Goal: Task Accomplishment & Management: Manage account settings

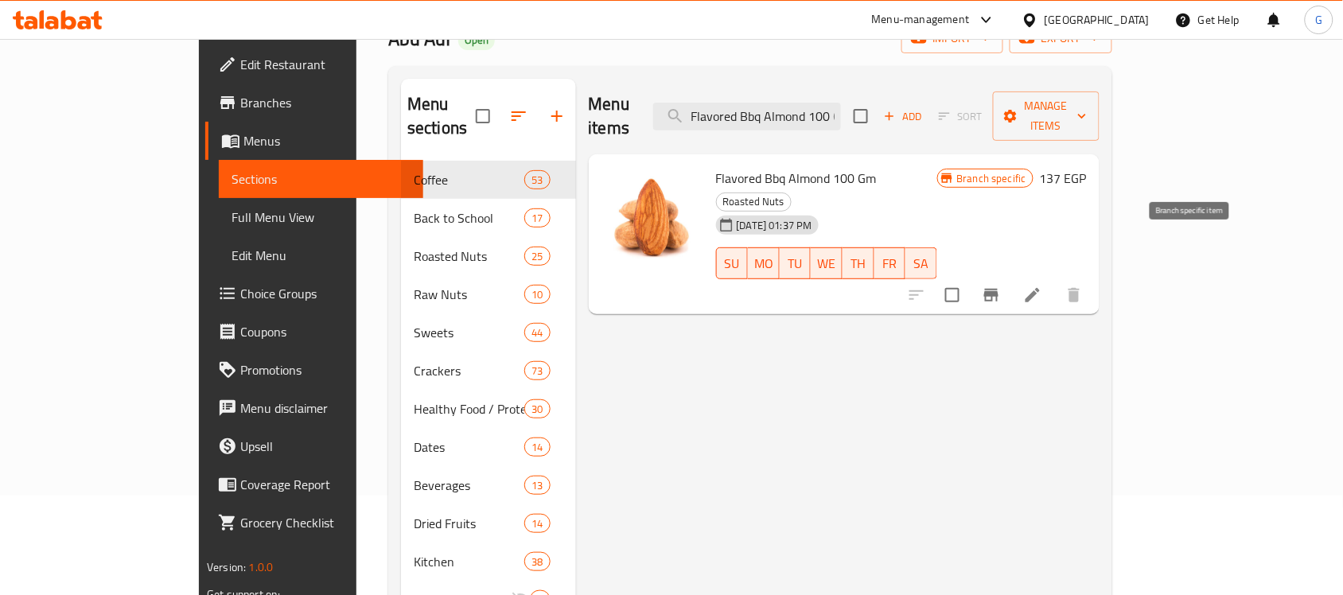
click at [1001, 286] on icon "Branch-specific-item" at bounding box center [991, 295] width 19 height 19
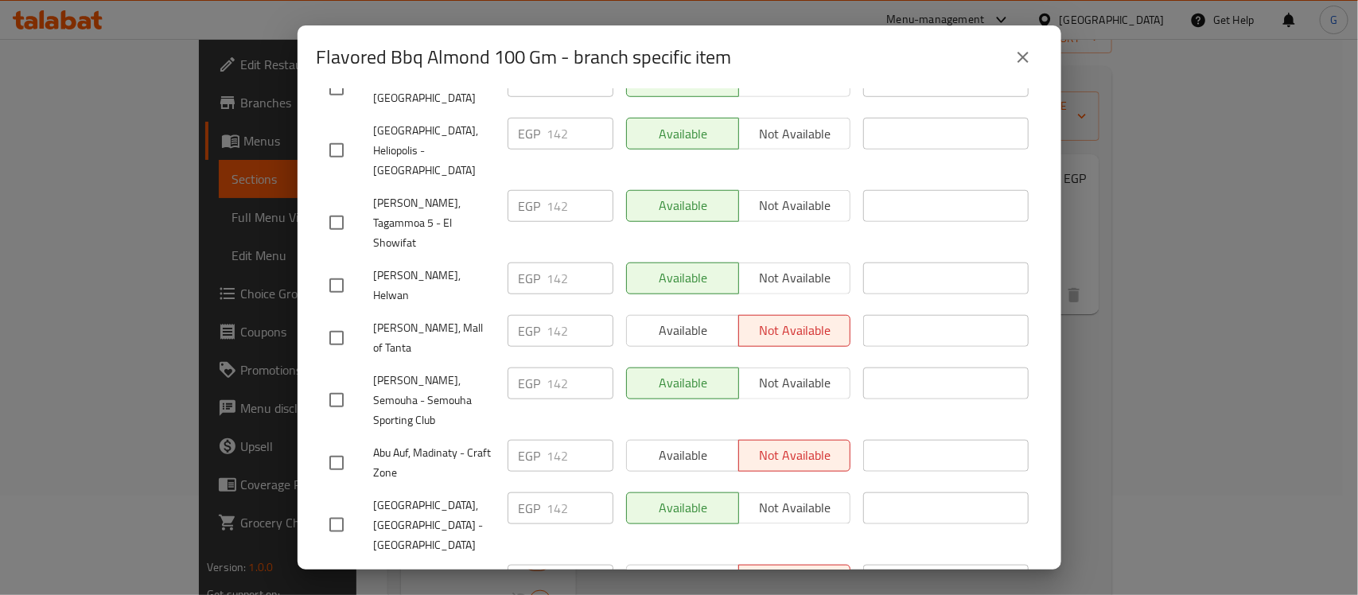
scroll to position [2922, 0]
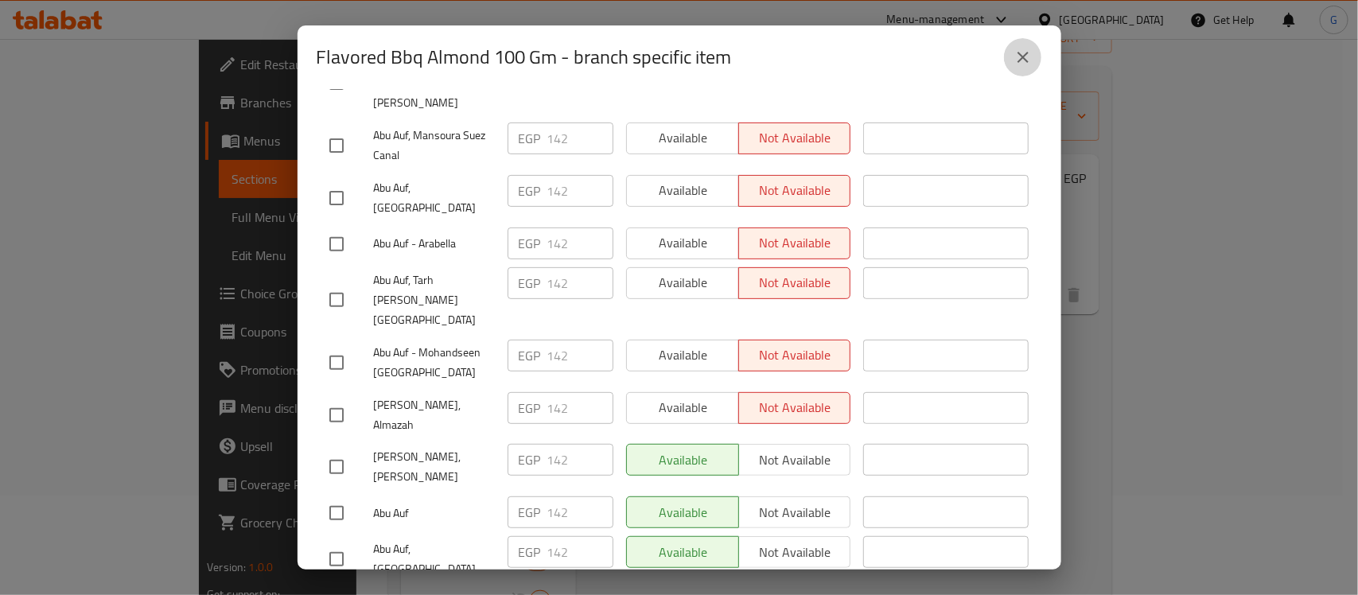
click at [1022, 64] on icon "close" at bounding box center [1023, 57] width 19 height 19
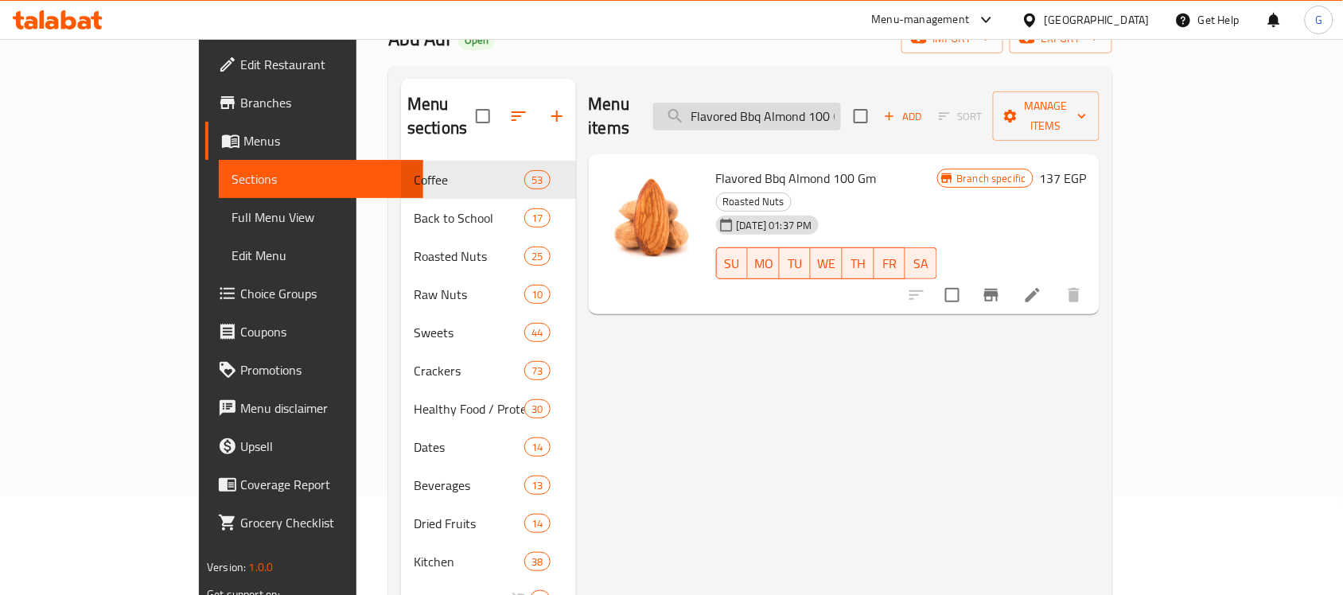
click at [832, 103] on input "Flavored Bbq Almond 100 Gm" at bounding box center [747, 117] width 188 height 28
paste input "Smoked"
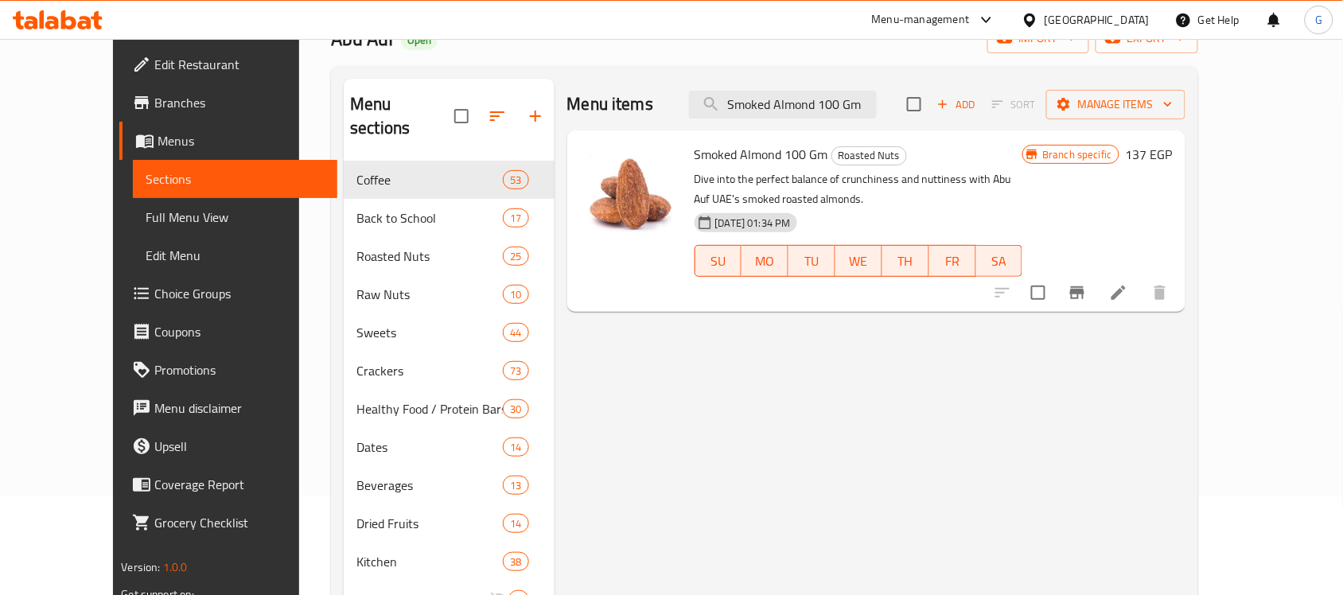
click at [1096, 293] on button "Branch-specific-item" at bounding box center [1077, 293] width 38 height 38
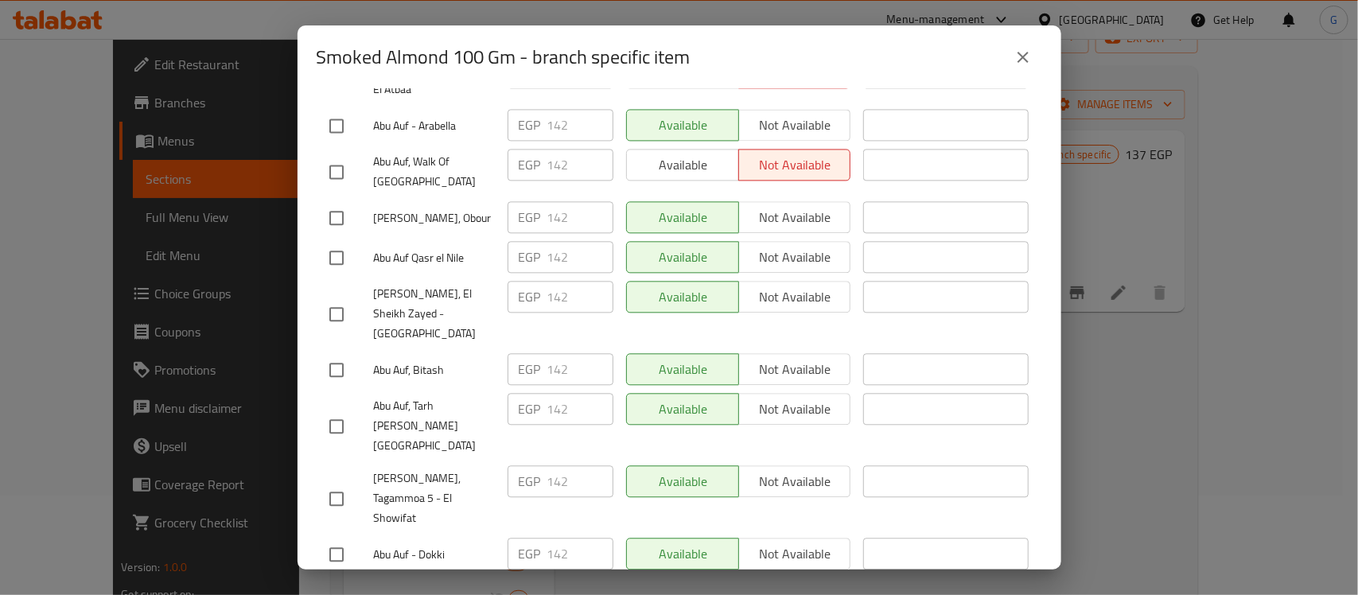
scroll to position [356, 0]
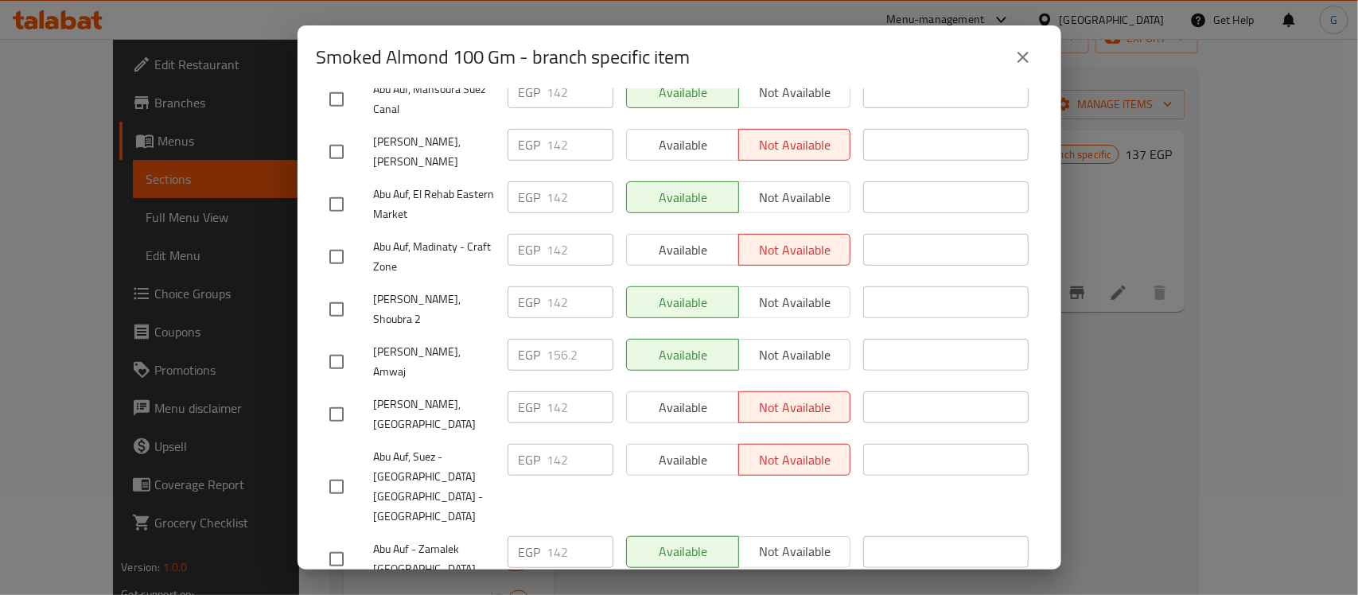
click at [1017, 56] on icon "close" at bounding box center [1023, 57] width 19 height 19
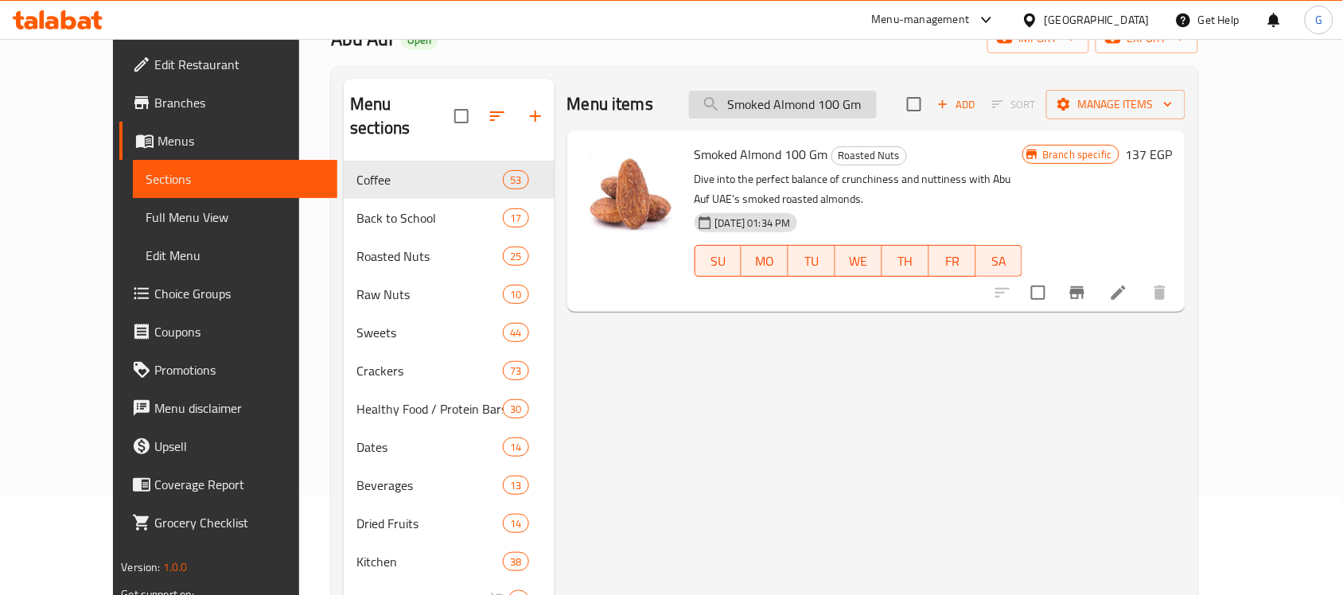
click at [868, 116] on input "Smoked Almond 100 Gm" at bounding box center [783, 105] width 188 height 28
click at [868, 117] on input "Smoked Almond 100 Gm" at bounding box center [783, 105] width 188 height 28
paste input "American Salted Almonds"
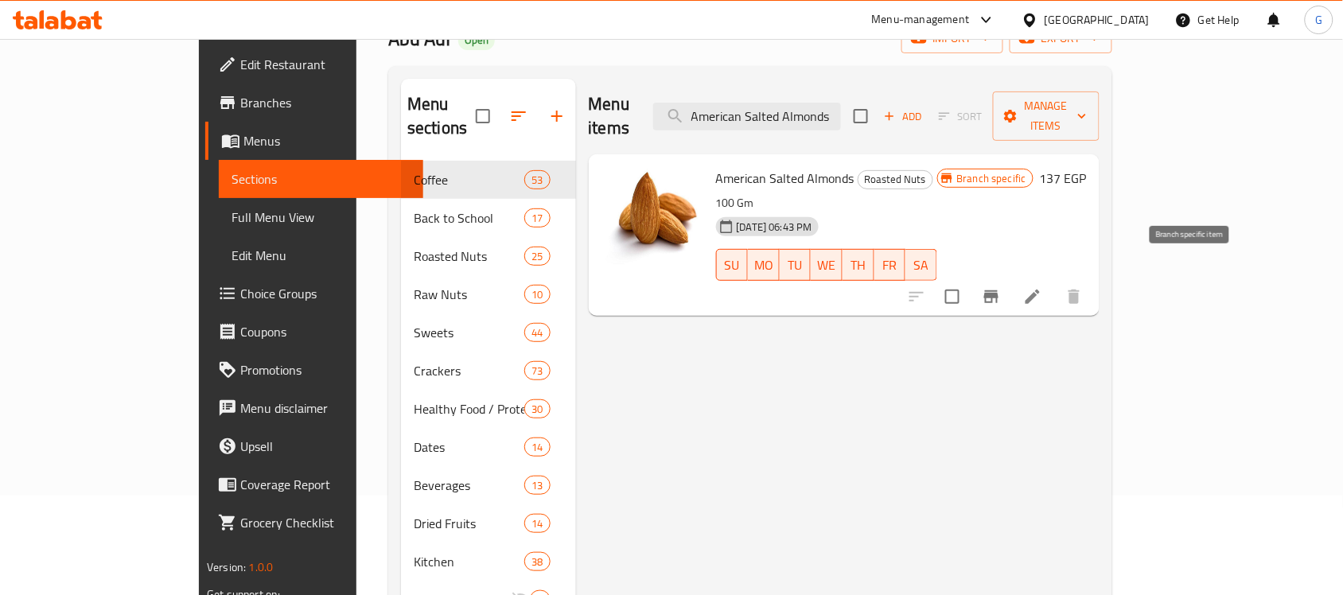
click at [1010, 283] on button "Branch-specific-item" at bounding box center [991, 297] width 38 height 38
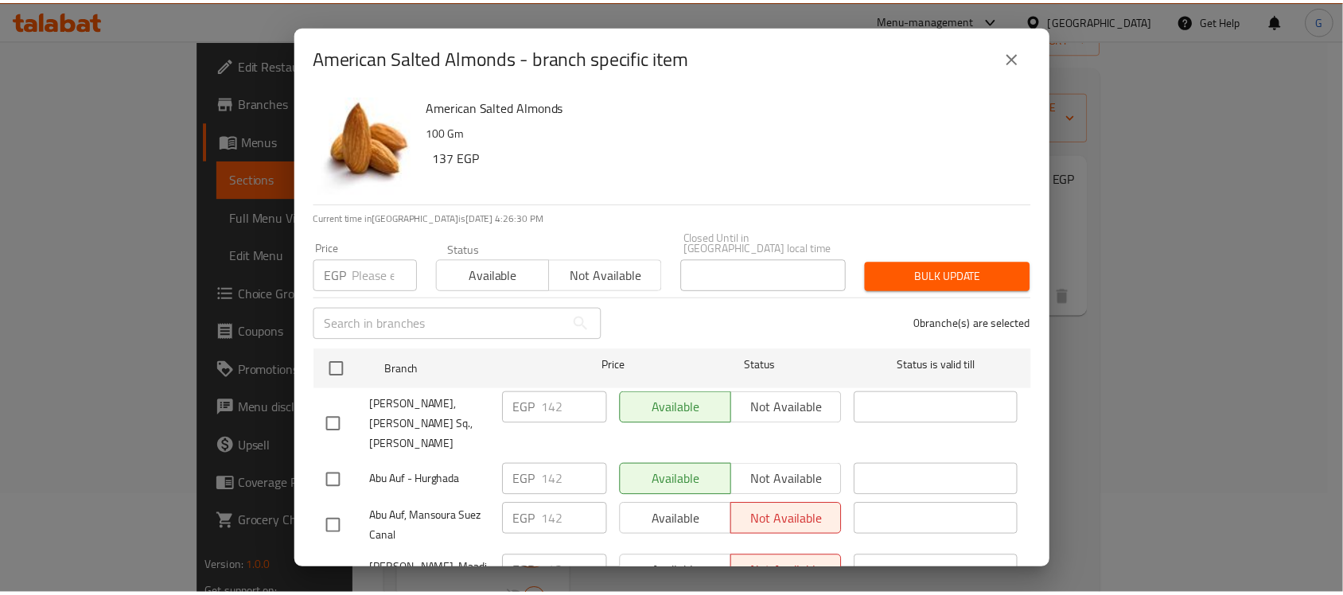
scroll to position [1831, 0]
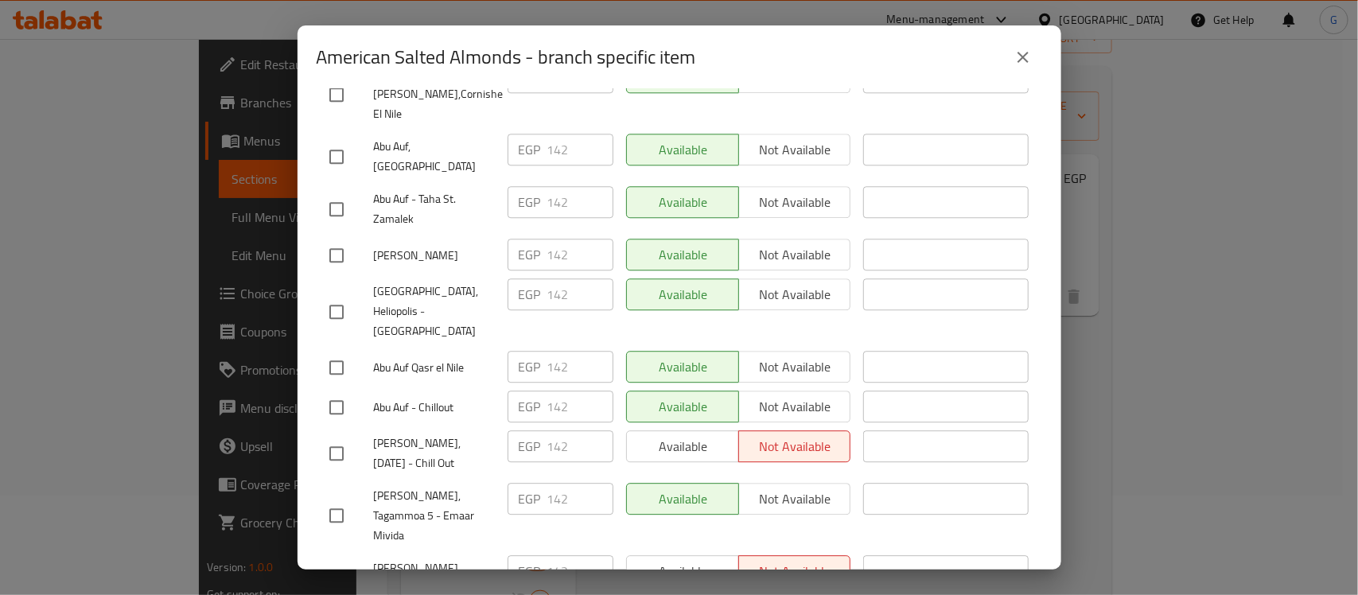
click at [1030, 56] on icon "close" at bounding box center [1023, 57] width 19 height 19
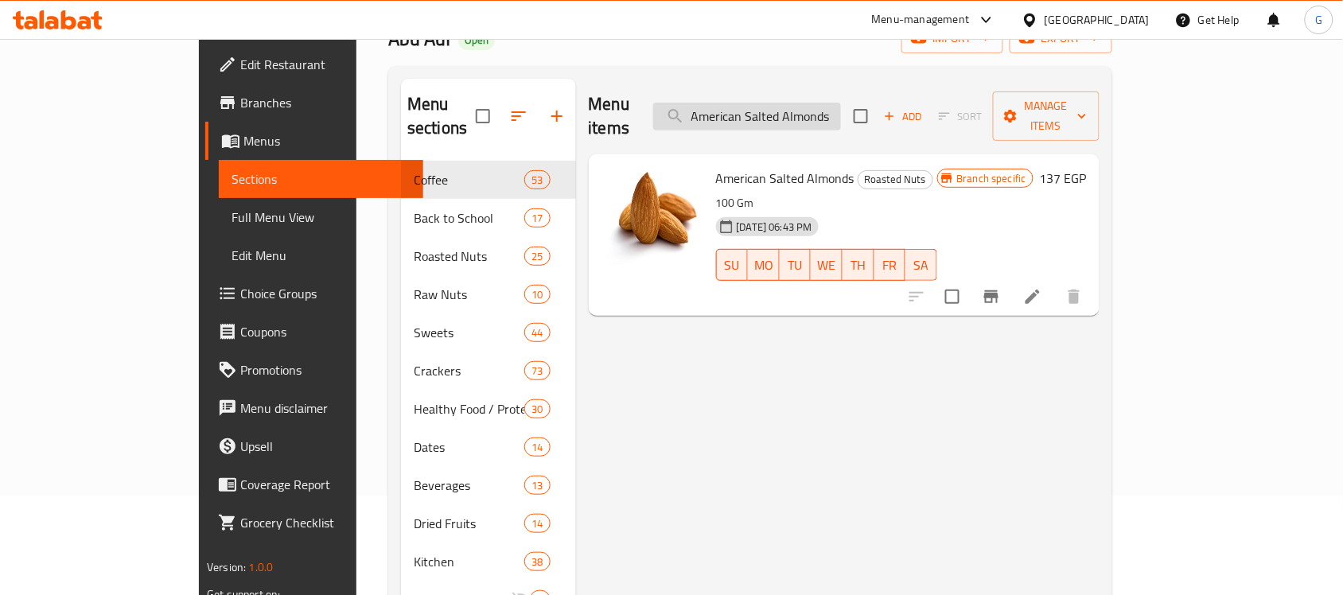
click at [841, 103] on input "American Salted Almonds" at bounding box center [747, 117] width 188 height 28
paste input "Cashews With Barbecue Flavor 100 Gm"
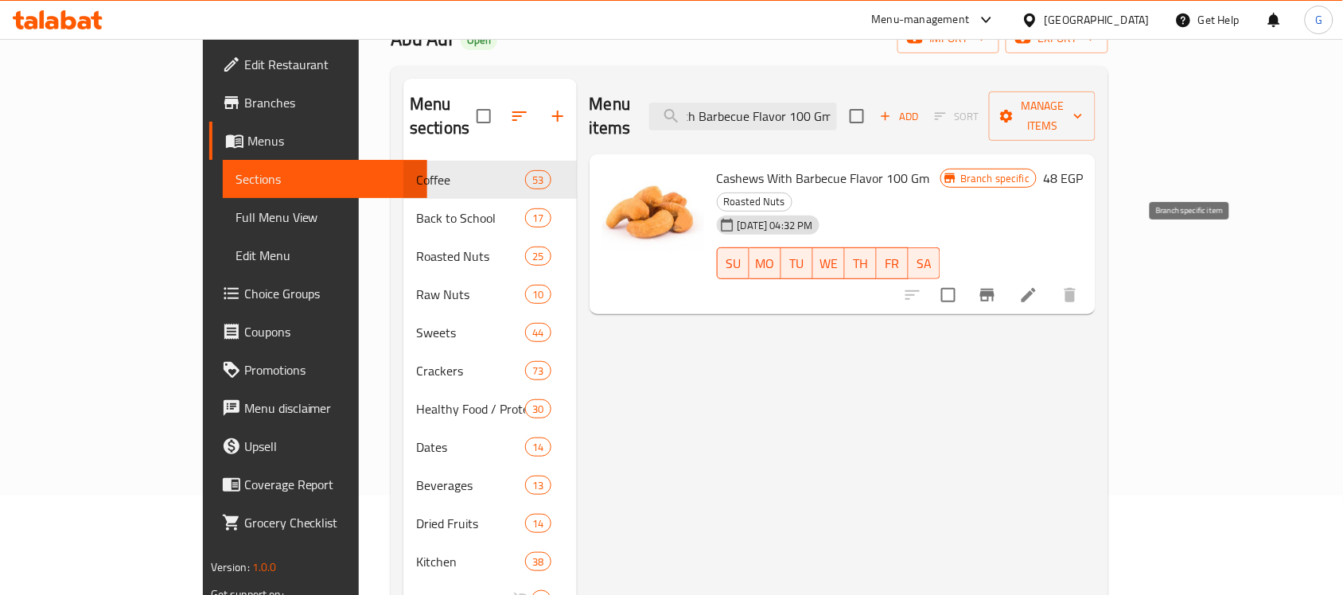
click at [997, 286] on icon "Branch-specific-item" at bounding box center [987, 295] width 19 height 19
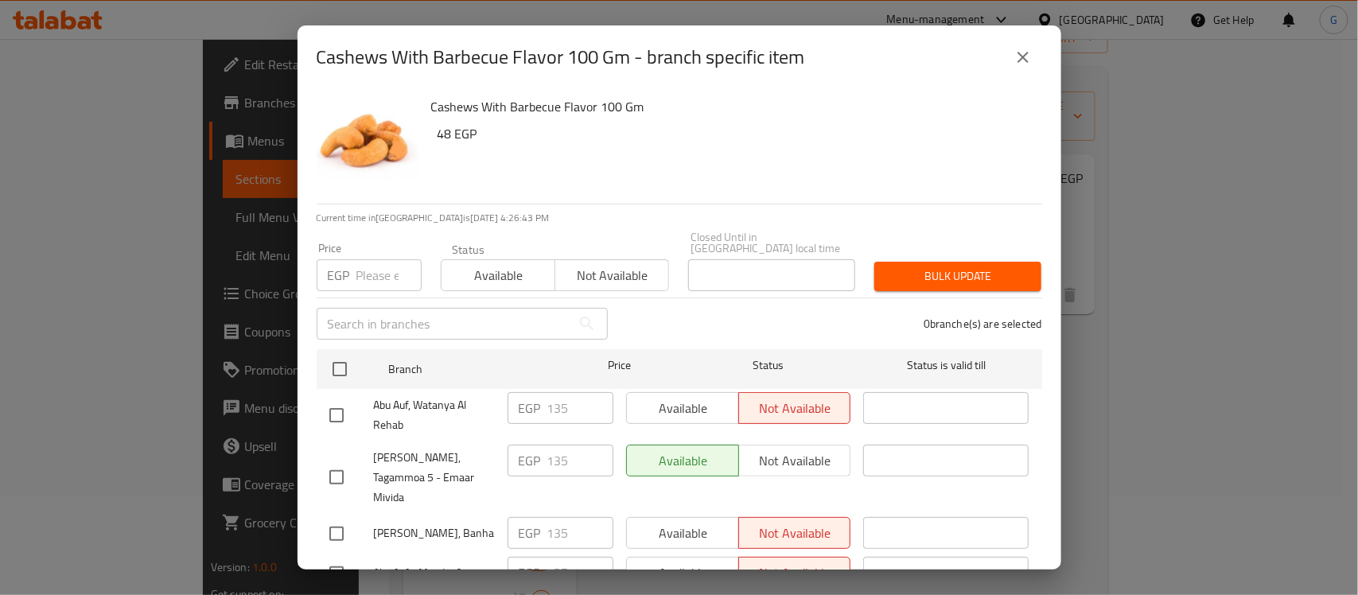
scroll to position [2922, 0]
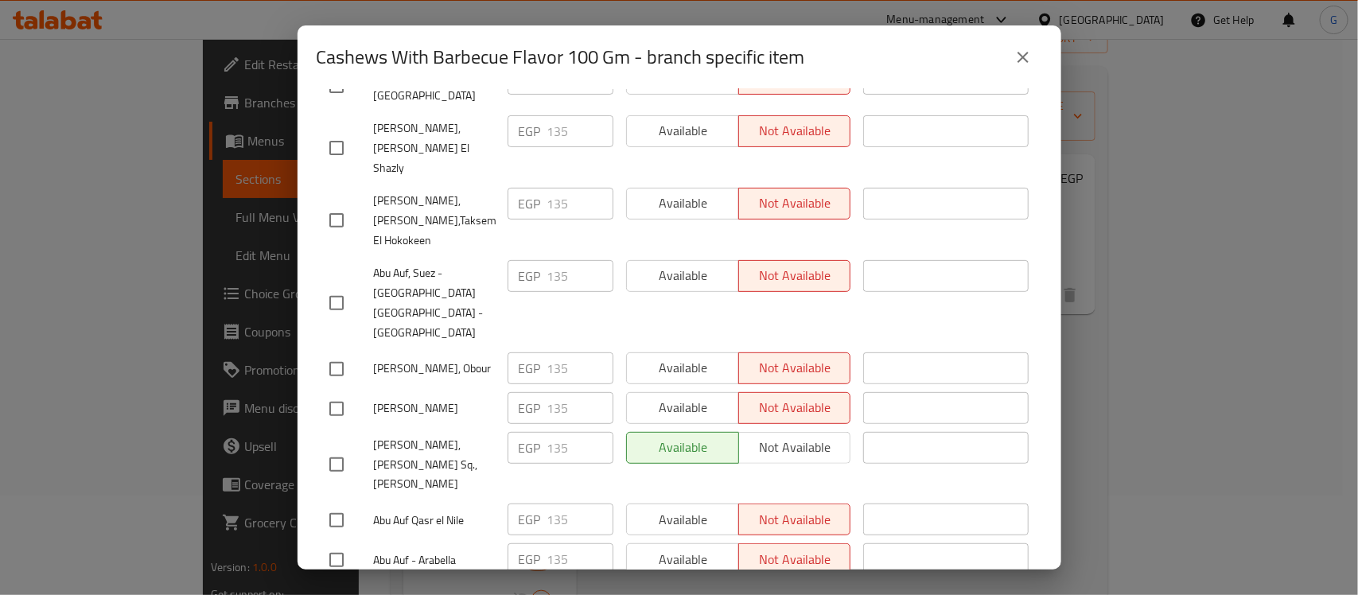
click at [1014, 65] on icon "close" at bounding box center [1023, 57] width 19 height 19
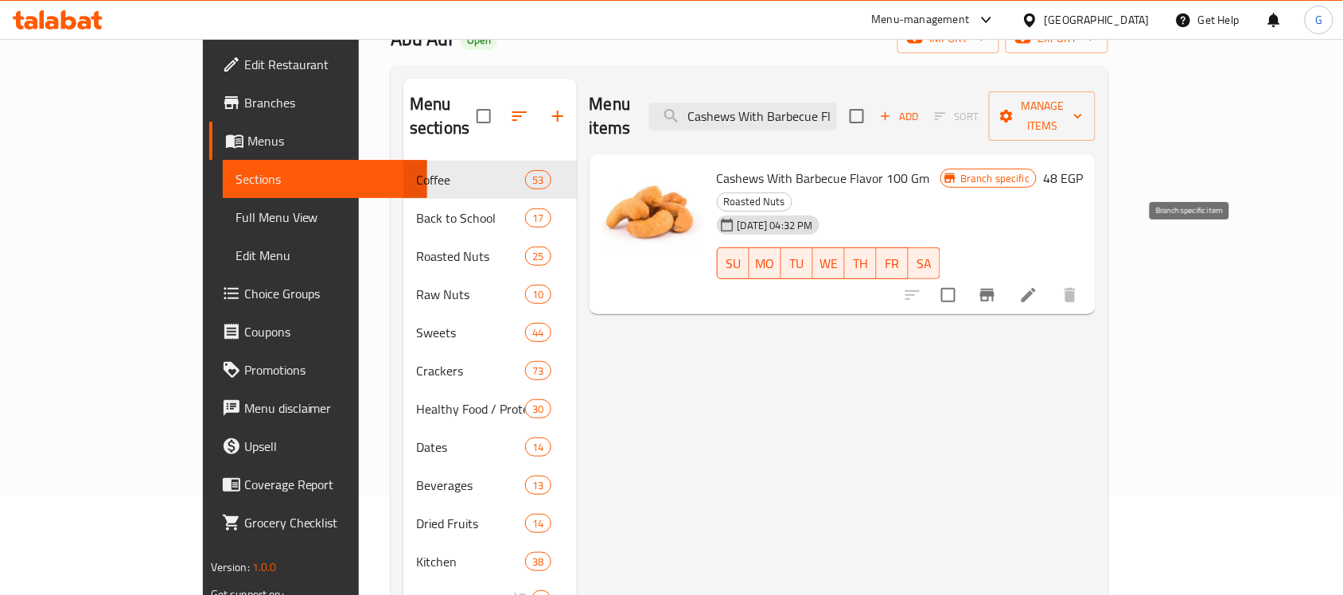
click at [997, 286] on icon "Branch-specific-item" at bounding box center [987, 295] width 19 height 19
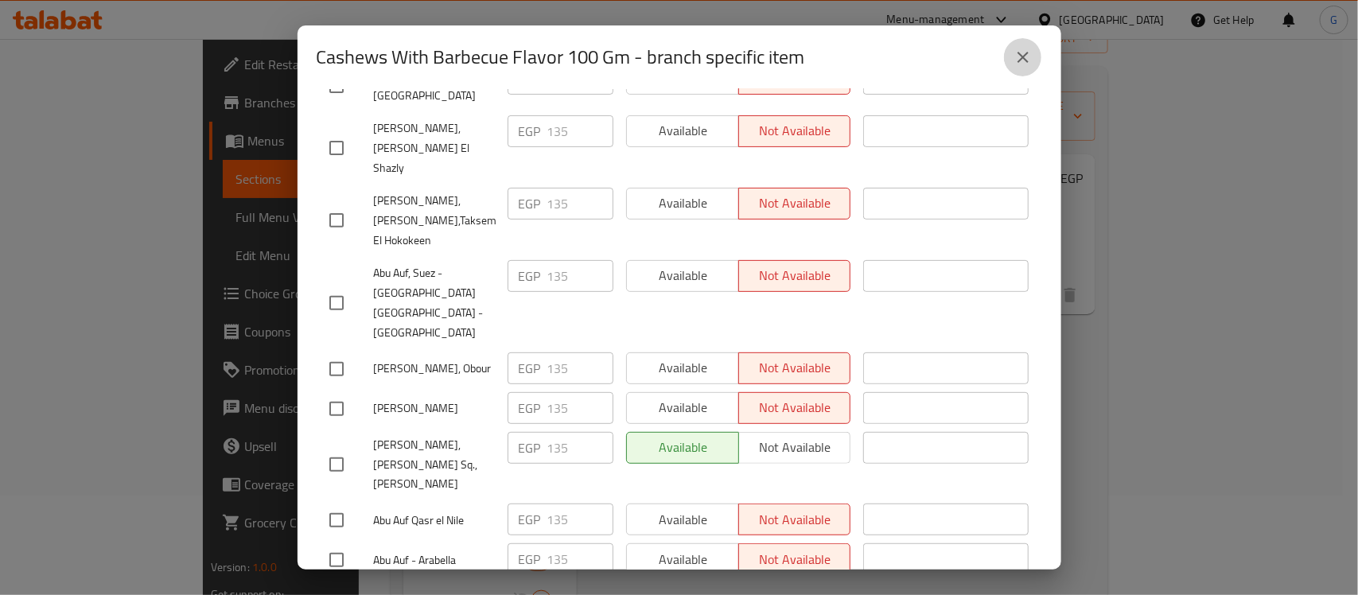
click at [1021, 56] on icon "close" at bounding box center [1023, 57] width 11 height 11
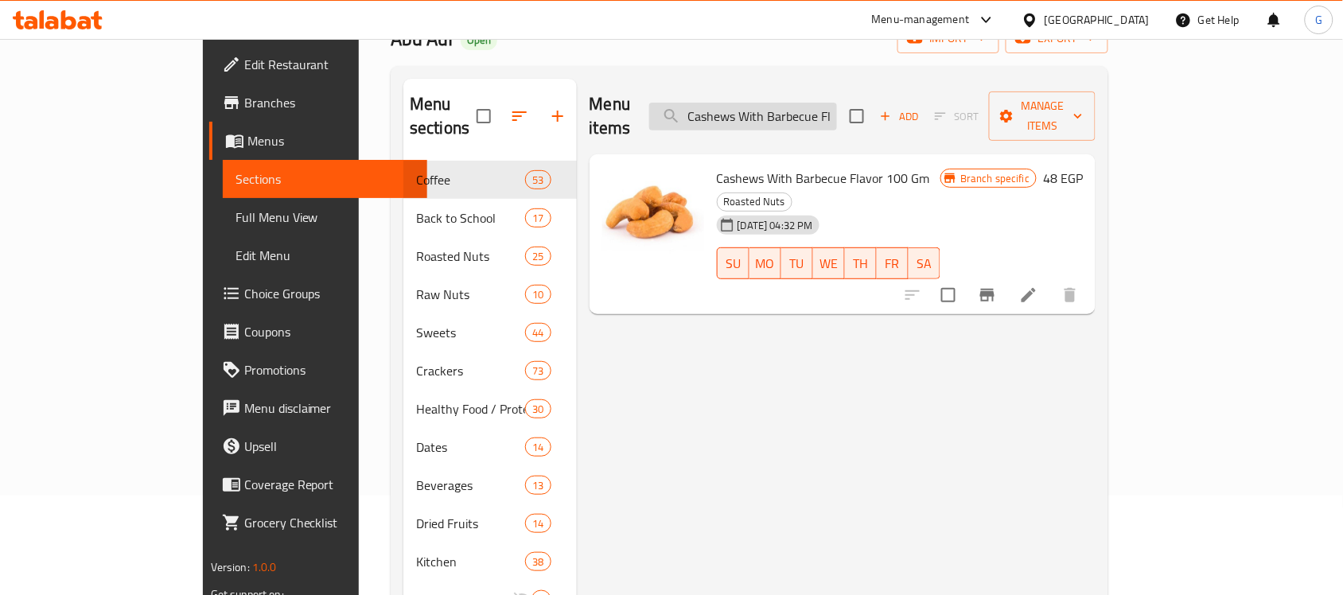
click at [835, 106] on input "Cashews With Barbecue Flavor 100 Gm" at bounding box center [743, 117] width 188 height 28
paste input "Flavored Cheese Cashew"
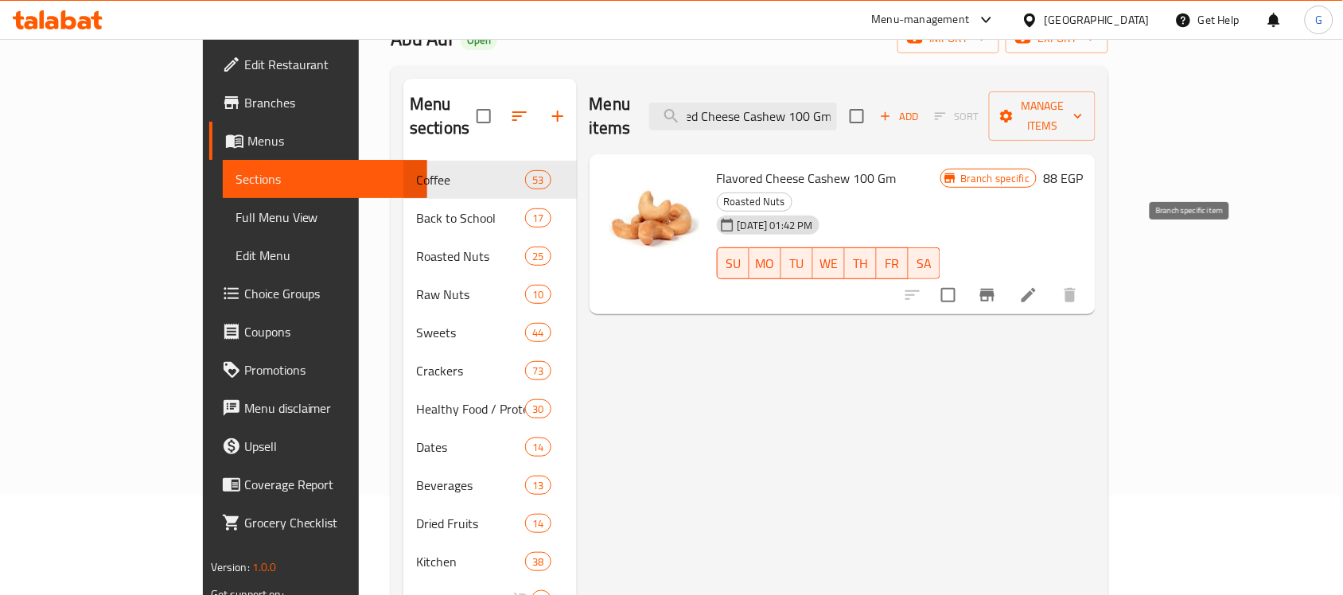
type input "Flavored Cheese Cashew 100 Gm"
click at [994, 289] on icon "Branch-specific-item" at bounding box center [987, 295] width 14 height 13
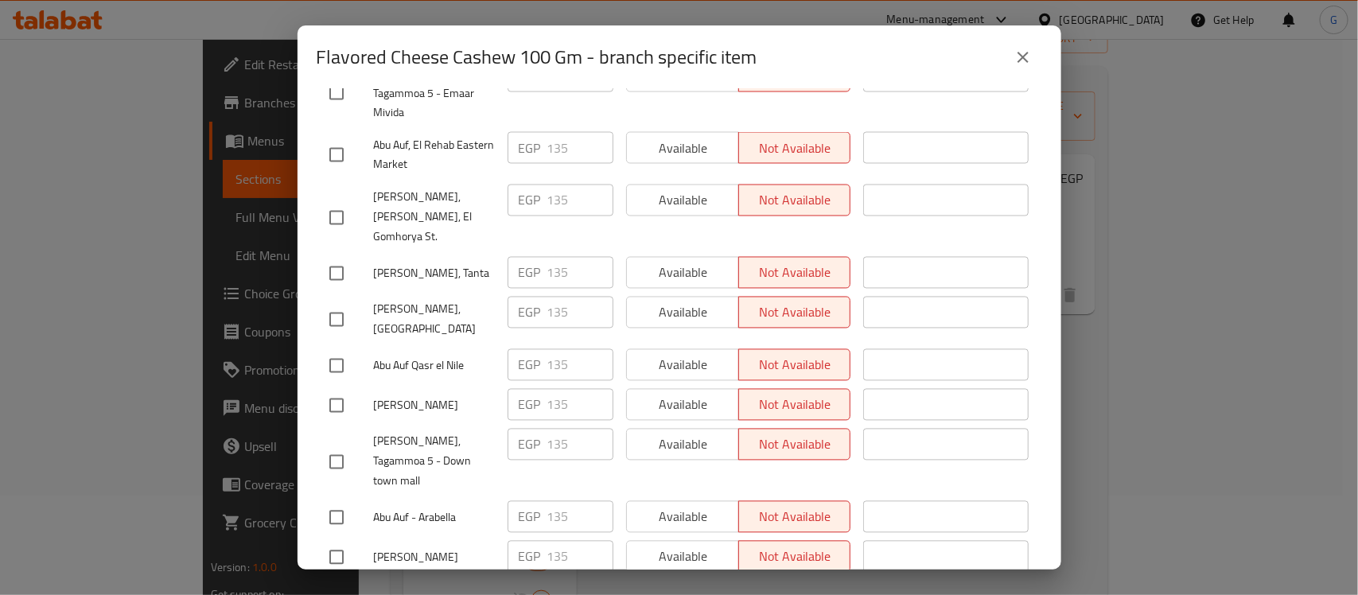
scroll to position [2922, 0]
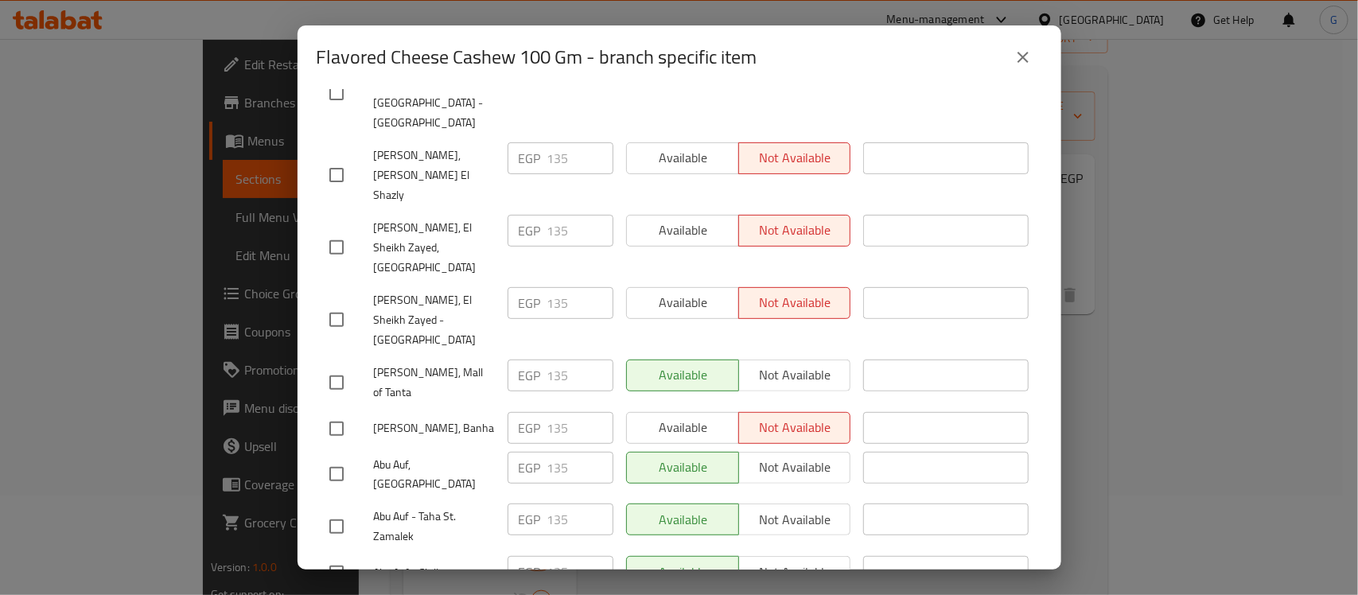
click at [1019, 58] on icon "close" at bounding box center [1023, 57] width 19 height 19
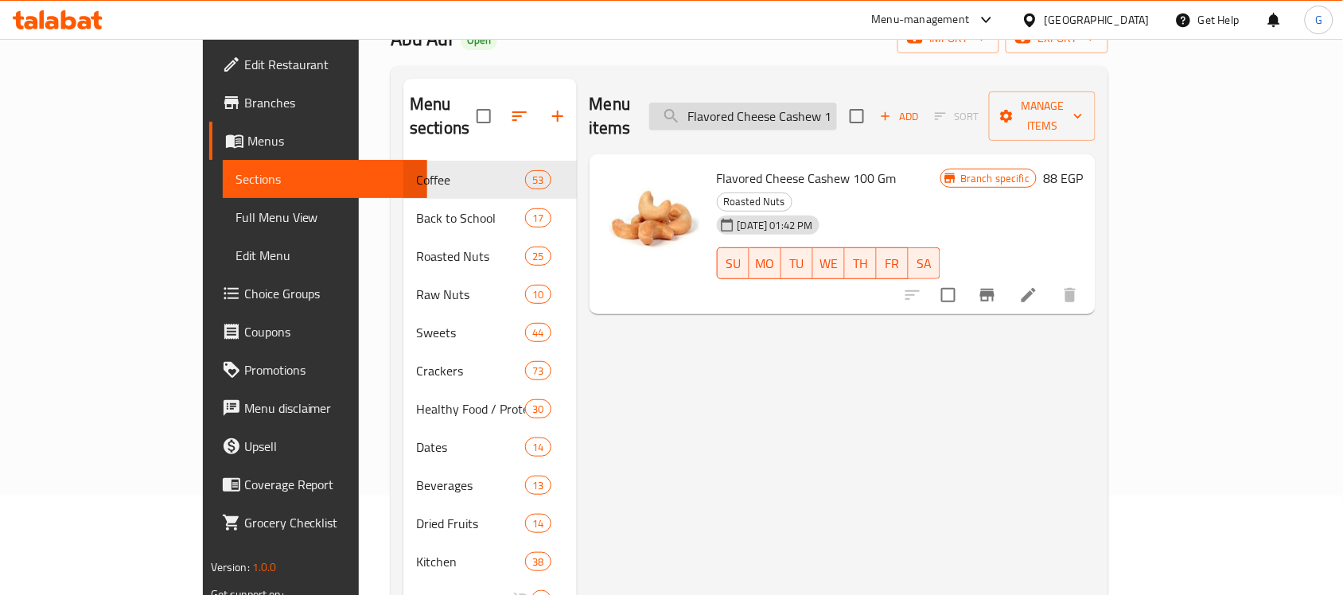
click at [796, 103] on input "Flavored Cheese Cashew 100 Gm" at bounding box center [743, 117] width 188 height 28
paste input "Smoked"
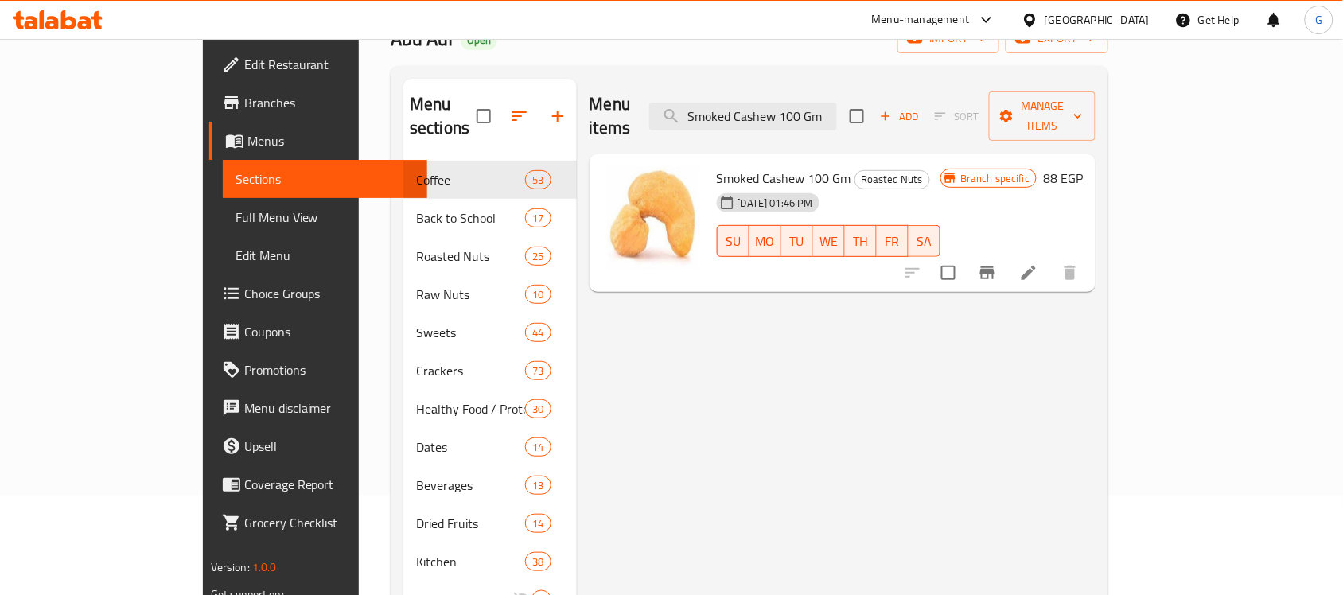
click at [994, 267] on icon "Branch-specific-item" at bounding box center [987, 273] width 14 height 13
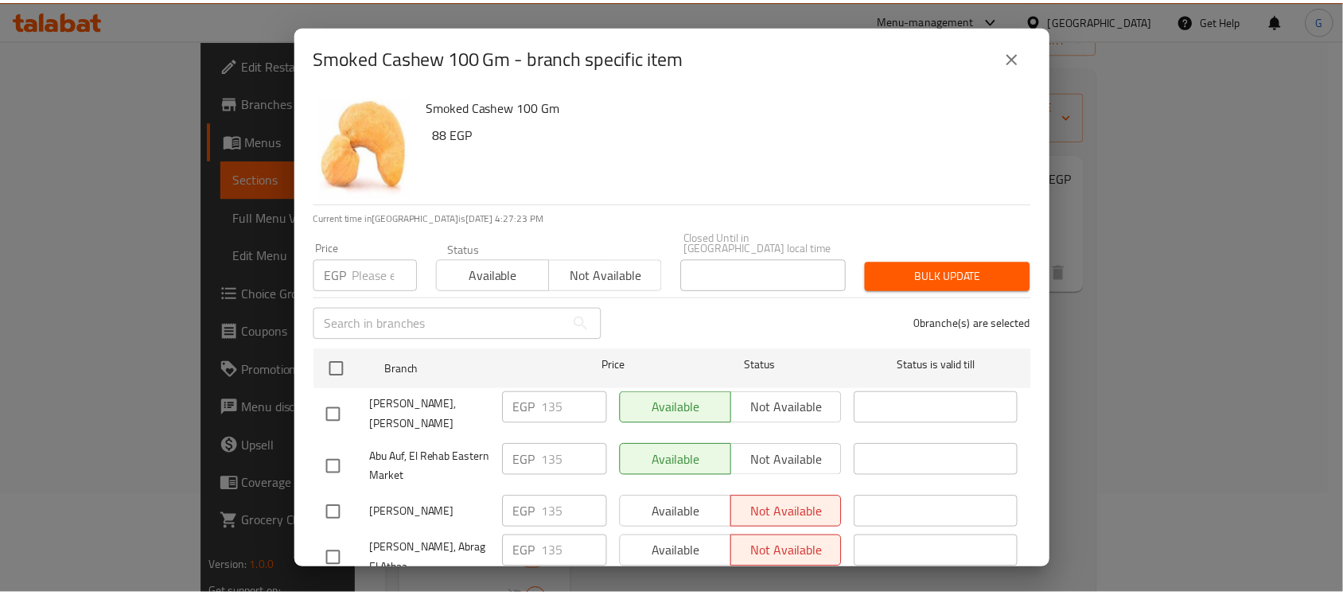
scroll to position [383, 0]
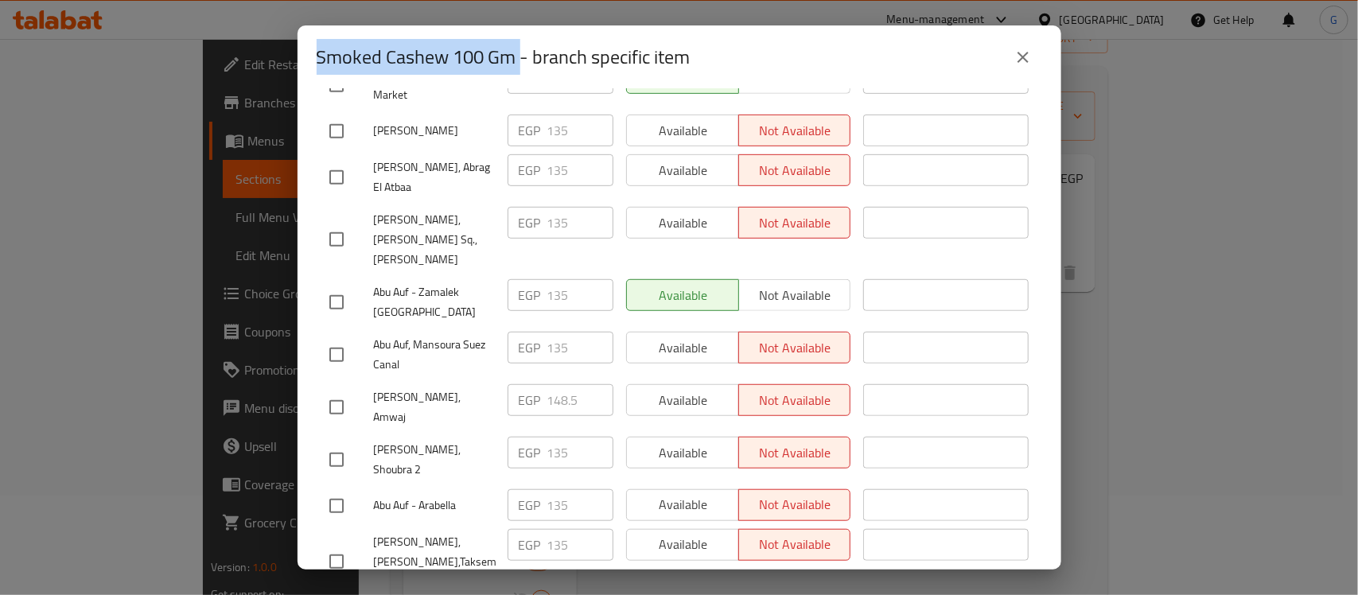
drag, startPoint x: 521, startPoint y: 57, endPoint x: 278, endPoint y: 49, distance: 242.8
click at [278, 49] on div "Smoked Cashew 100 Gm - branch specific item Smoked Cashew 100 Gm 88 EGP Current…" at bounding box center [679, 297] width 1358 height 595
click at [1024, 58] on icon "close" at bounding box center [1023, 57] width 11 height 11
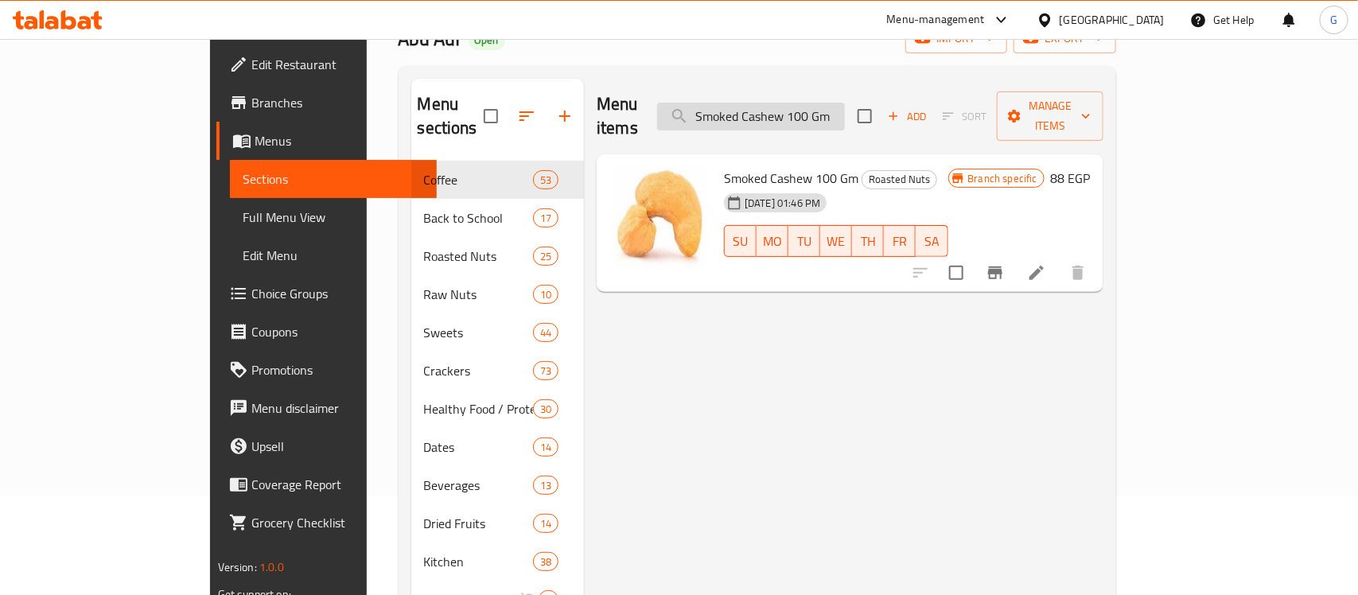
click at [845, 116] on input "Smoked Cashew 100 Gm" at bounding box center [751, 117] width 188 height 28
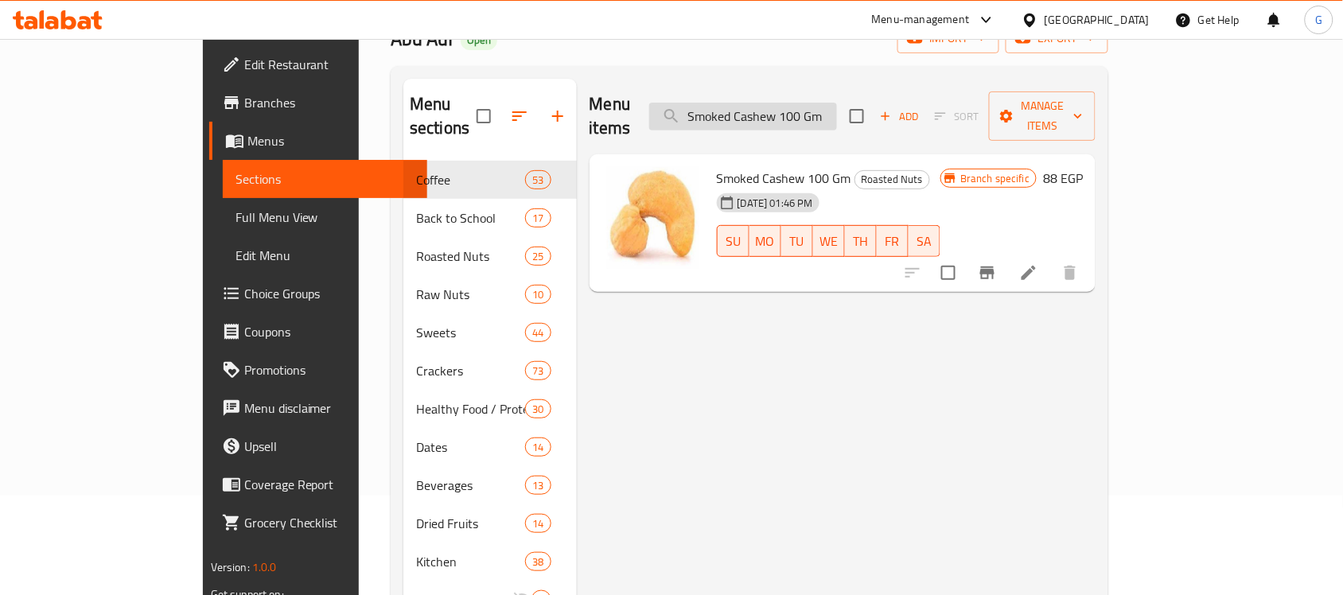
click at [837, 116] on input "Smoked Cashew 100 Gm" at bounding box center [743, 117] width 188 height 28
paste input "alted Macadamia -"
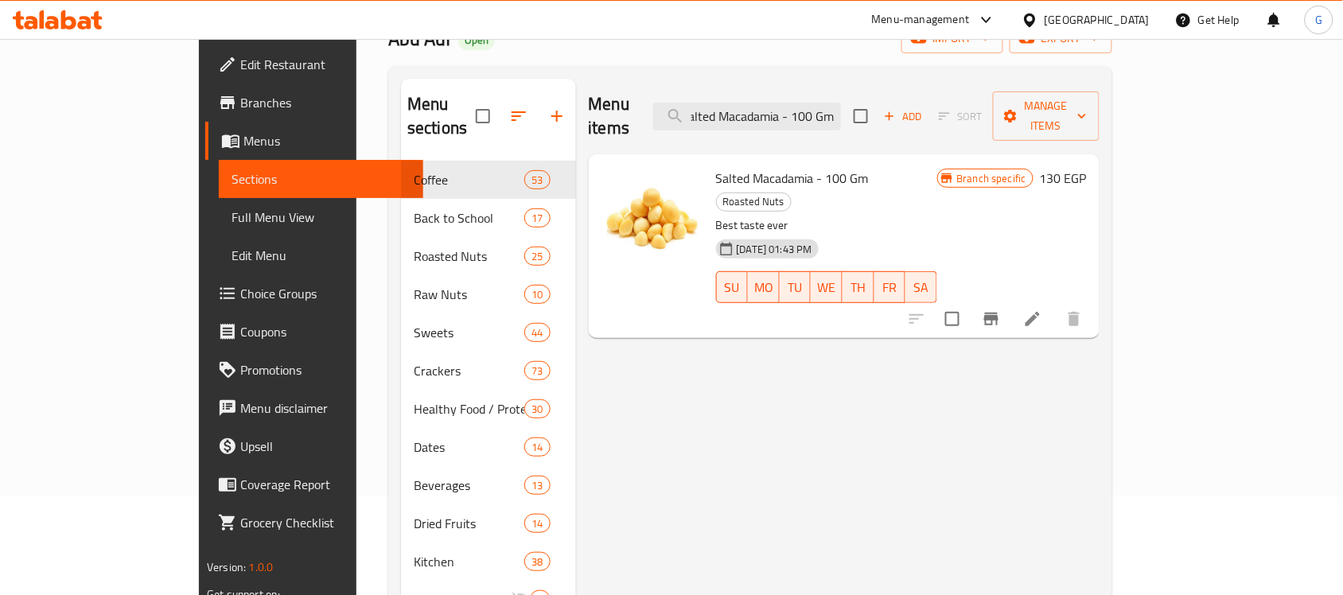
click at [1001, 309] on icon "Branch-specific-item" at bounding box center [991, 318] width 19 height 19
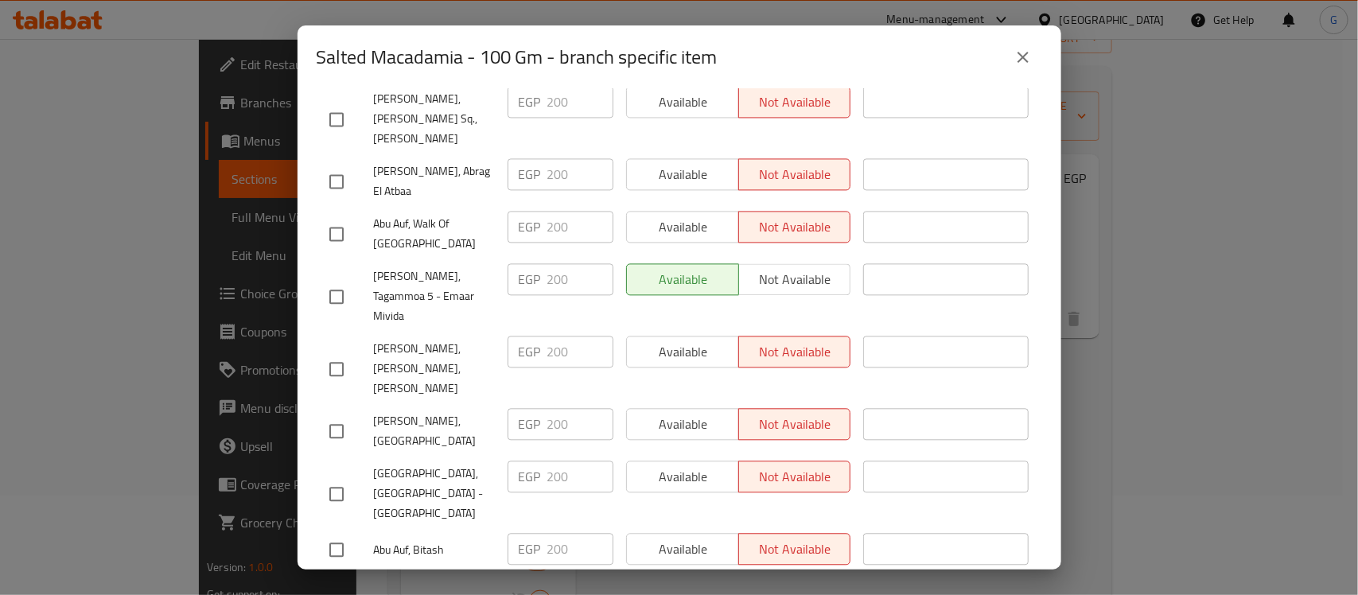
scroll to position [1591, 0]
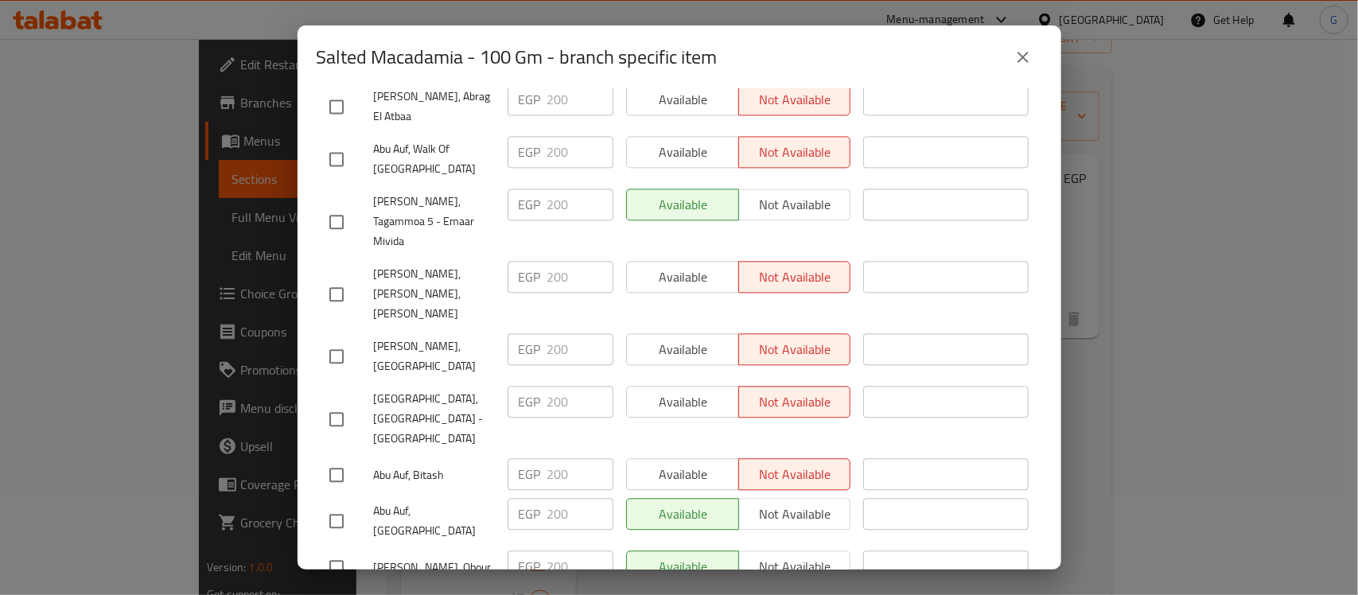
click at [1023, 56] on icon "close" at bounding box center [1023, 57] width 19 height 19
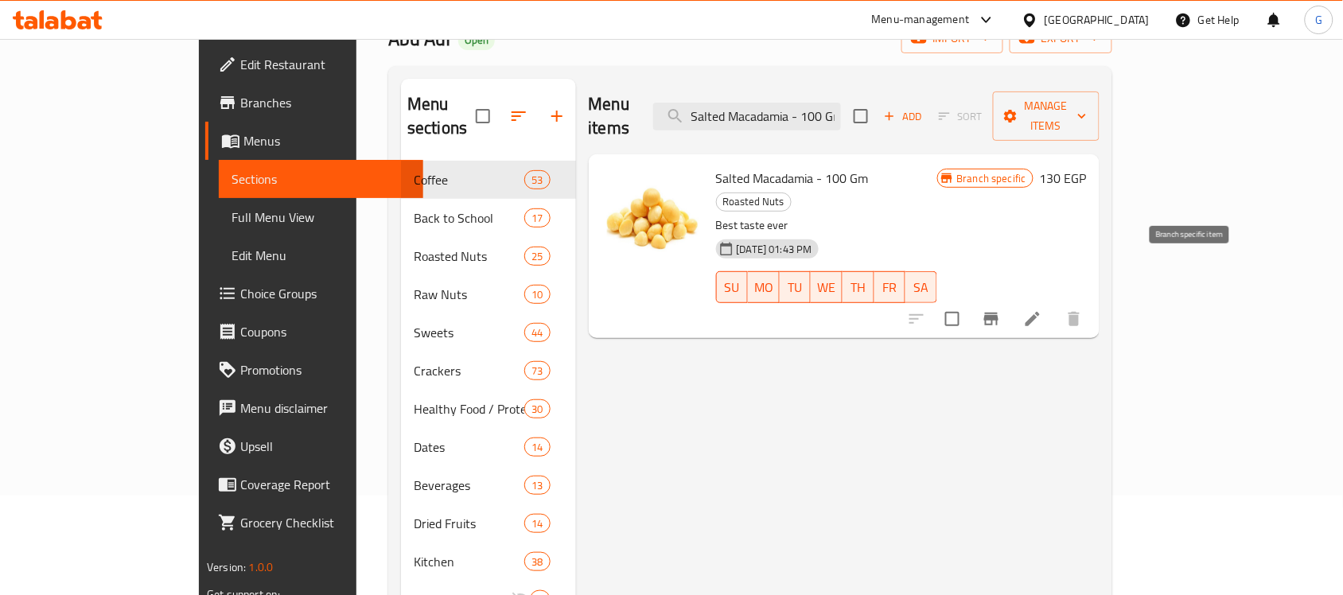
click at [1010, 300] on button "Branch-specific-item" at bounding box center [991, 319] width 38 height 38
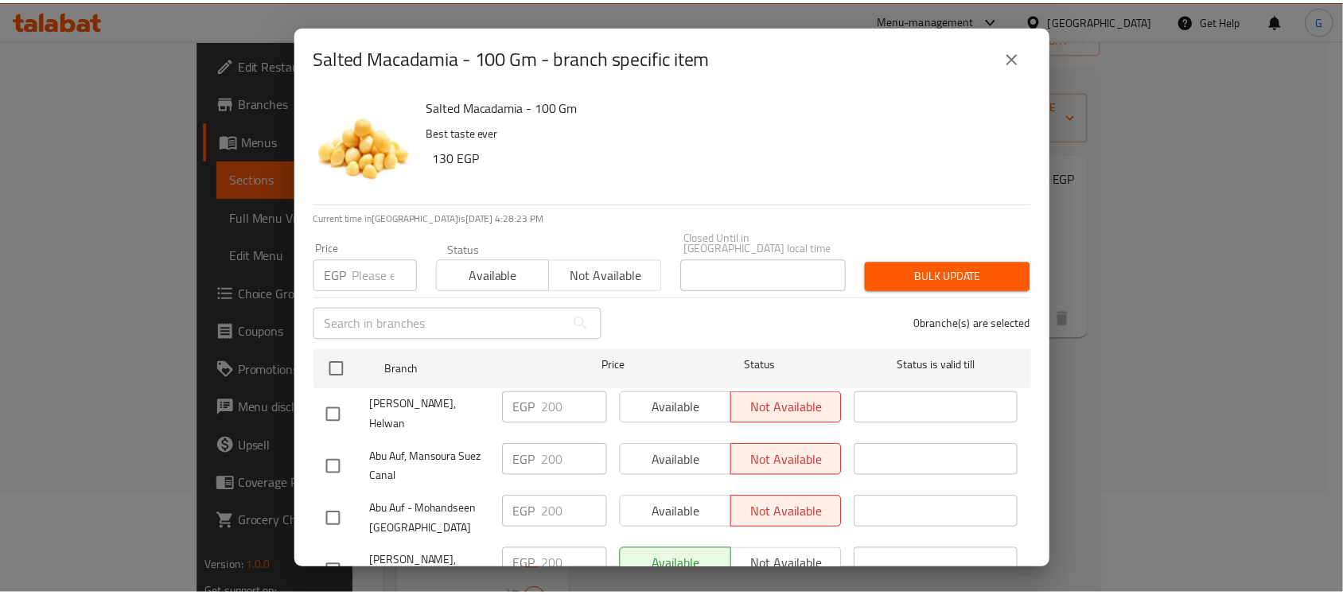
scroll to position [1739, 0]
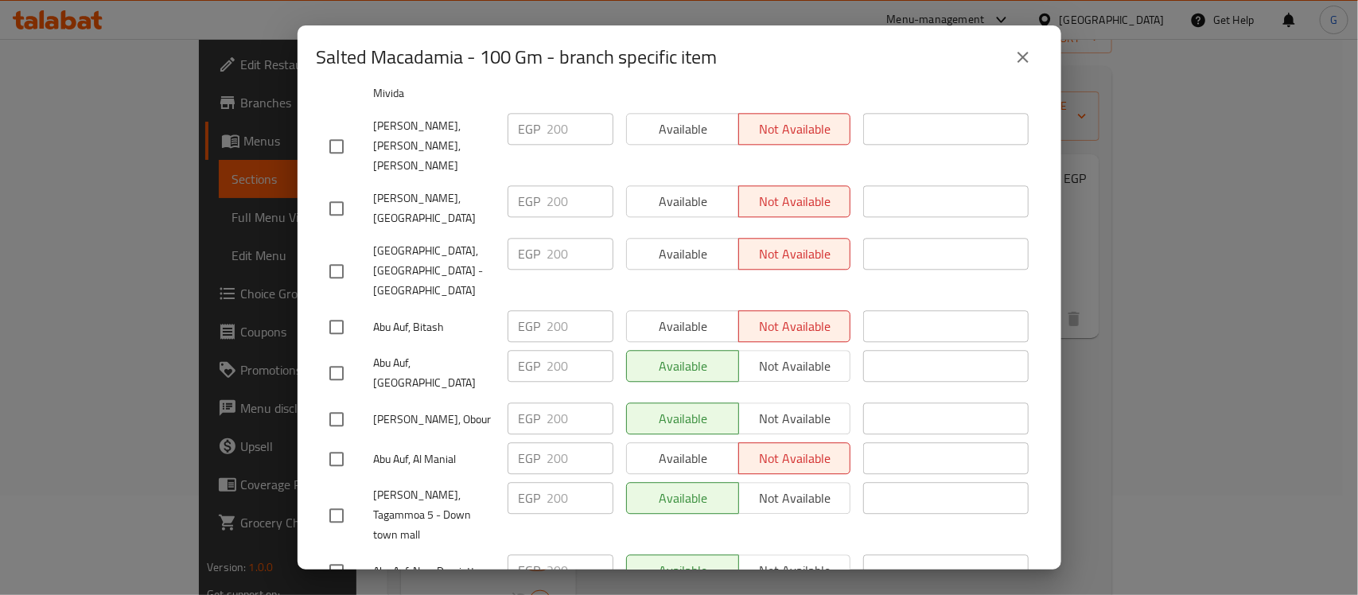
click at [1014, 56] on icon "close" at bounding box center [1023, 57] width 19 height 19
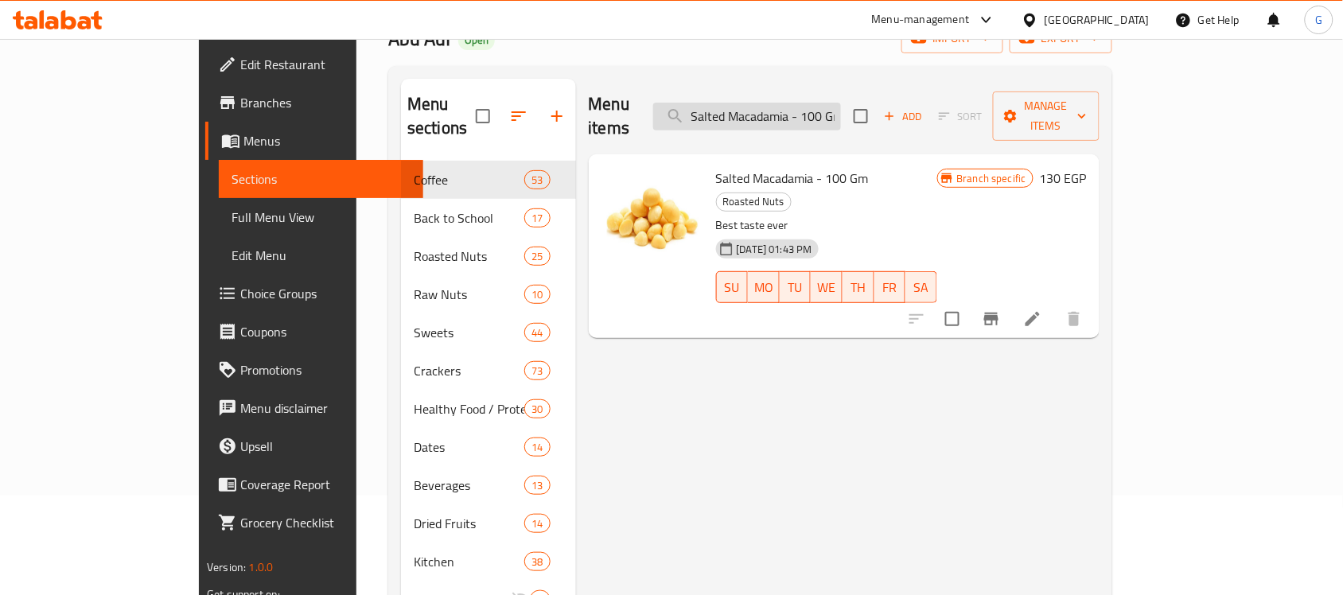
click at [841, 111] on input "Salted Macadamia - 100 Gm" at bounding box center [747, 117] width 188 height 28
paste input "Macadamia With Cheese Flavor"
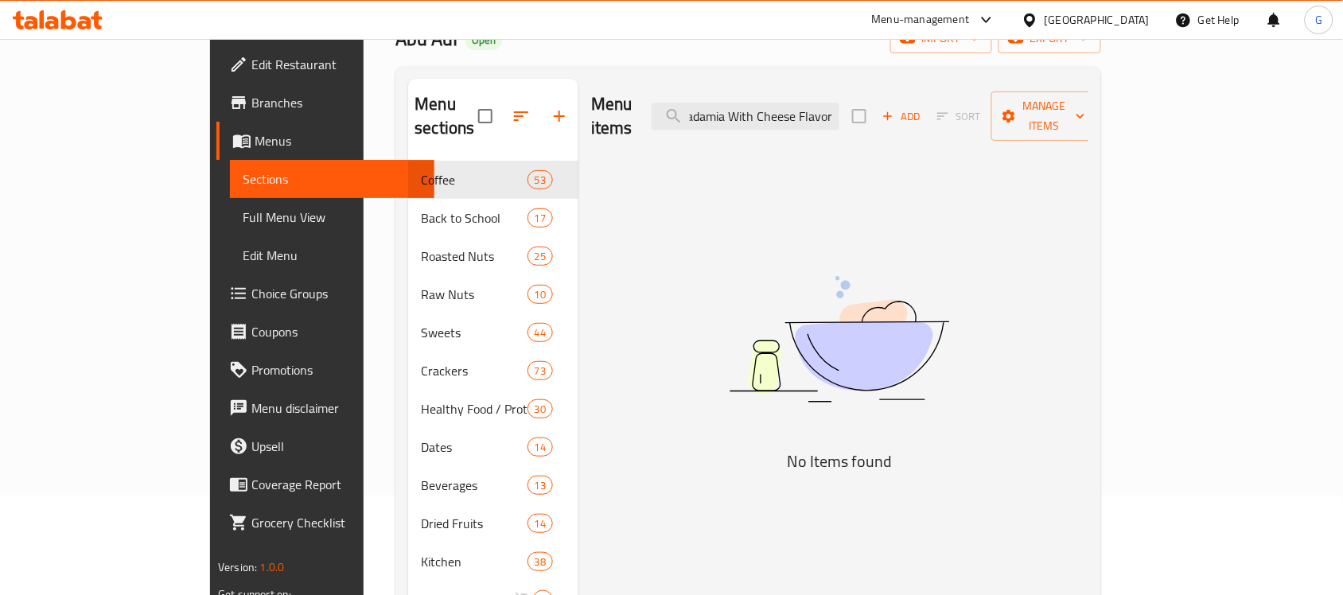
scroll to position [0, 25]
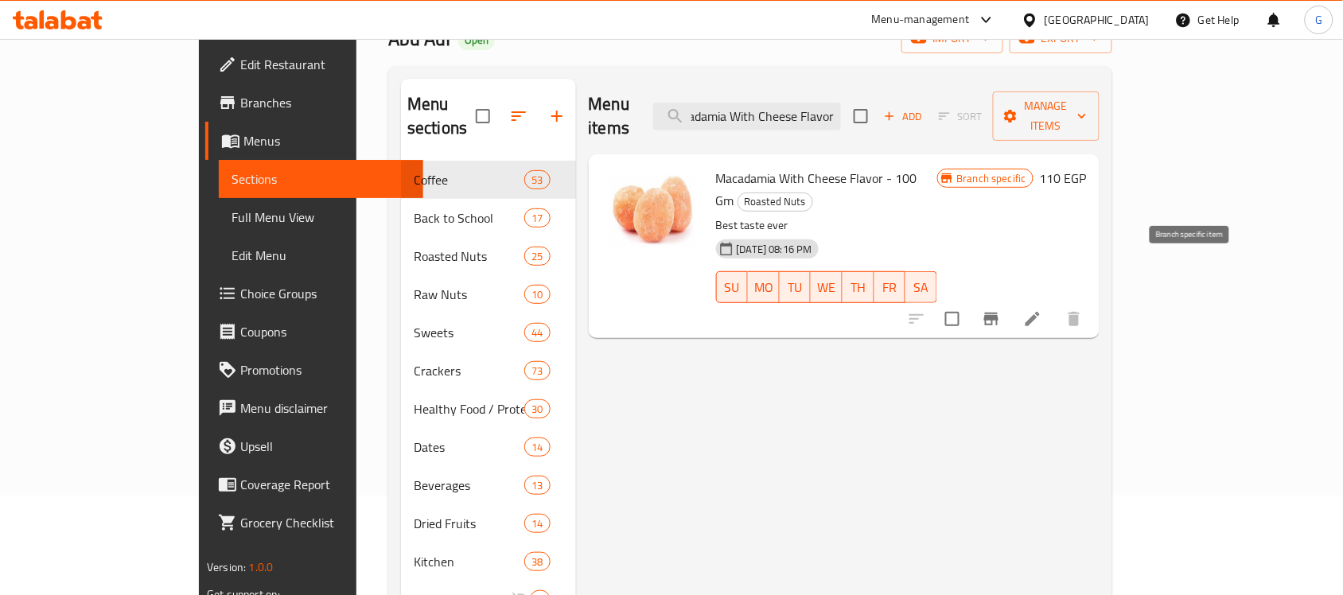
click at [1001, 309] on icon "Branch-specific-item" at bounding box center [991, 318] width 19 height 19
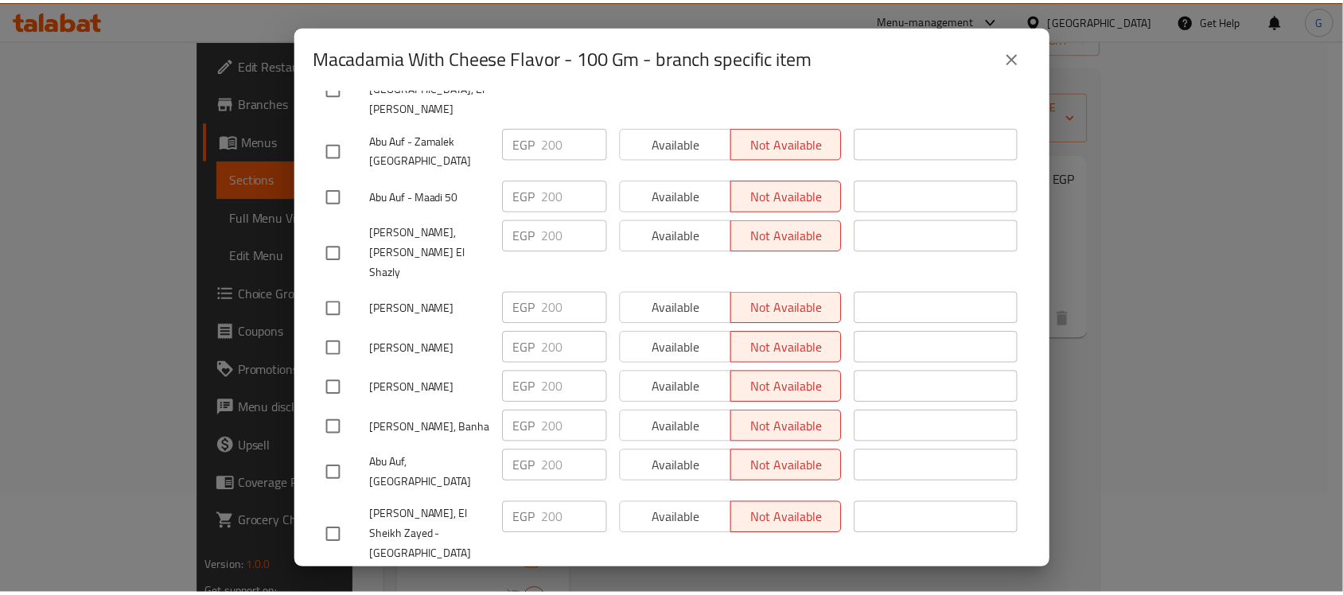
scroll to position [1523, 0]
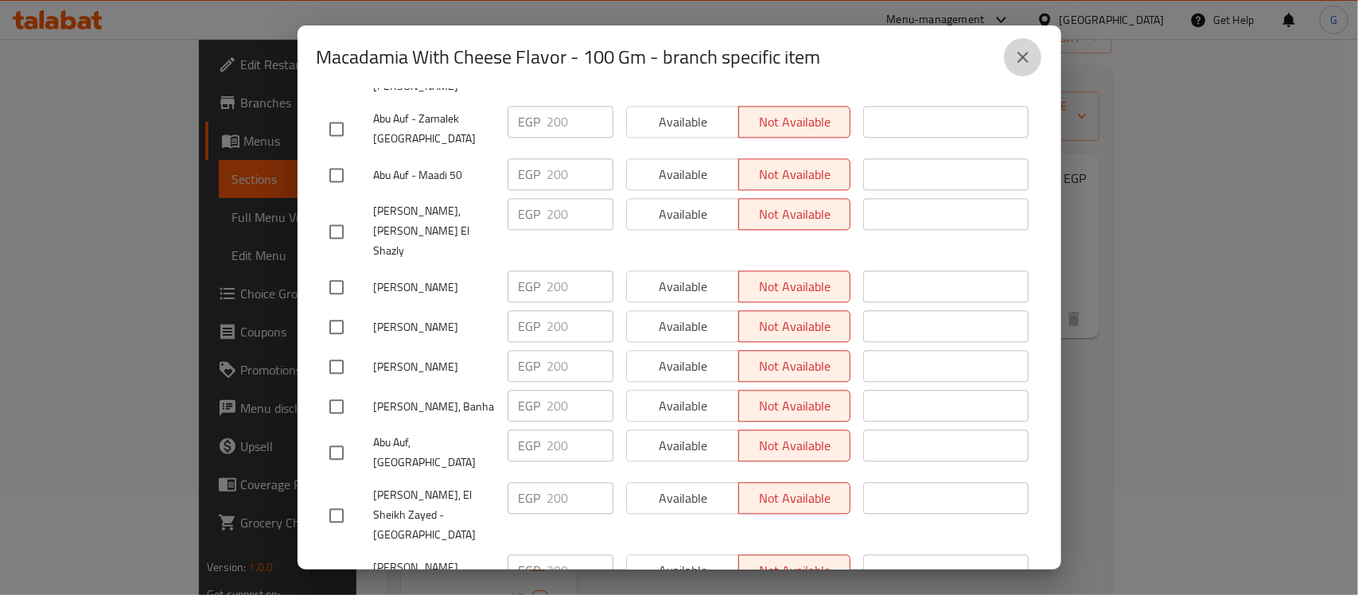
click at [1029, 56] on icon "close" at bounding box center [1023, 57] width 19 height 19
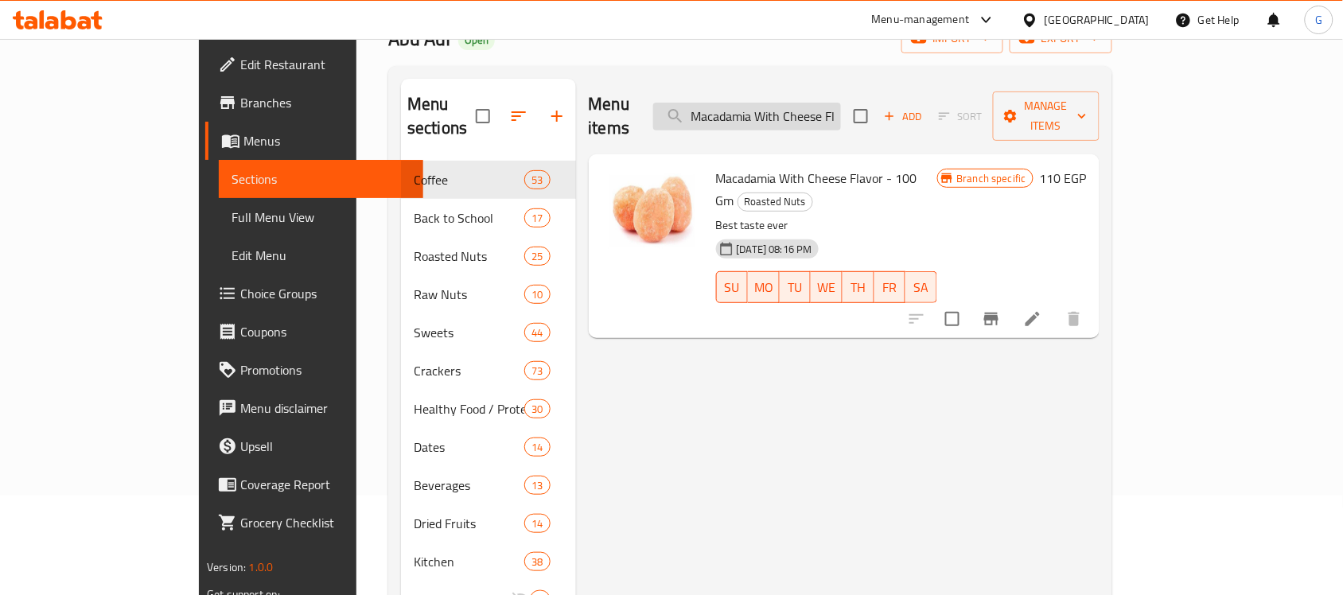
click at [841, 103] on input "Macadamia With Cheese Flavor" at bounding box center [747, 117] width 188 height 28
paste input "Roasted Salted Pecan 100 Gm"
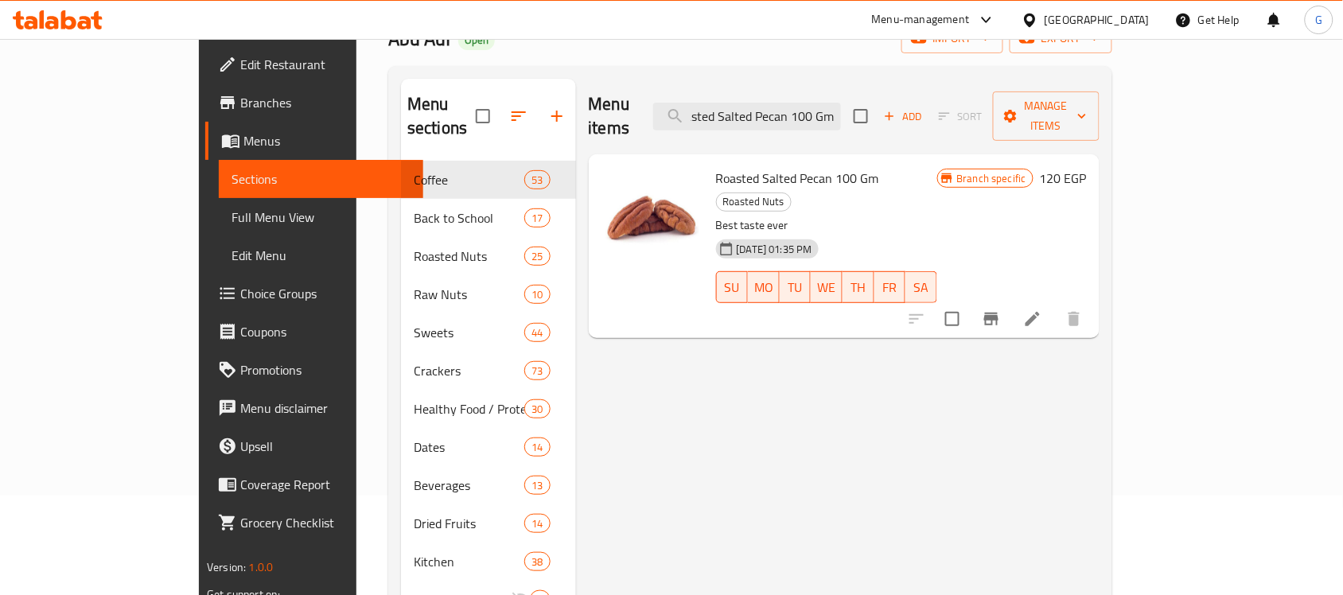
click at [1010, 300] on button "Branch-specific-item" at bounding box center [991, 319] width 38 height 38
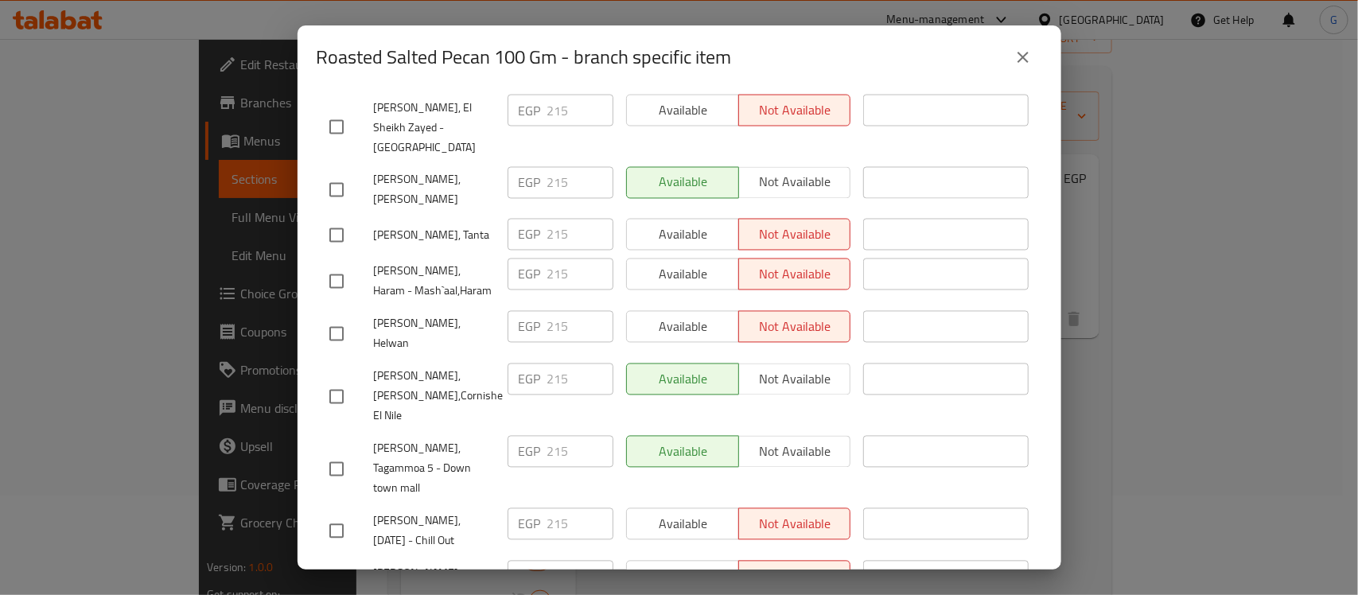
scroll to position [2029, 0]
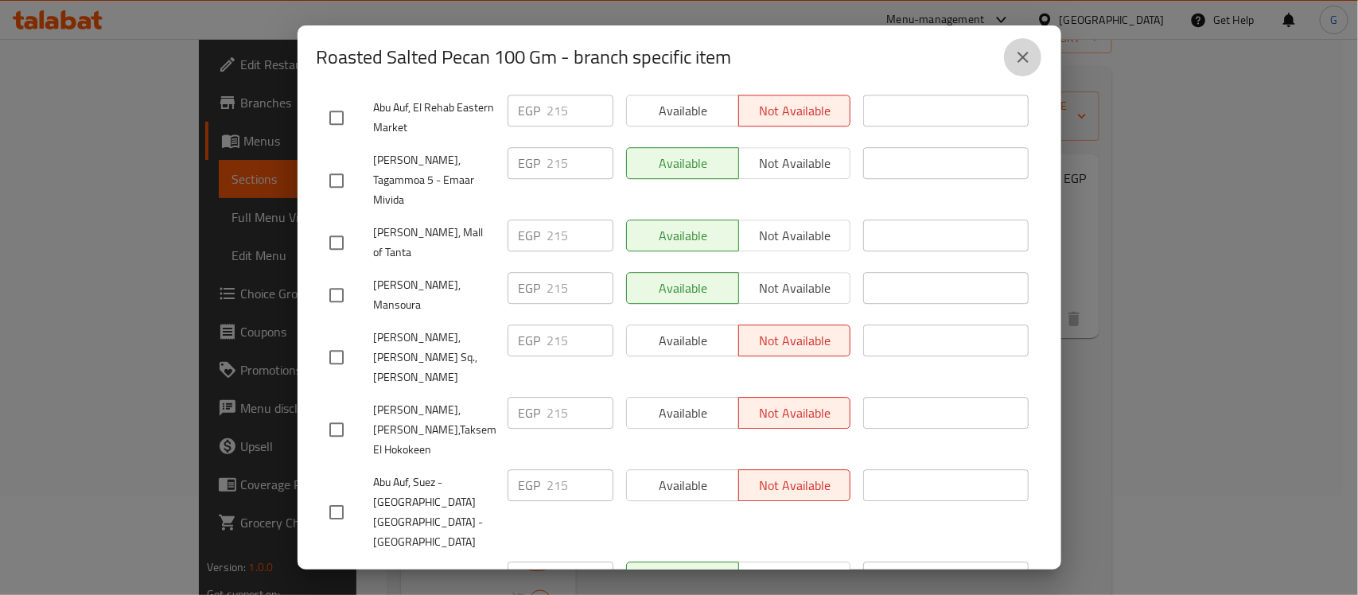
click at [1019, 57] on icon "close" at bounding box center [1023, 57] width 19 height 19
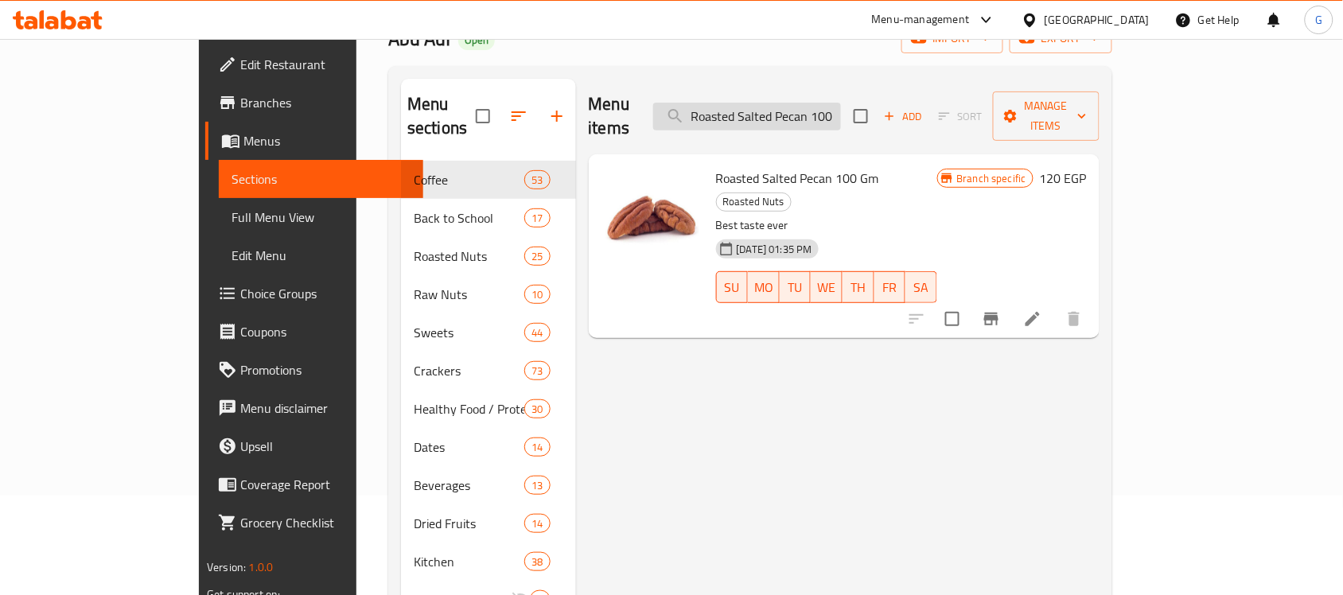
click at [841, 107] on input "Roasted Salted Pecan 100 Gm" at bounding box center [747, 117] width 188 height 28
paste input "Smoked Pistachio"
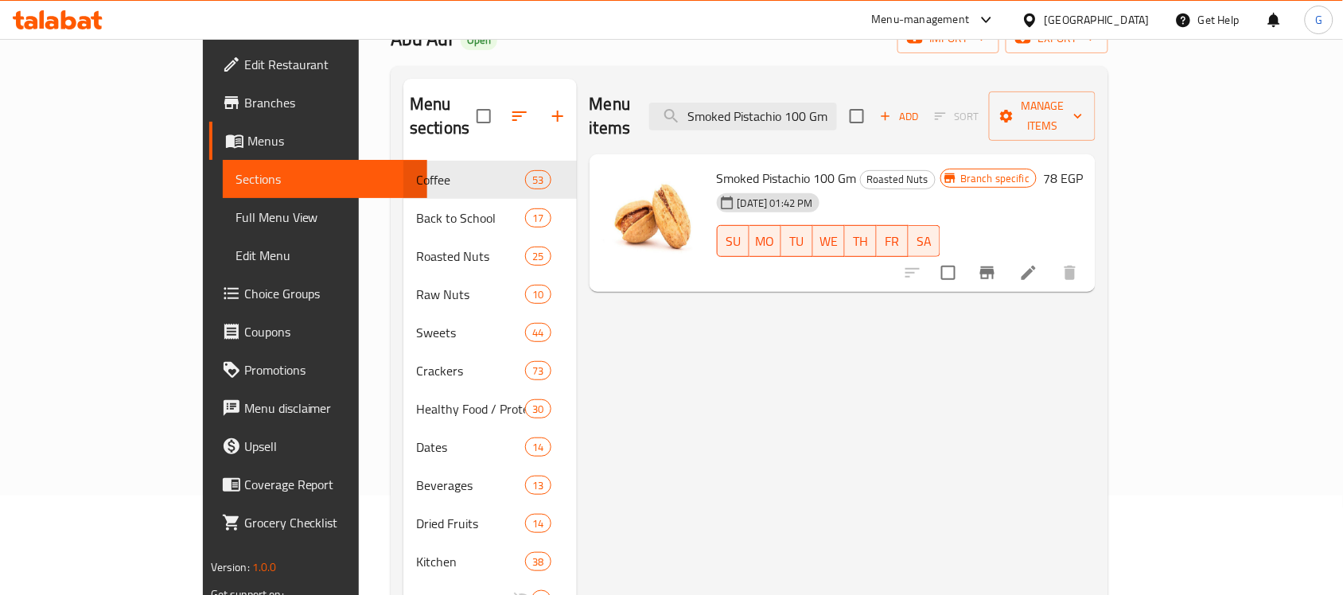
click at [1006, 263] on button "Branch-specific-item" at bounding box center [987, 273] width 38 height 38
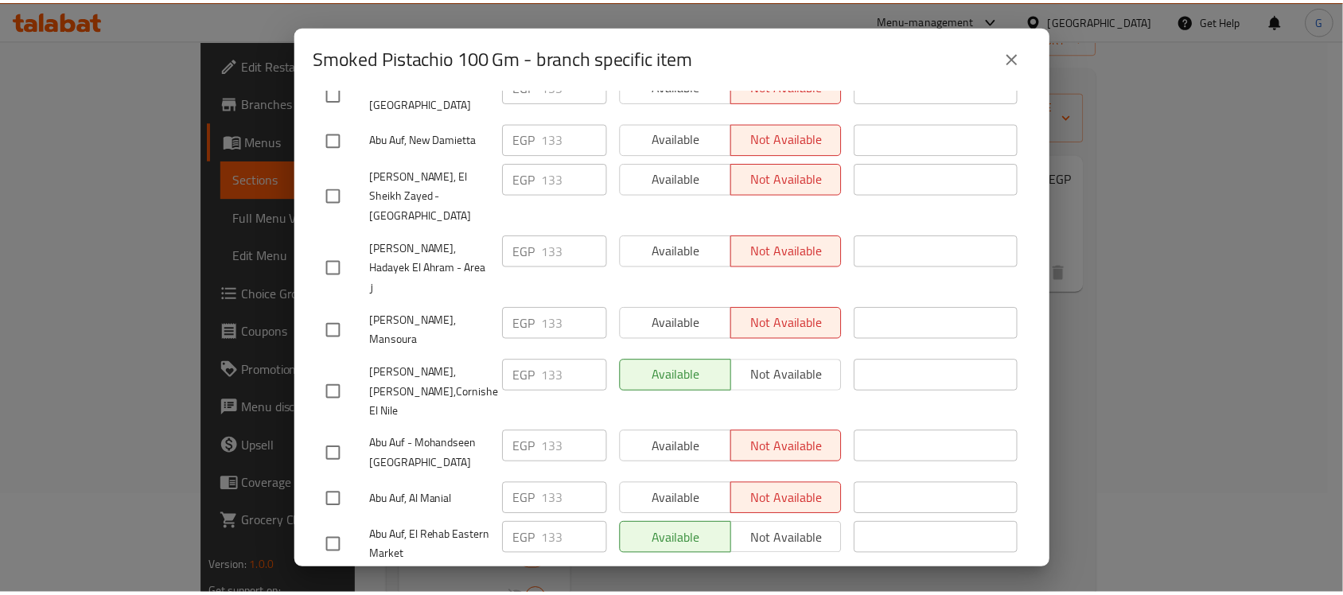
scroll to position [399, 0]
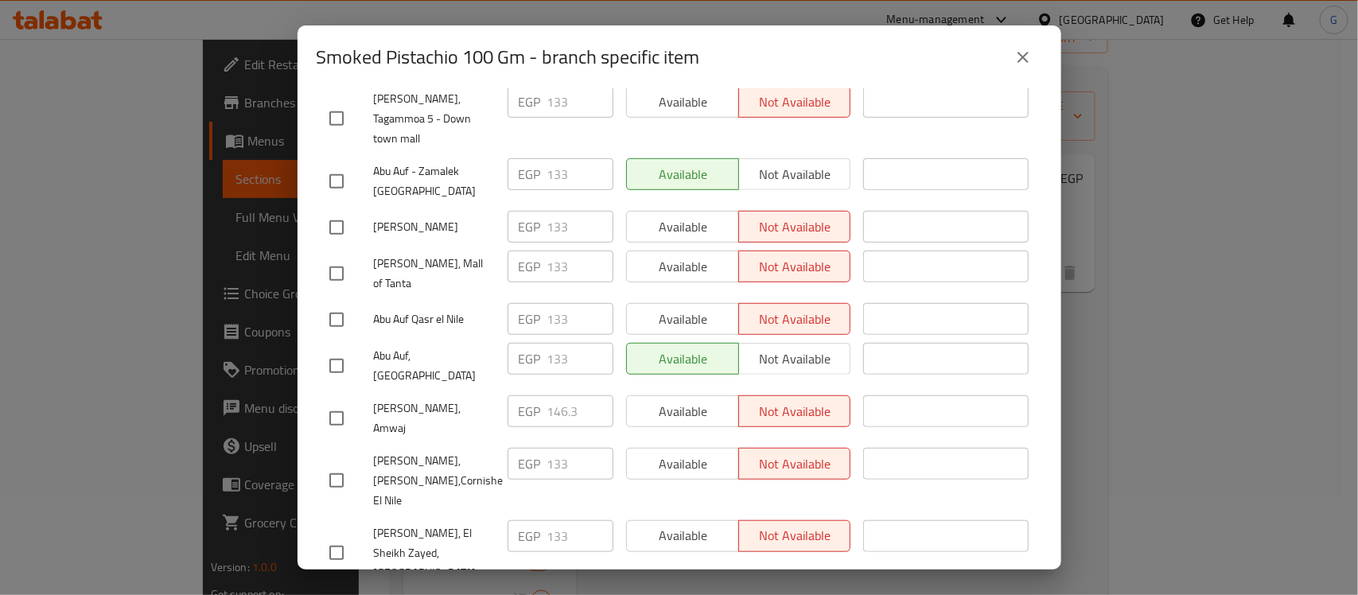
click at [1026, 61] on icon "close" at bounding box center [1023, 57] width 11 height 11
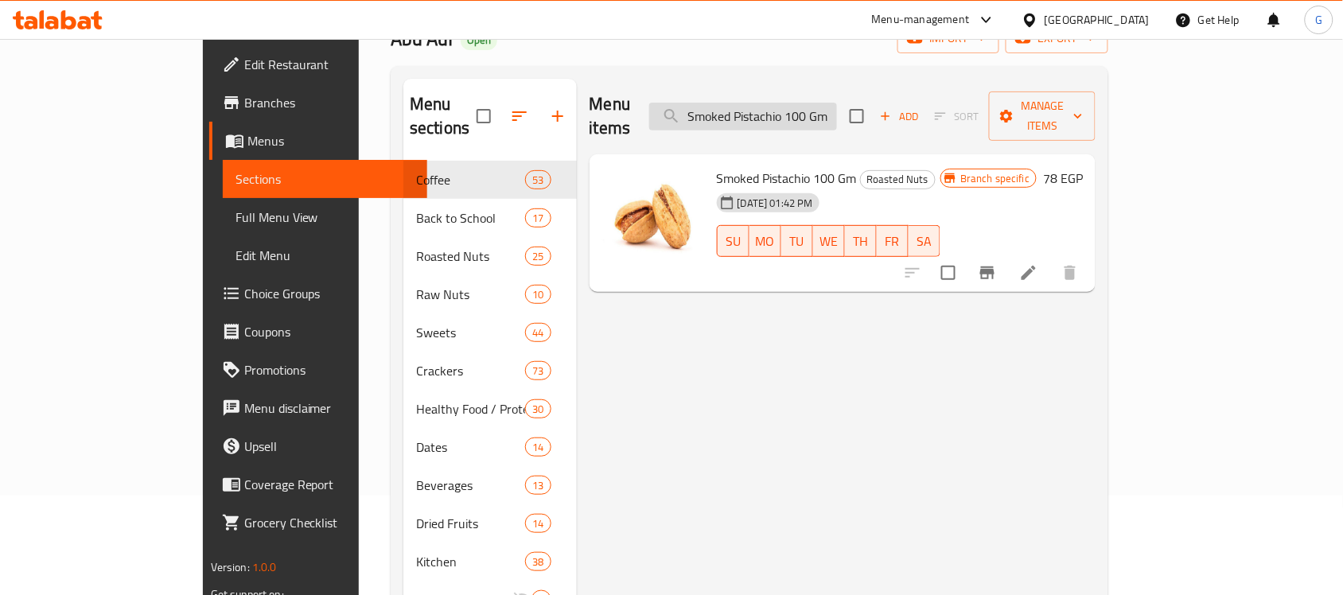
click at [837, 106] on input "Smoked Pistachio 100 Gm" at bounding box center [743, 117] width 188 height 28
paste input "Flavored Bbq"
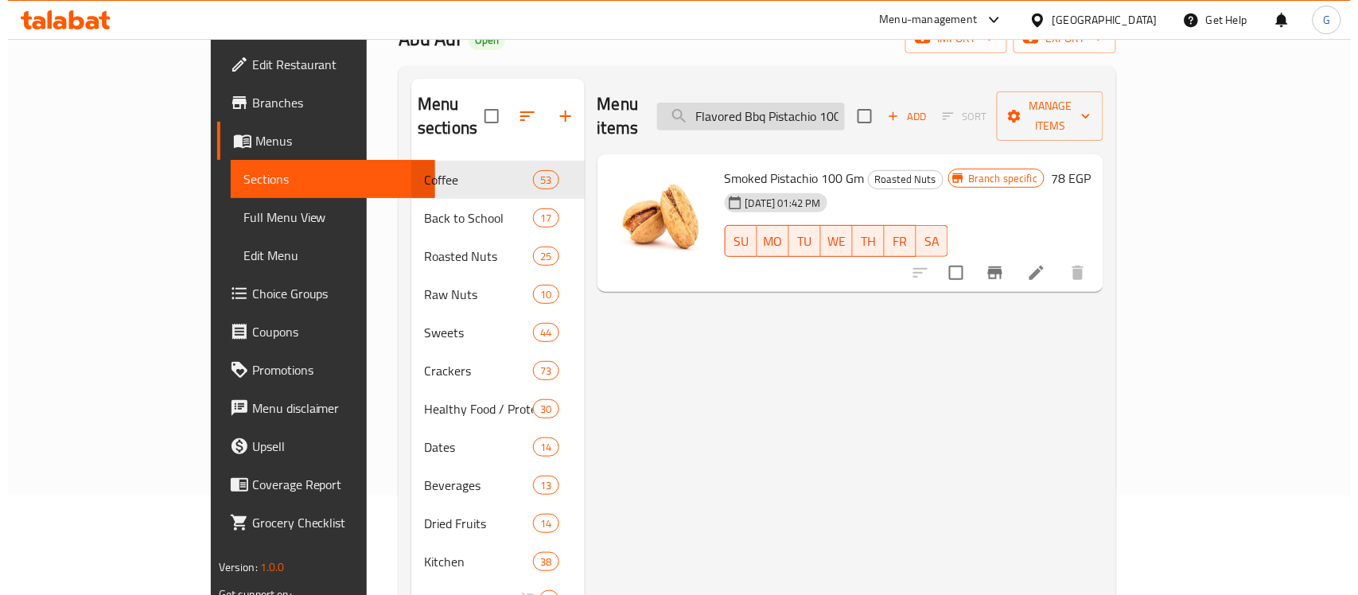
scroll to position [0, 25]
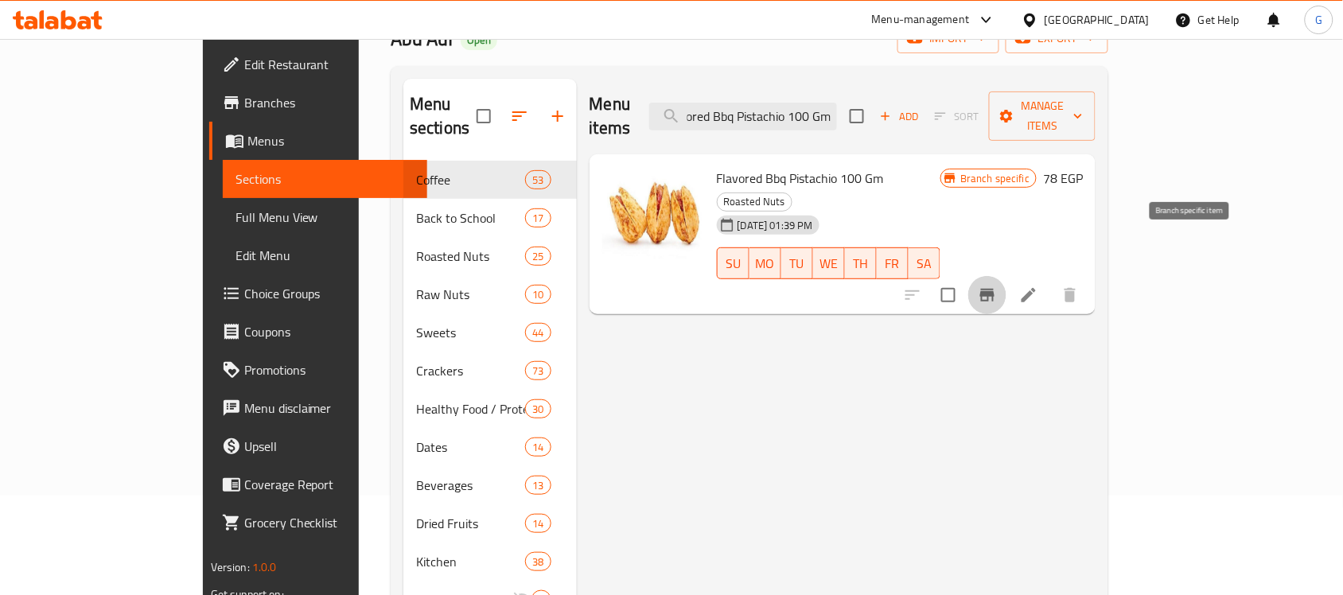
click at [997, 286] on icon "Branch-specific-item" at bounding box center [987, 295] width 19 height 19
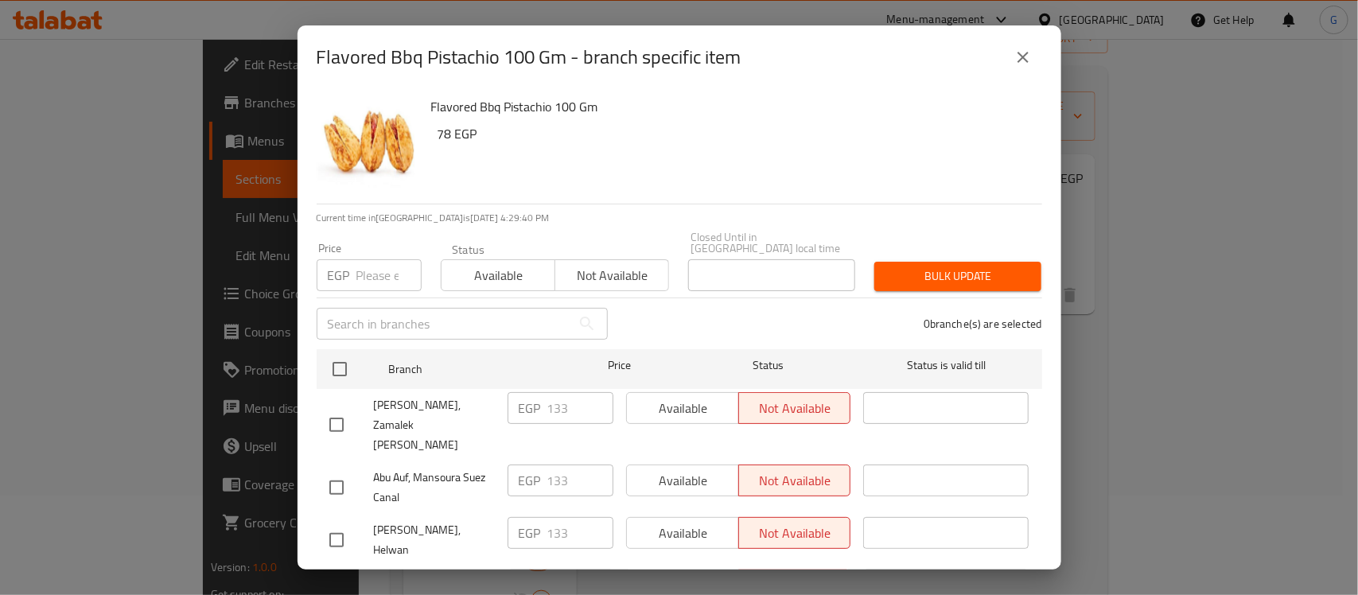
scroll to position [765, 0]
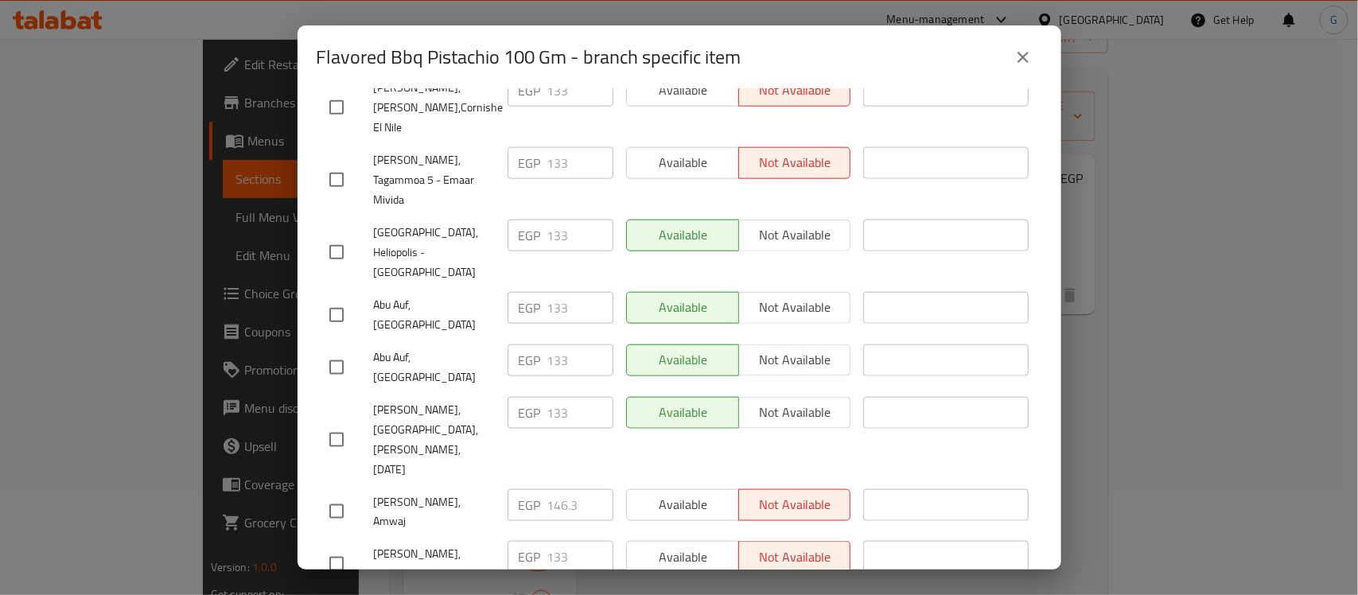
click at [1007, 53] on button "close" at bounding box center [1023, 57] width 38 height 38
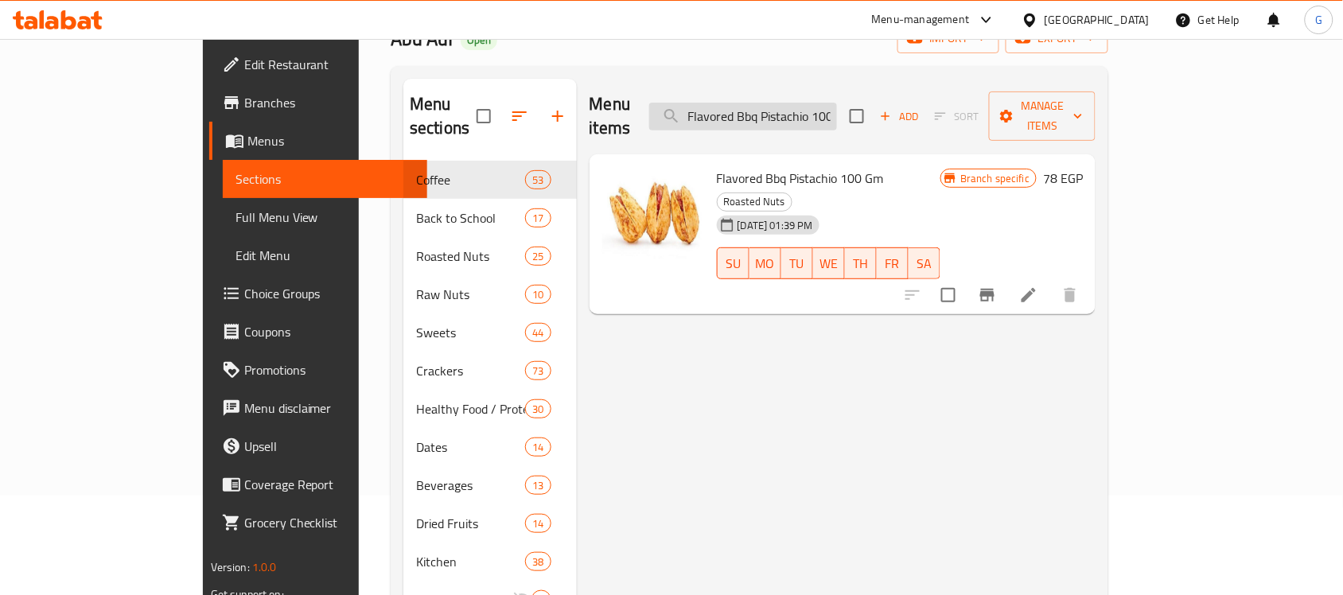
click at [837, 118] on input "Flavored Bbq Pistachio 100 Gm" at bounding box center [743, 117] width 188 height 28
paste input "Raw Almond"
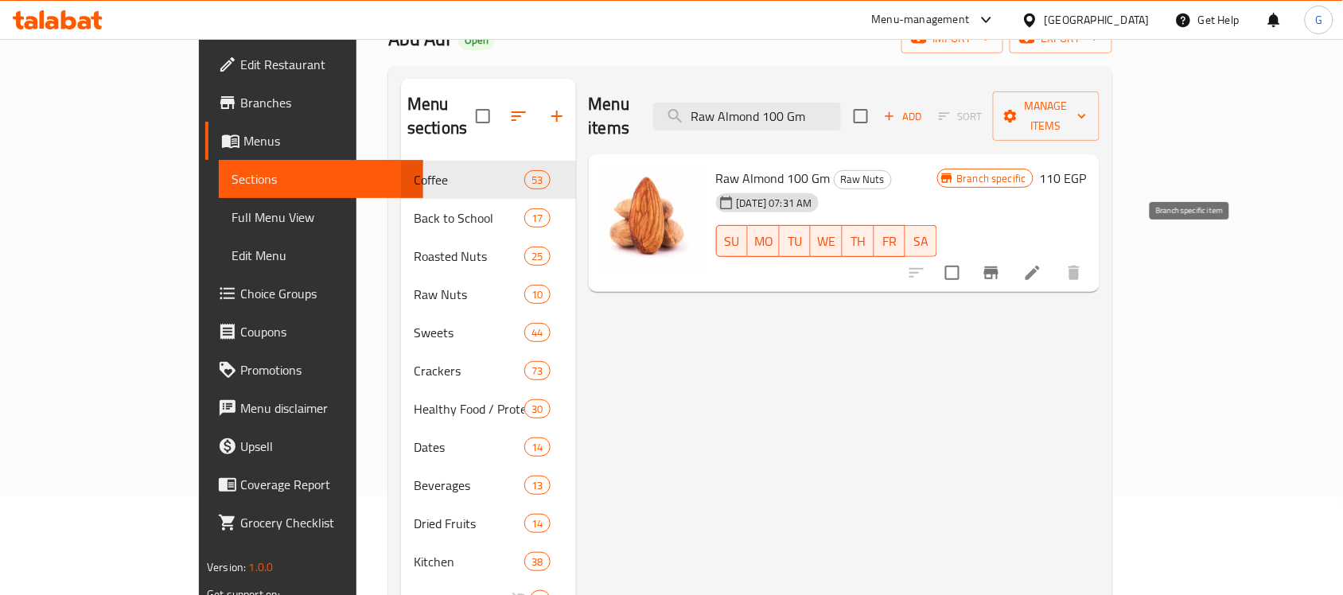
click at [1001, 263] on icon "Branch-specific-item" at bounding box center [991, 272] width 19 height 19
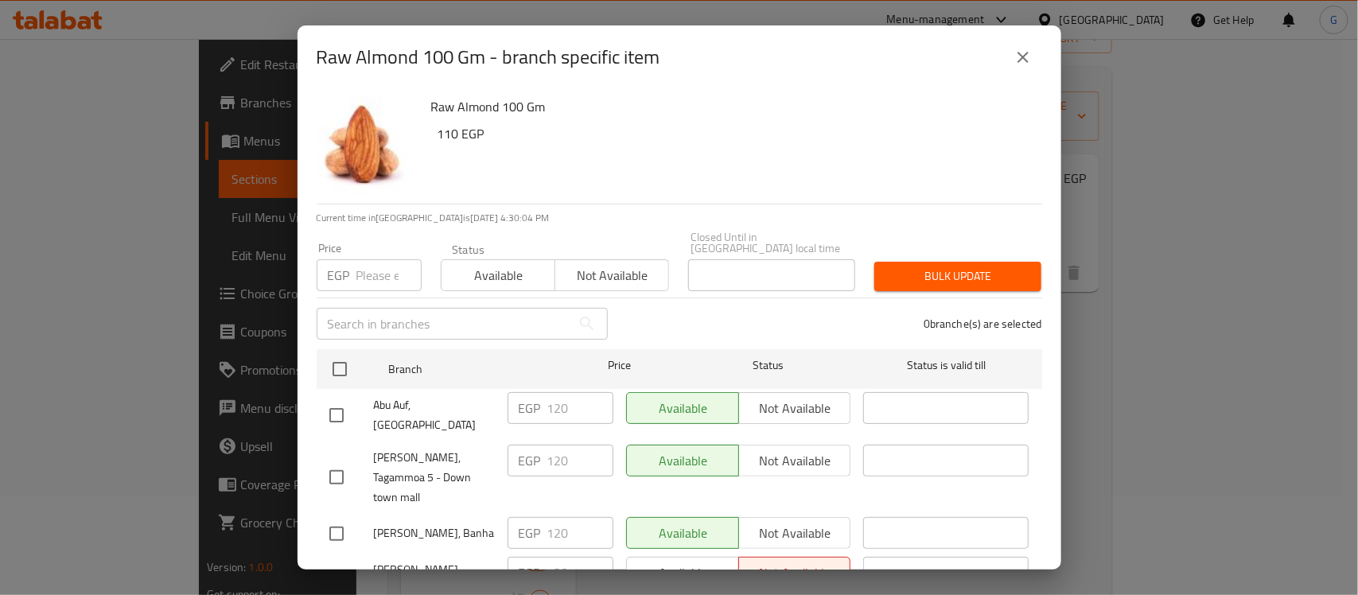
scroll to position [1502, 0]
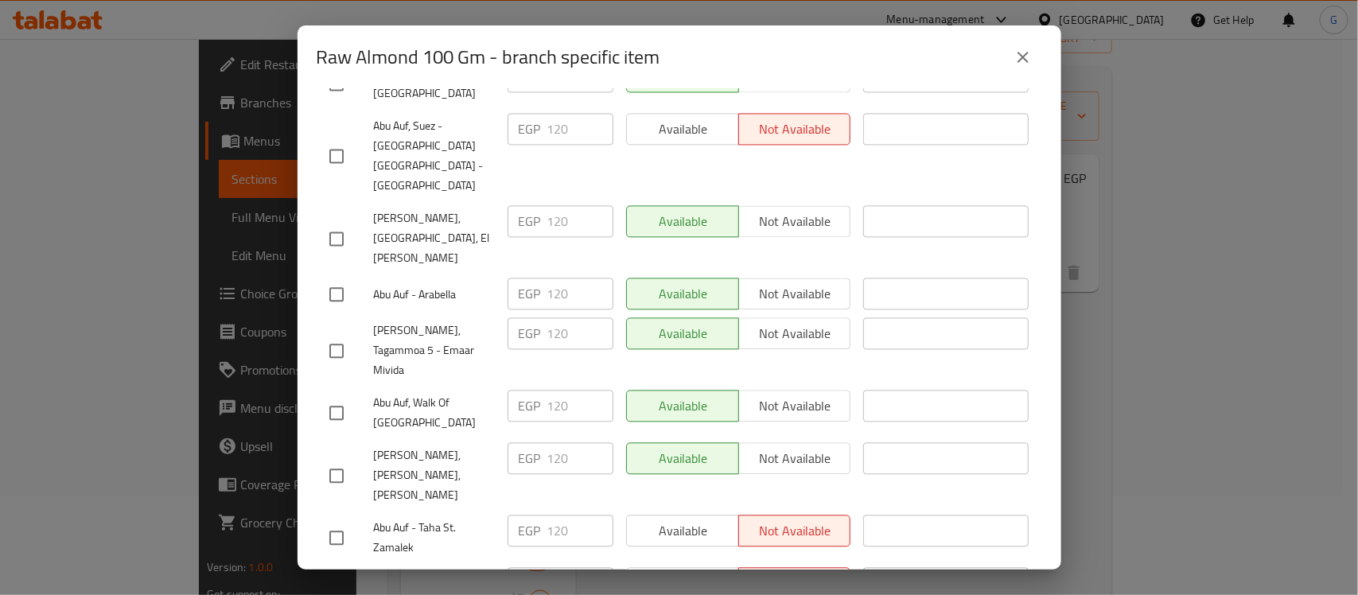
click at [1020, 52] on icon "close" at bounding box center [1023, 57] width 19 height 19
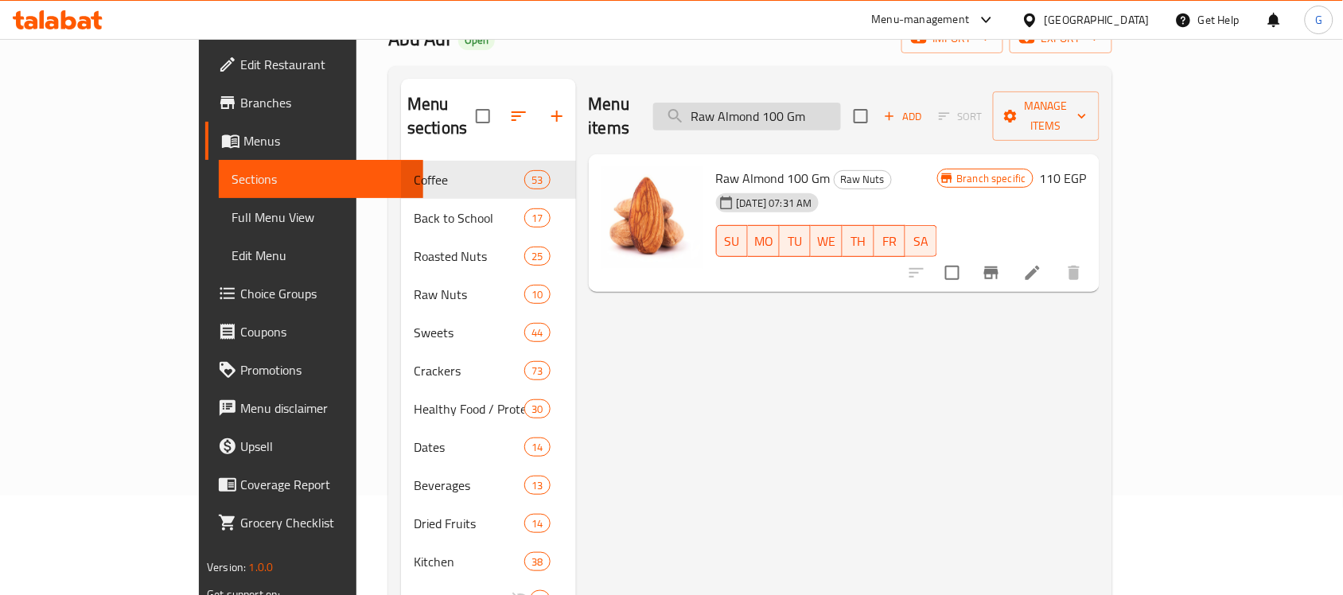
click at [830, 111] on input "Raw Almond 100 Gm" at bounding box center [747, 117] width 188 height 28
paste input "Halves"
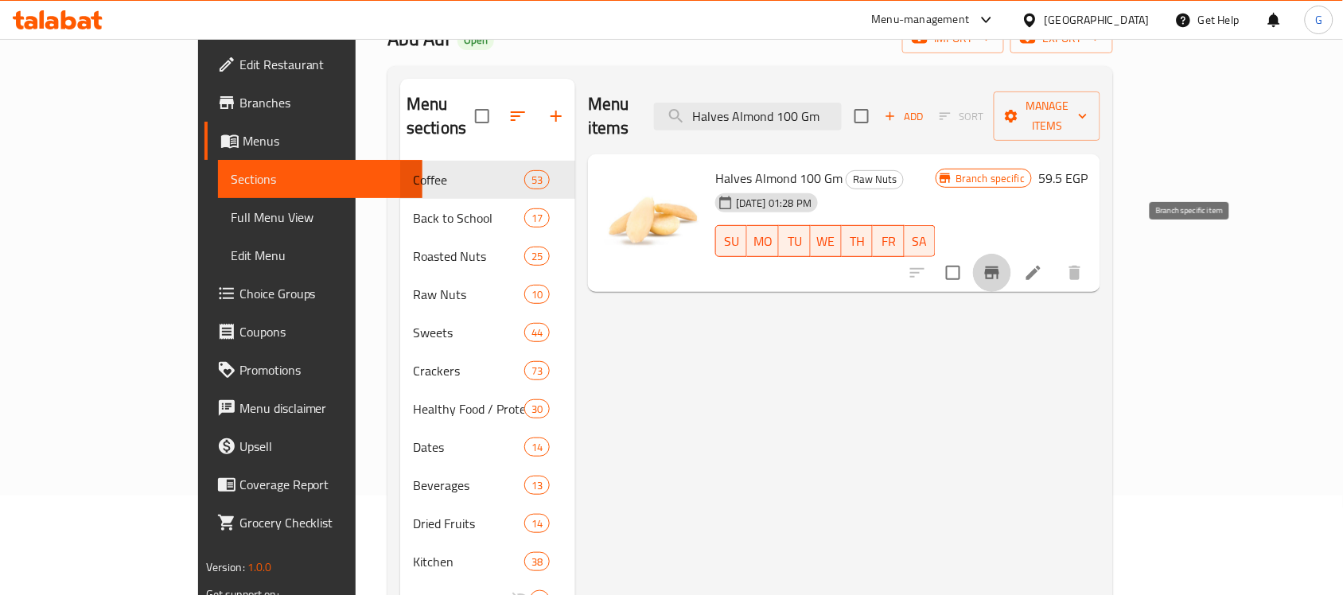
click at [1002, 263] on icon "Branch-specific-item" at bounding box center [992, 272] width 19 height 19
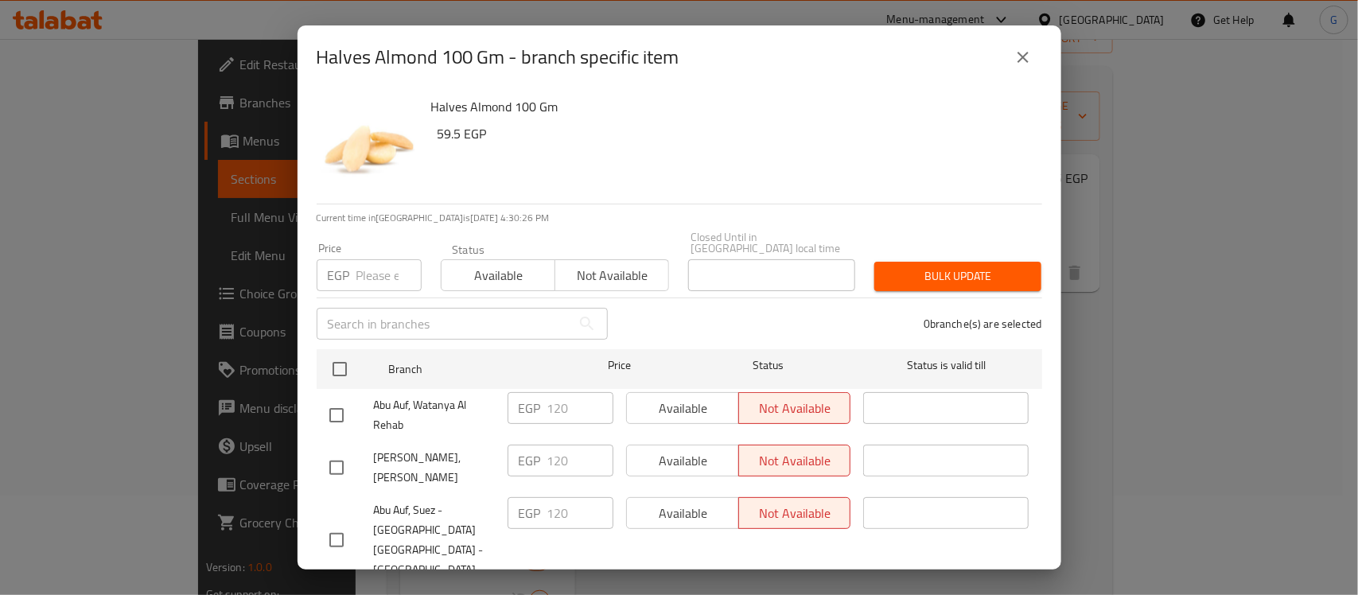
scroll to position [2922, 0]
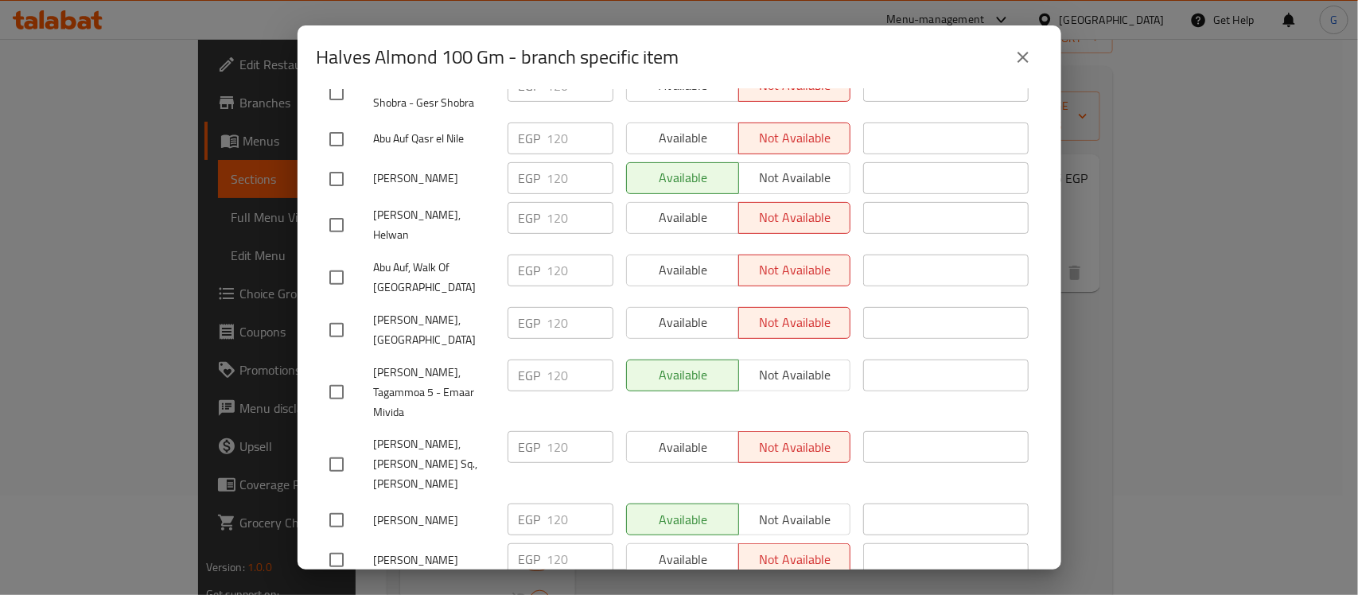
click at [1027, 62] on icon "close" at bounding box center [1023, 57] width 11 height 11
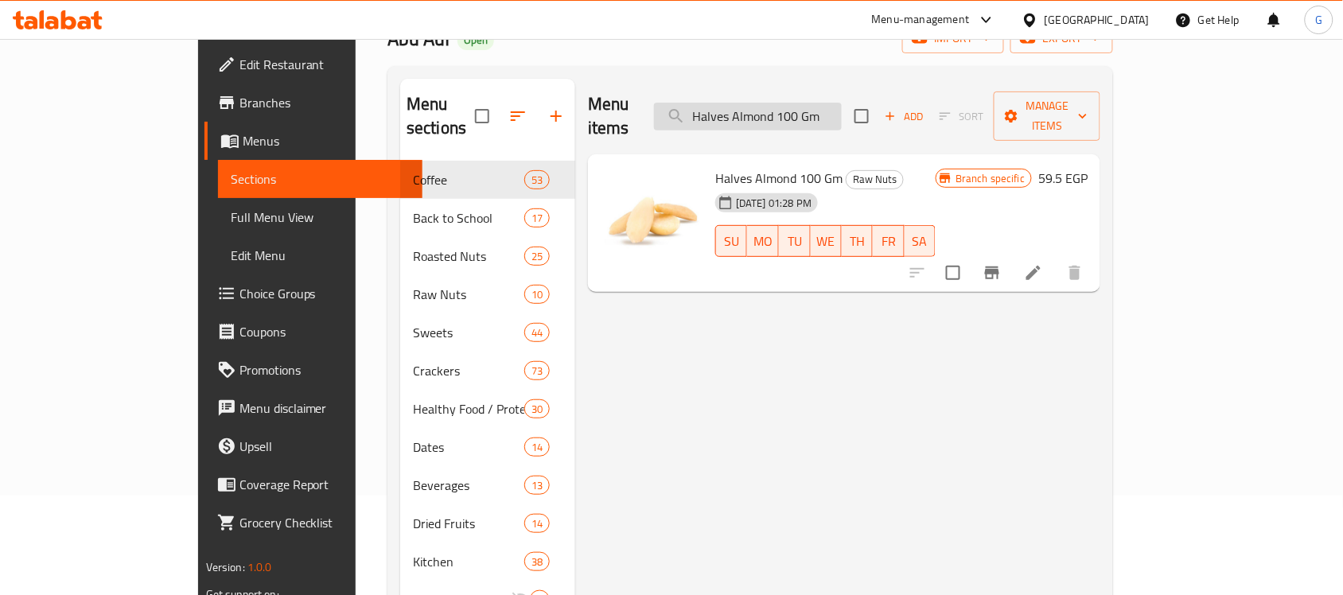
click at [842, 103] on input "Halves Almond 100 Gm" at bounding box center [748, 117] width 188 height 28
paste input "Sliced"
type input "Sliced Almond 100 Gm"
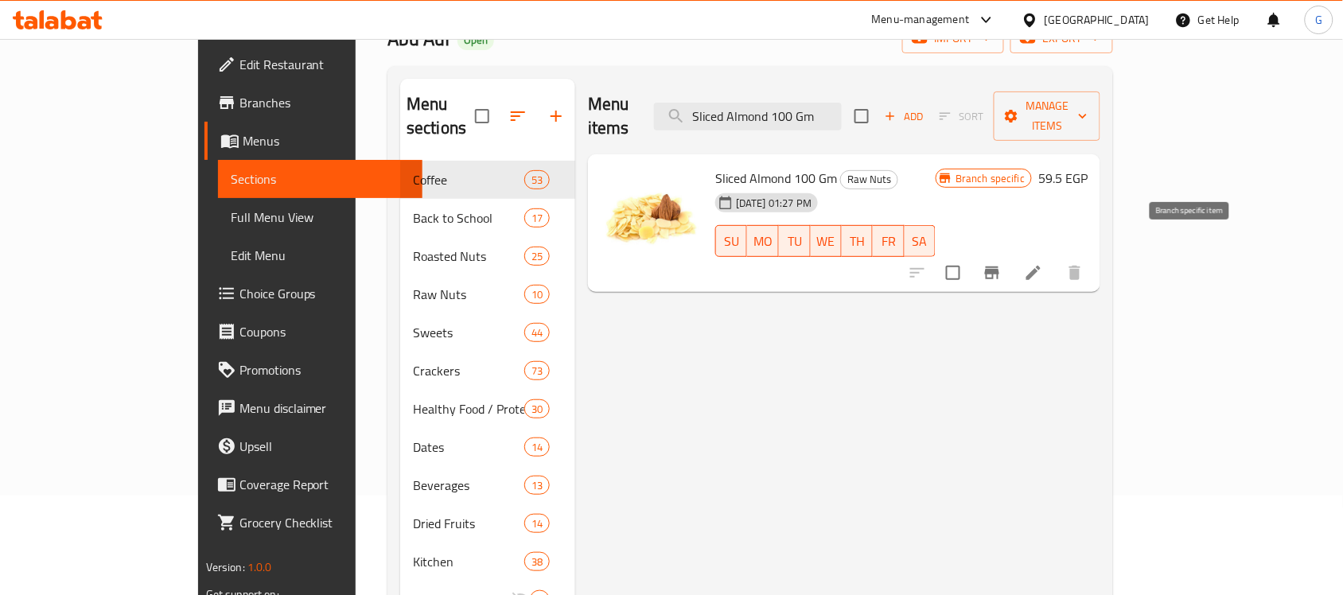
click at [1002, 263] on icon "Branch-specific-item" at bounding box center [992, 272] width 19 height 19
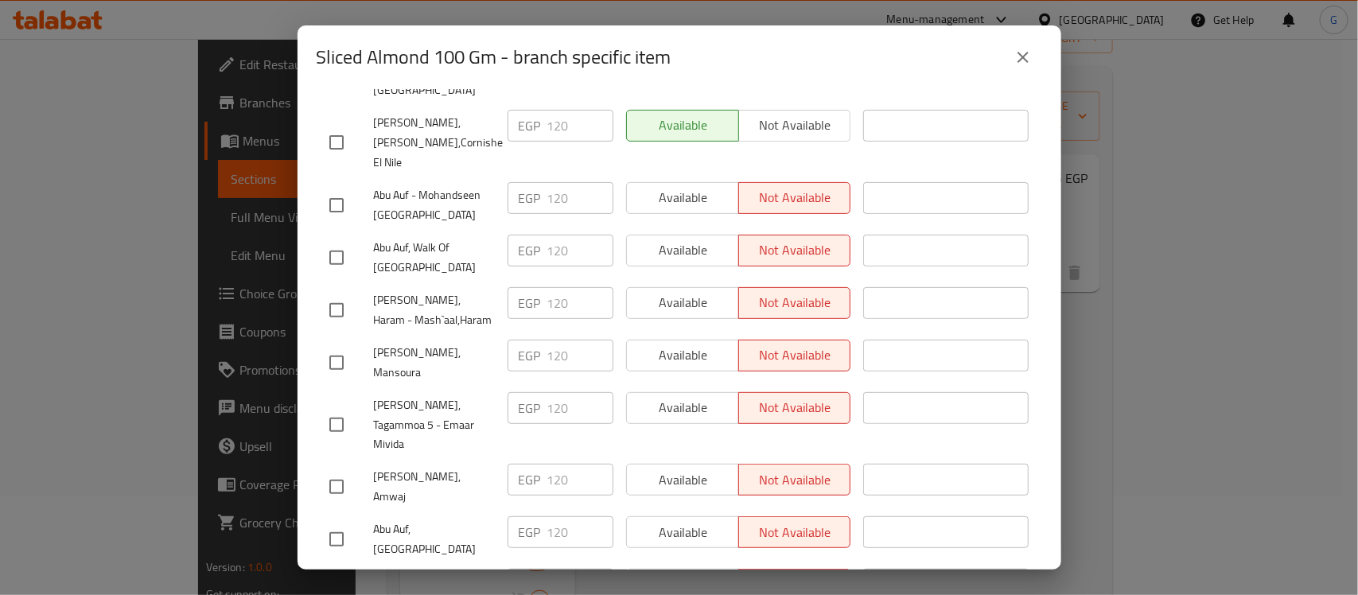
scroll to position [2588, 0]
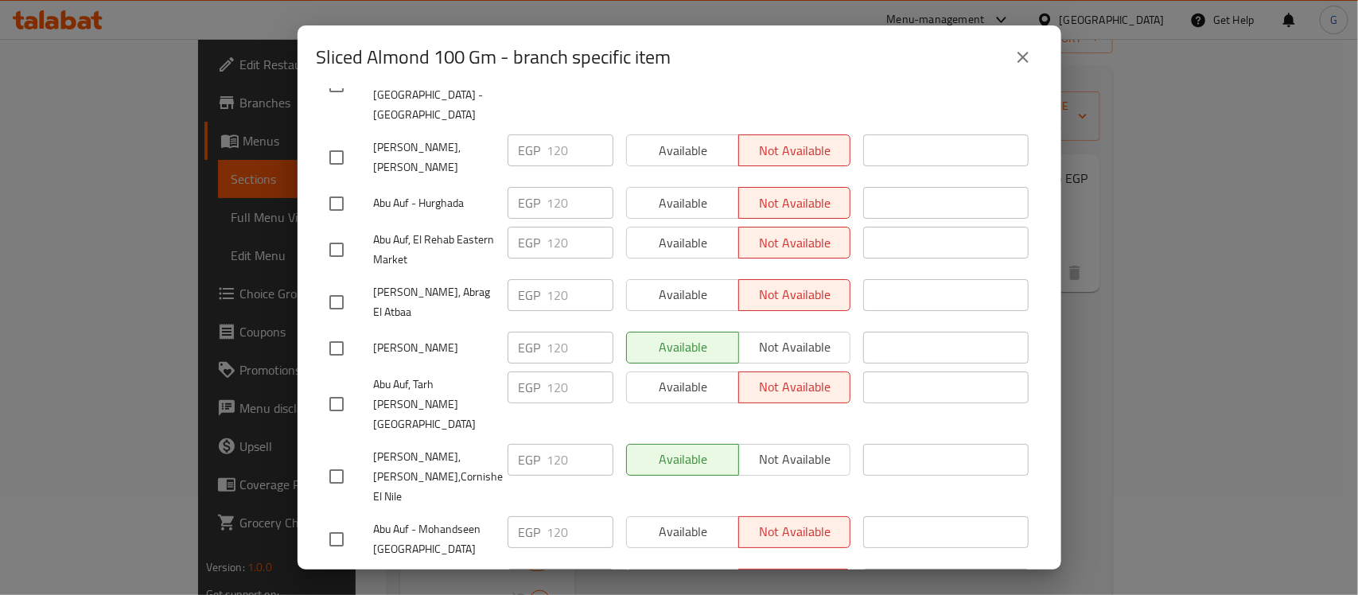
checkbox input "true"
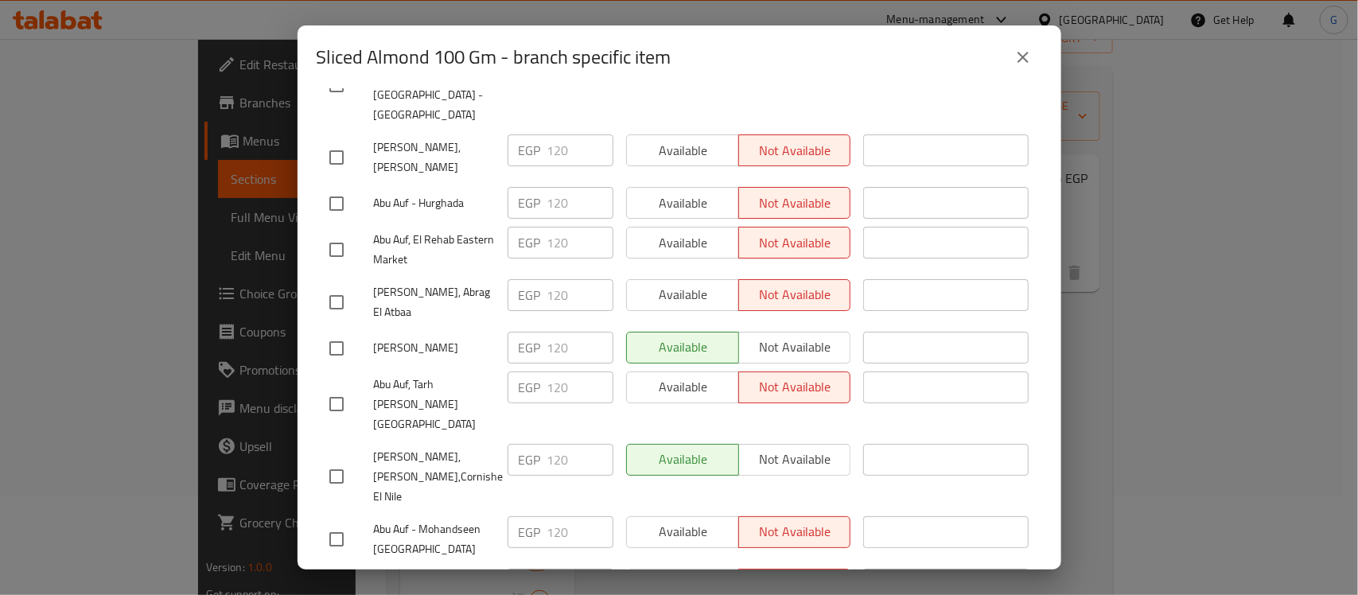
paste input "32"
type input "132"
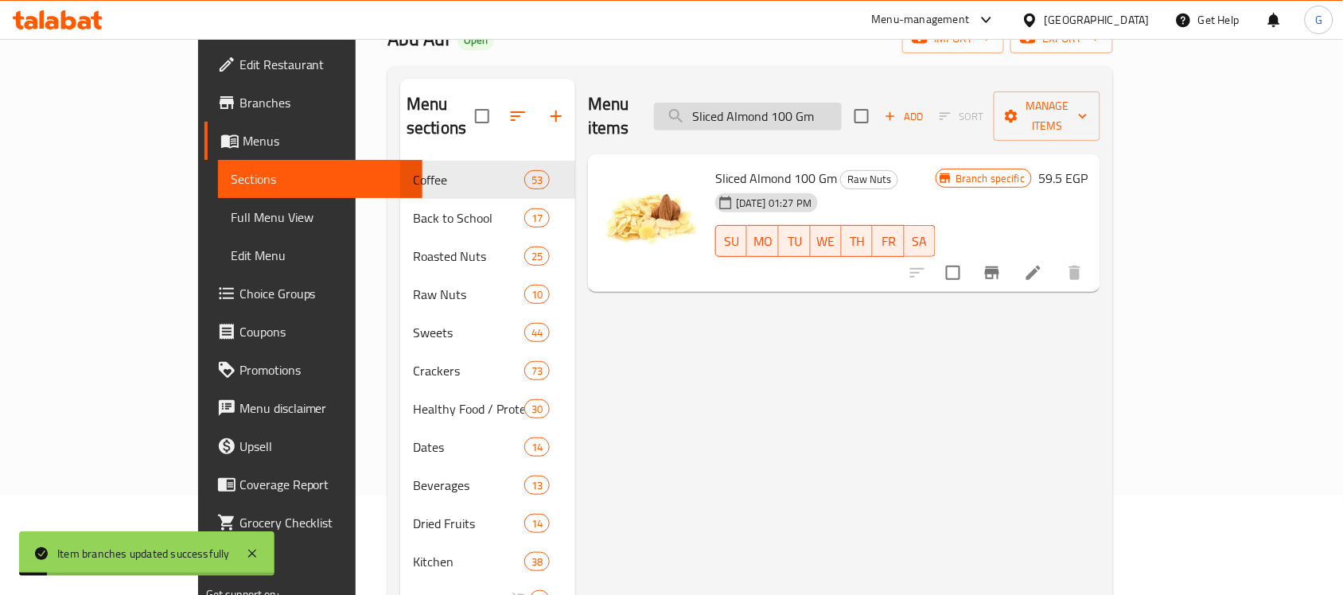
click at [842, 115] on input "Sliced Almond 100 Gm" at bounding box center [748, 117] width 188 height 28
paste input "Raw Hazelnut"
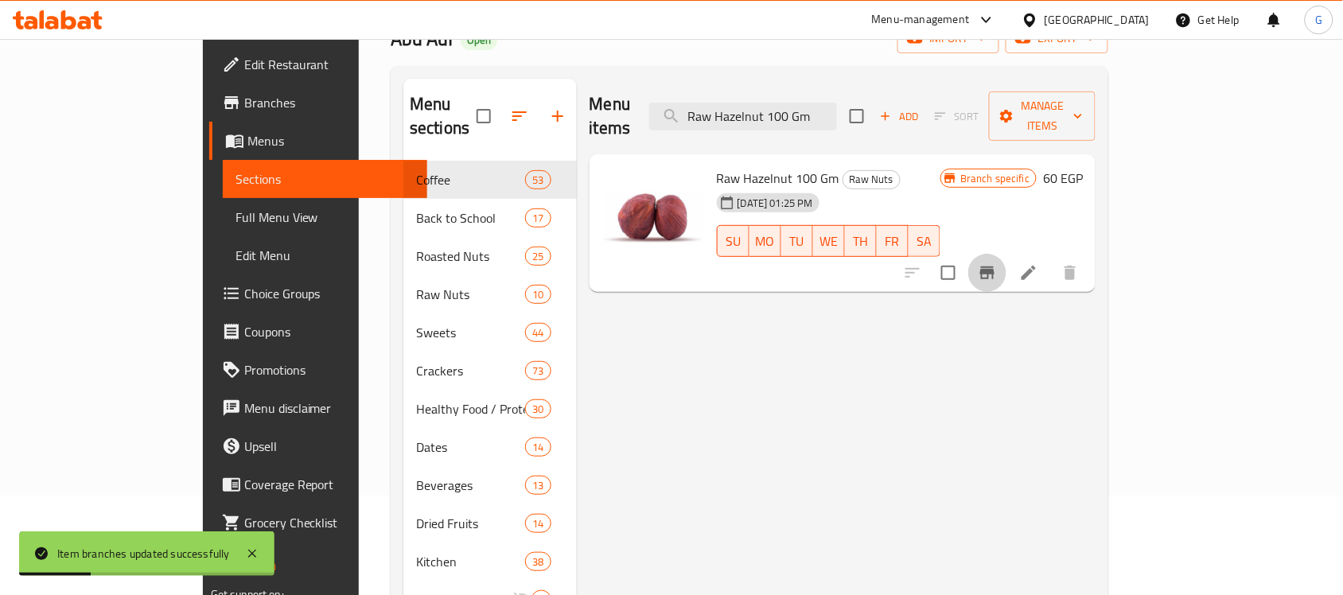
click at [997, 263] on icon "Branch-specific-item" at bounding box center [987, 272] width 19 height 19
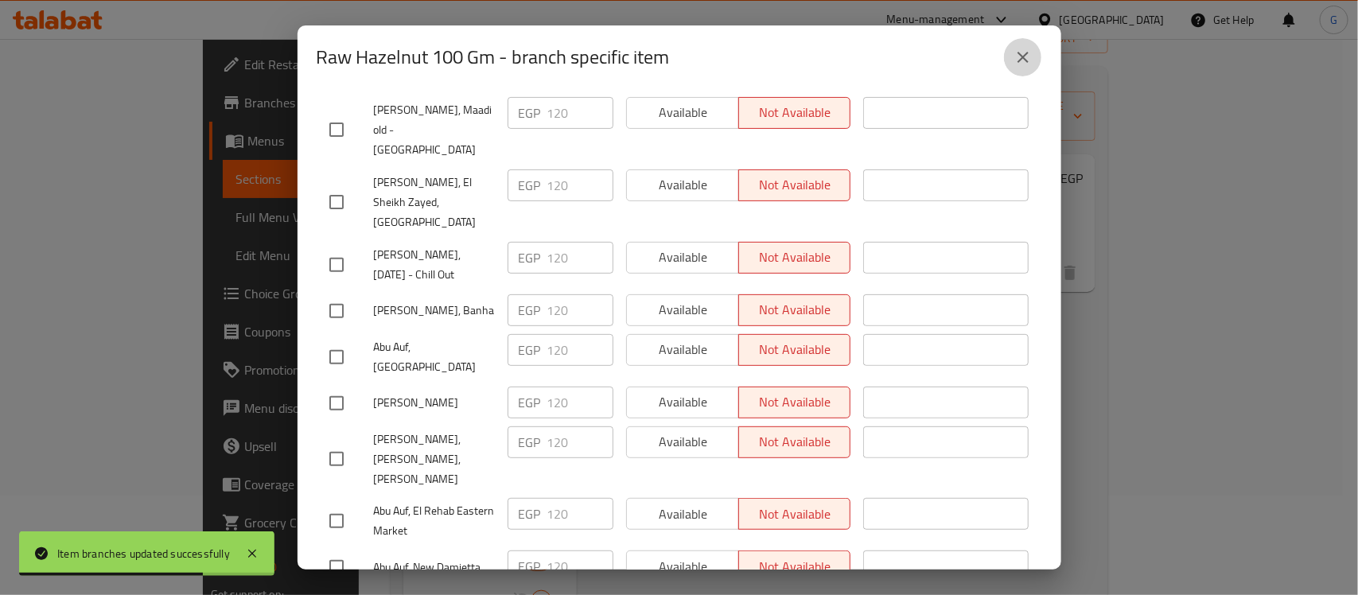
click at [1017, 62] on icon "close" at bounding box center [1023, 57] width 19 height 19
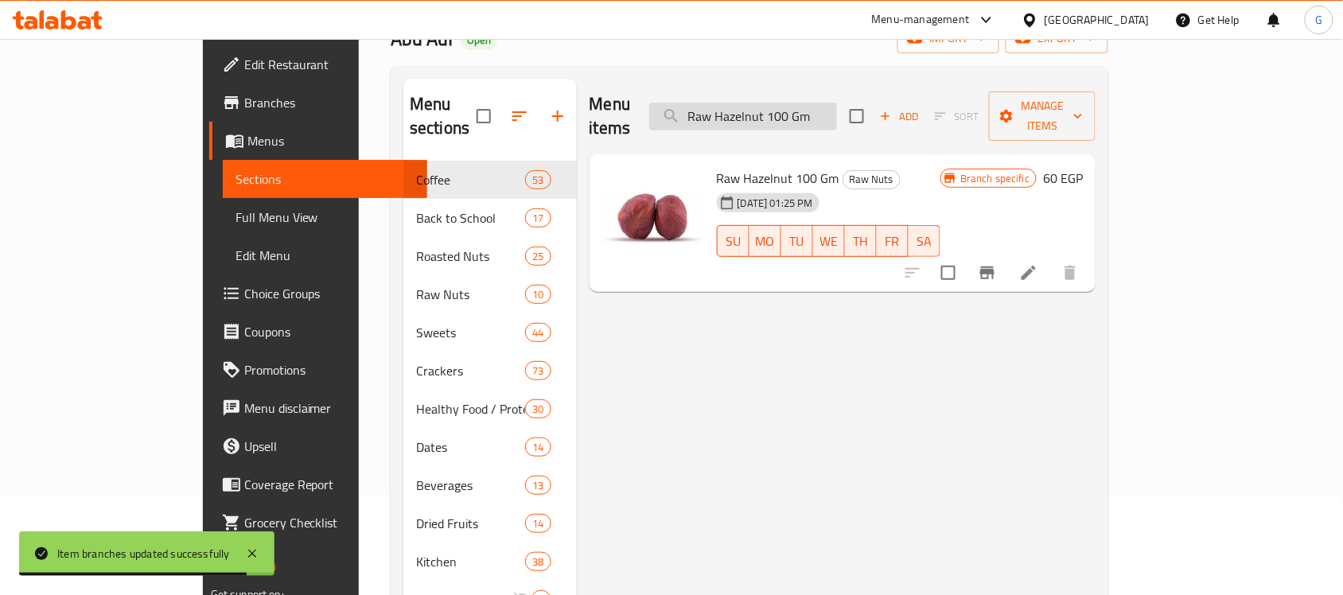
click at [827, 105] on input "Raw Hazelnut 100 Gm" at bounding box center [743, 117] width 188 height 28
paste input "Peeled Pistachio"
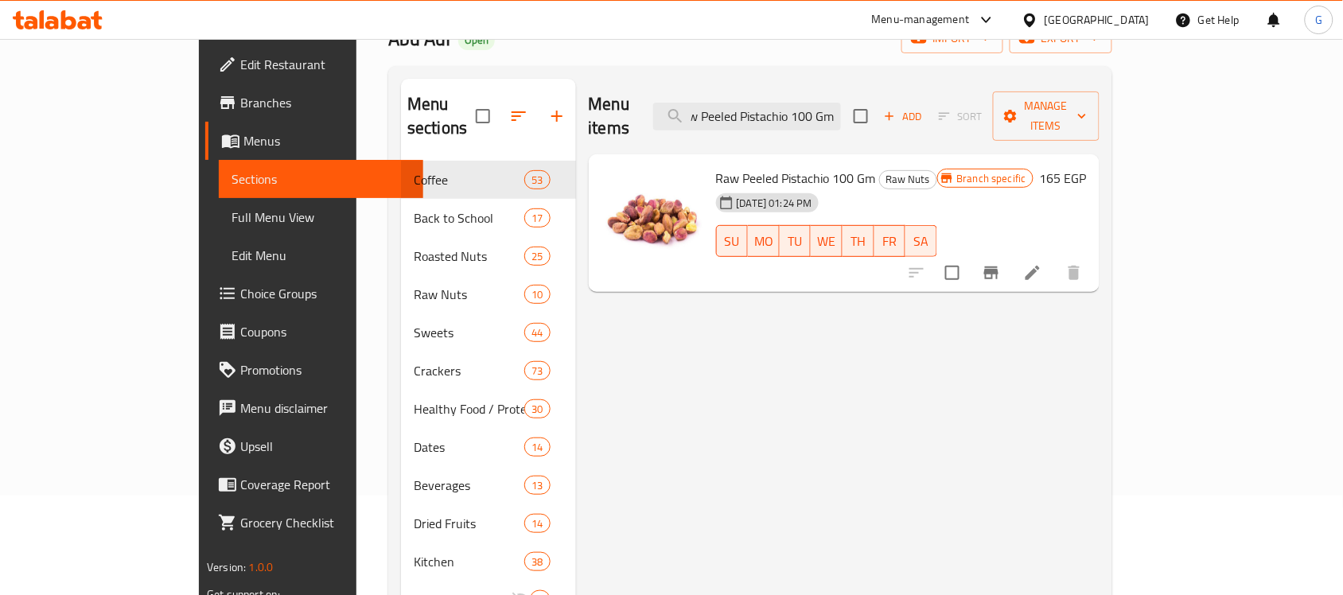
click at [998, 267] on icon "Branch-specific-item" at bounding box center [991, 273] width 14 height 13
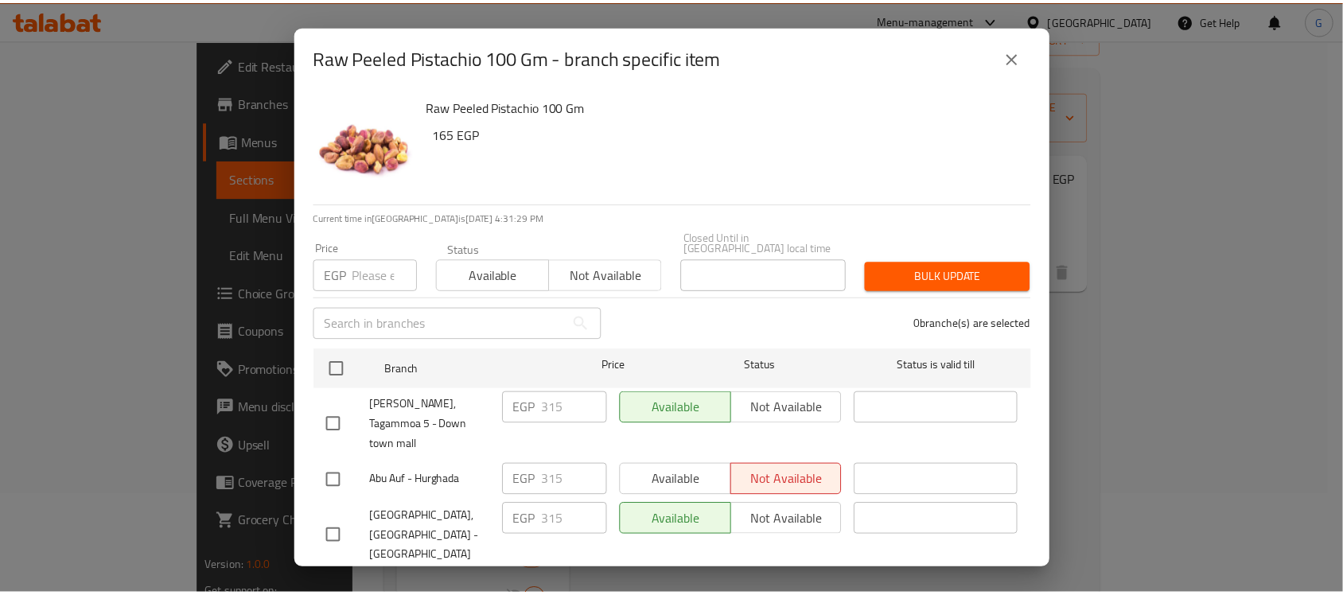
scroll to position [2922, 0]
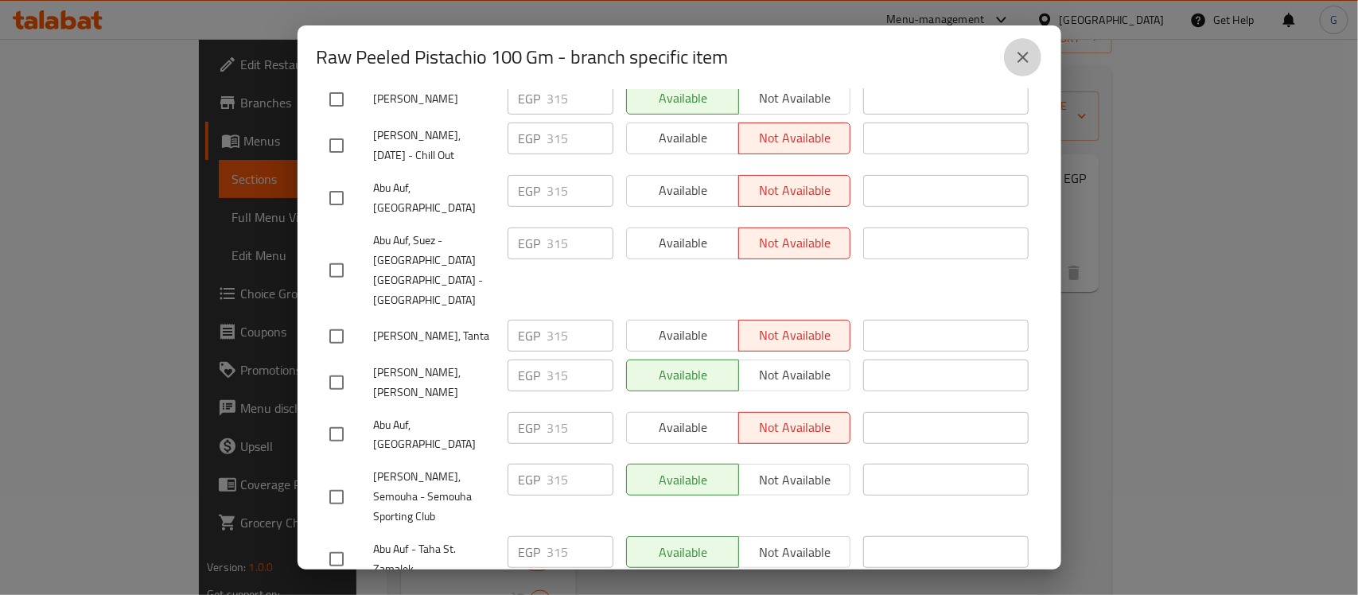
click at [1014, 40] on button "close" at bounding box center [1023, 57] width 38 height 38
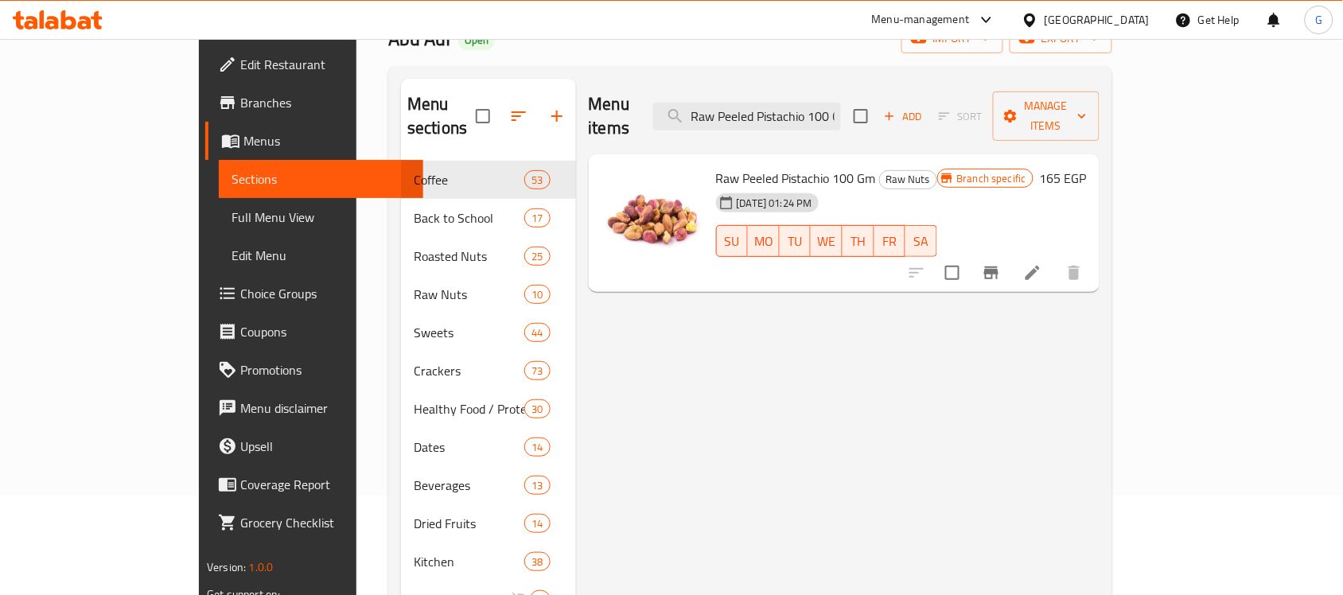
click at [852, 154] on div "Raw Peeled Pistachio 100 Gm Raw Nuts 18-07-2023 01:24 PM SU MO TU WE TH FR SA B…" at bounding box center [844, 223] width 511 height 138
click at [841, 108] on input "Raw Peeled Pistachio 100 Gm" at bounding box center [747, 117] width 188 height 28
paste input "Salted"
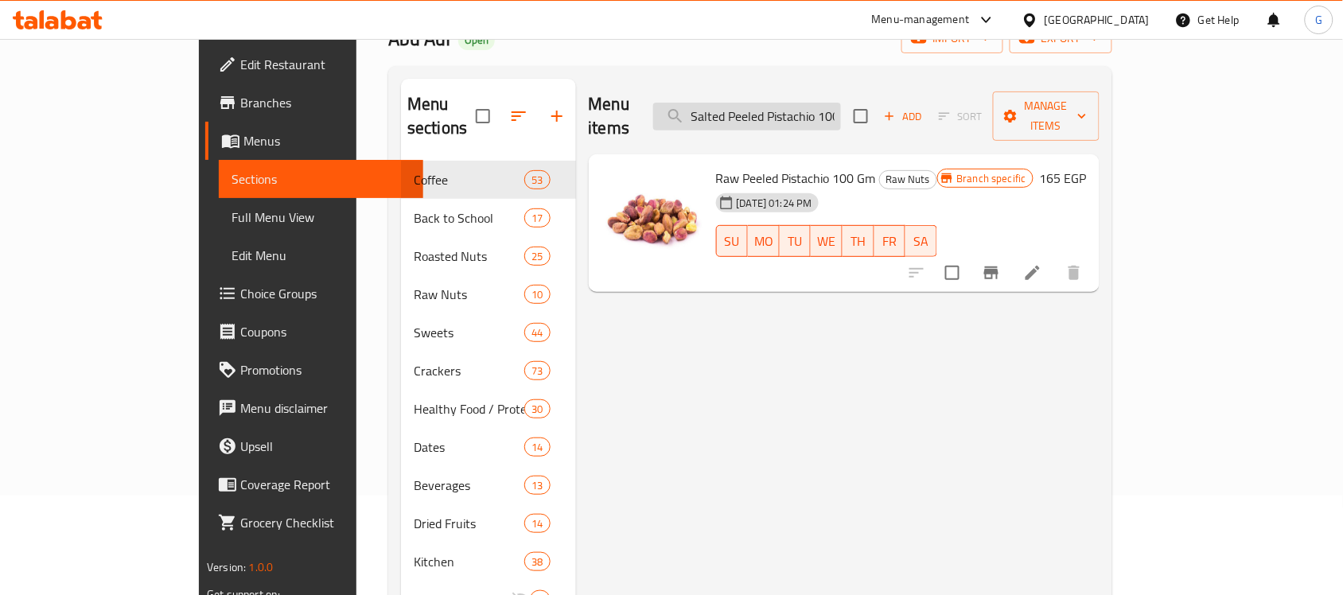
scroll to position [0, 28]
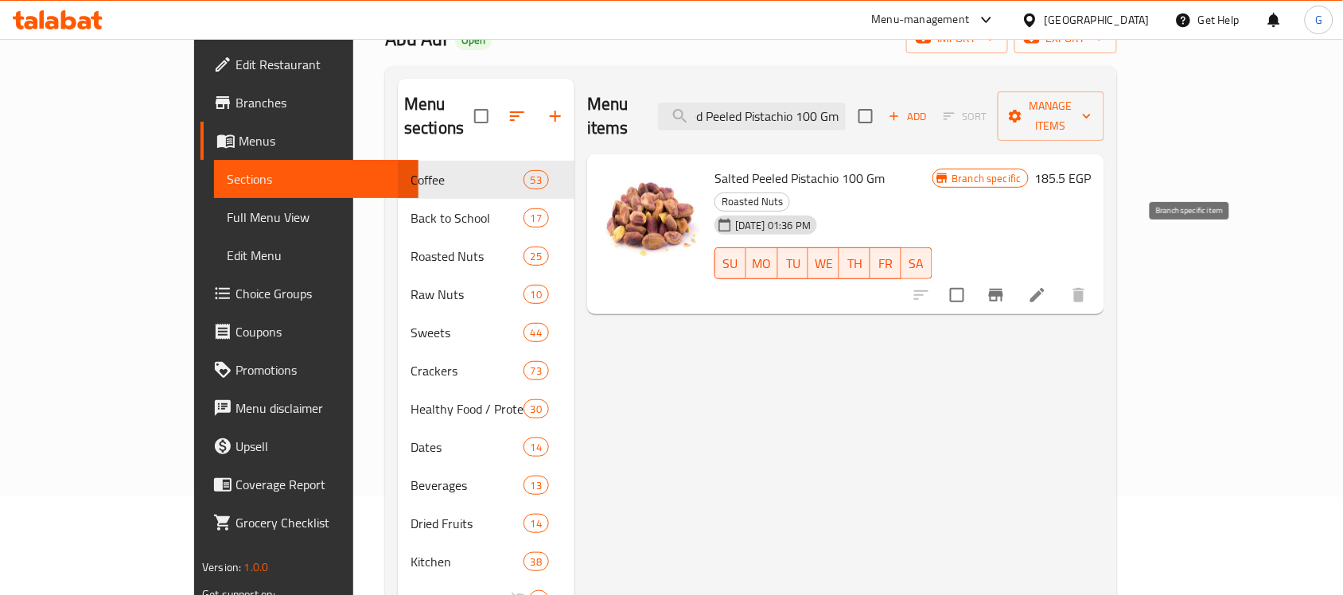
click at [1003, 289] on icon "Branch-specific-item" at bounding box center [996, 295] width 14 height 13
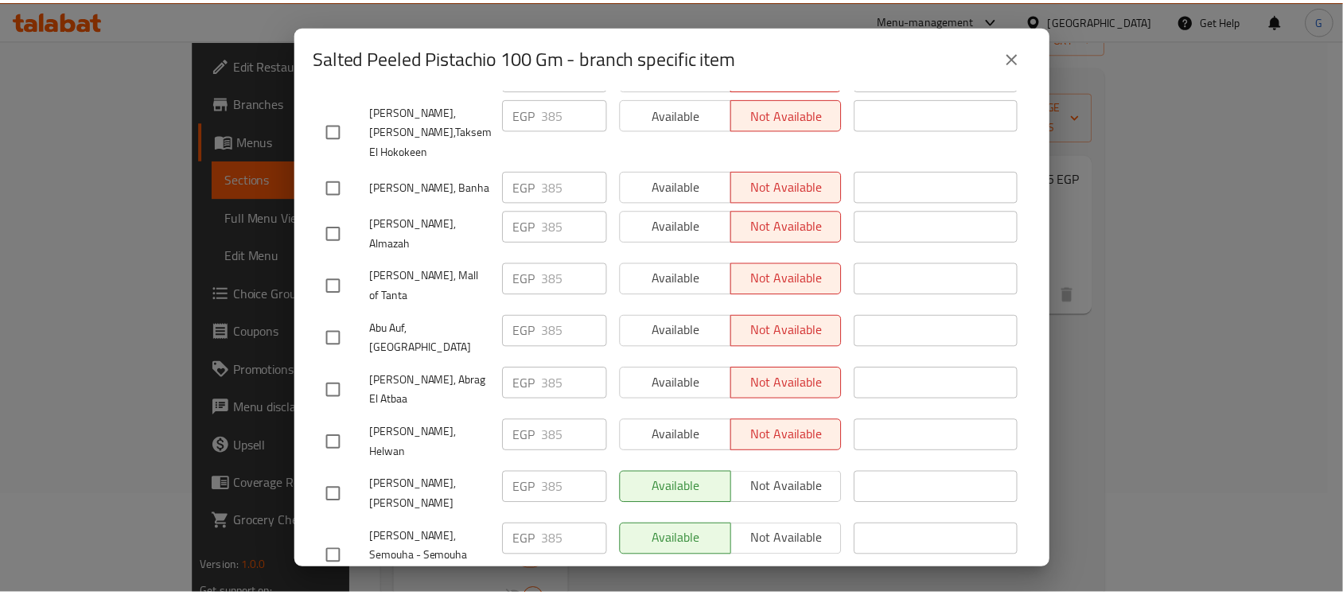
scroll to position [2845, 0]
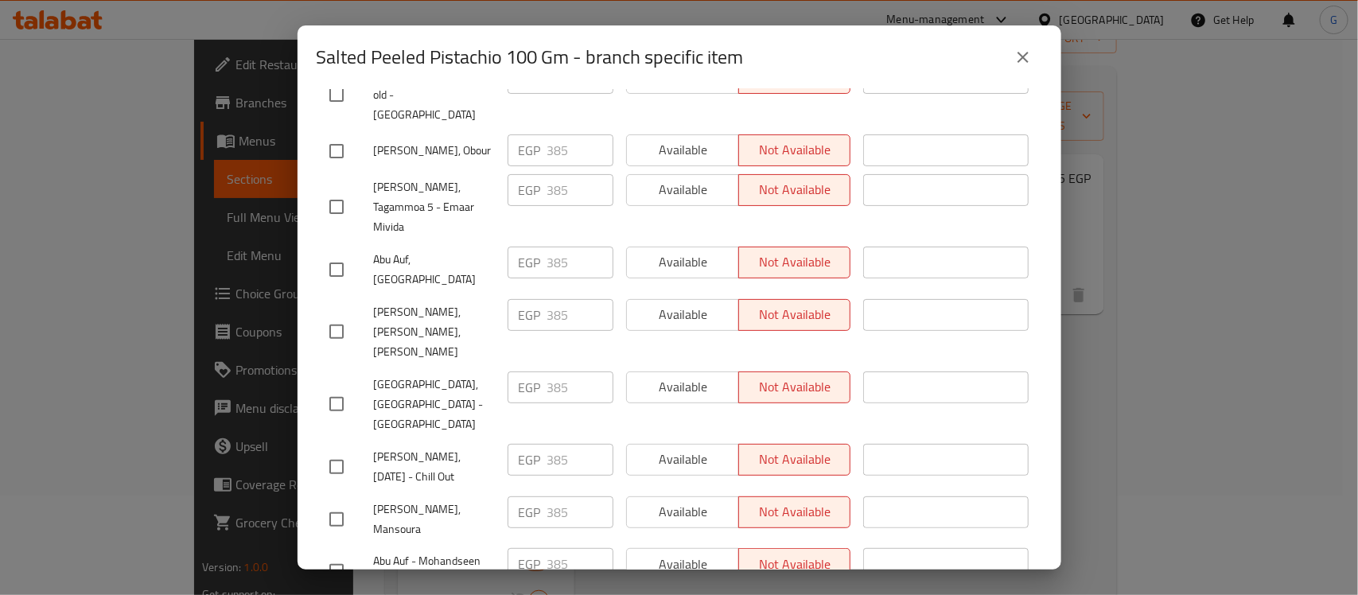
click at [1031, 53] on icon "close" at bounding box center [1023, 57] width 19 height 19
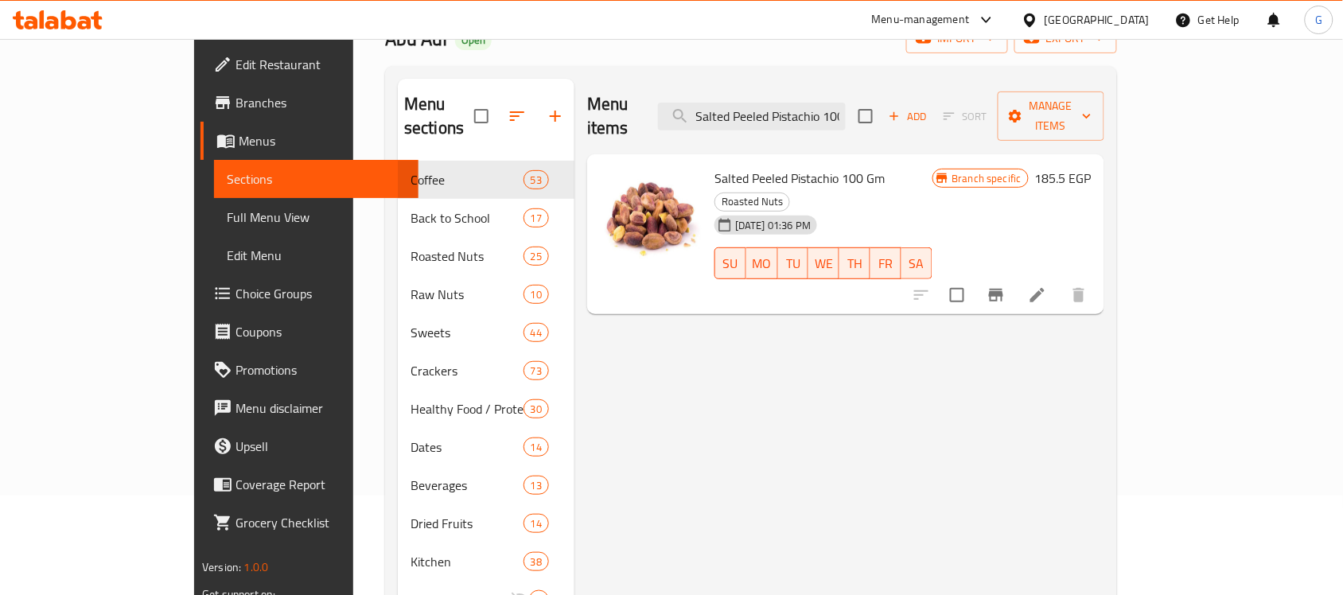
click at [846, 103] on input "Salted Peeled Pistachio 100 Gm" at bounding box center [752, 117] width 188 height 28
paste input "Peanuts With Barbeque Flavor"
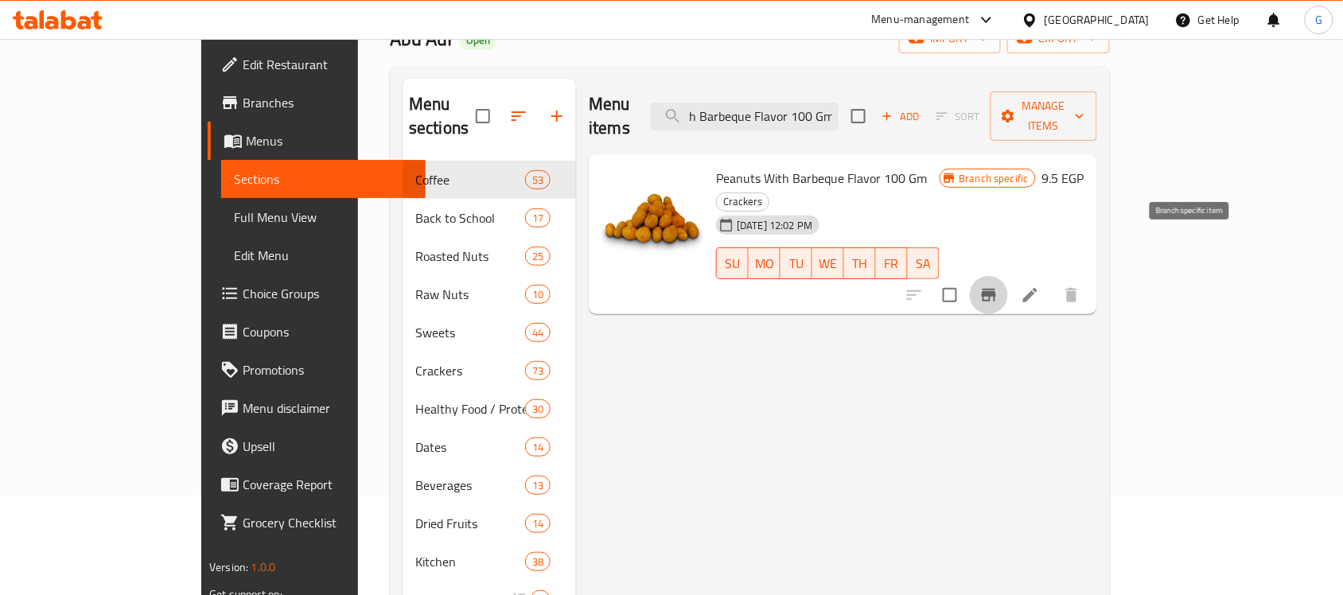
click at [996, 289] on icon "Branch-specific-item" at bounding box center [989, 295] width 14 height 13
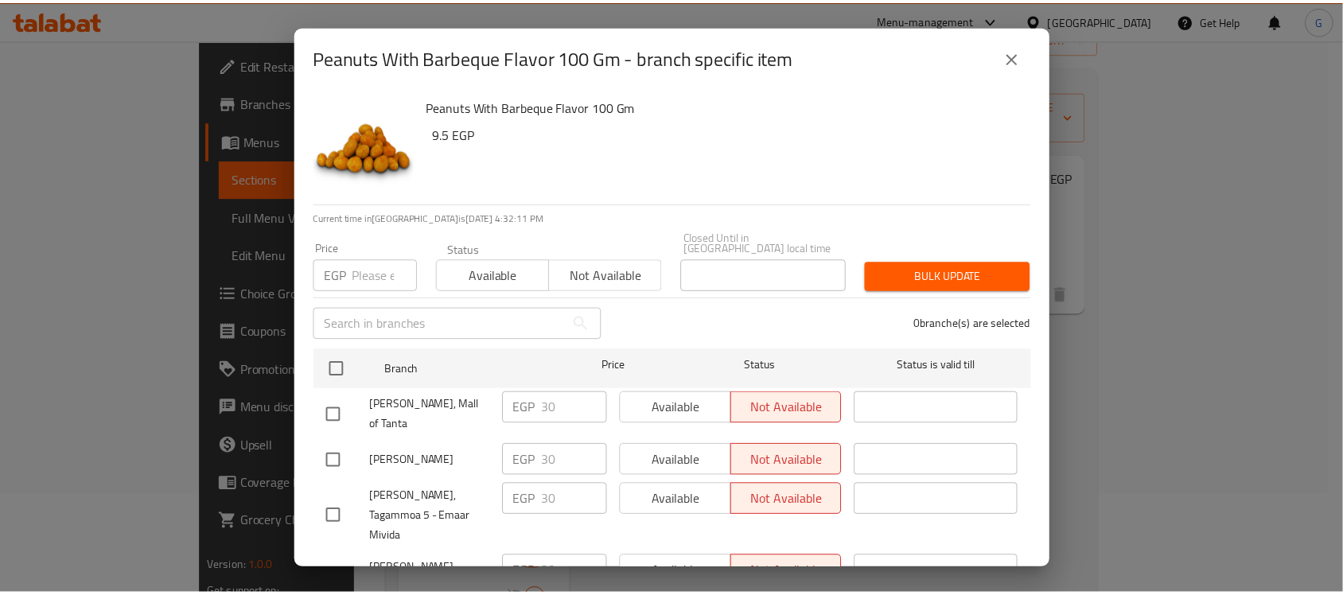
scroll to position [606, 0]
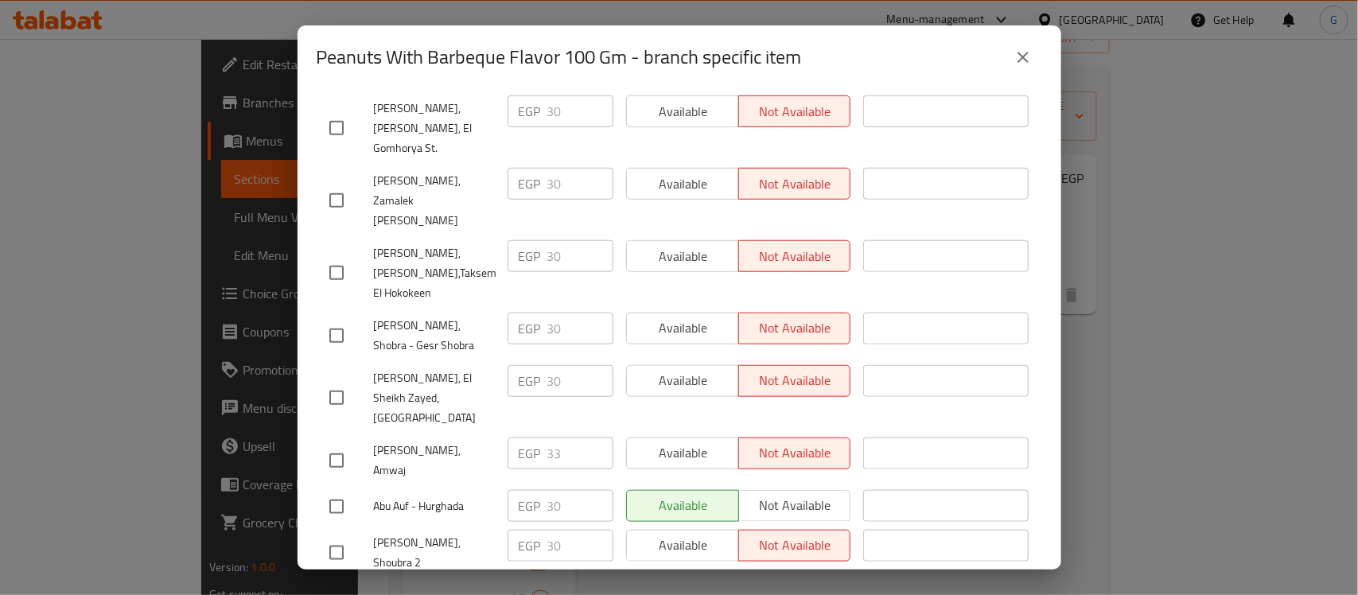
click at [1029, 50] on icon "close" at bounding box center [1023, 57] width 19 height 19
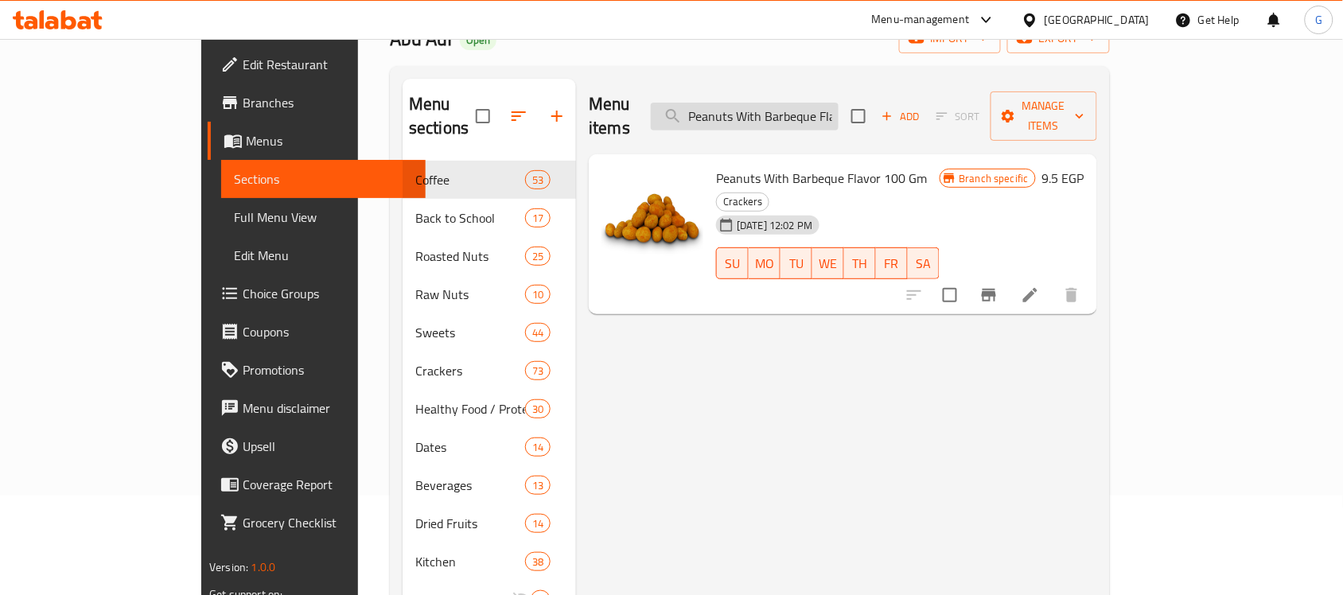
click at [839, 117] on input "Peanuts With Barbeque Flavor 100 Gm" at bounding box center [745, 117] width 188 height 28
paste input "Cheese Flavor"
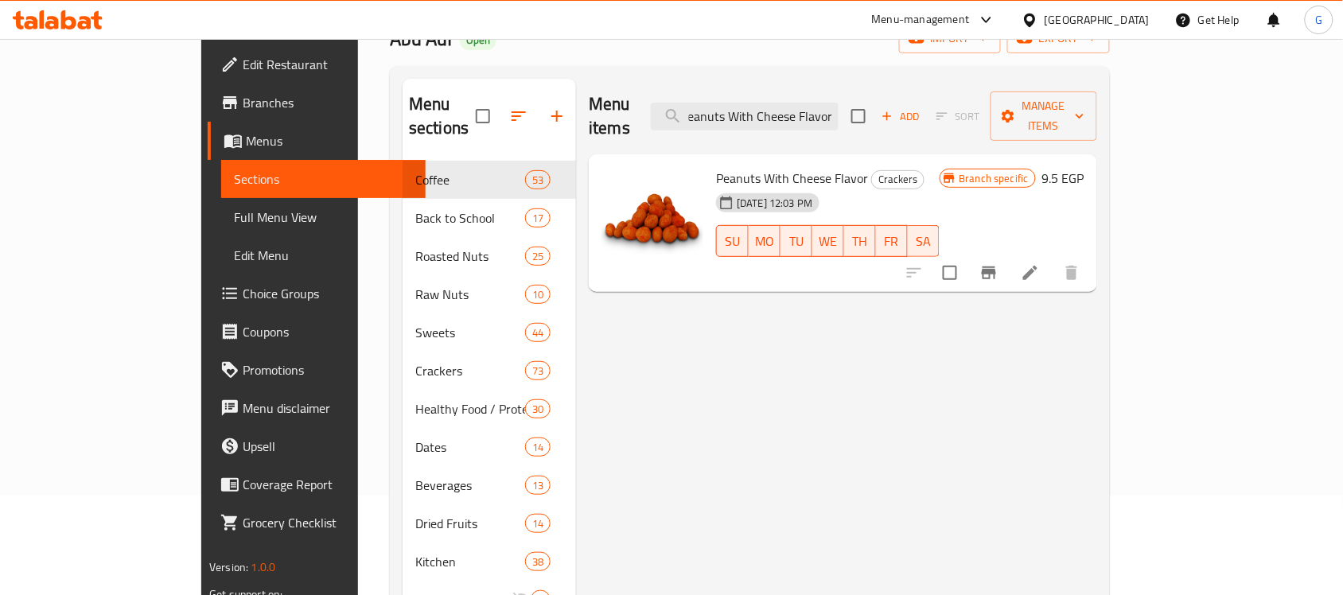
click at [998, 263] on icon "Branch-specific-item" at bounding box center [988, 272] width 19 height 19
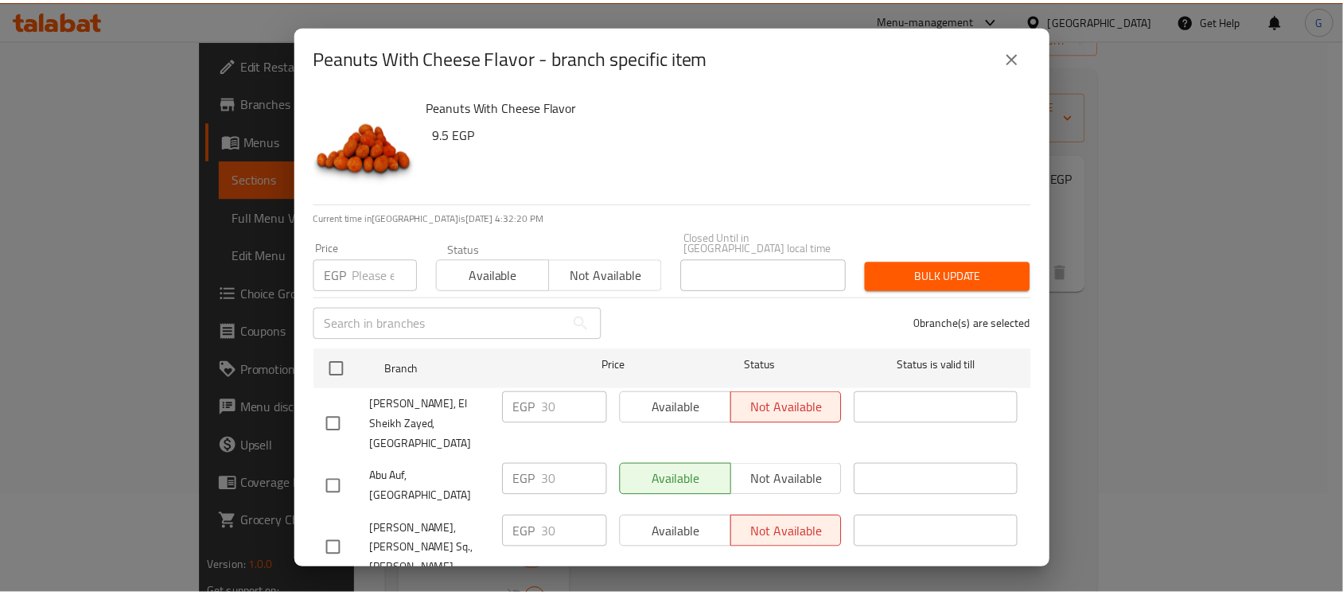
scroll to position [1403, 0]
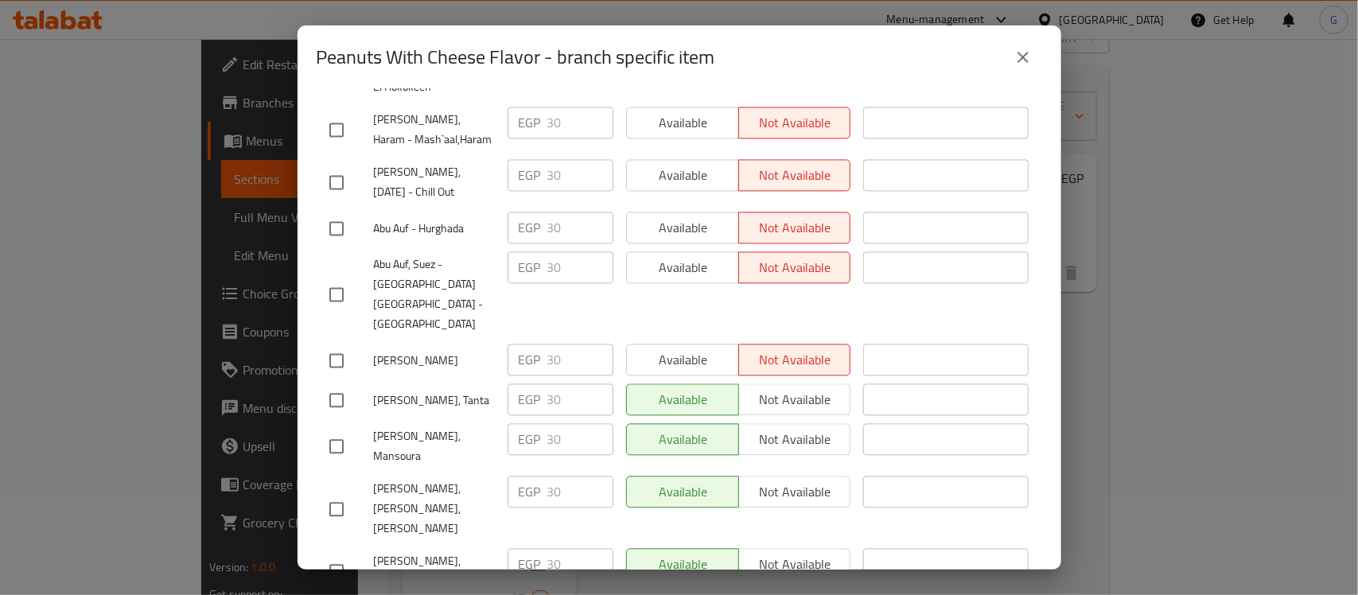
click at [1021, 70] on button "close" at bounding box center [1023, 57] width 38 height 38
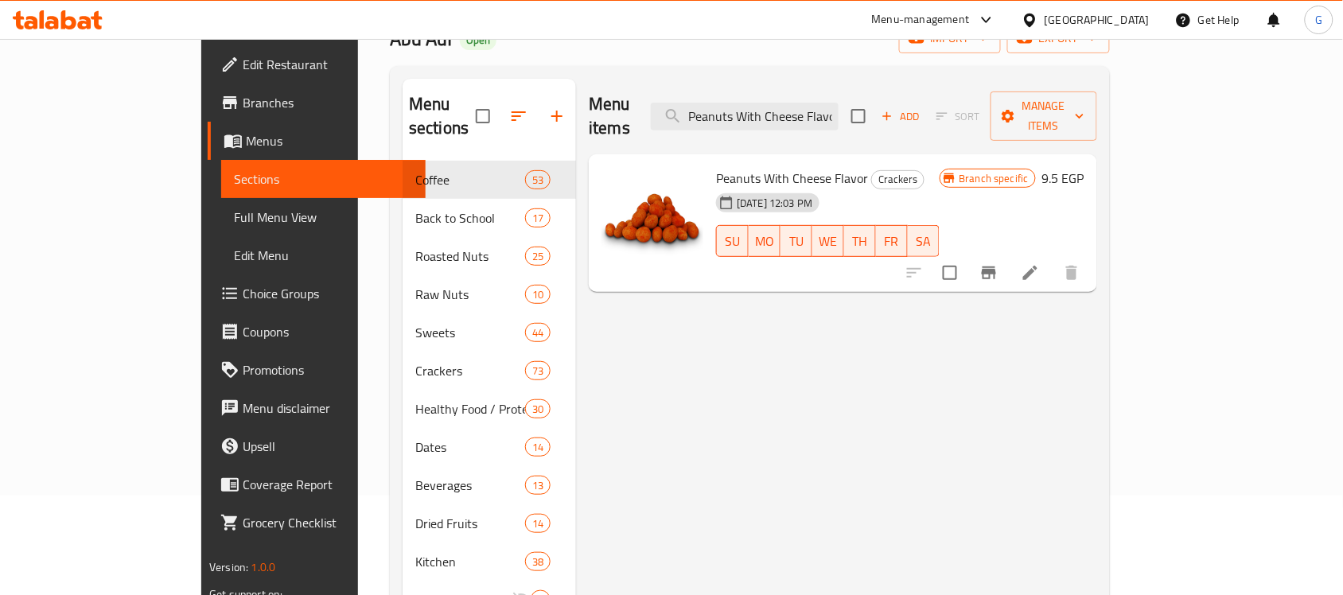
click at [903, 124] on div "Menu items Peanuts With Cheese Flavor Add Sort Manage items" at bounding box center [843, 117] width 508 height 76
click at [841, 88] on div "Menu items Peanuts With Cheese Flavor Add Sort Manage items" at bounding box center [843, 117] width 508 height 76
click at [839, 105] on input "Peanuts With Cheese Flavor" at bounding box center [745, 117] width 188 height 28
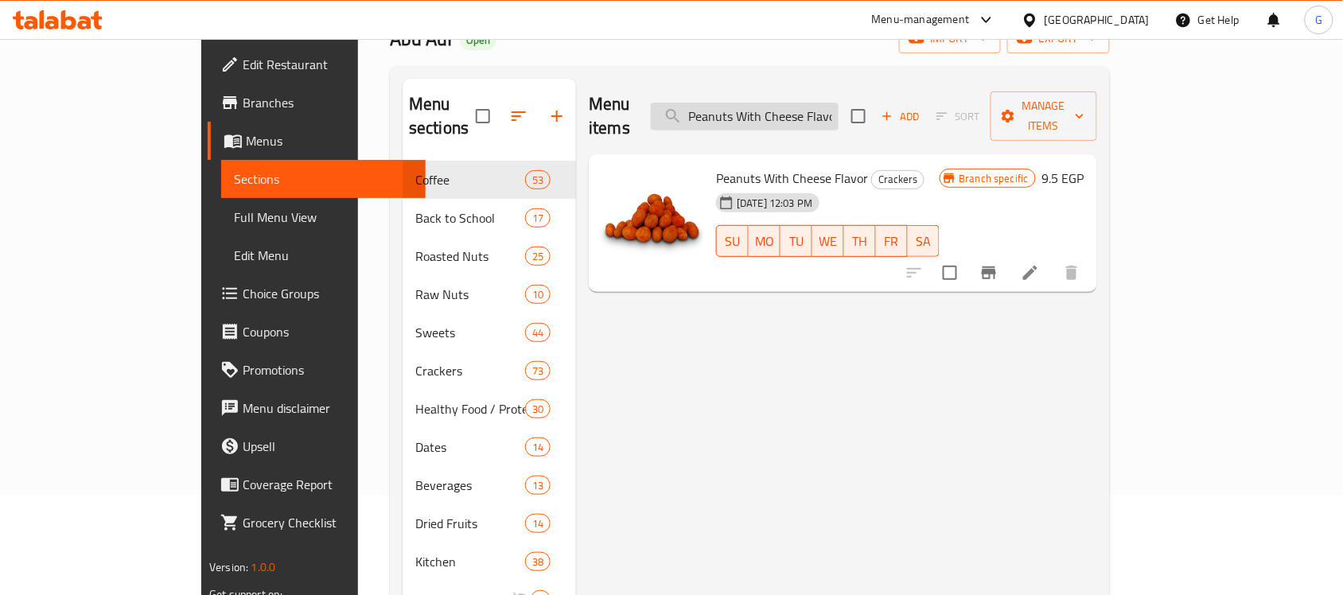
click at [839, 105] on input "Peanuts With Cheese Flavor" at bounding box center [745, 117] width 188 height 28
paste input "ili Flavor 100 Gm"
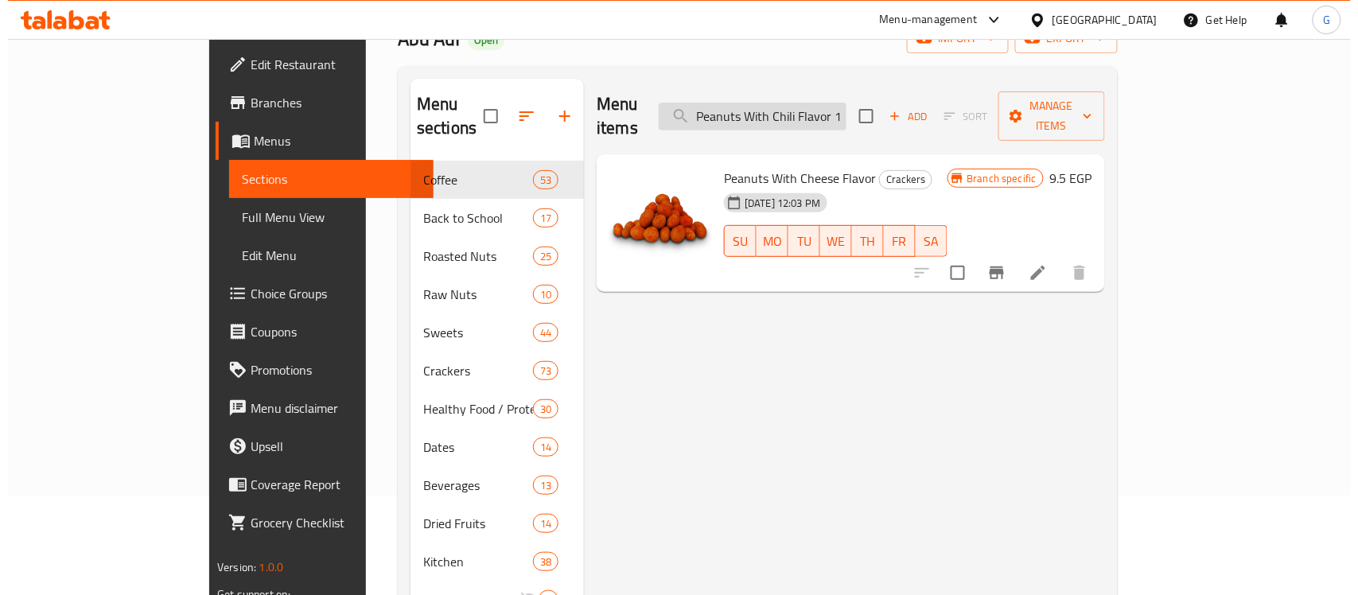
scroll to position [0, 37]
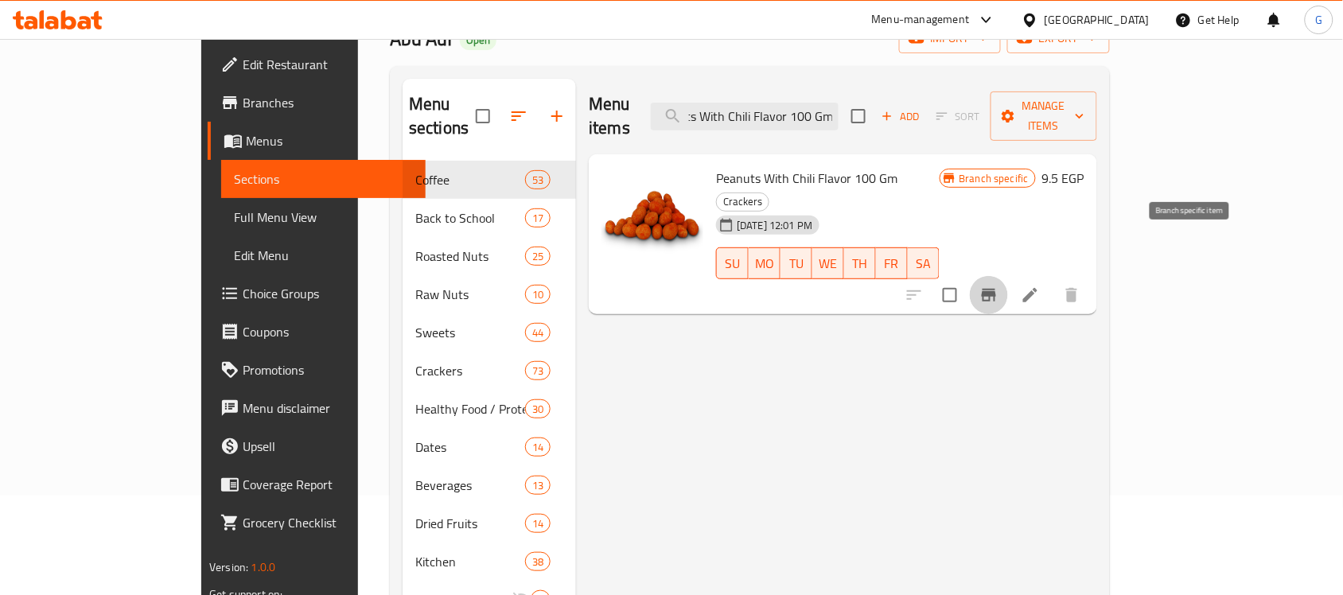
click at [998, 286] on icon "Branch-specific-item" at bounding box center [988, 295] width 19 height 19
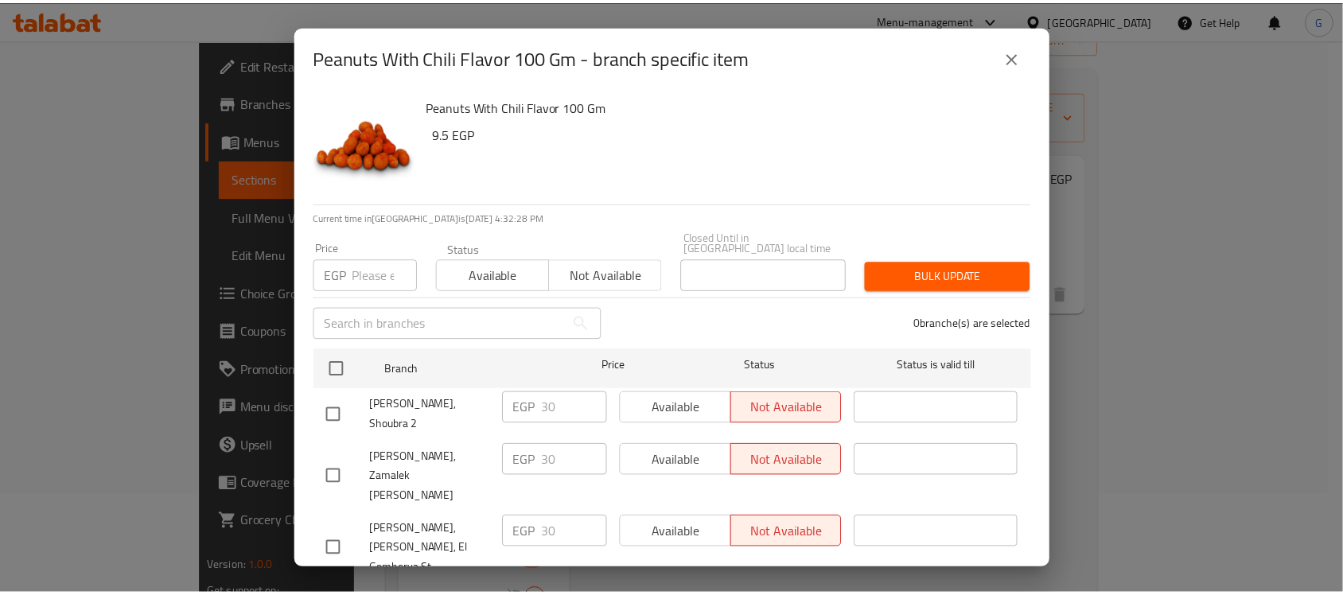
scroll to position [1042, 0]
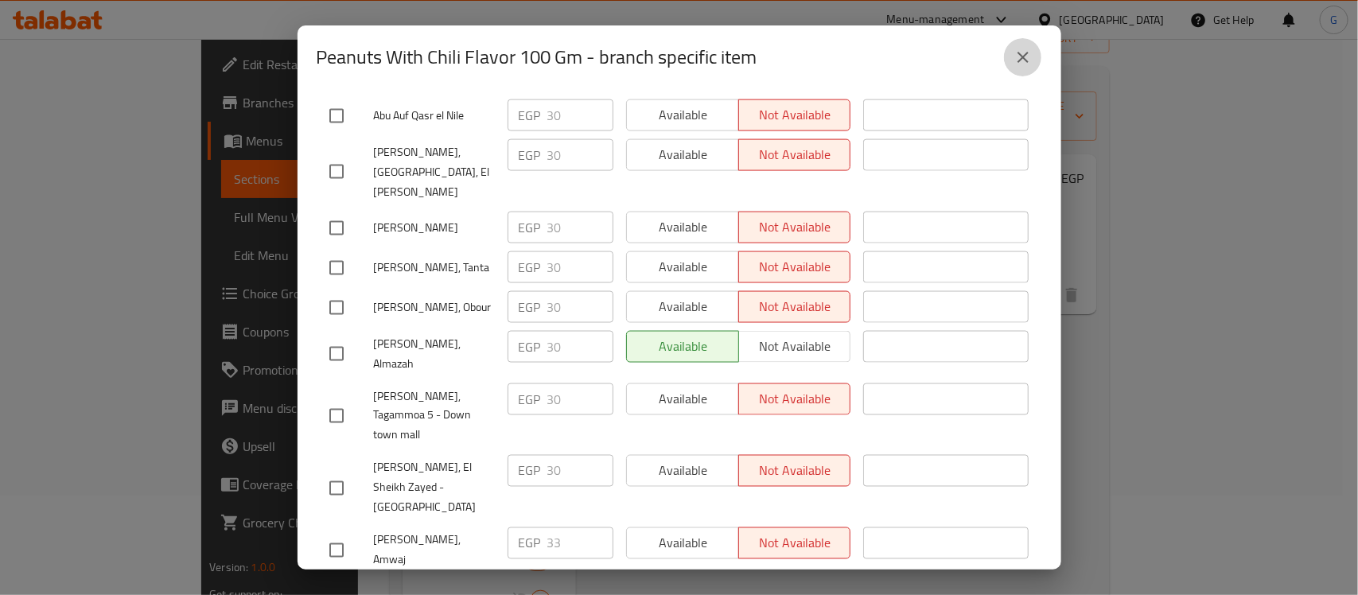
click at [1022, 53] on icon "close" at bounding box center [1023, 57] width 19 height 19
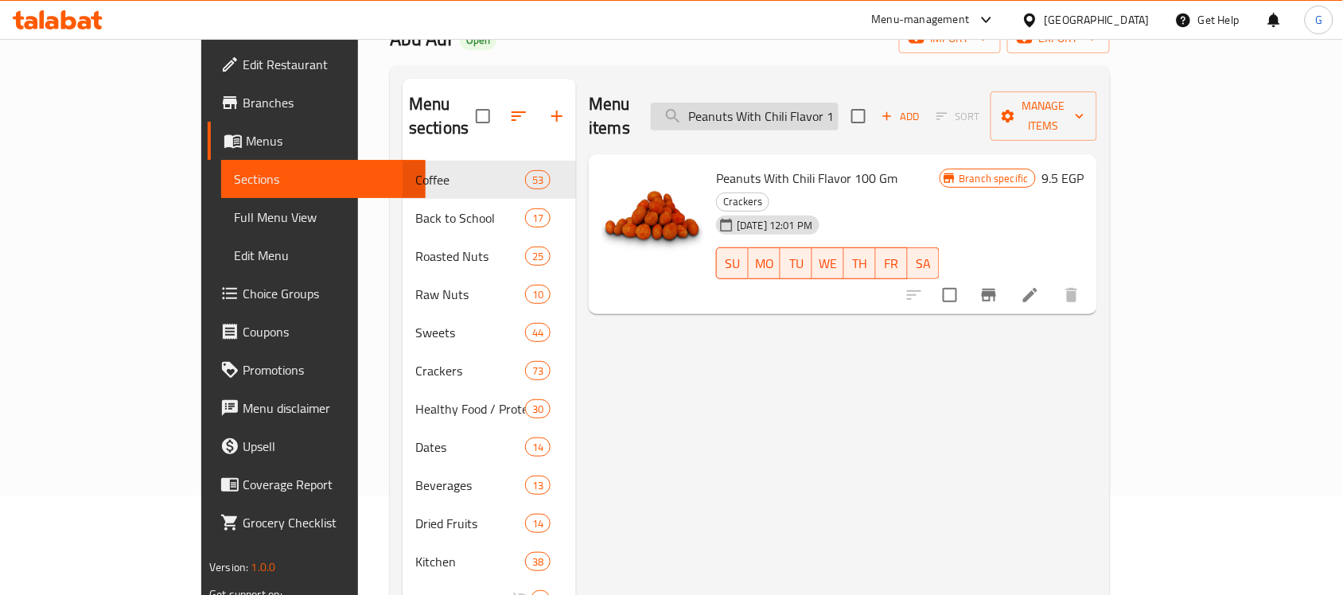
click at [839, 104] on input "Peanuts With Chili Flavor 100 Gm" at bounding box center [745, 117] width 188 height 28
paste input "Ketchup"
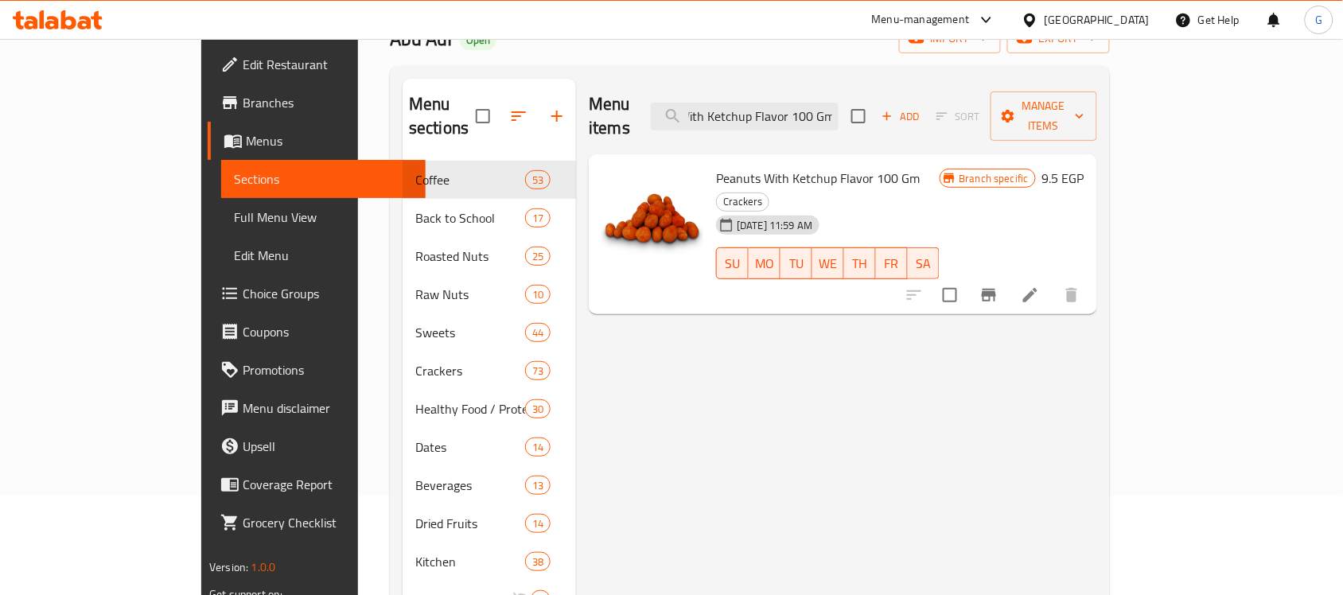
click at [1008, 276] on button "Branch-specific-item" at bounding box center [989, 295] width 38 height 38
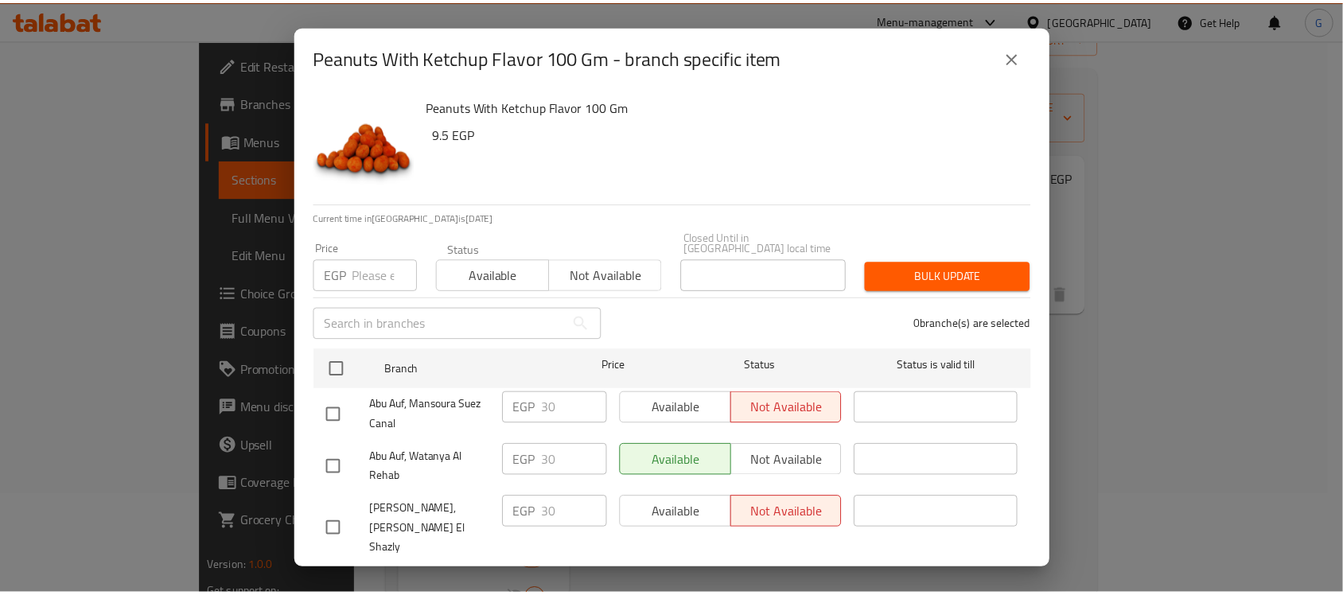
scroll to position [1246, 0]
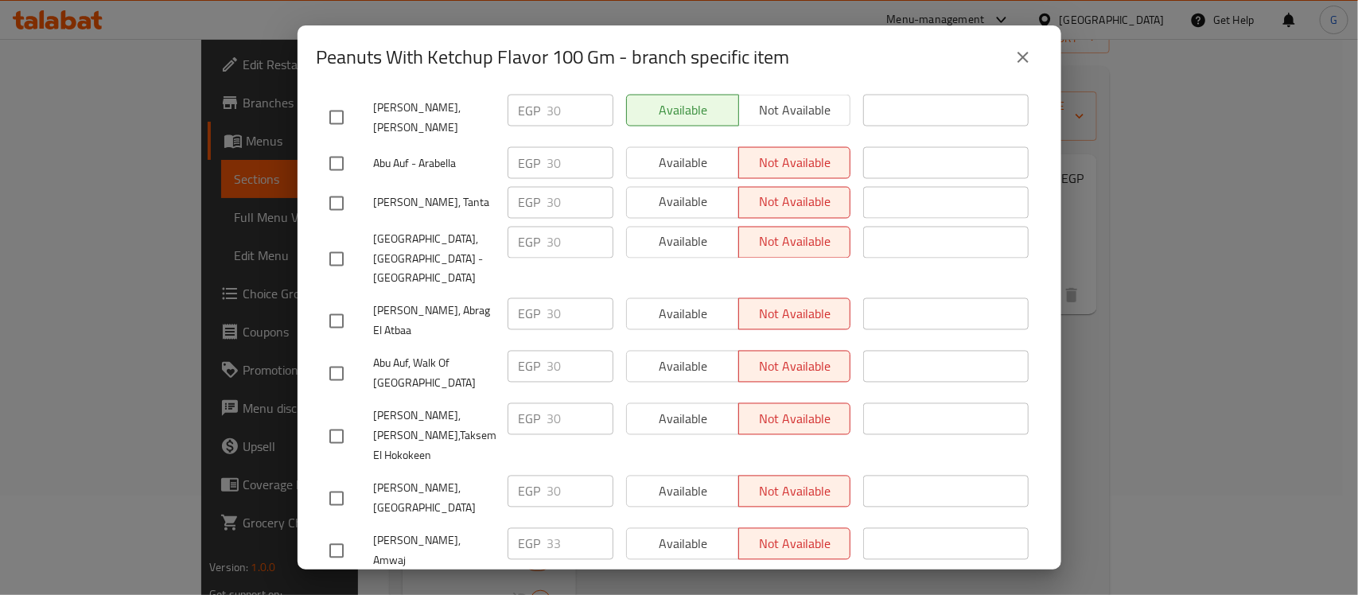
click at [1023, 56] on icon "close" at bounding box center [1023, 57] width 11 height 11
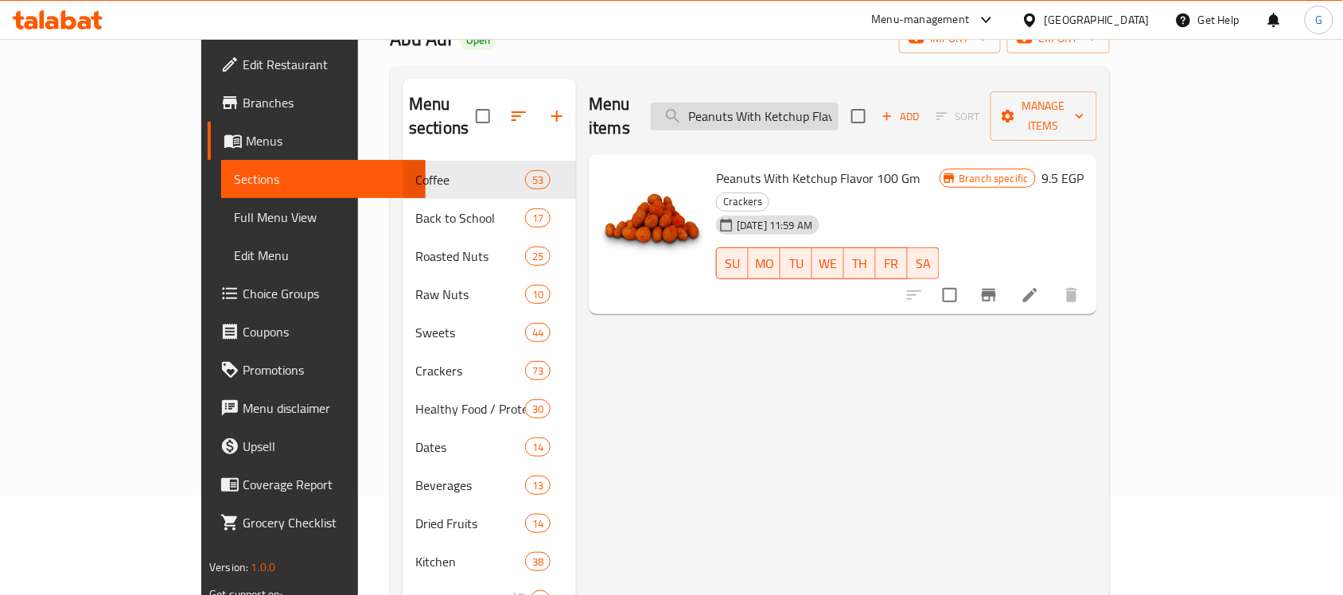
click at [839, 112] on input "Peanuts With Ketchup Flavor 100 Gm" at bounding box center [745, 117] width 188 height 28
paste input "Raw Whole Almonds"
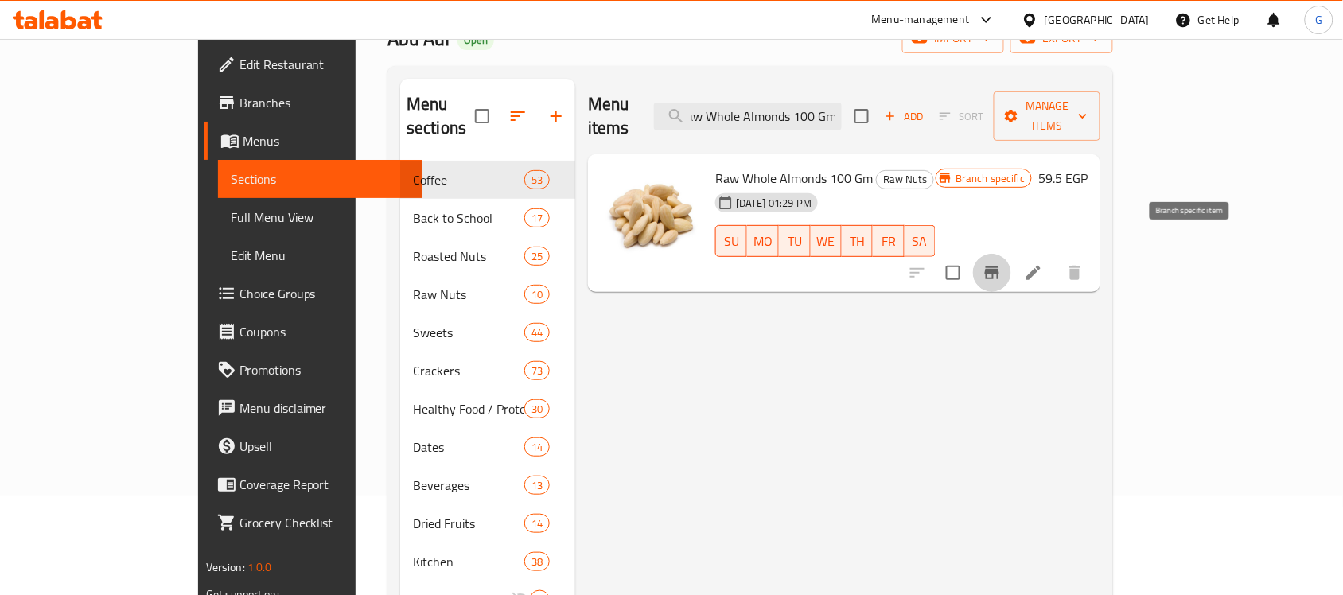
click at [1002, 263] on icon "Branch-specific-item" at bounding box center [992, 272] width 19 height 19
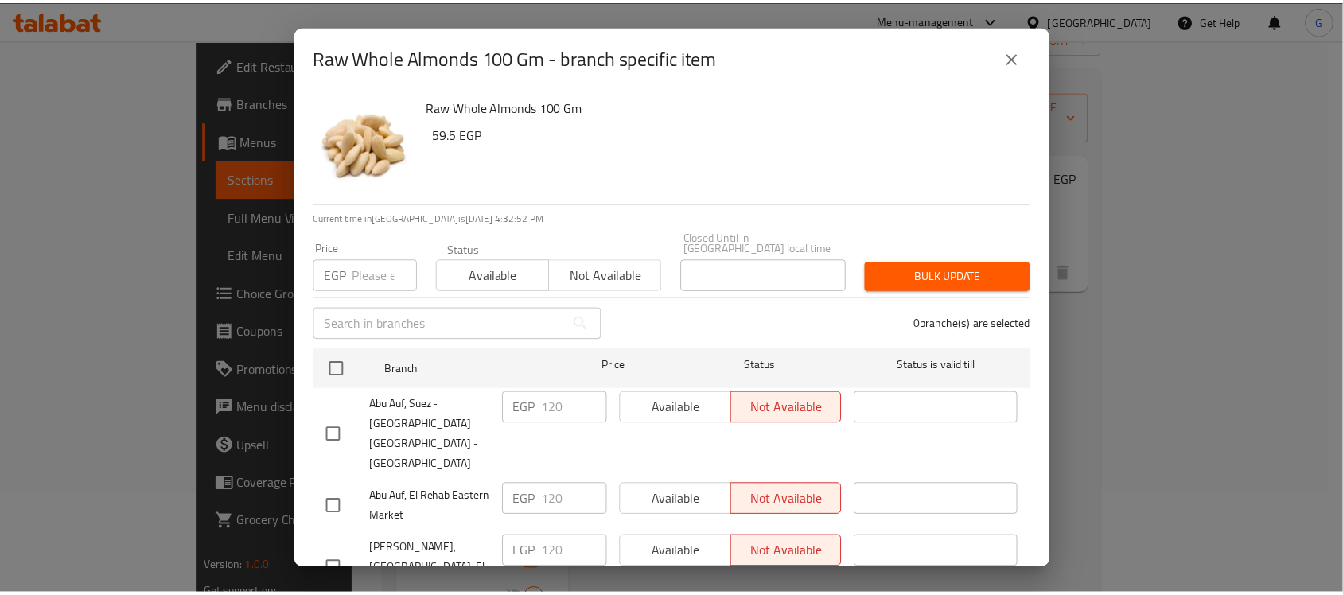
scroll to position [1449, 0]
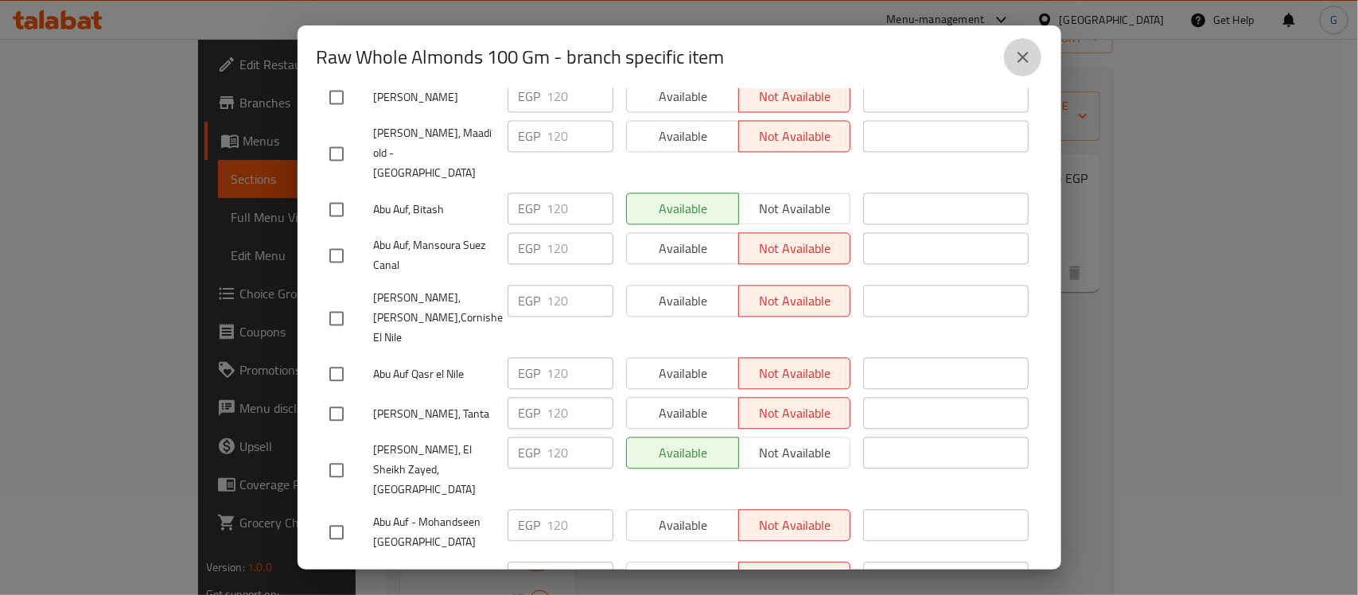
click at [1017, 49] on icon "close" at bounding box center [1023, 57] width 19 height 19
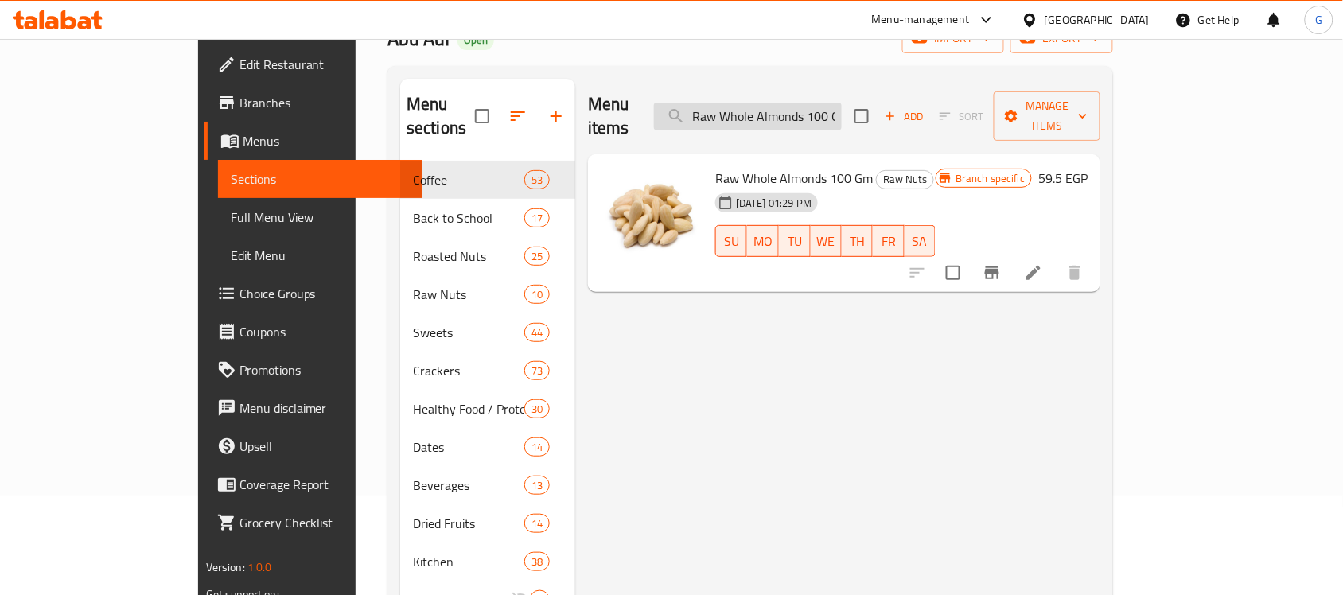
click at [842, 115] on input "Raw Whole Almonds 100 Gm" at bounding box center [748, 117] width 188 height 28
paste input "Salted American Pistachios"
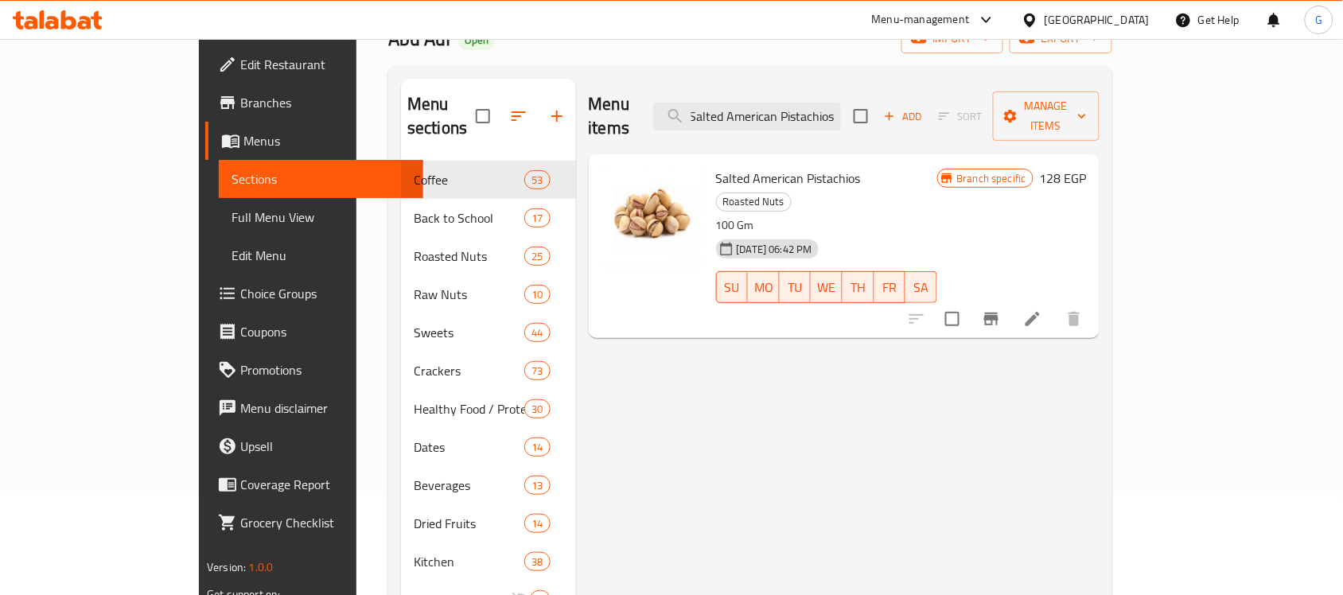
click at [1001, 309] on icon "Branch-specific-item" at bounding box center [991, 318] width 19 height 19
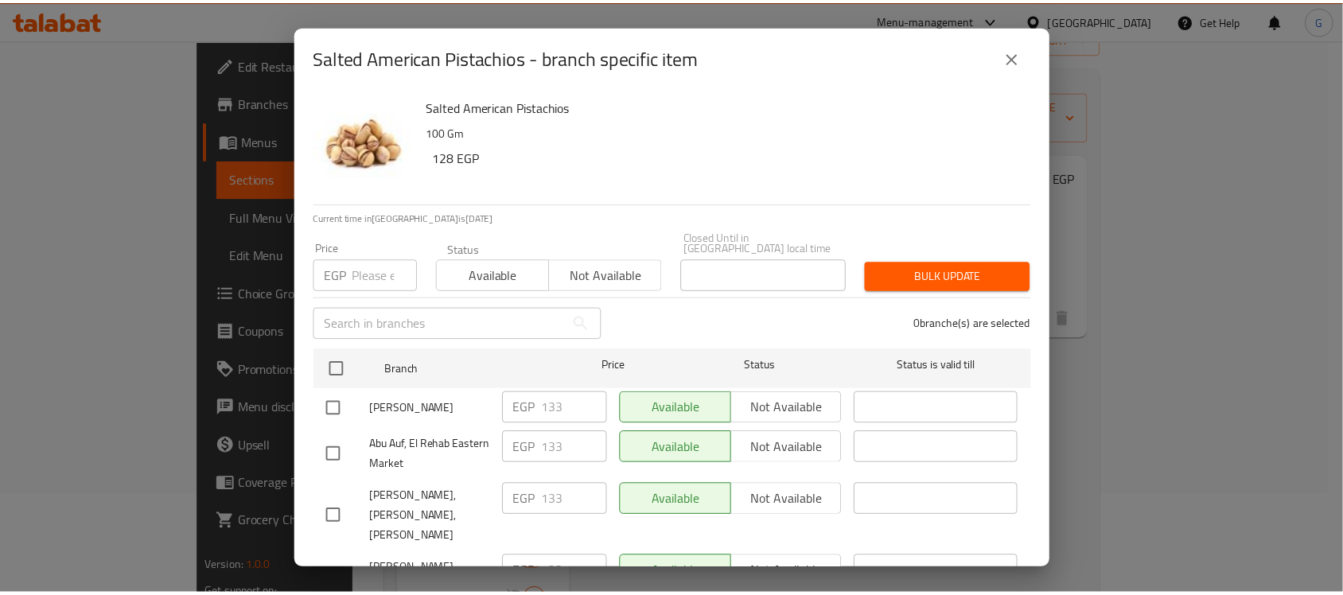
scroll to position [2922, 0]
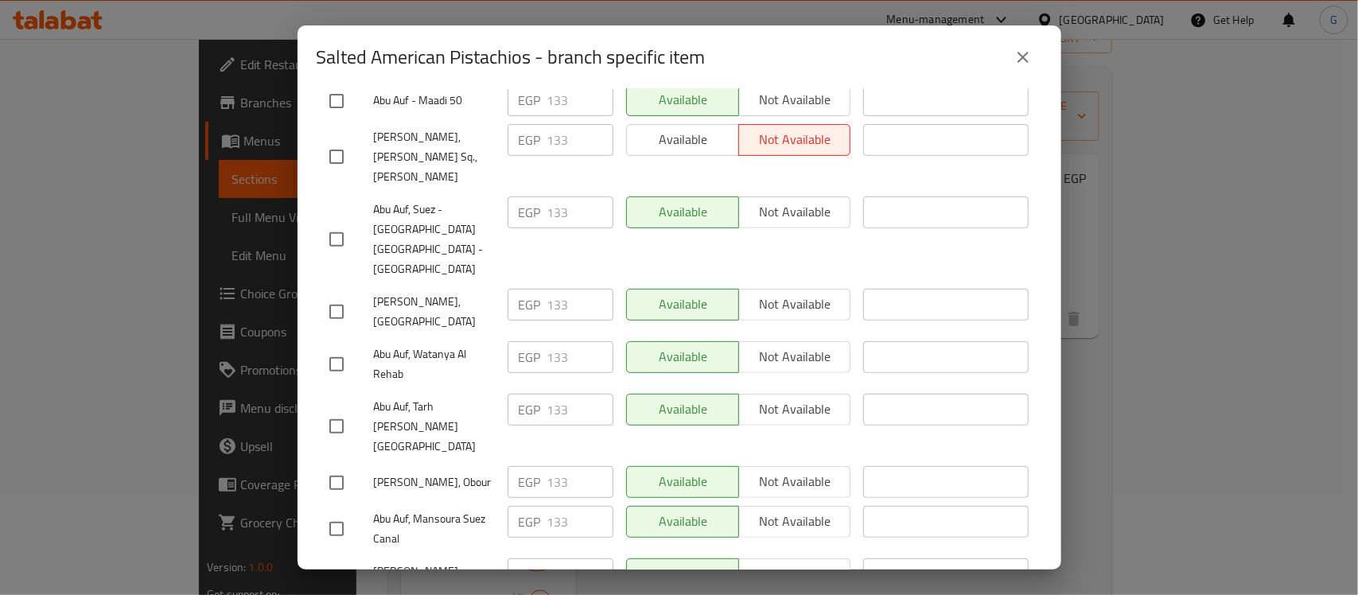
click at [1020, 72] on button "close" at bounding box center [1023, 57] width 38 height 38
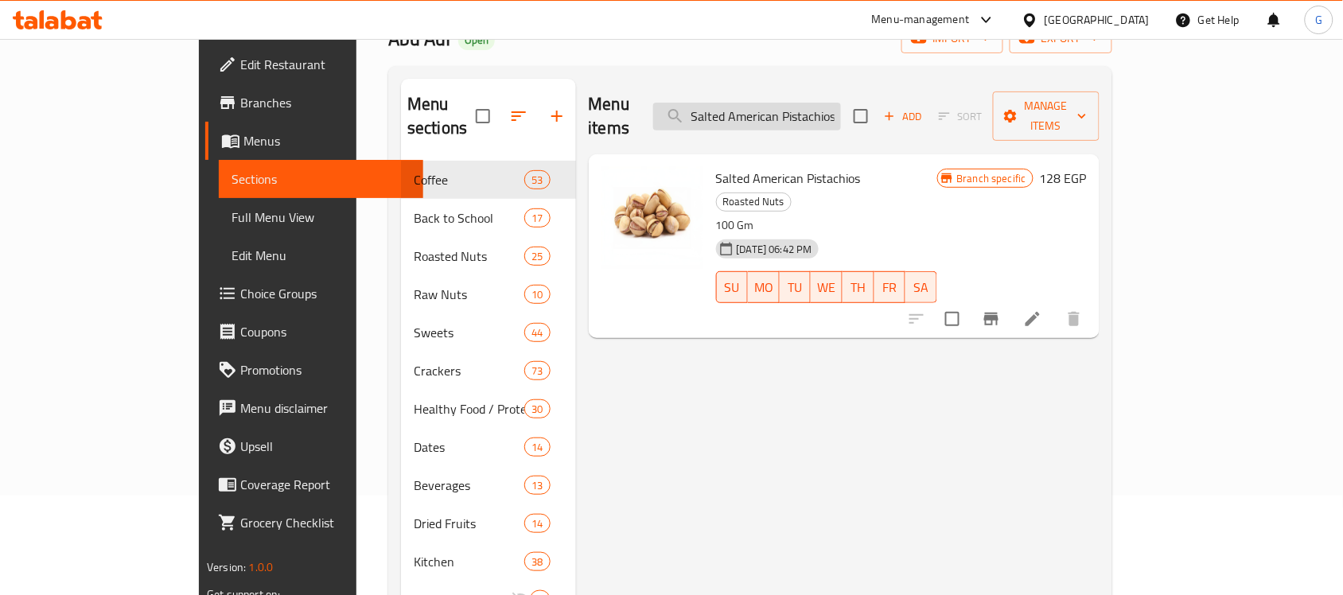
click at [790, 103] on input "Salted American Pistachios" at bounding box center [747, 117] width 188 height 28
paste input "team Peeled Pecan - 100 Gm"
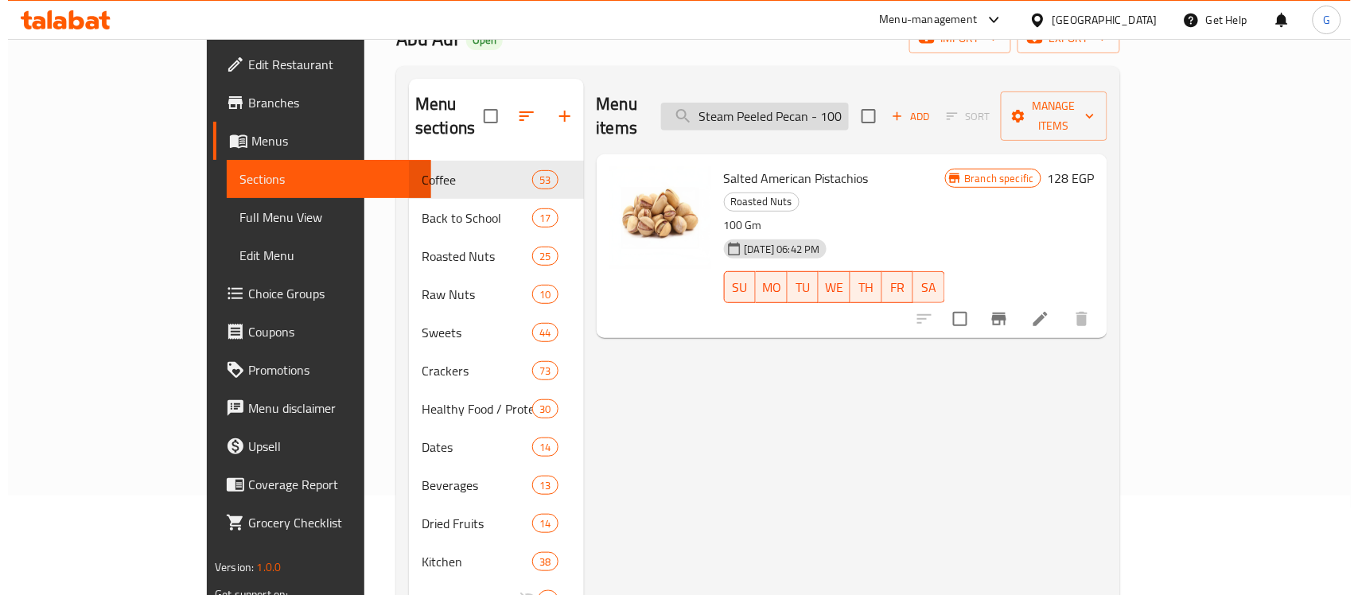
scroll to position [0, 21]
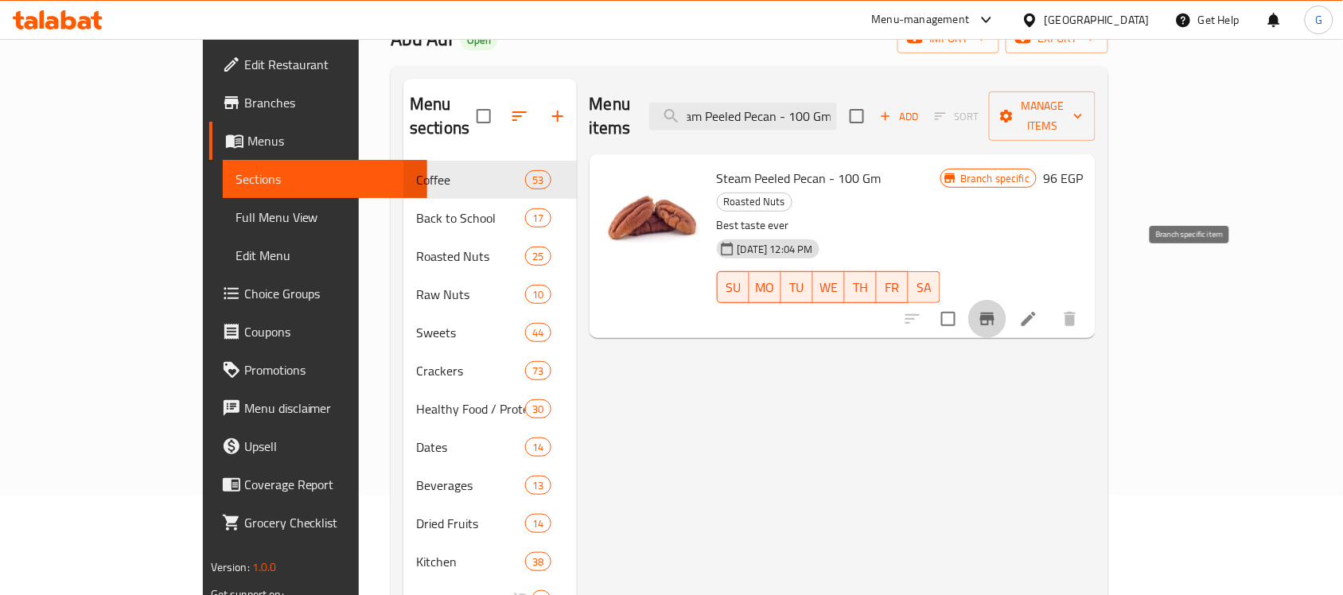
click at [1006, 300] on button "Branch-specific-item" at bounding box center [987, 319] width 38 height 38
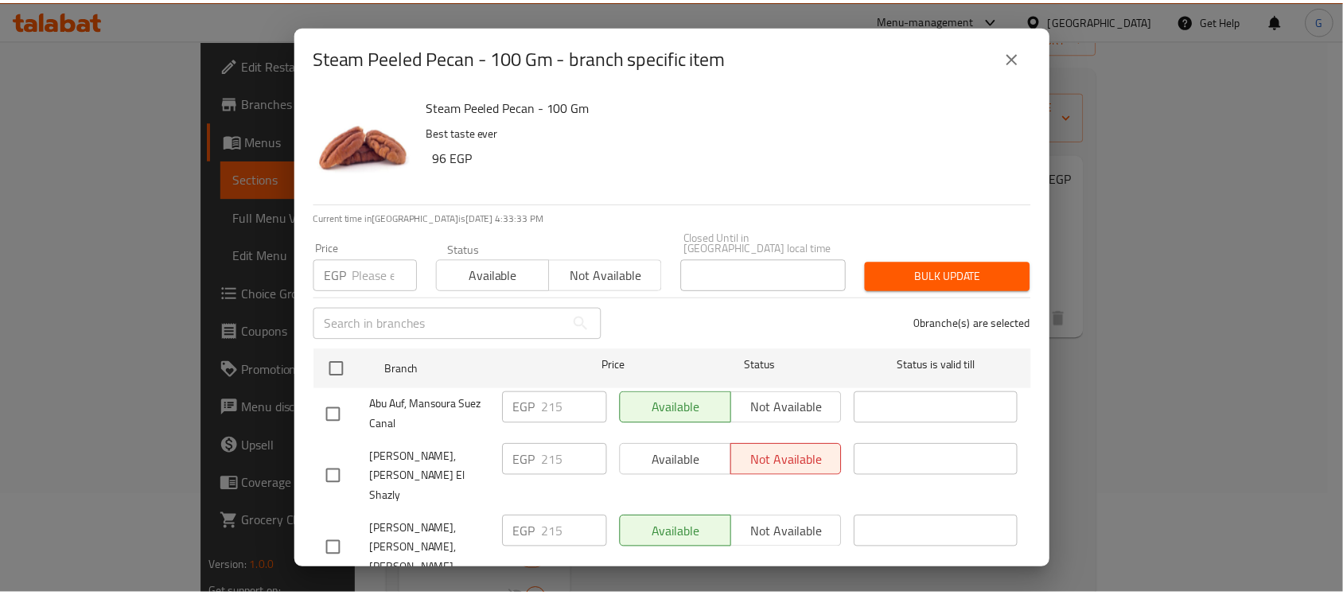
scroll to position [2673, 0]
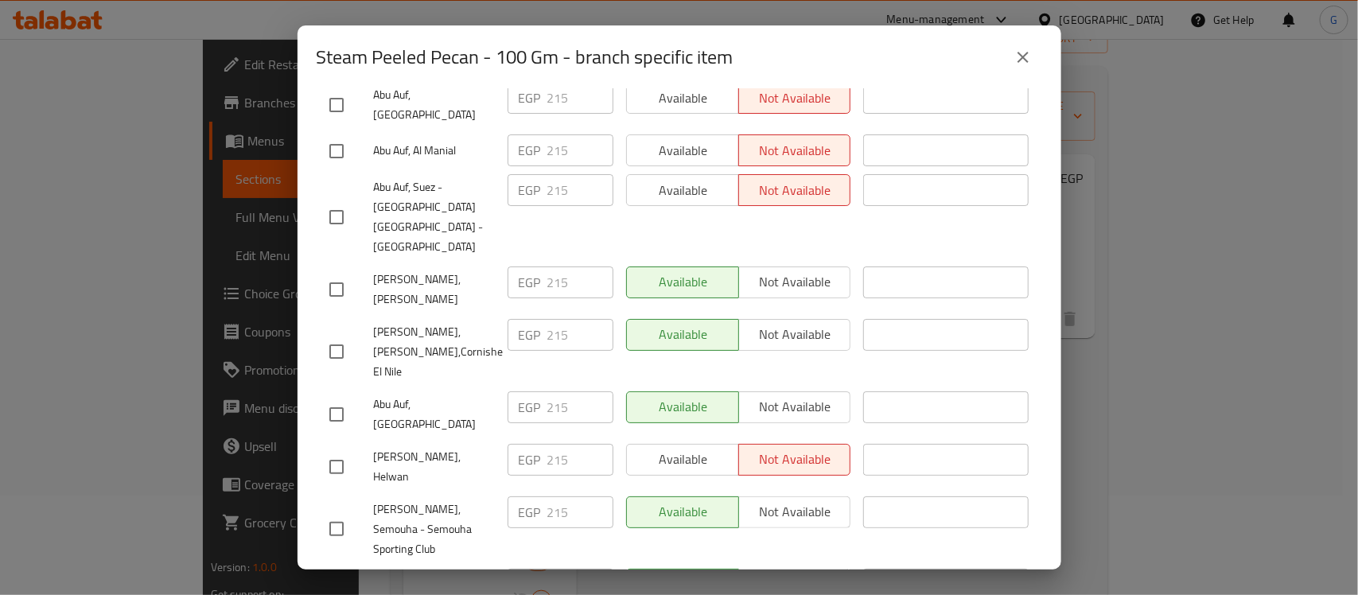
click at [1025, 61] on icon "close" at bounding box center [1023, 57] width 19 height 19
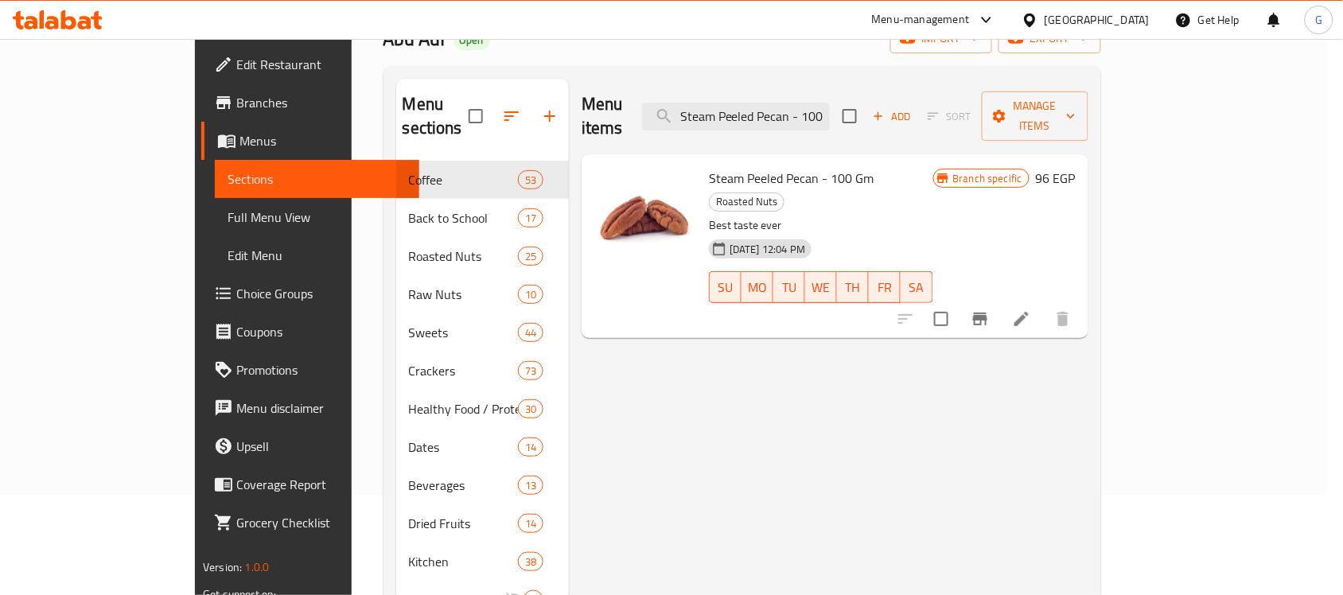
click at [830, 103] on input "Steam Peeled Pecan - 100 Gm" at bounding box center [736, 117] width 188 height 28
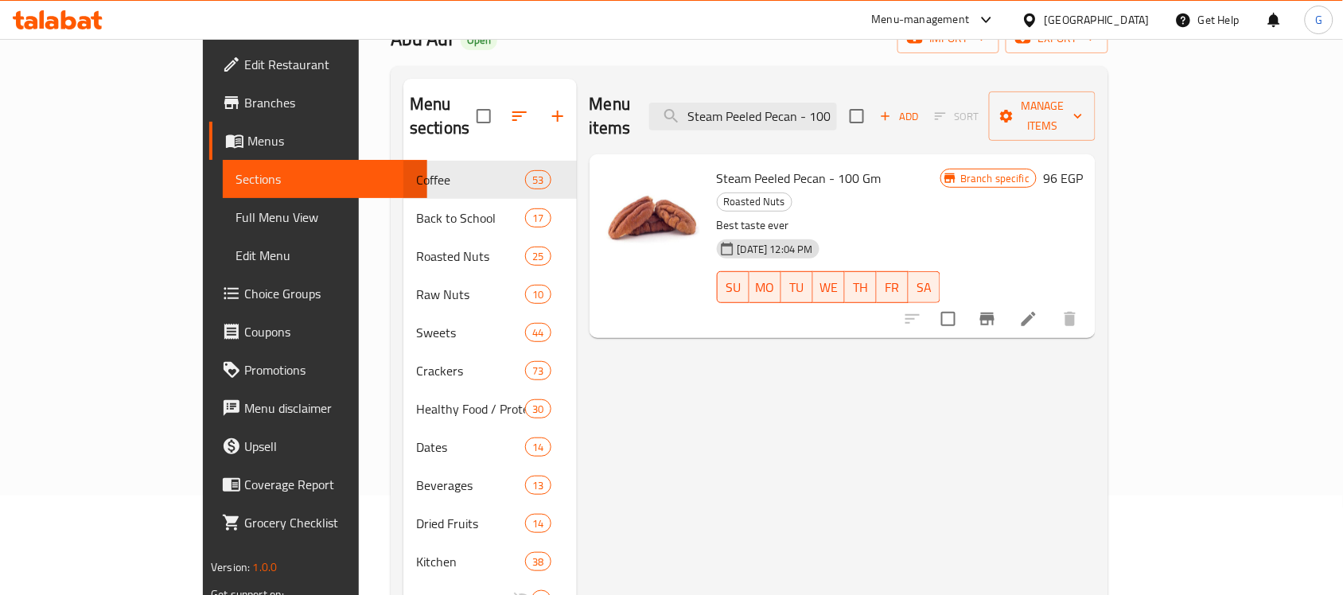
click at [837, 103] on input "Steam Peeled Pecan - 100 Gm" at bounding box center [743, 117] width 188 height 28
paste input "Roasted Salted Cashews Jumbo"
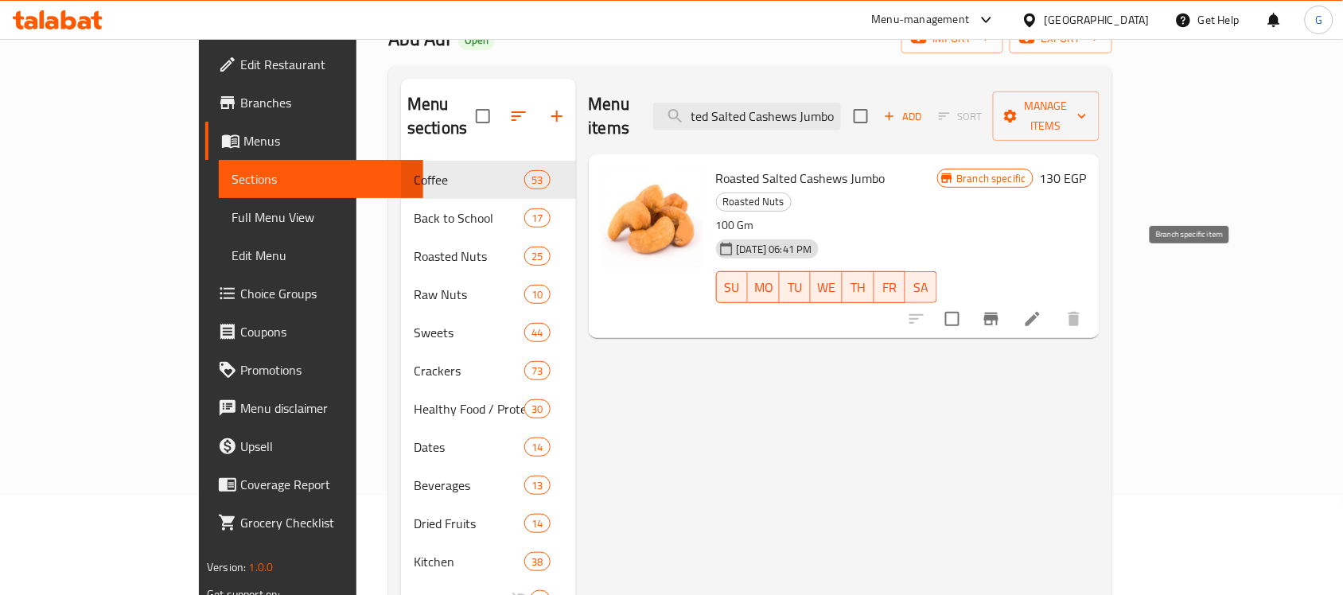
type input "Roasted Salted Cashews Jumbo"
click at [1001, 309] on icon "Branch-specific-item" at bounding box center [991, 318] width 19 height 19
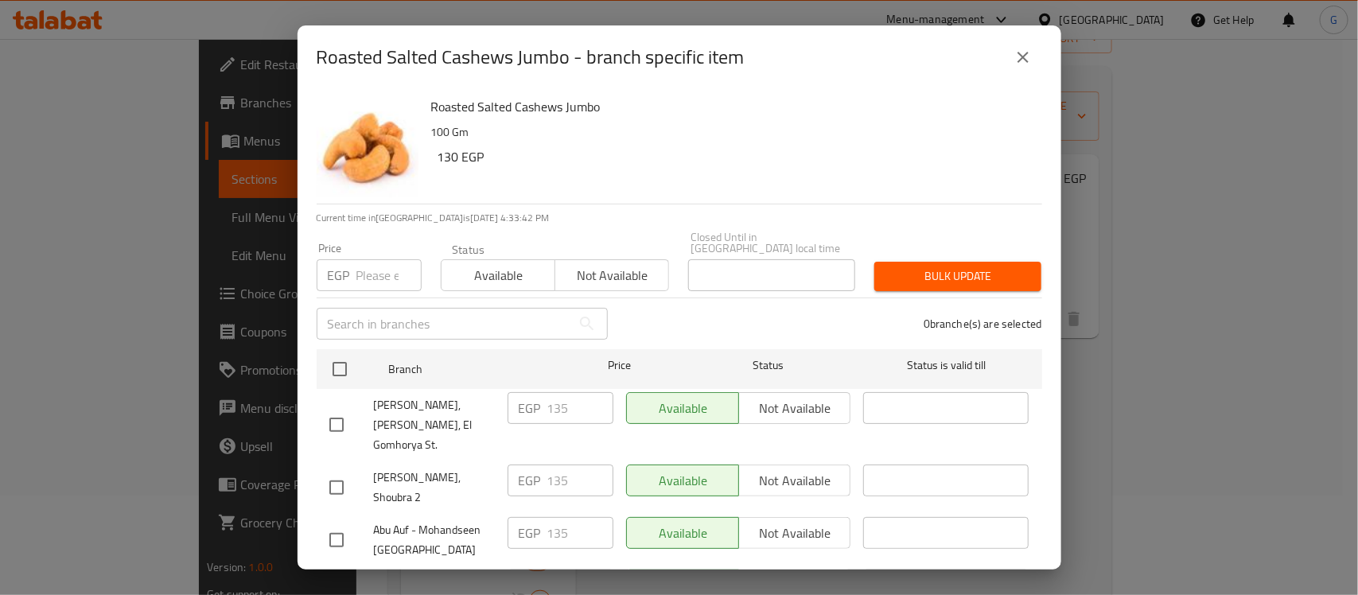
scroll to position [1784, 0]
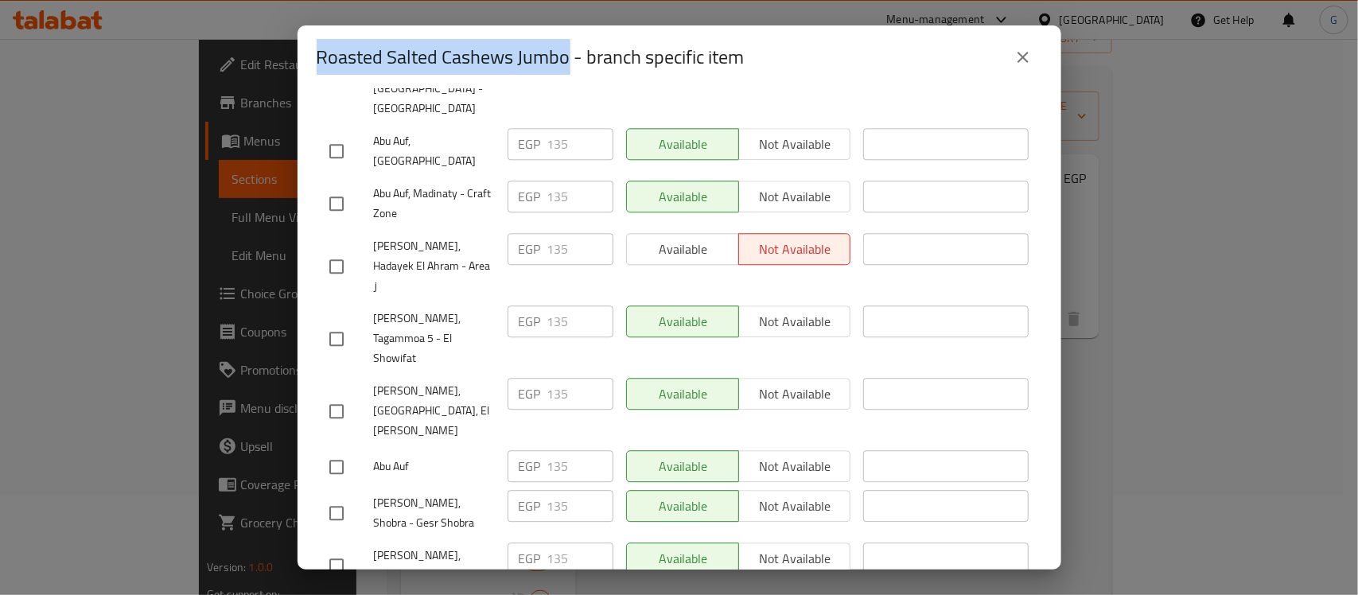
drag, startPoint x: 566, startPoint y: 53, endPoint x: 312, endPoint y: 45, distance: 253.9
click at [312, 45] on div "Roasted Salted Cashews Jumbo - branch specific item" at bounding box center [680, 57] width 764 height 64
copy h2 "Roasted Salted Cashews Jumbo"
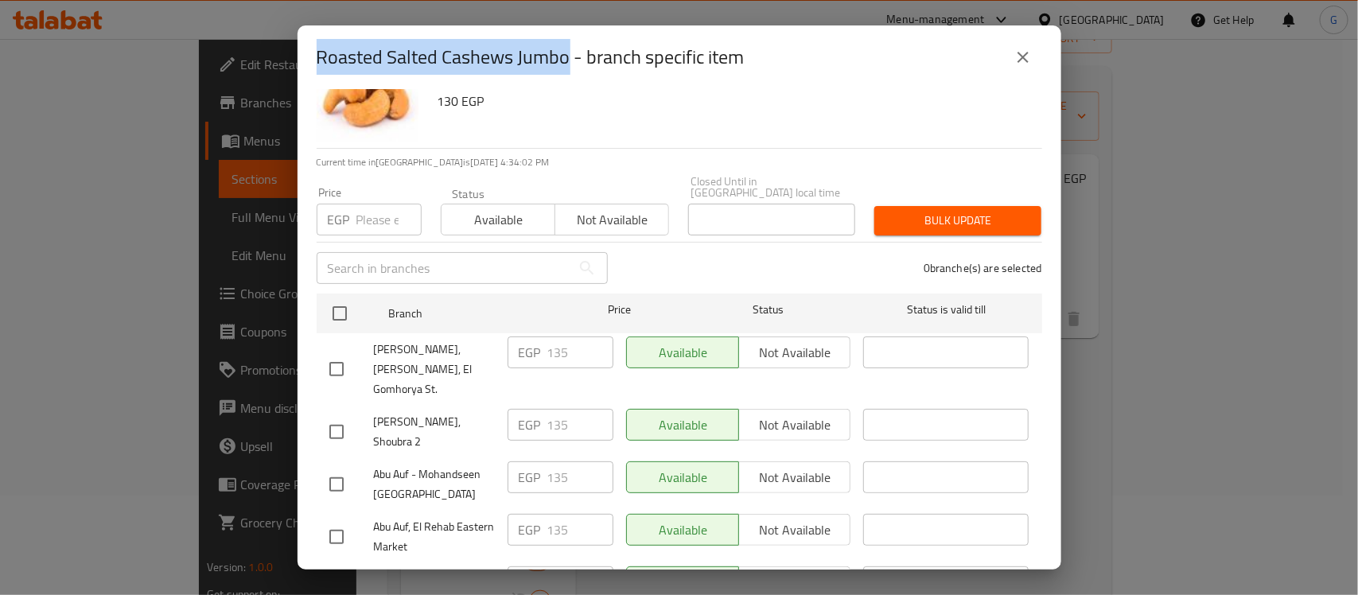
scroll to position [0, 0]
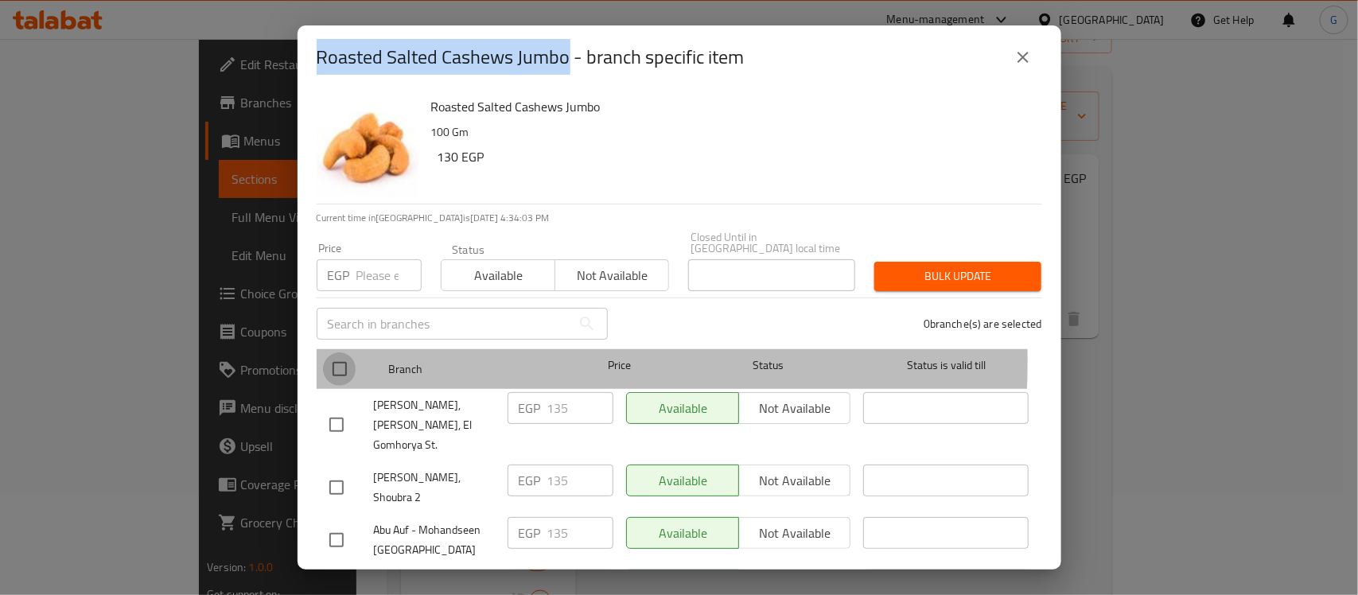
click at [339, 352] on input "checkbox" at bounding box center [339, 368] width 33 height 33
checkbox input "true"
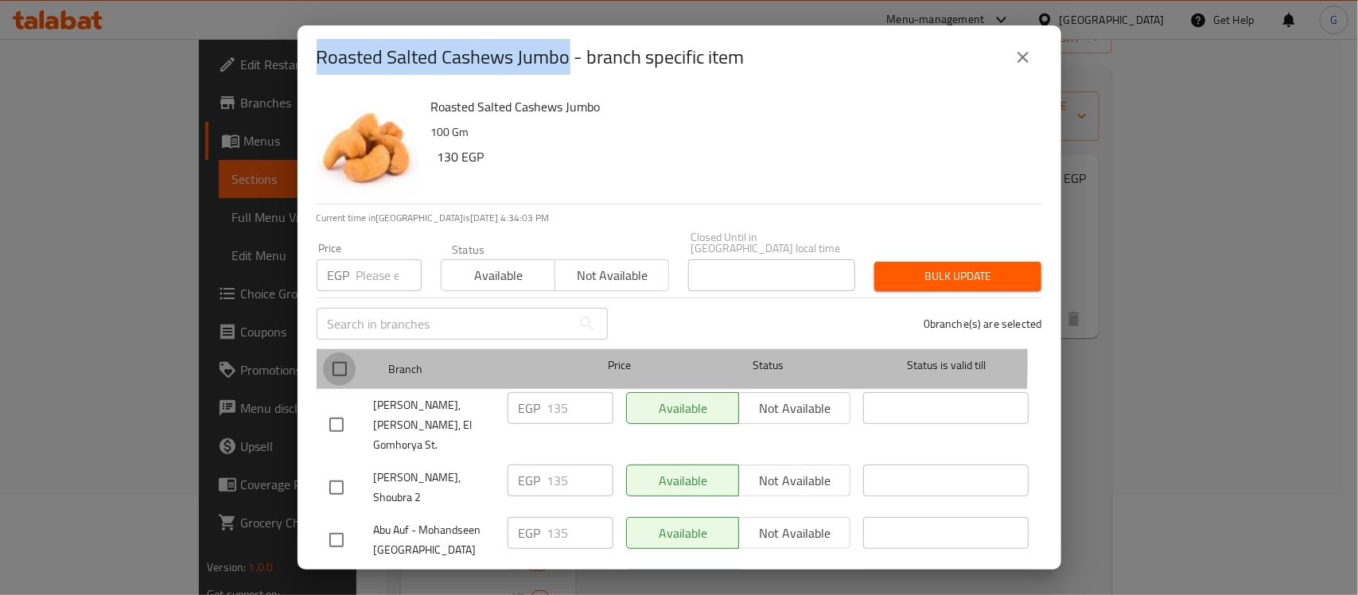
checkbox input "true"
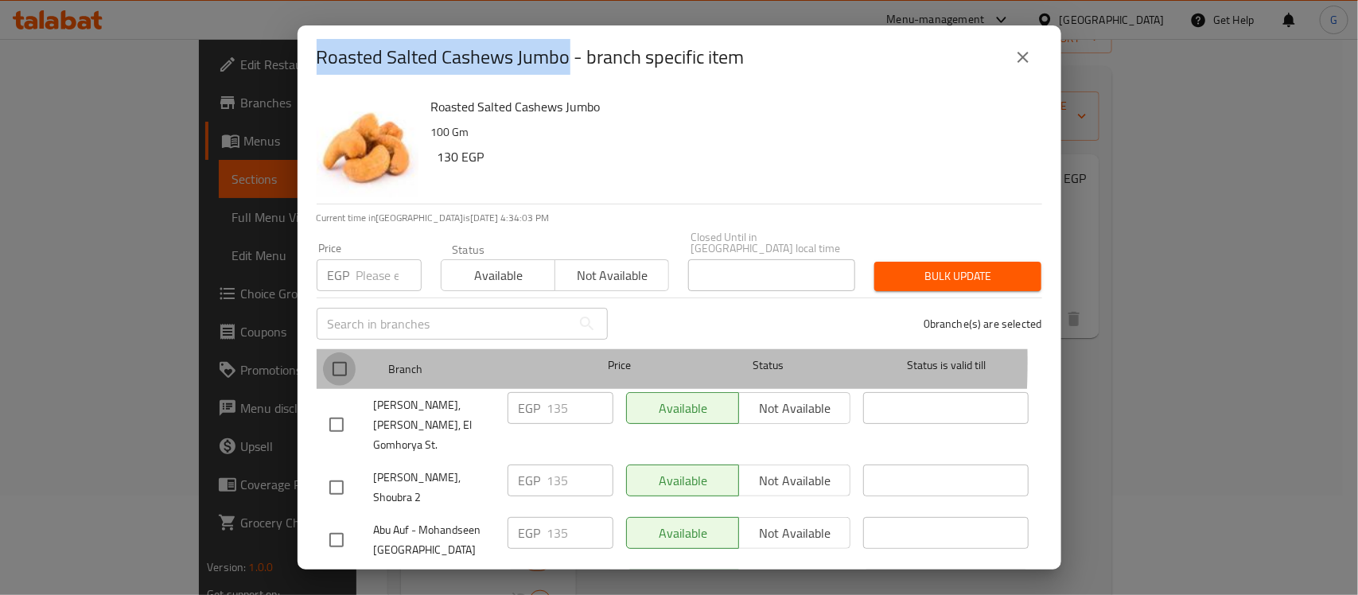
checkbox input "true"
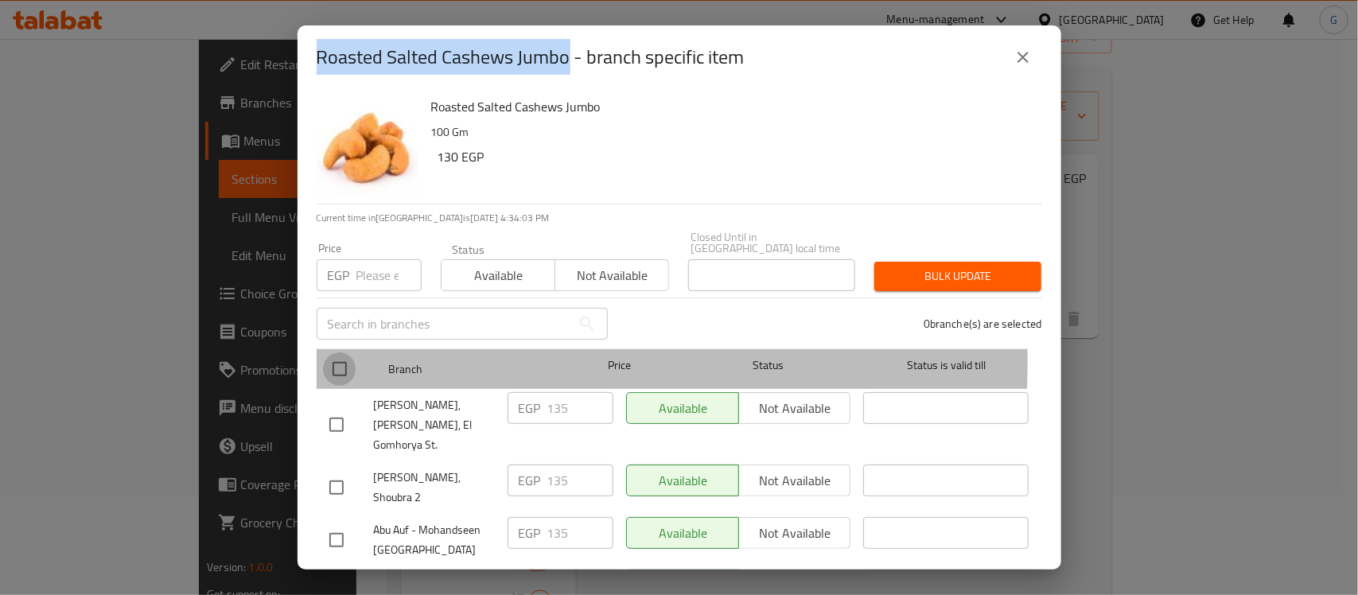
checkbox input "true"
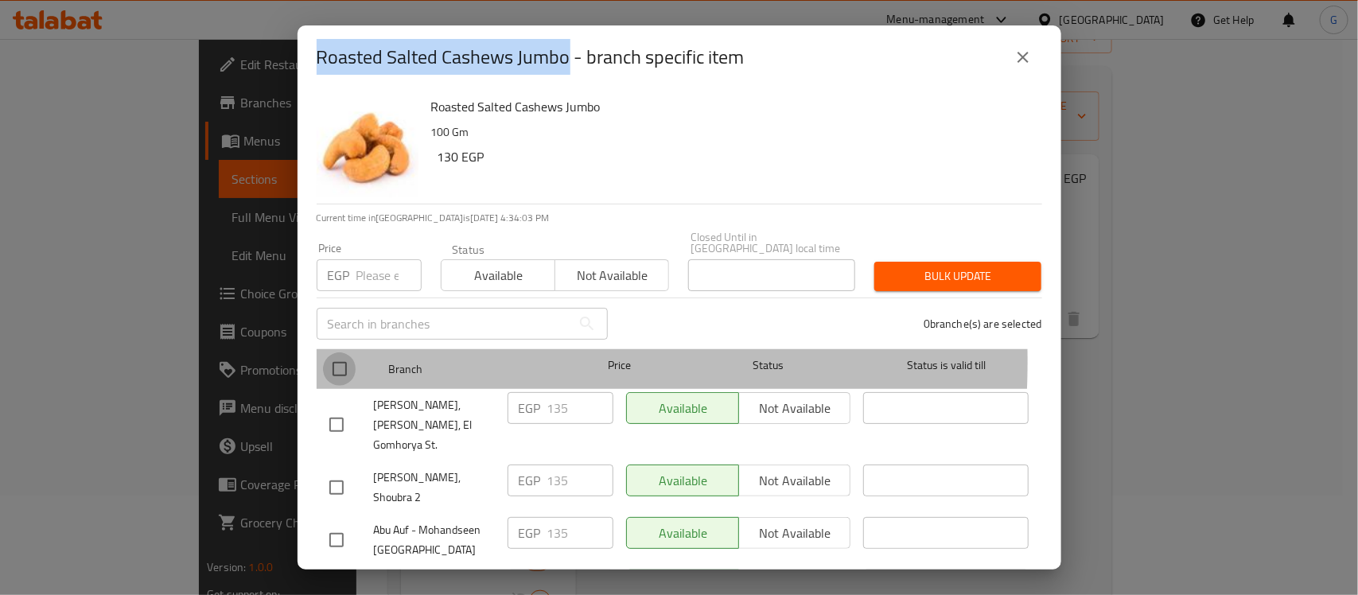
checkbox input "true"
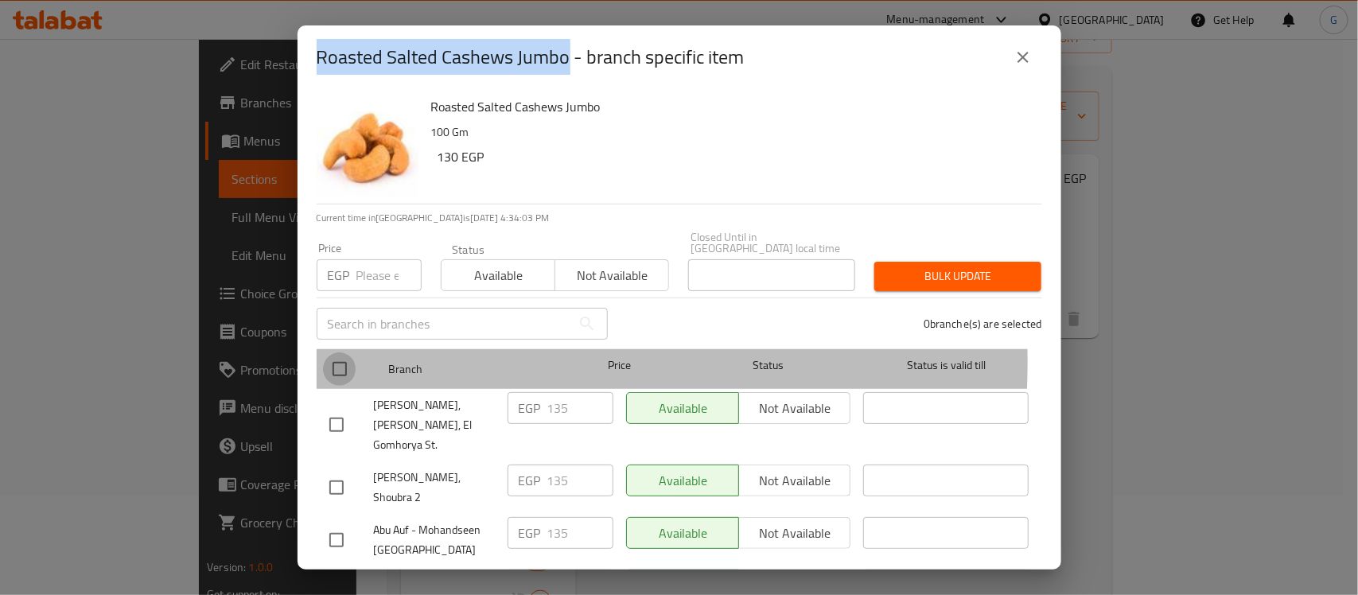
checkbox input "true"
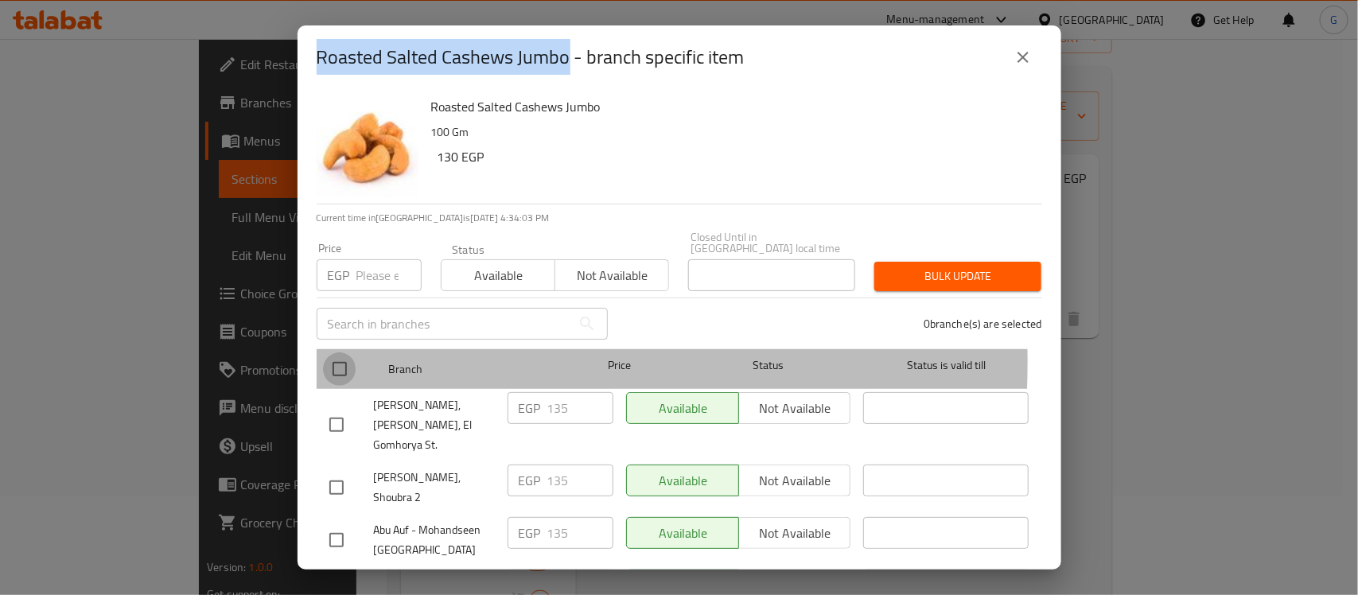
checkbox input "true"
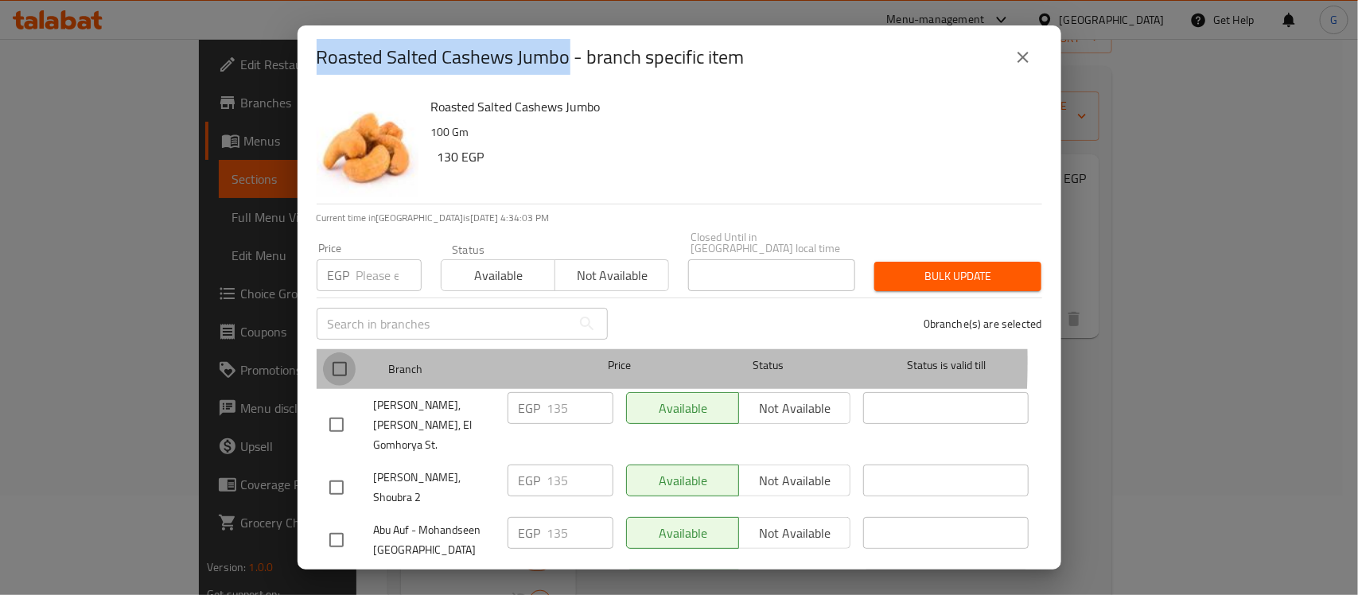
checkbox input "true"
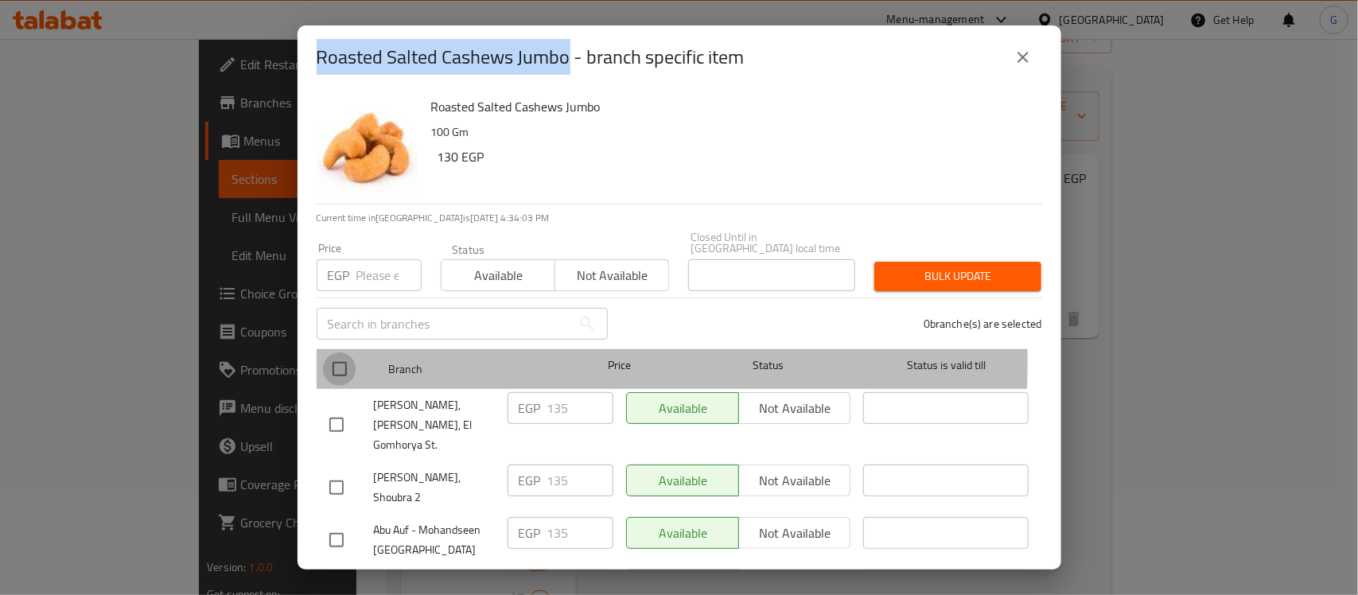
checkbox input "true"
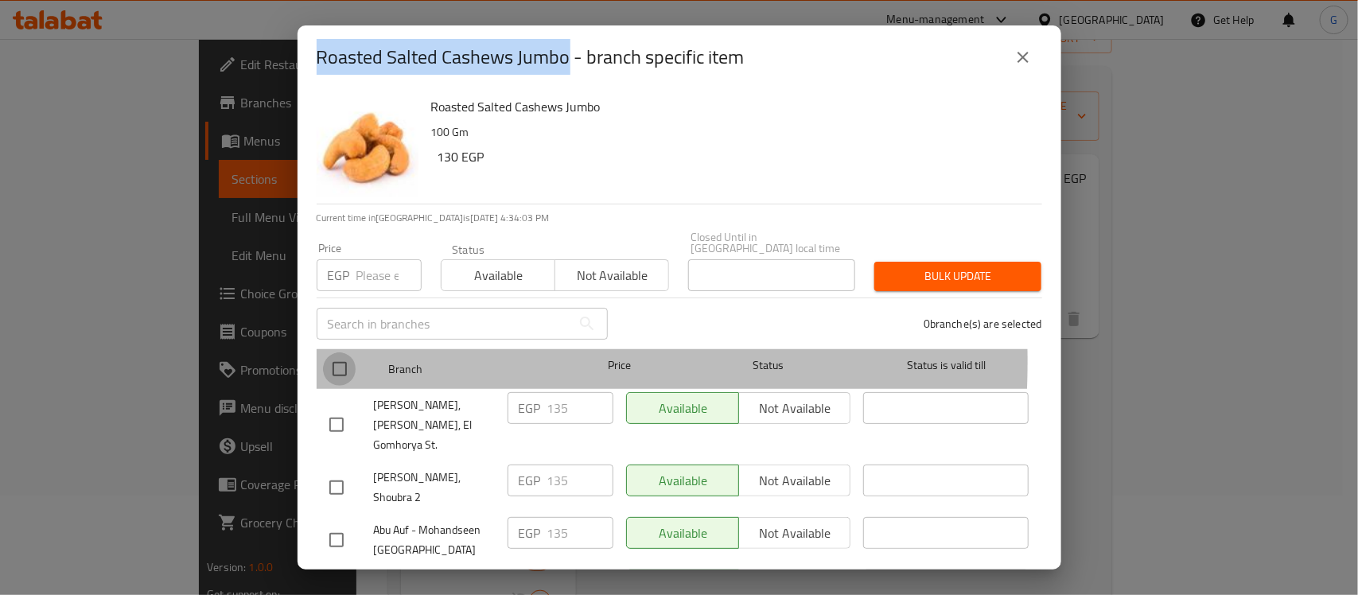
checkbox input "true"
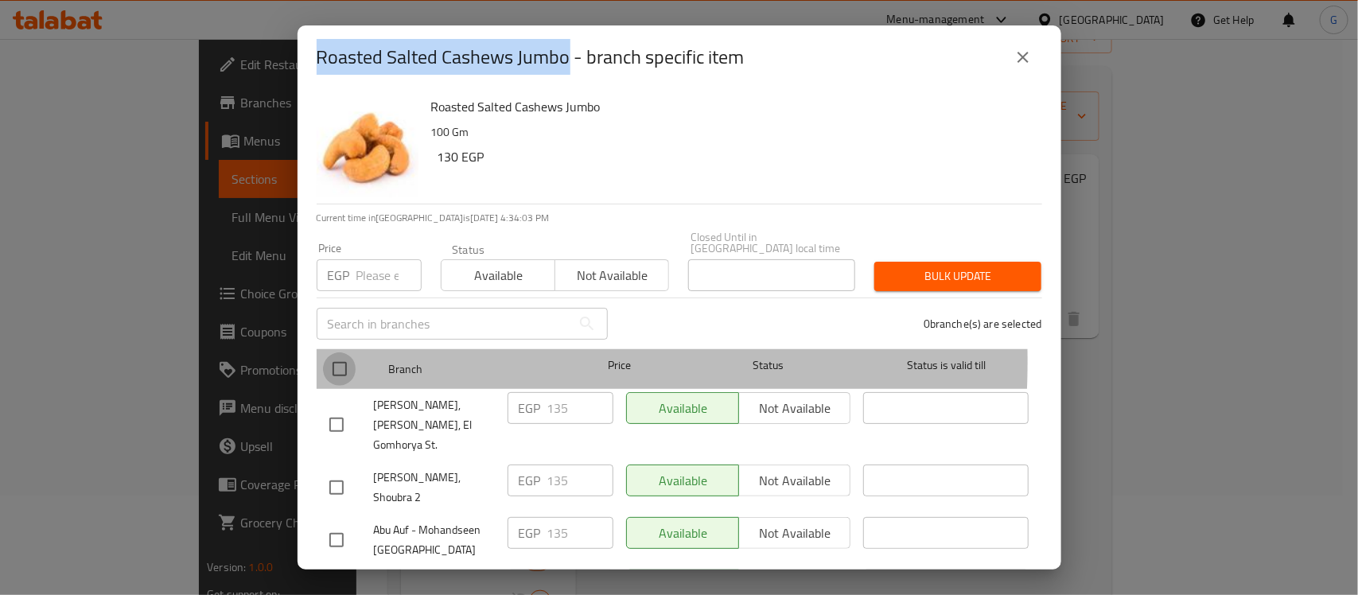
checkbox input "true"
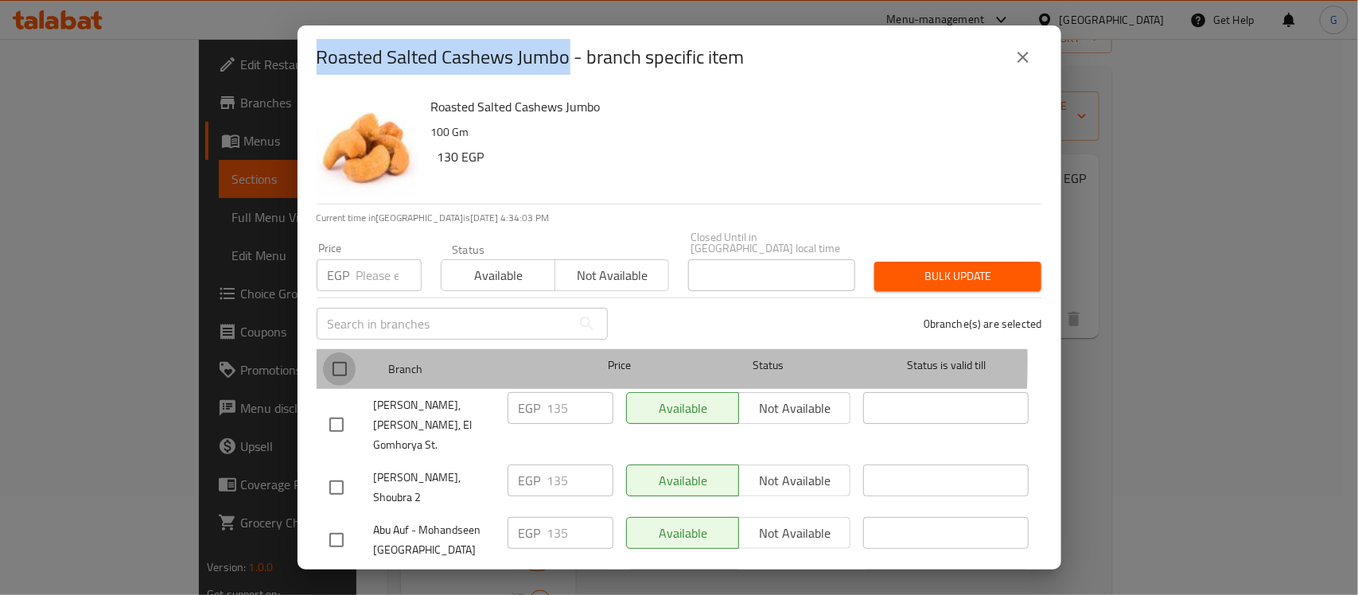
checkbox input "true"
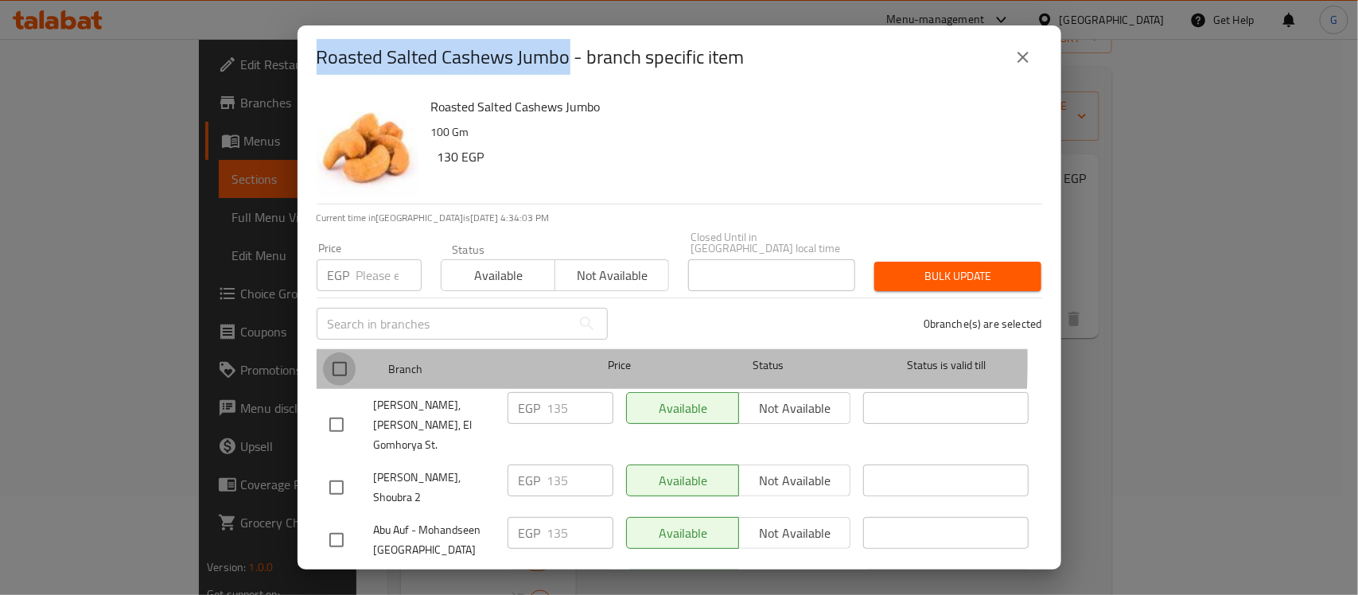
checkbox input "true"
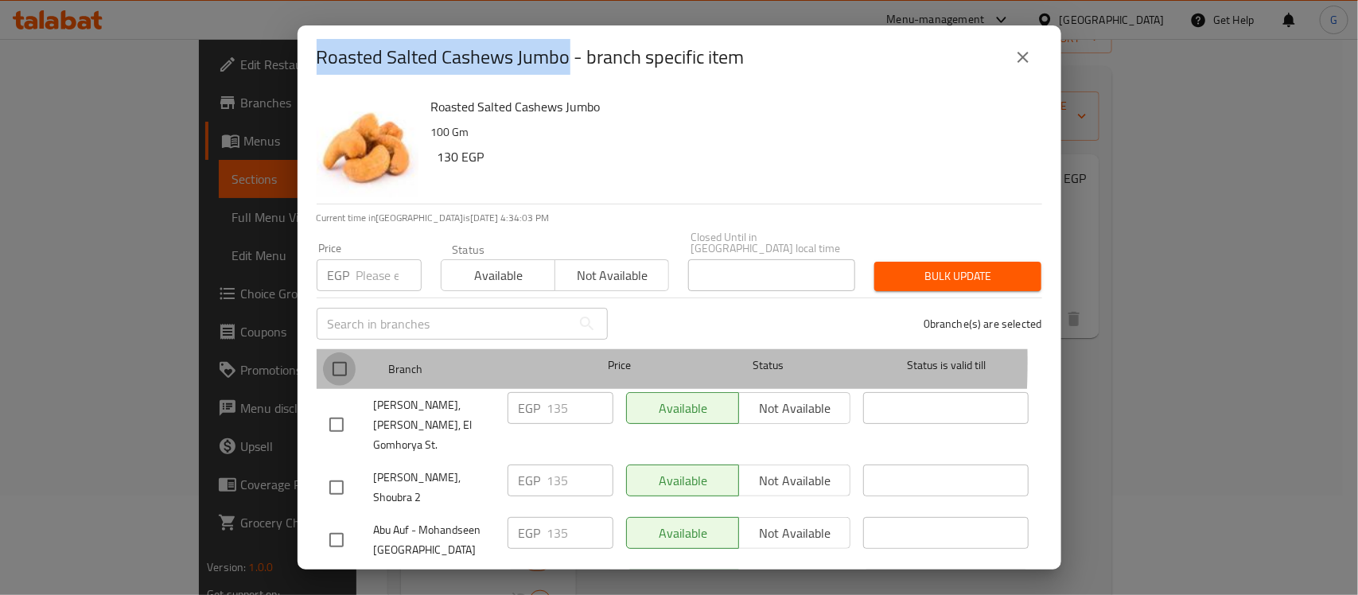
checkbox input "true"
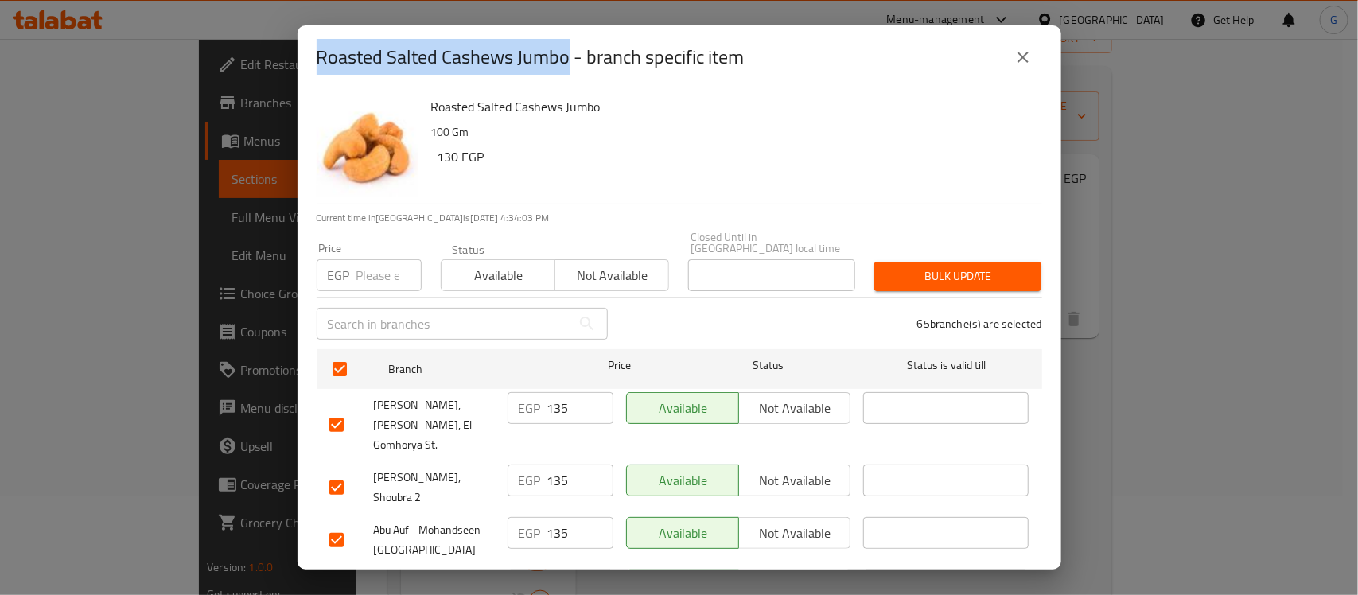
click at [371, 259] on input "number" at bounding box center [388, 275] width 65 height 32
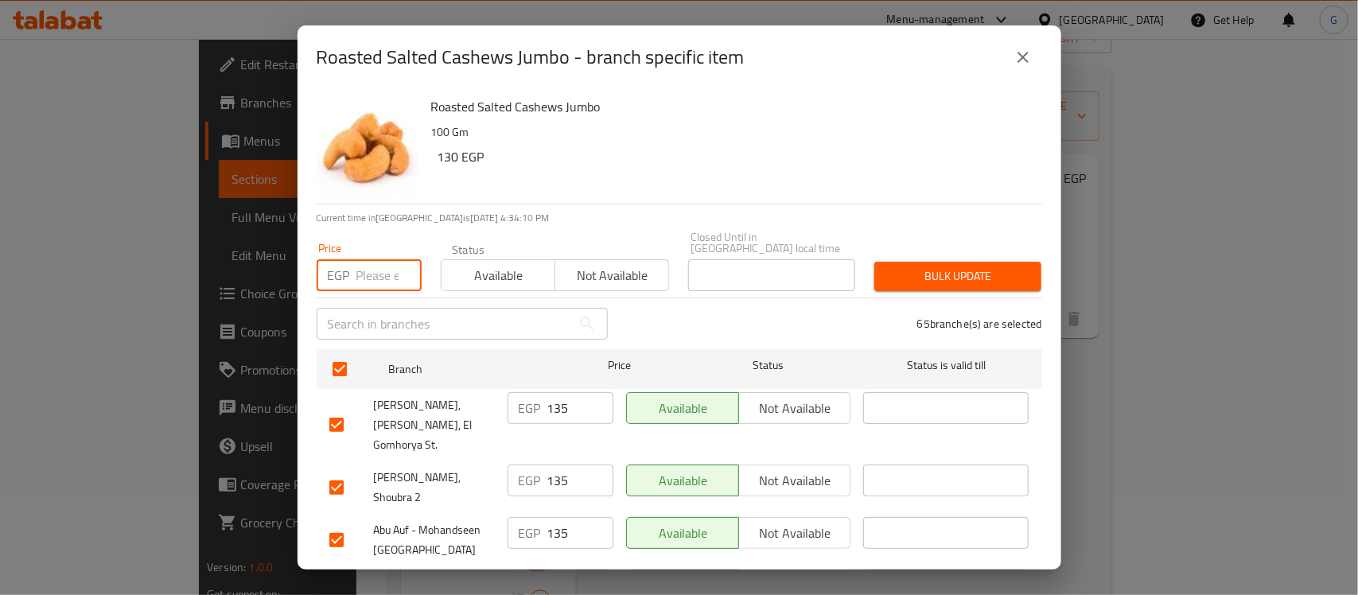
click at [382, 268] on input "number" at bounding box center [388, 275] width 65 height 32
paste input "135"
type input "135"
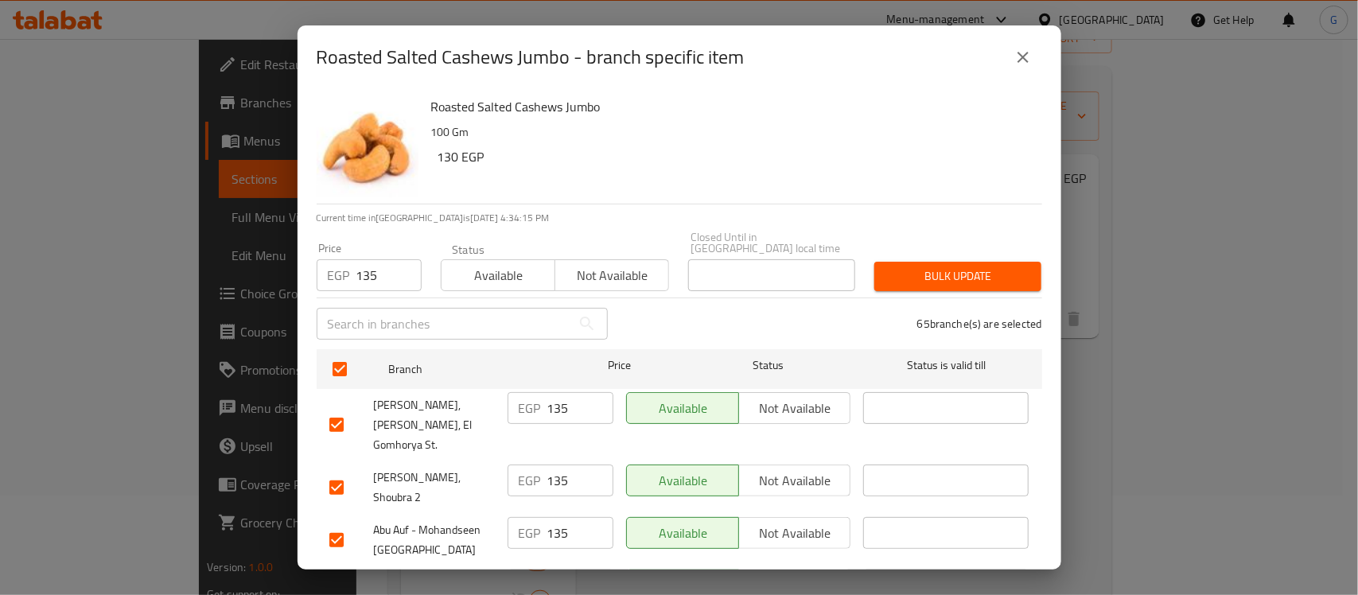
scroll to position [1784, 0]
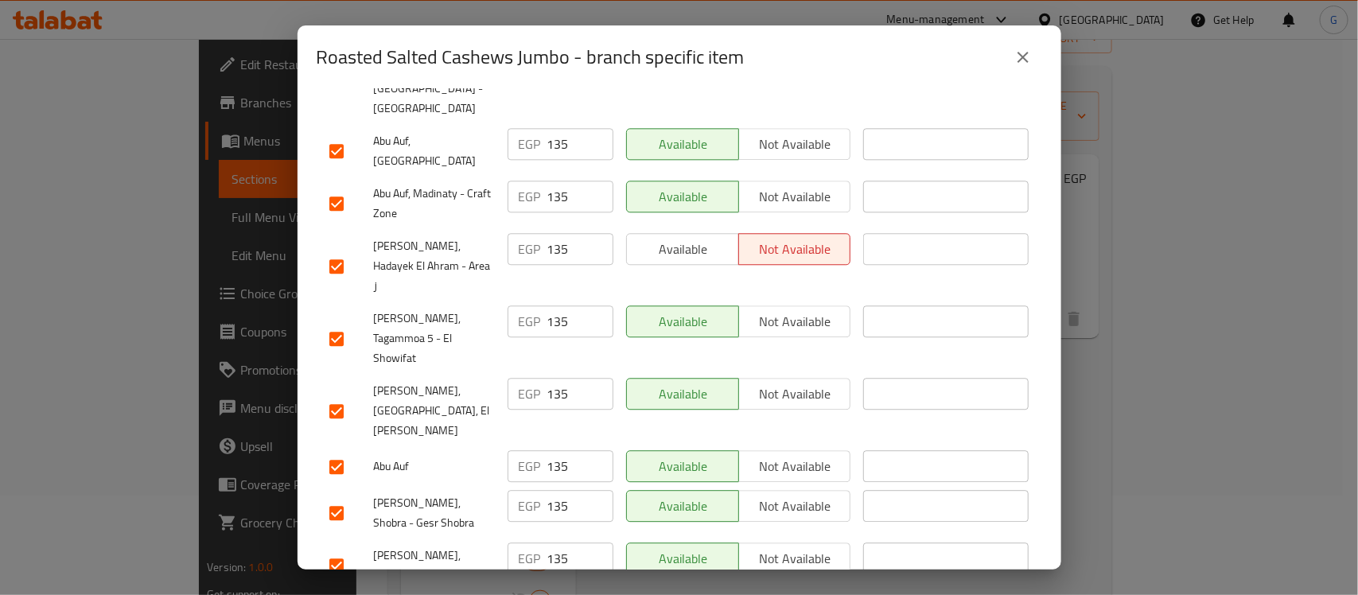
checkbox input "false"
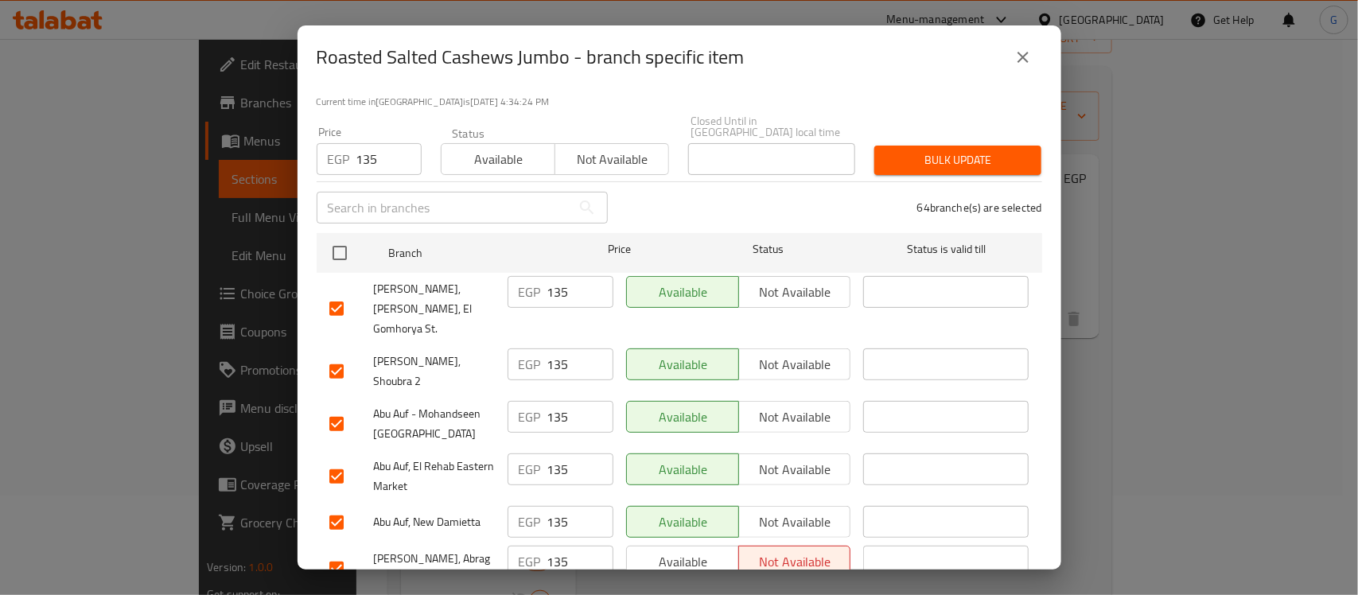
scroll to position [18, 0]
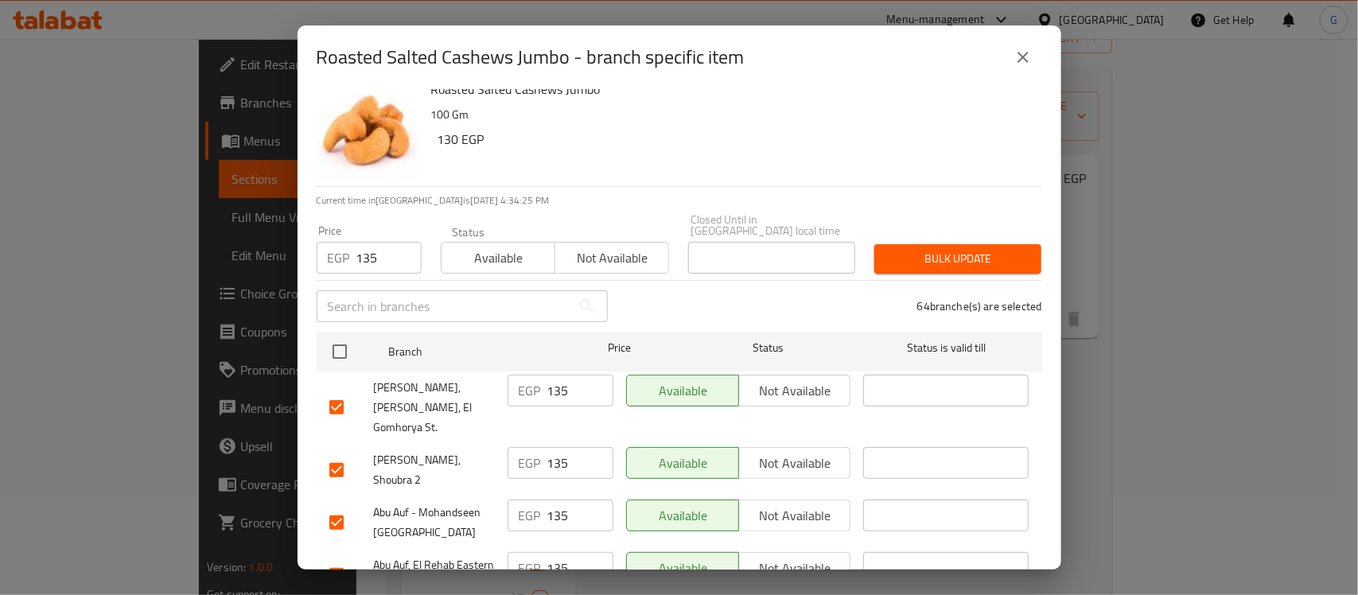
click at [952, 244] on button "Bulk update" at bounding box center [957, 258] width 167 height 29
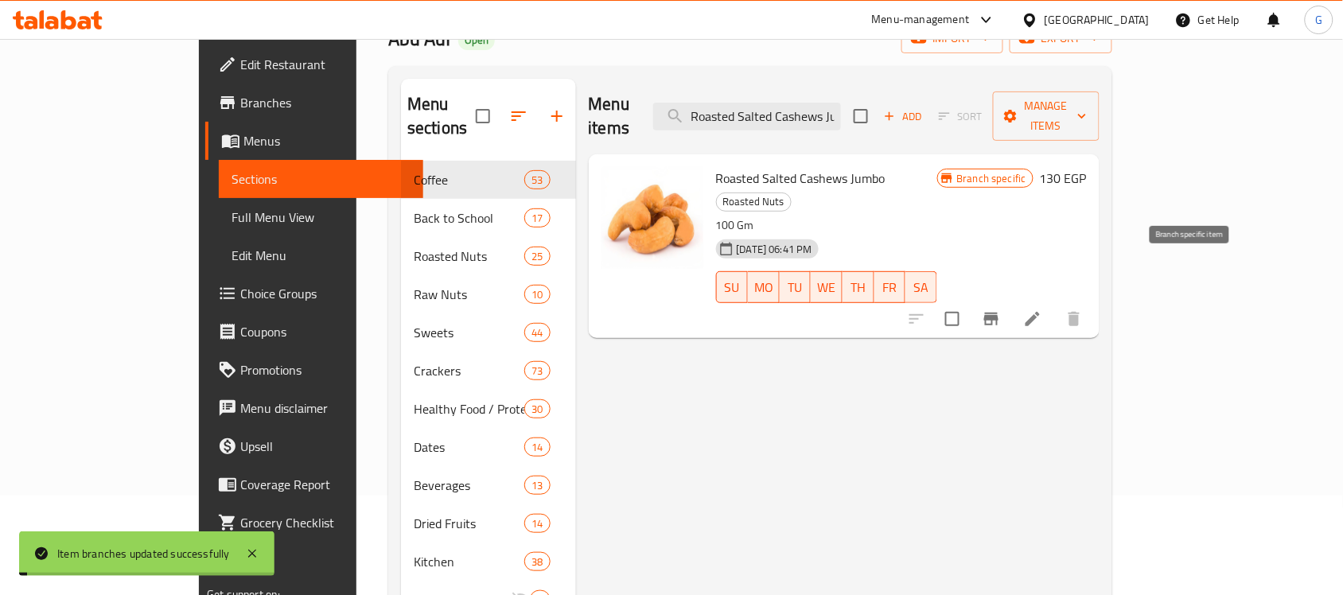
click at [998, 313] on icon "Branch-specific-item" at bounding box center [991, 319] width 14 height 13
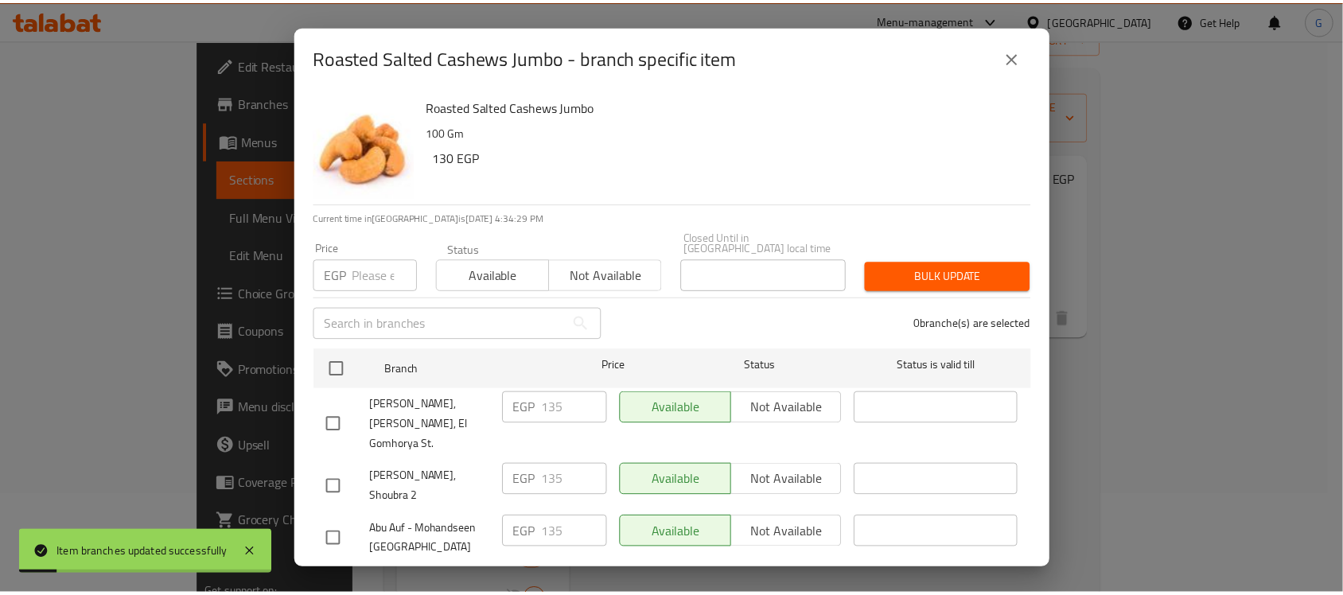
scroll to position [344, 0]
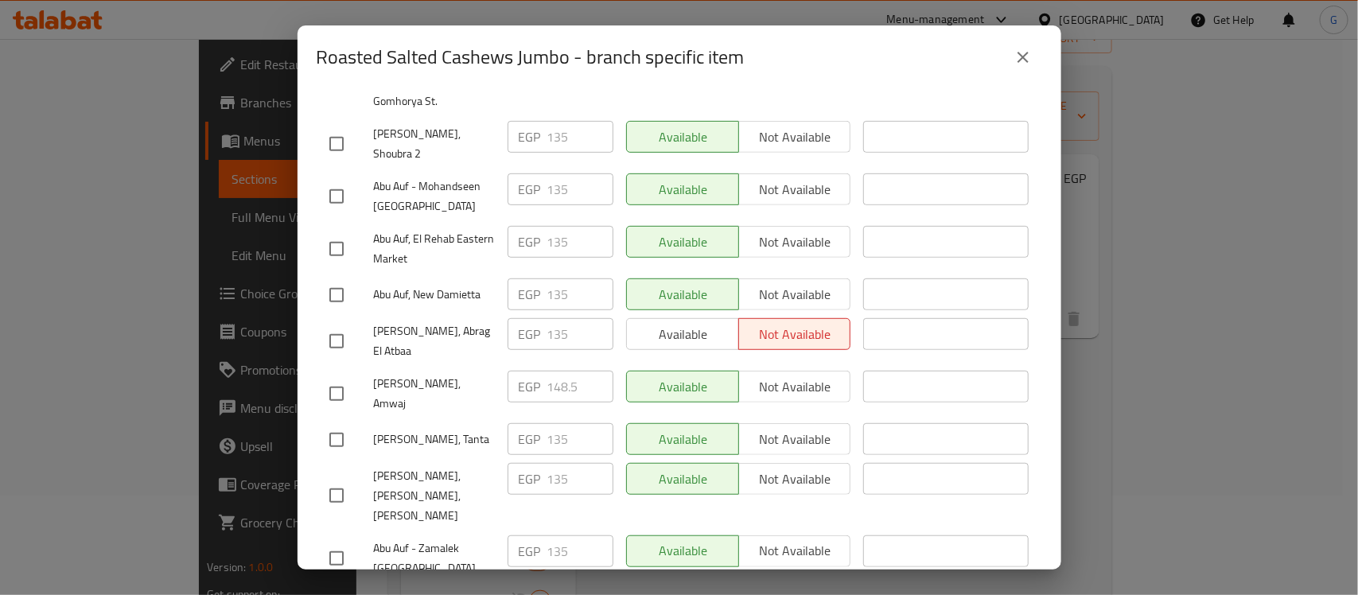
click at [1033, 60] on button "close" at bounding box center [1023, 57] width 38 height 38
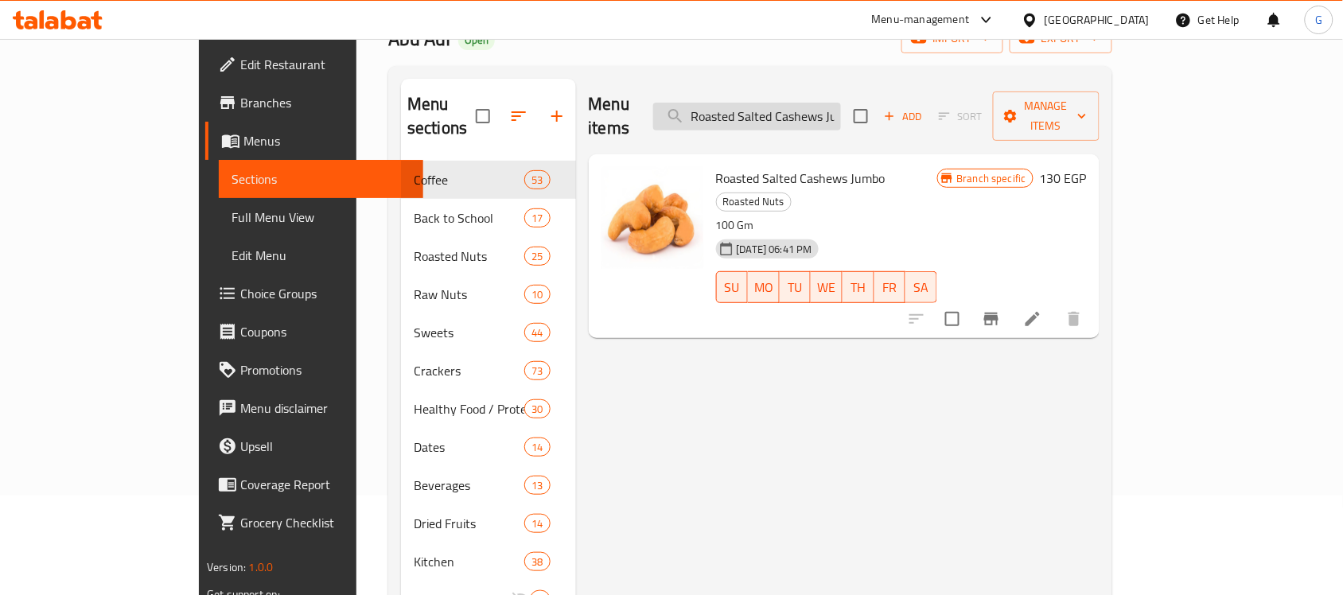
click at [841, 108] on input "Roasted Salted Cashews Jumbo" at bounding box center [747, 117] width 188 height 28
paste input "Steam Peeled Pecan - 100 Gm"
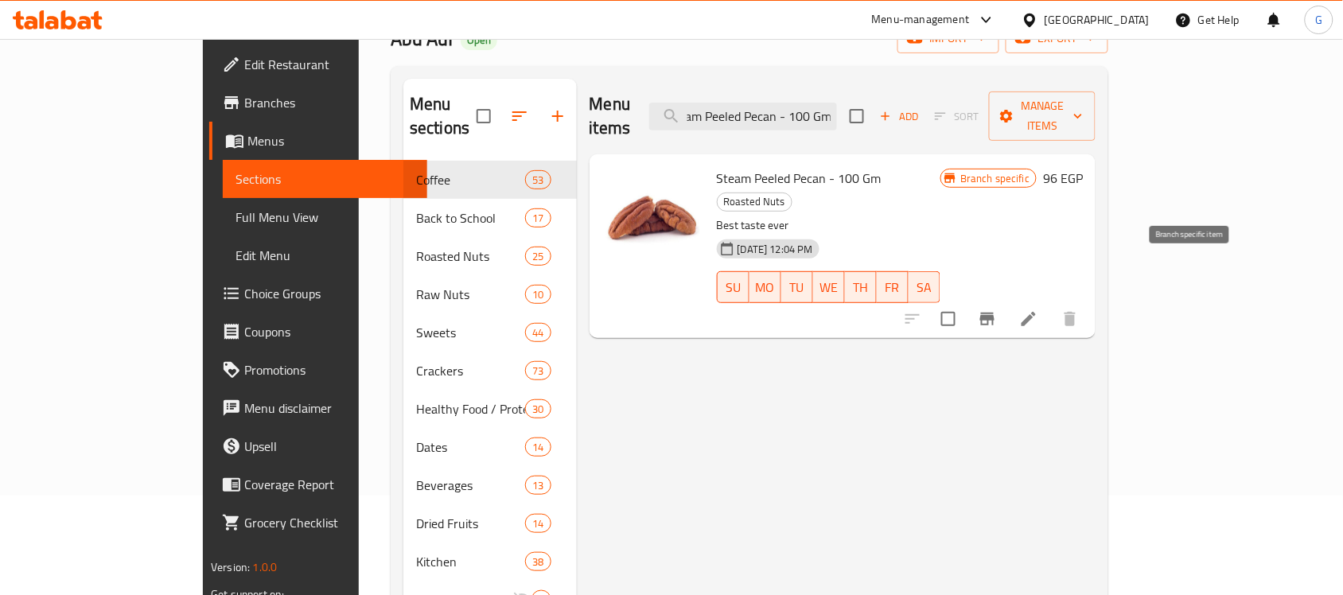
click at [997, 309] on icon "Branch-specific-item" at bounding box center [987, 318] width 19 height 19
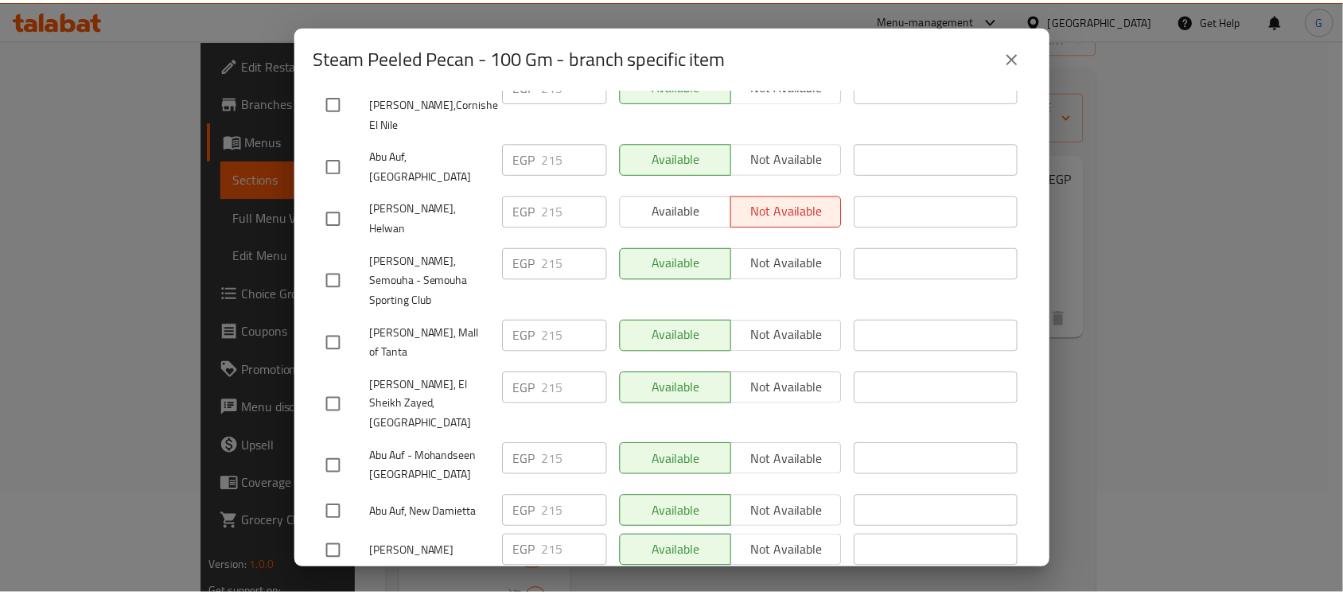
scroll to position [2901, 0]
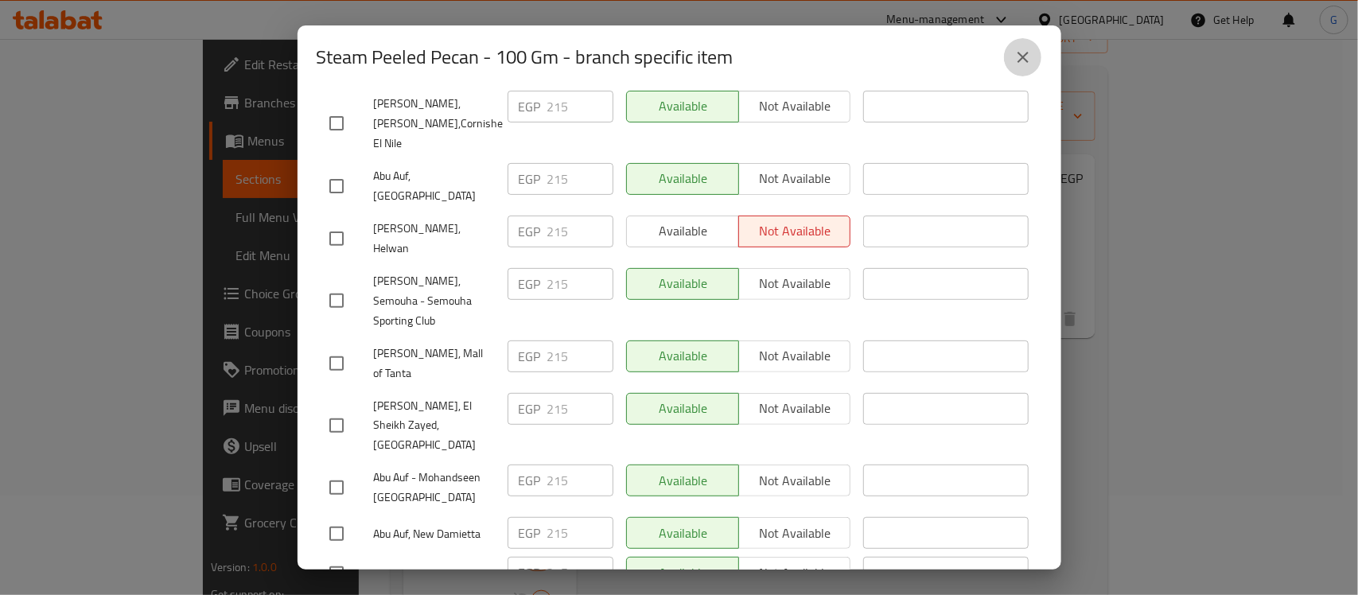
click at [1041, 56] on button "close" at bounding box center [1023, 57] width 38 height 38
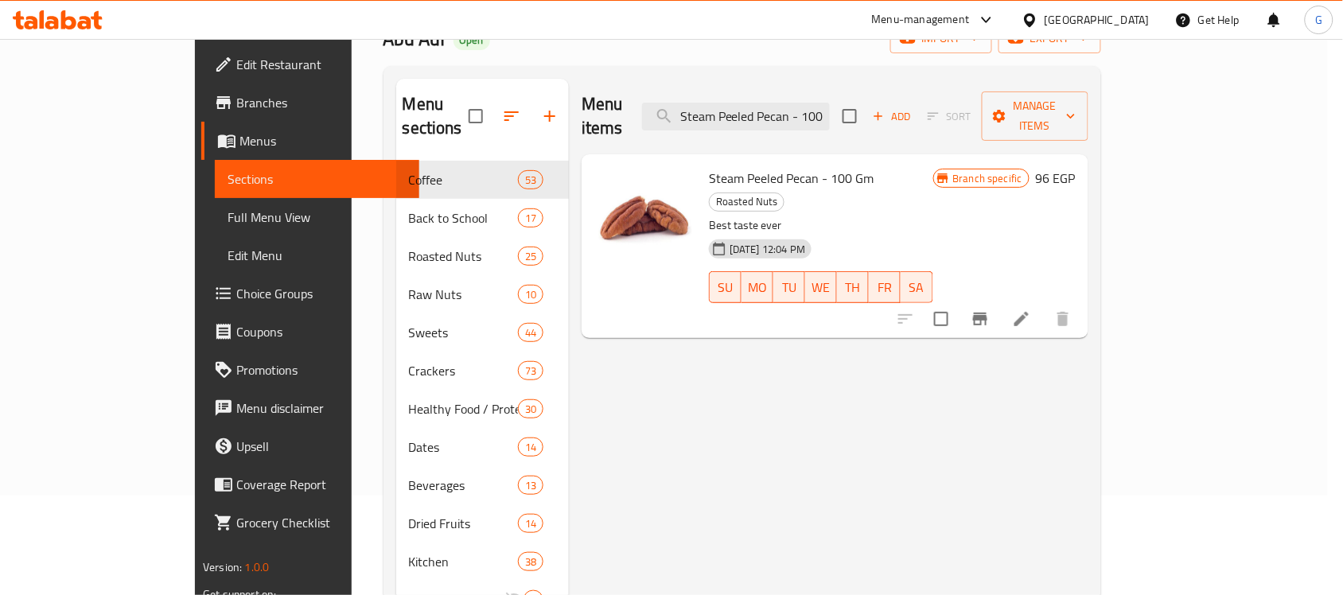
click at [949, 106] on div "Menu items Steam Peeled Pecan - 100 Gm Add Sort Manage items" at bounding box center [835, 117] width 507 height 76
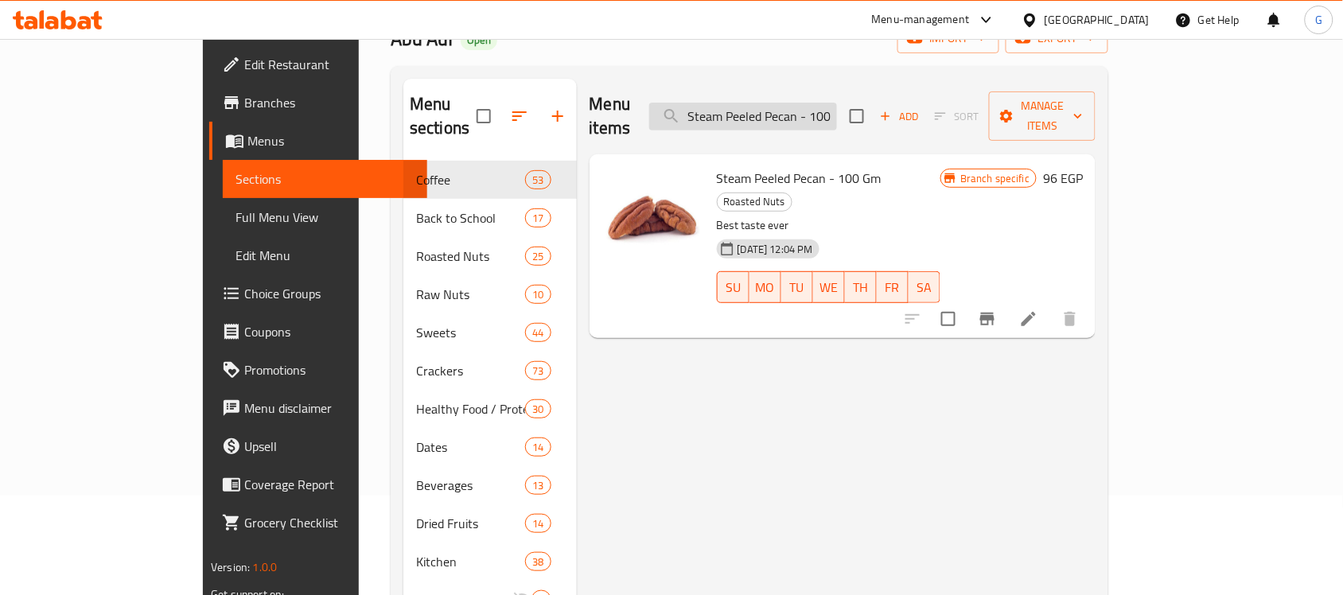
click at [837, 106] on input "Steam Peeled Pecan - 100 Gm" at bounding box center [743, 117] width 188 height 28
click at [837, 104] on input "Steam Peeled Pecan - 100 Gm" at bounding box center [743, 117] width 188 height 28
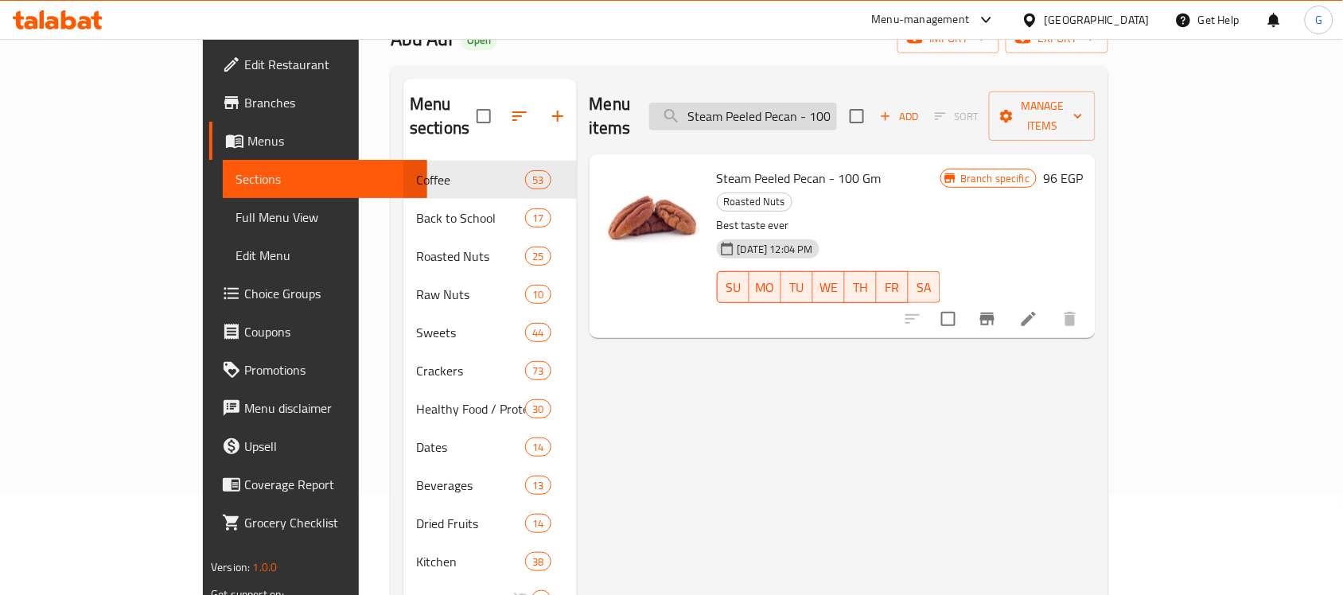
paste input "Roasted Pistachios With Shelled"
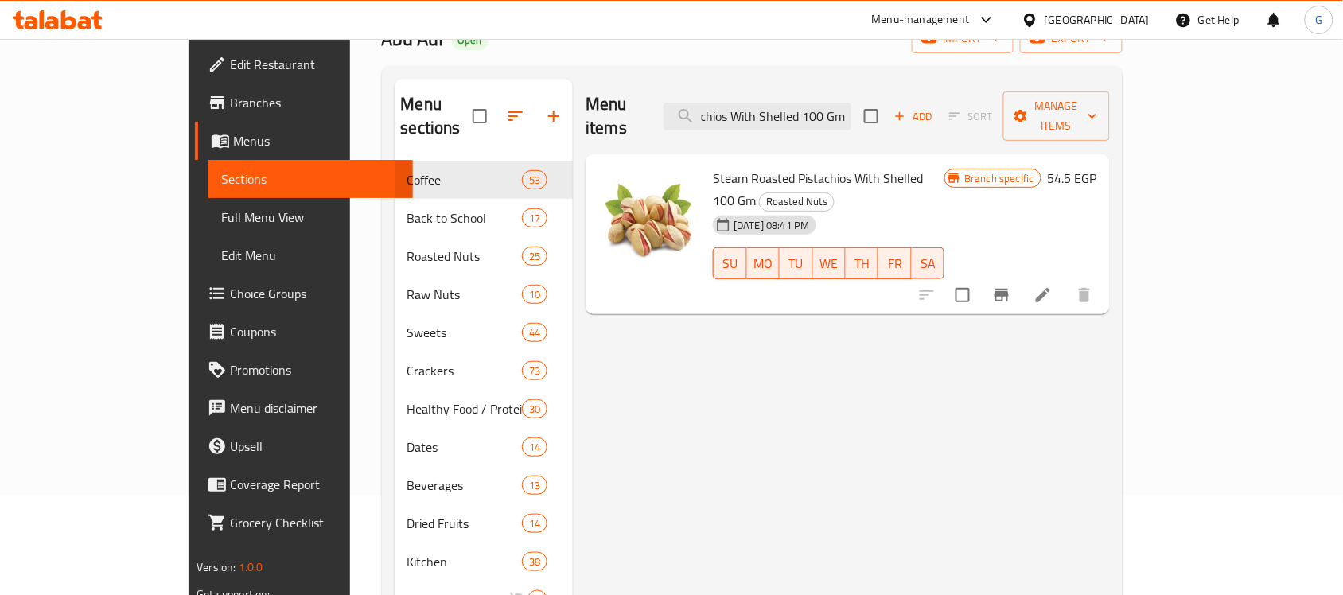
click at [1009, 289] on icon "Branch-specific-item" at bounding box center [1001, 295] width 14 height 13
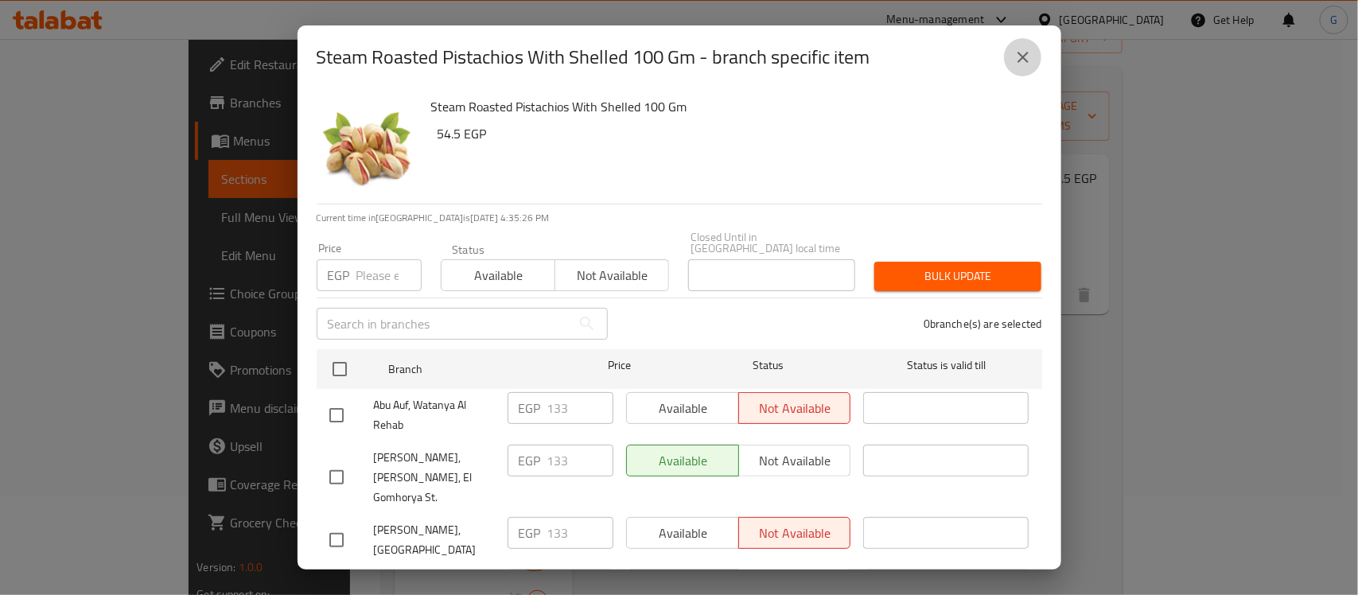
click at [1006, 56] on button "close" at bounding box center [1023, 57] width 38 height 38
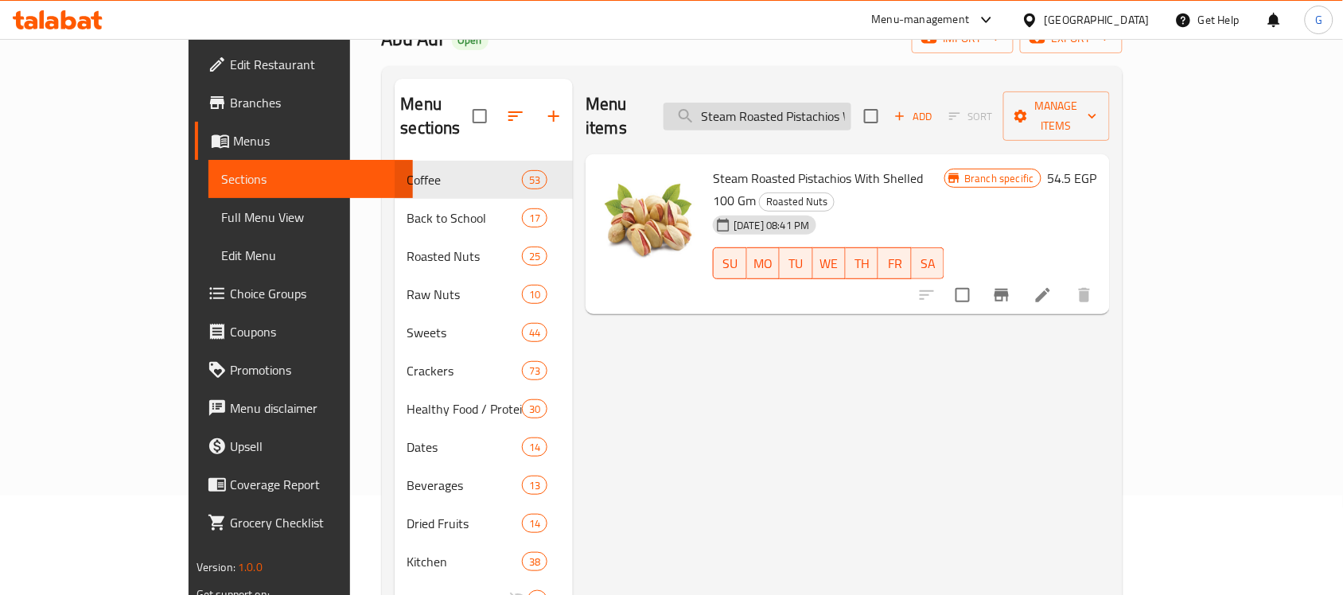
click at [840, 114] on input "Steam Roasted Pistachios With Shelled 100 Gm" at bounding box center [757, 117] width 188 height 28
paste input "Roasted Salted Cashews Jumbo"
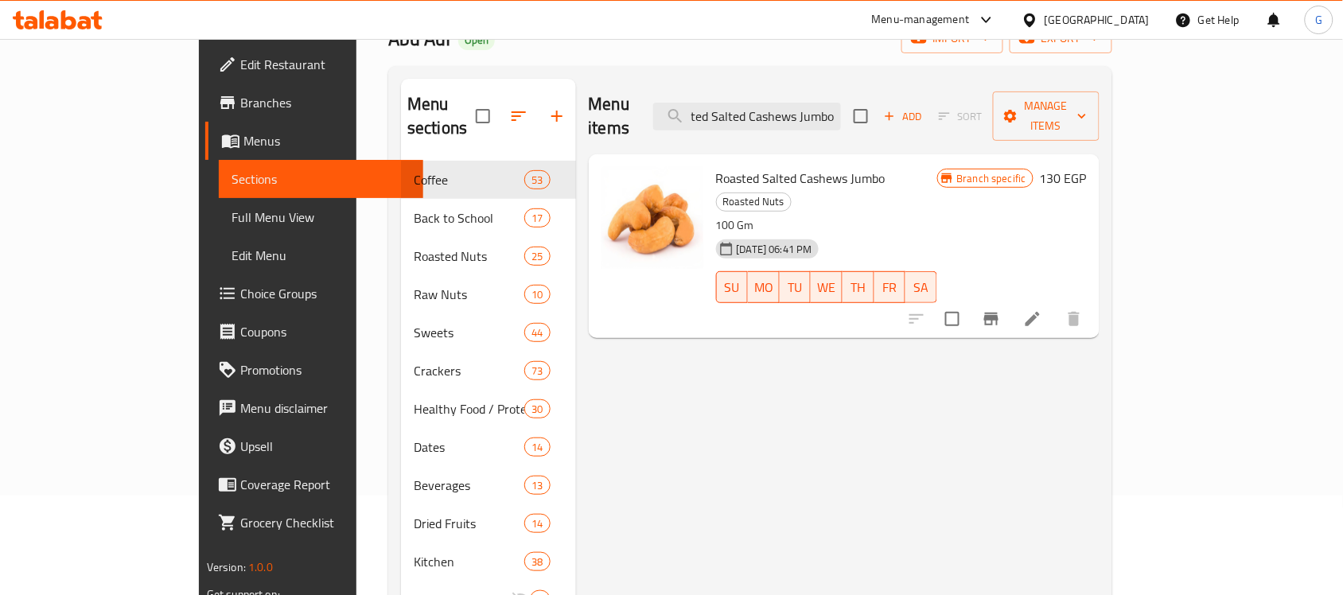
click at [998, 313] on icon "Branch-specific-item" at bounding box center [991, 319] width 14 height 13
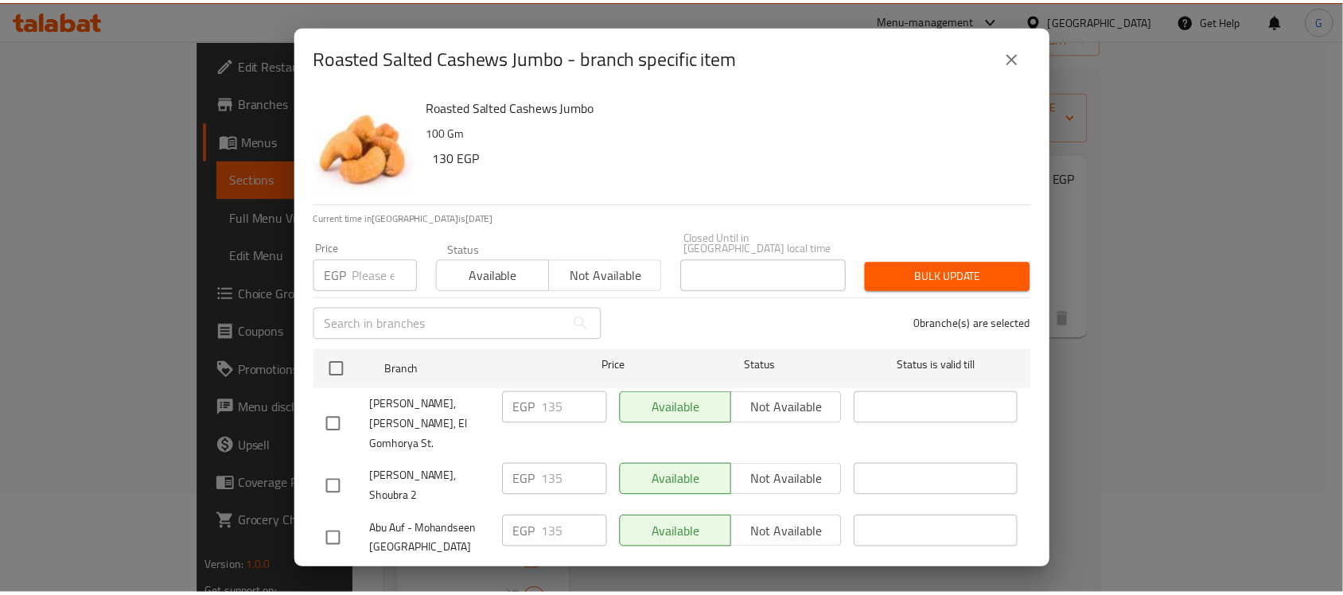
scroll to position [344, 0]
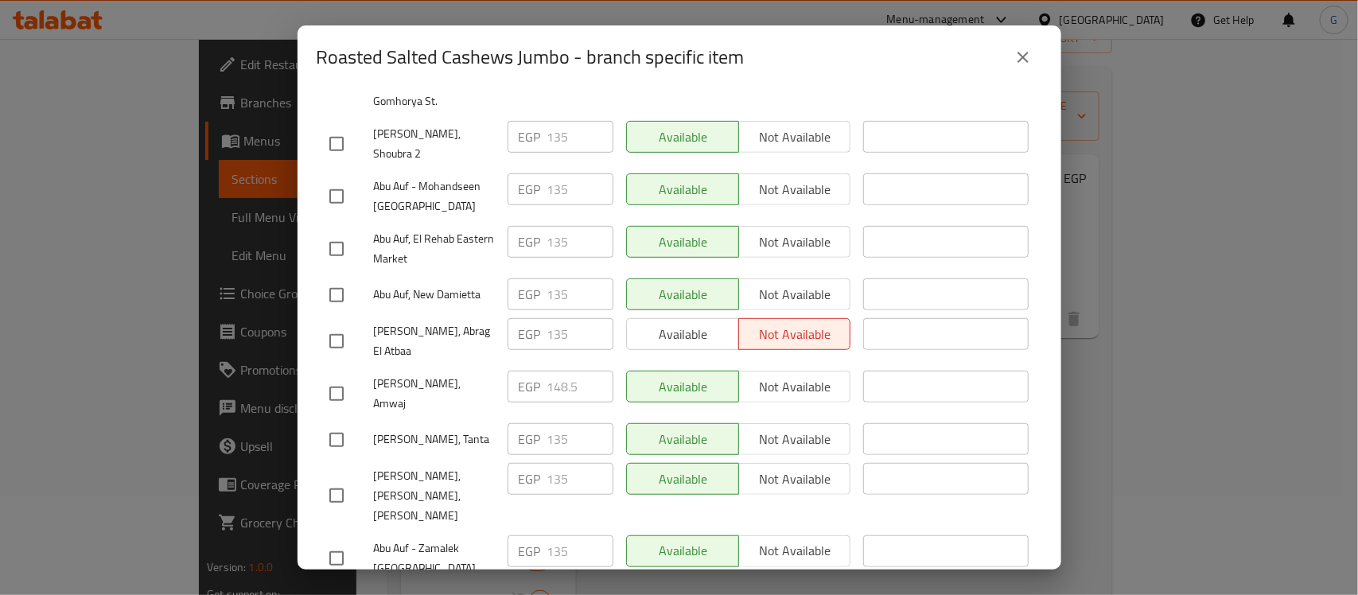
click at [1029, 61] on icon "close" at bounding box center [1023, 57] width 19 height 19
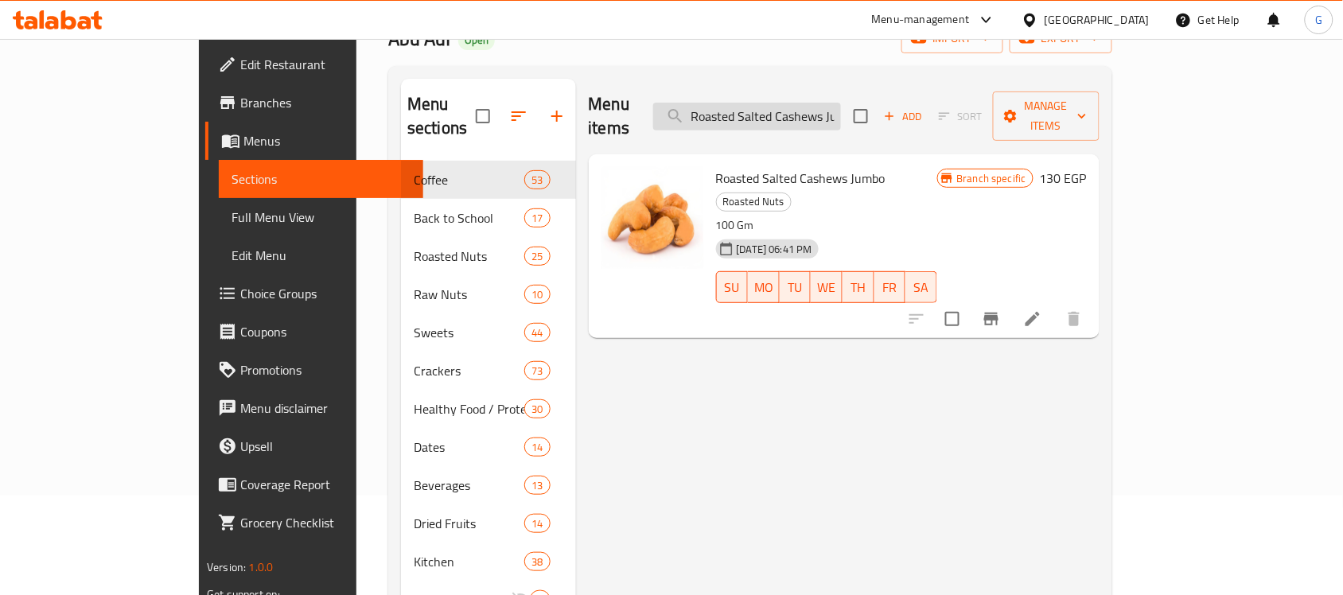
click at [841, 103] on input "Roasted Salted Cashews Jumbo" at bounding box center [747, 117] width 188 height 28
paste input "Steam Roasted Pistachios With Shelled 100 Gm"
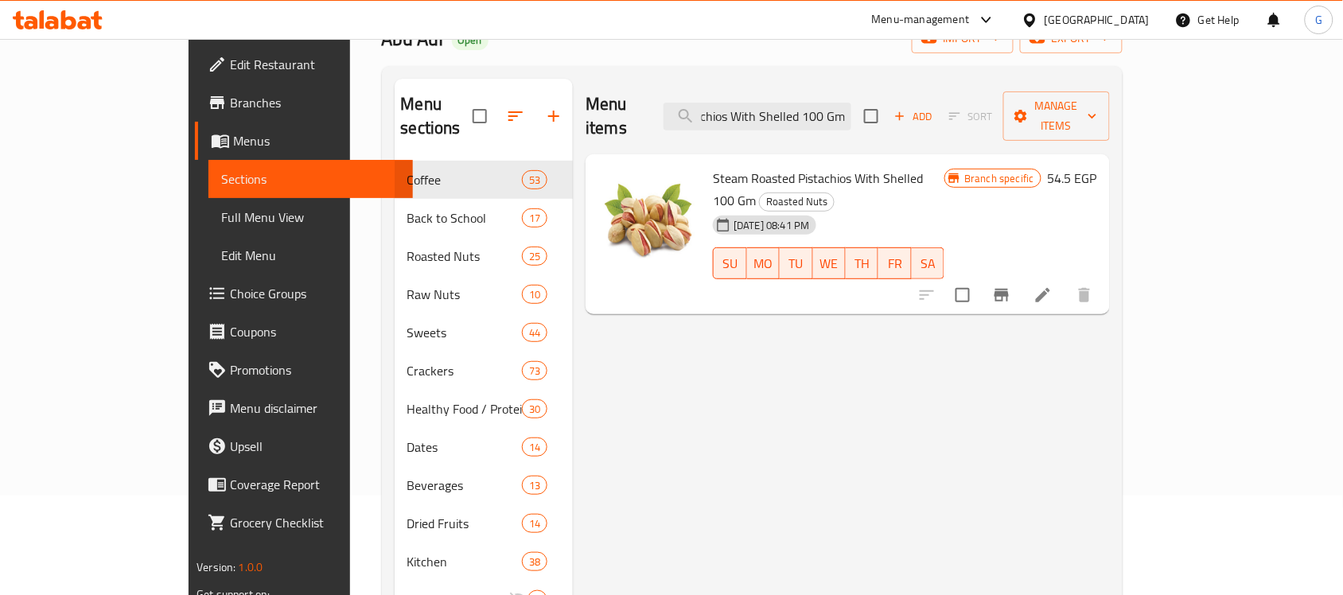
type input "Steam Roasted Pistachios With Shelled 100 Gm"
click at [1021, 276] on button "Branch-specific-item" at bounding box center [1002, 295] width 38 height 38
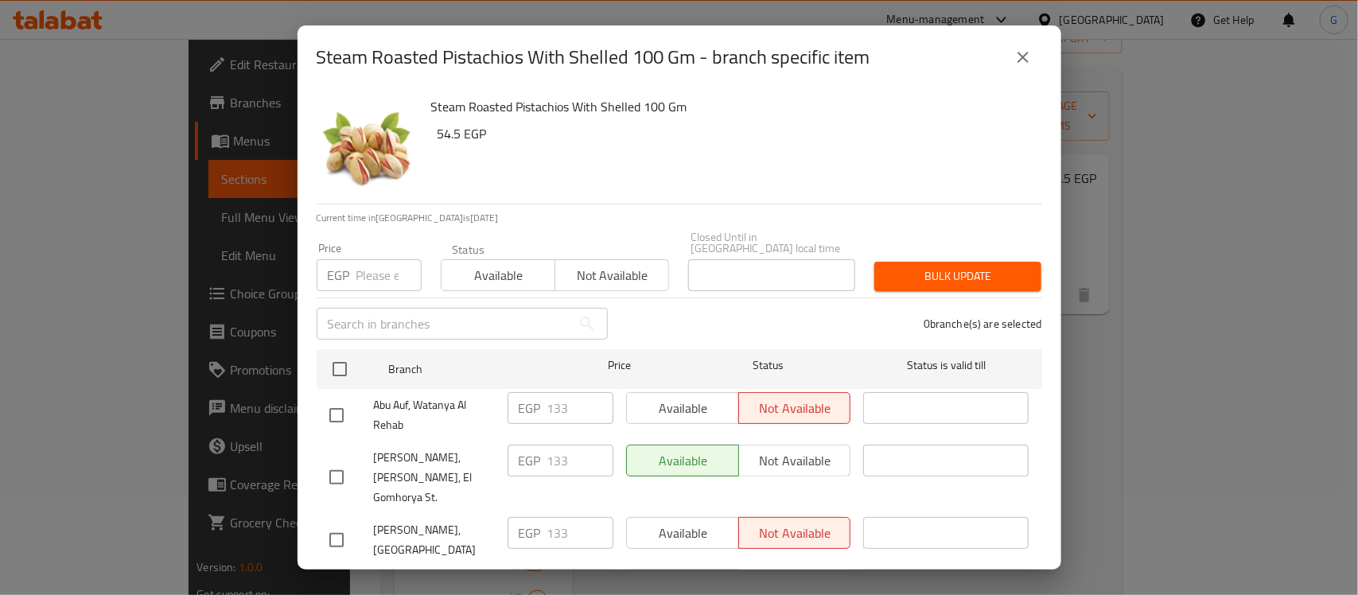
scroll to position [1936, 0]
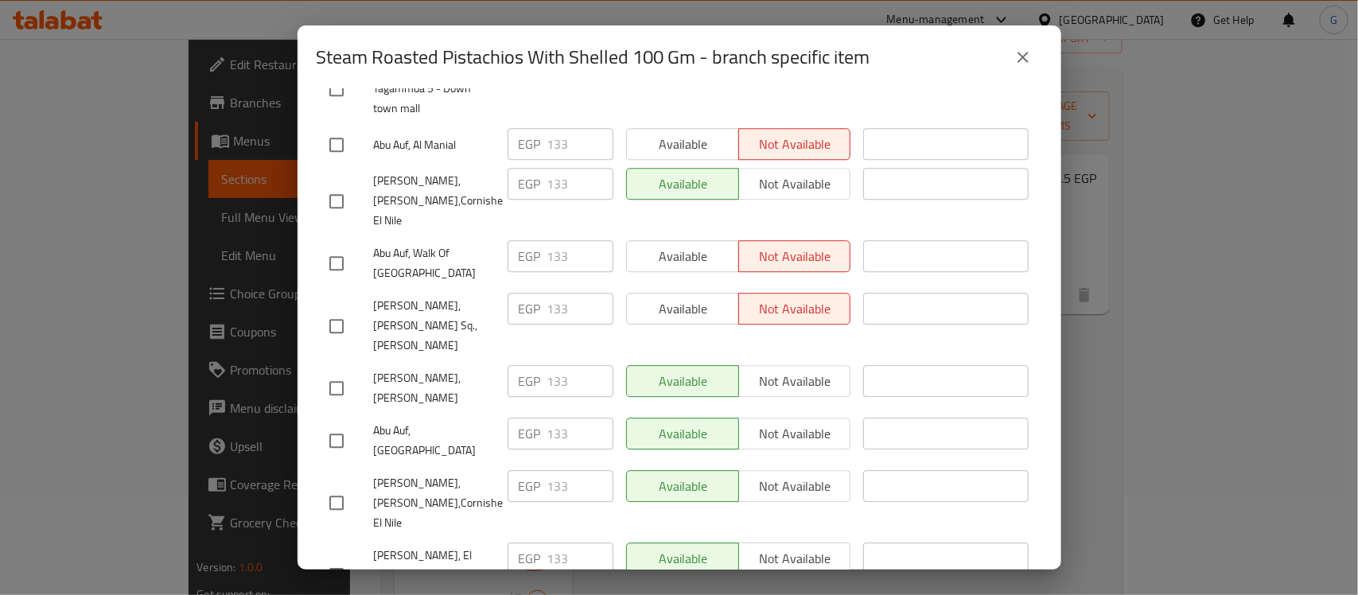
checkbox input "true"
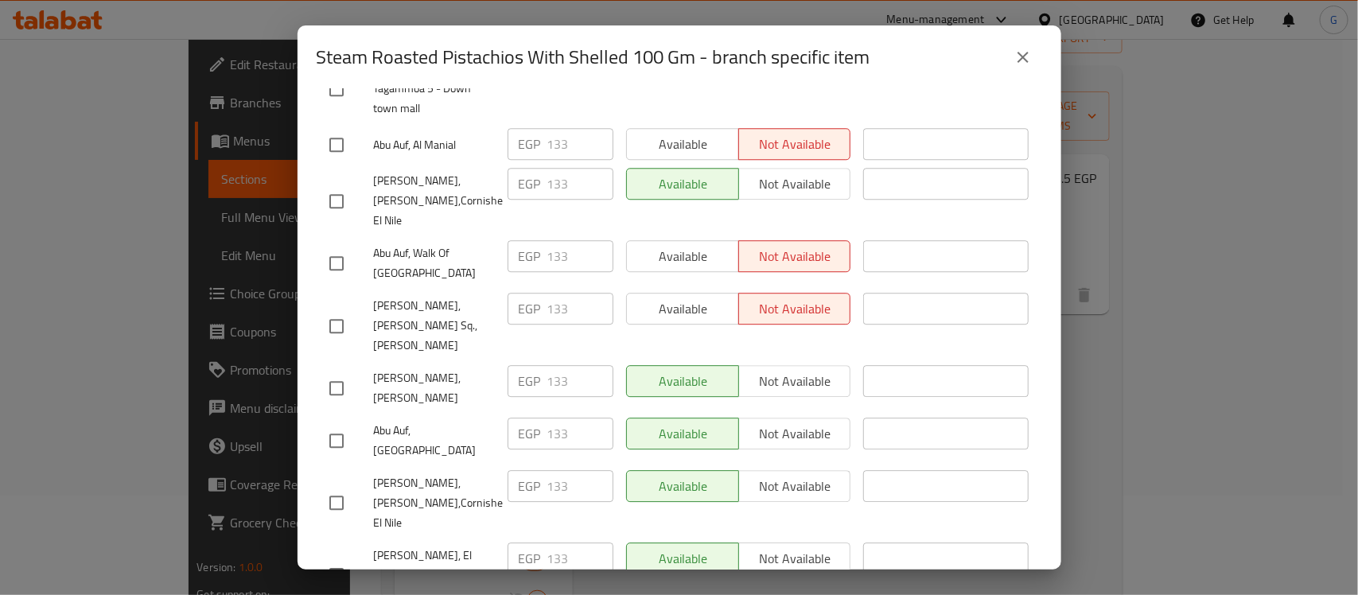
paste input "number"
click at [1026, 49] on icon "close" at bounding box center [1023, 57] width 19 height 19
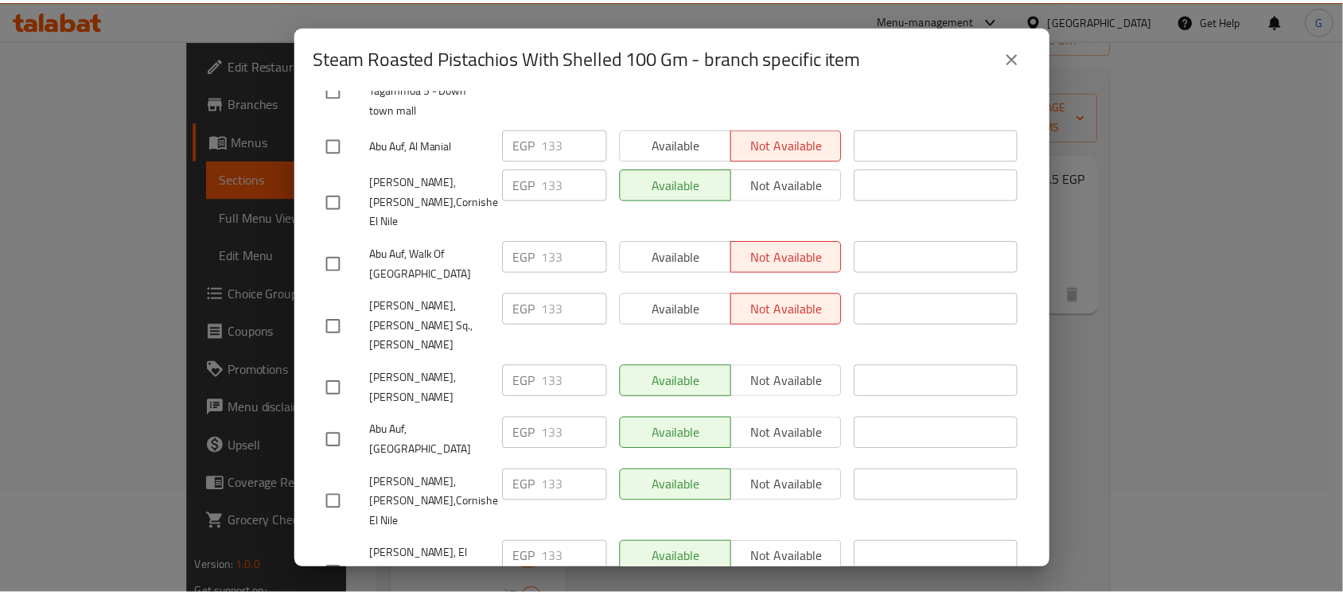
scroll to position [0, 0]
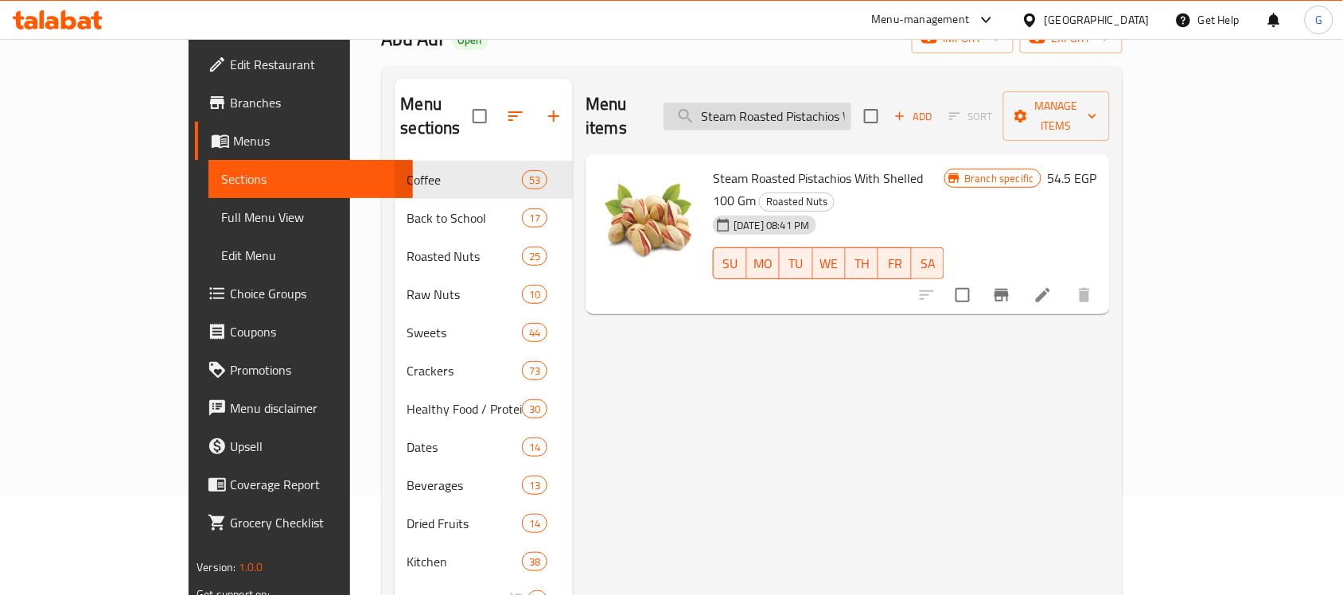
click at [851, 117] on input "Steam Roasted Pistachios With Shelled 100 Gm" at bounding box center [757, 117] width 188 height 28
paste input "Peanuts pastry weight"
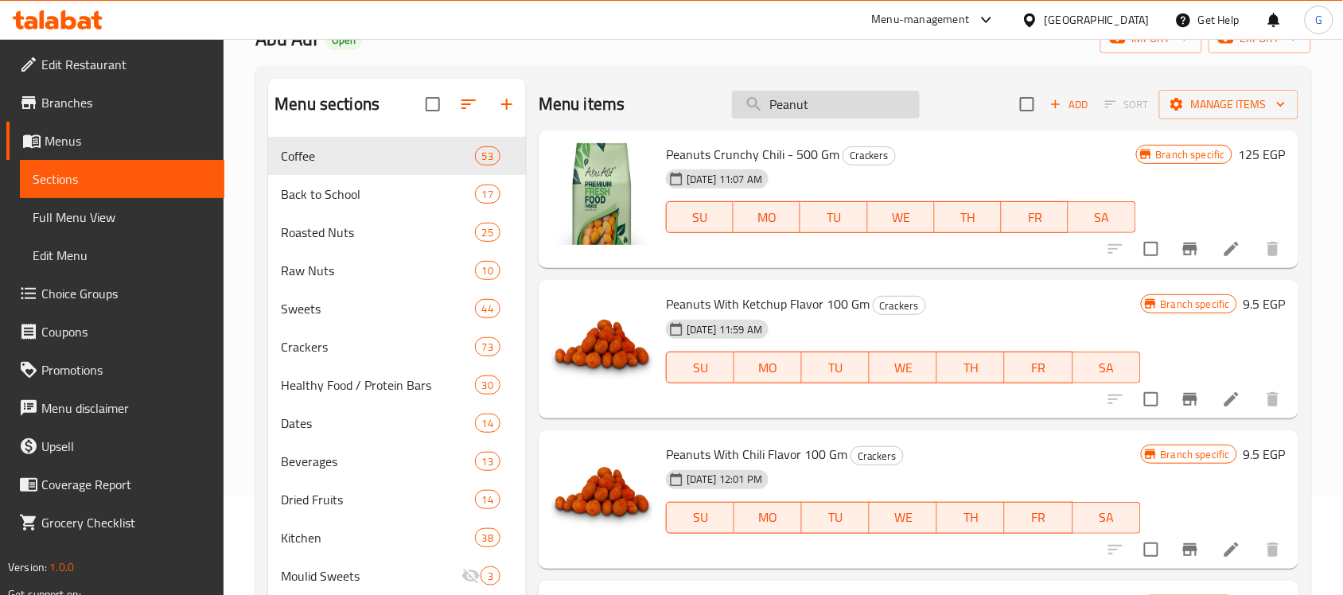
click at [859, 109] on input "Peanut" at bounding box center [826, 105] width 188 height 28
paste input "pastry"
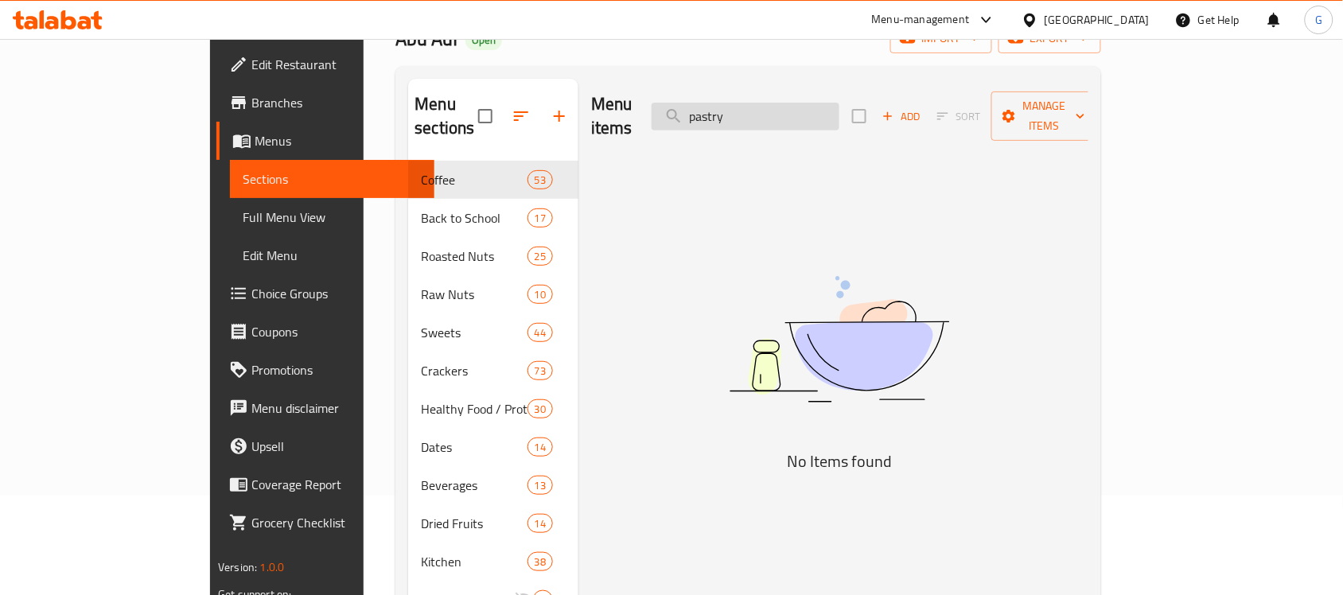
click at [839, 109] on input "pastry" at bounding box center [746, 117] width 188 height 28
click at [804, 110] on input "pastry" at bounding box center [746, 117] width 188 height 28
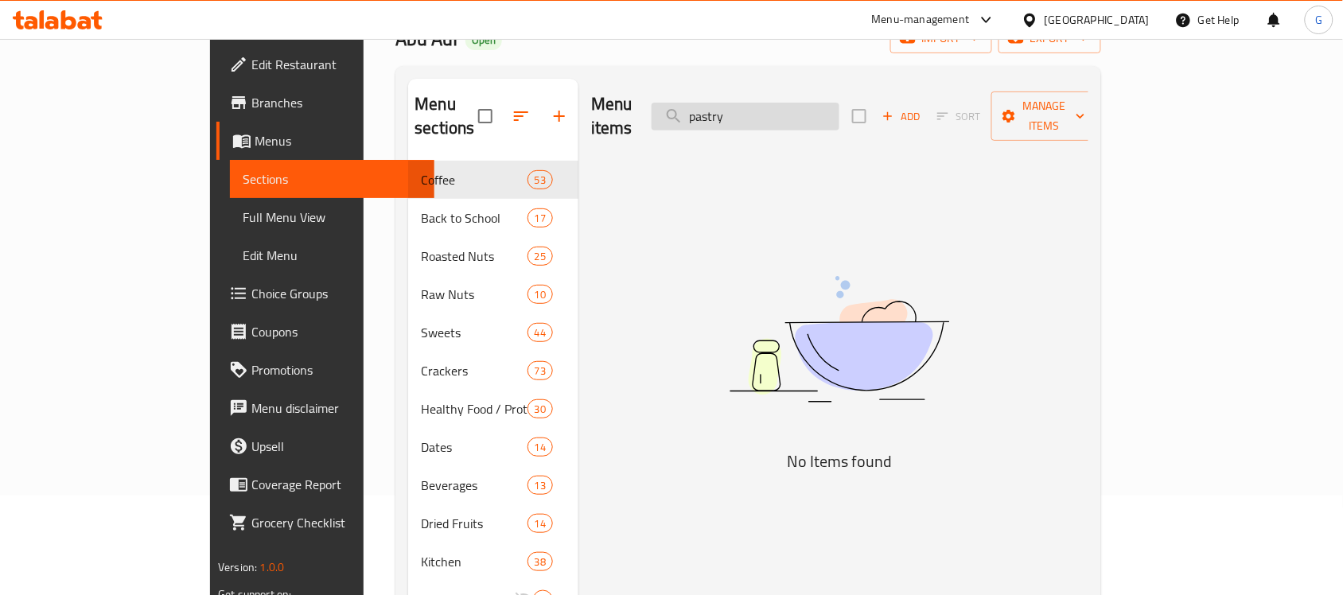
paste input "Steamed Cashew Without Salt 100 Gm"
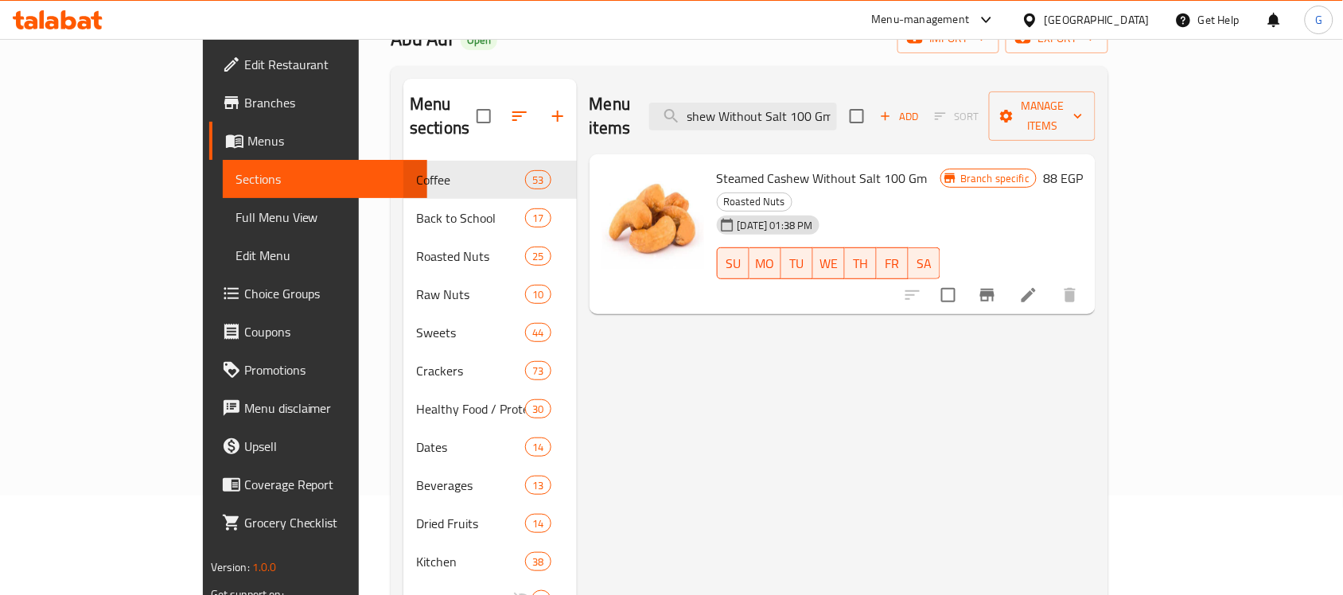
type input "Steamed Cashew Without Salt 100 Gm"
click at [1006, 276] on button "Branch-specific-item" at bounding box center [987, 295] width 38 height 38
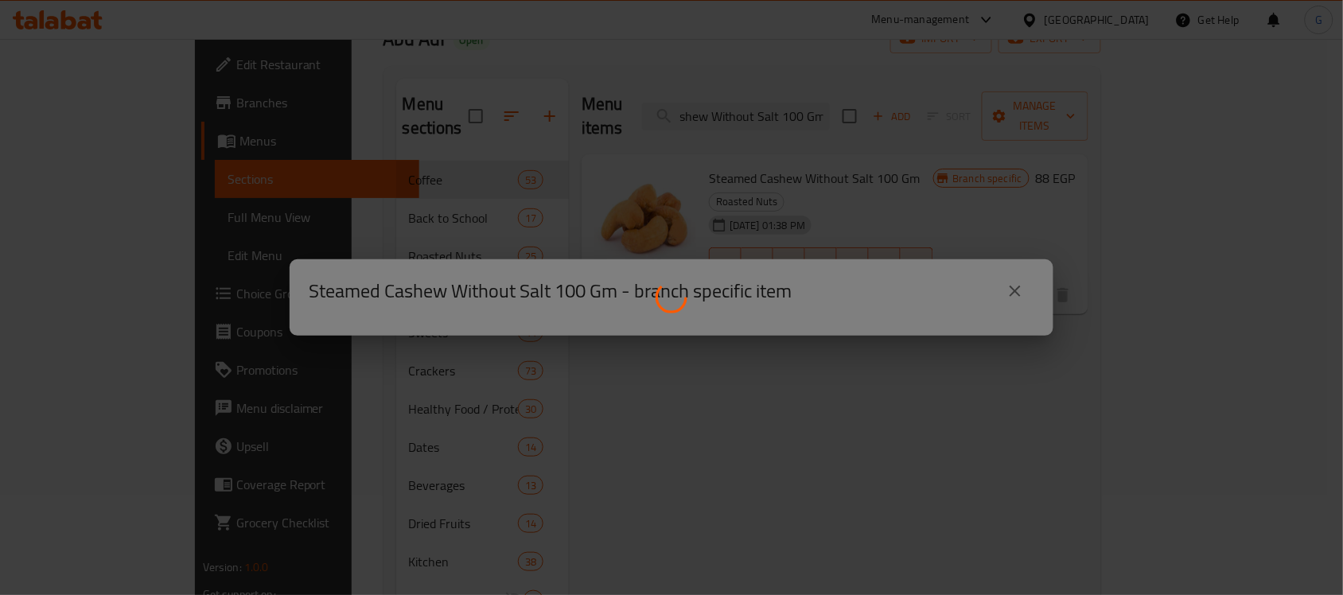
scroll to position [0, 0]
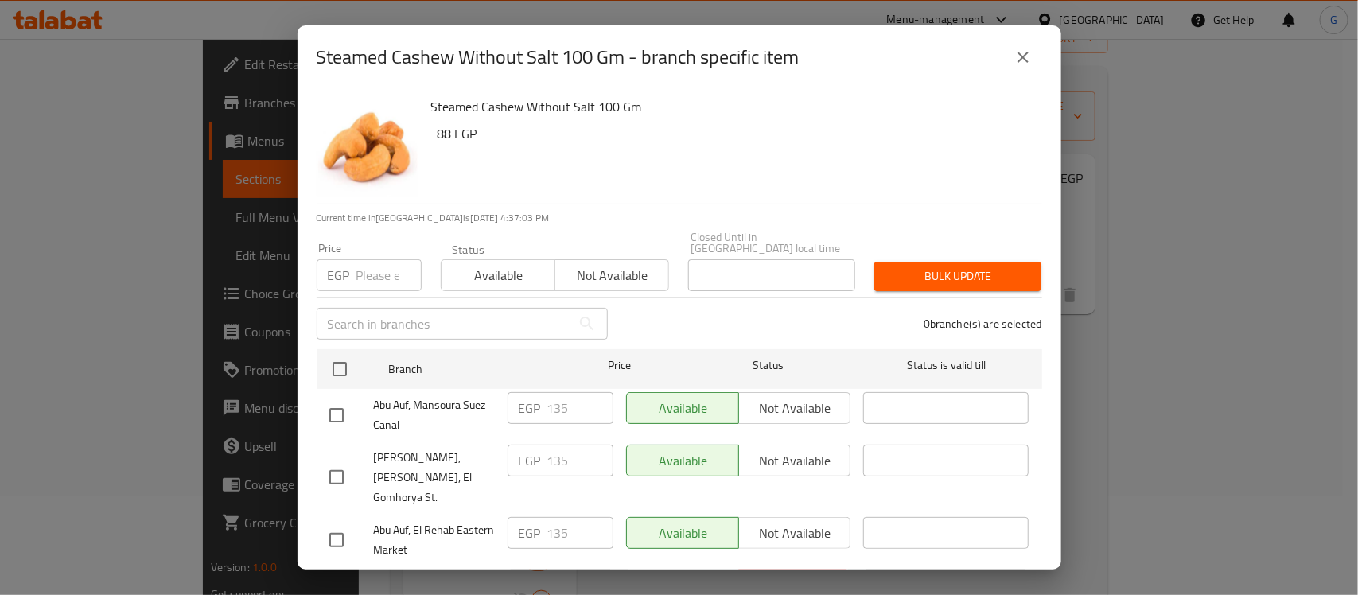
click at [1028, 60] on icon "close" at bounding box center [1023, 57] width 19 height 19
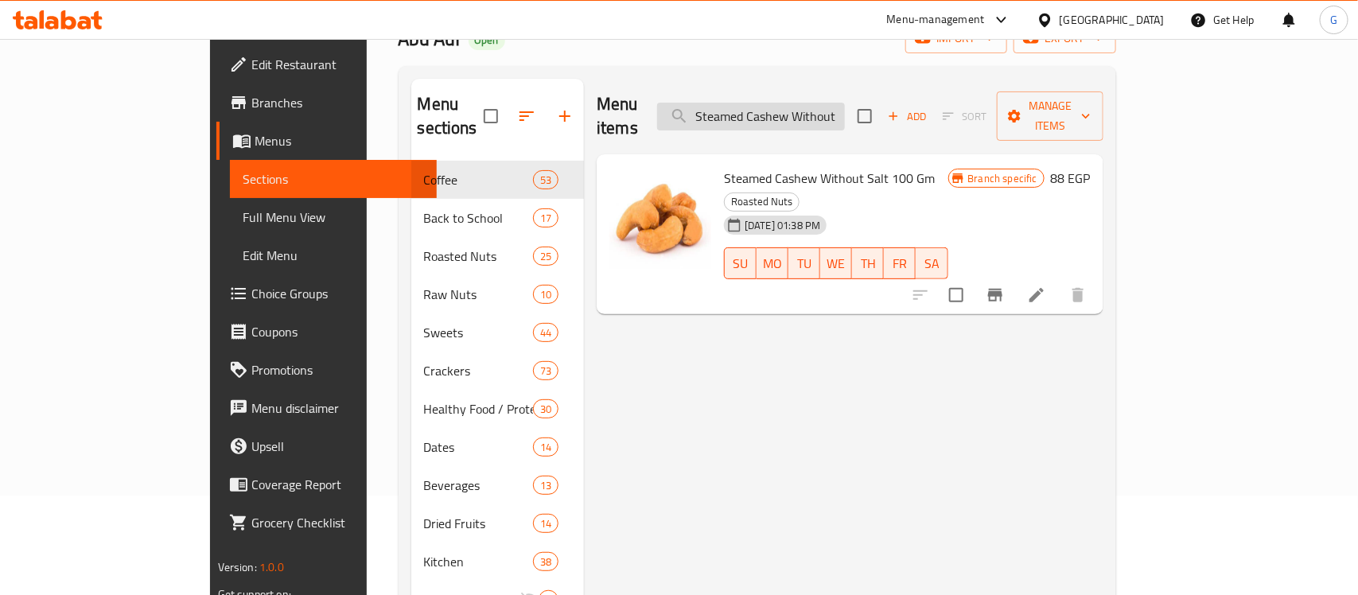
click at [820, 110] on input "Steamed Cashew Without Salt 100 Gm" at bounding box center [751, 117] width 188 height 28
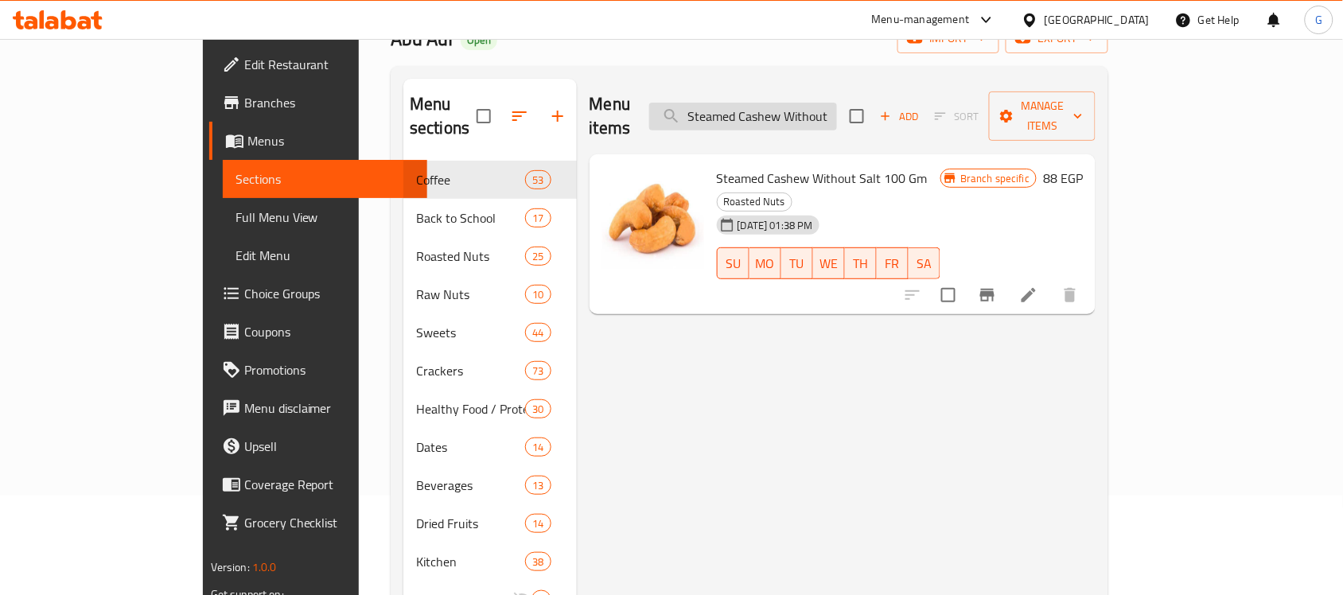
click at [820, 110] on input "Steamed Cashew Without Salt 100 Gm" at bounding box center [743, 117] width 188 height 28
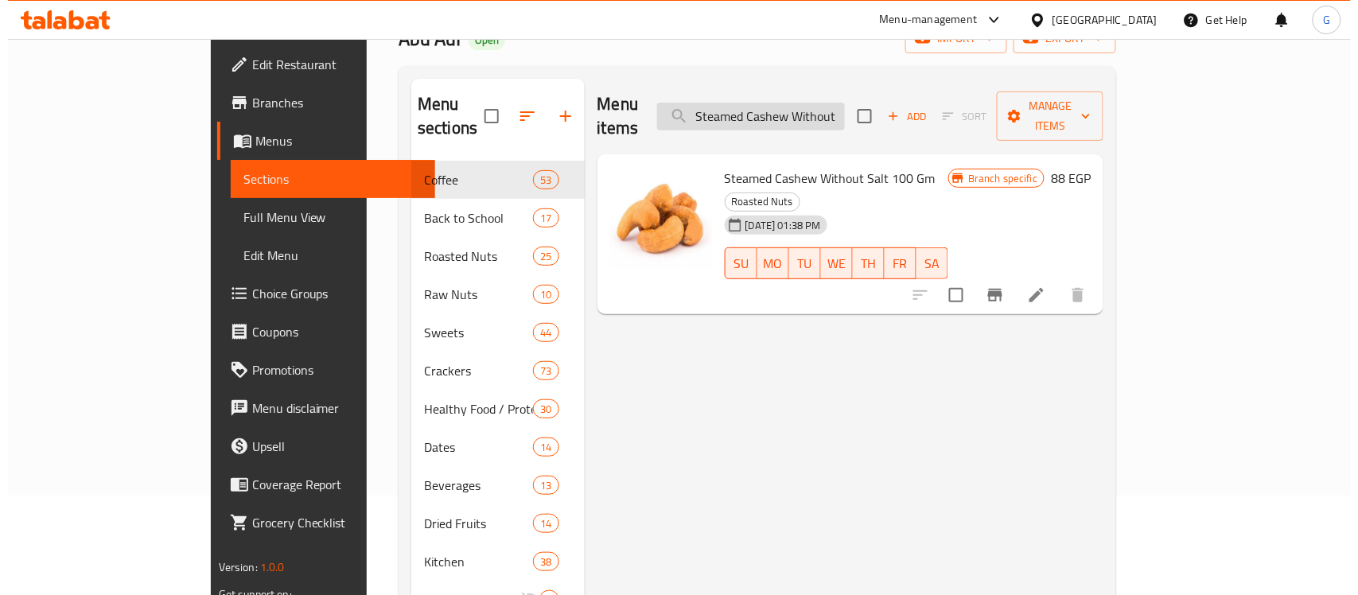
scroll to position [0, 65]
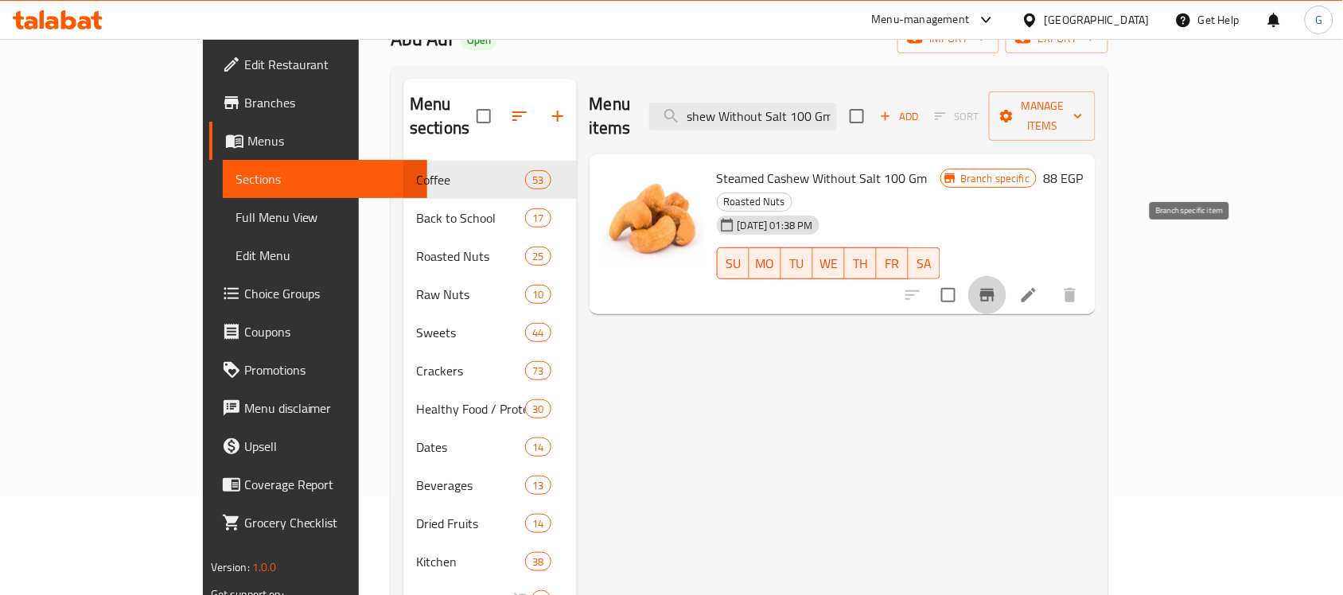
click at [994, 289] on icon "Branch-specific-item" at bounding box center [987, 295] width 14 height 13
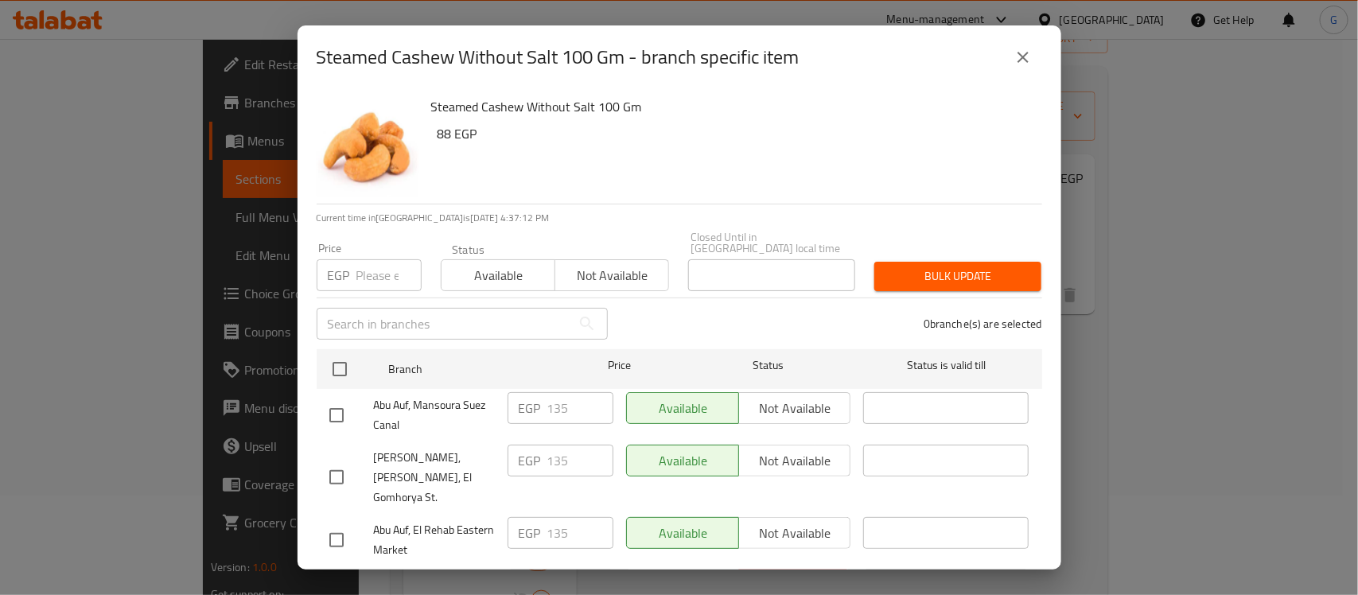
scroll to position [2865, 0]
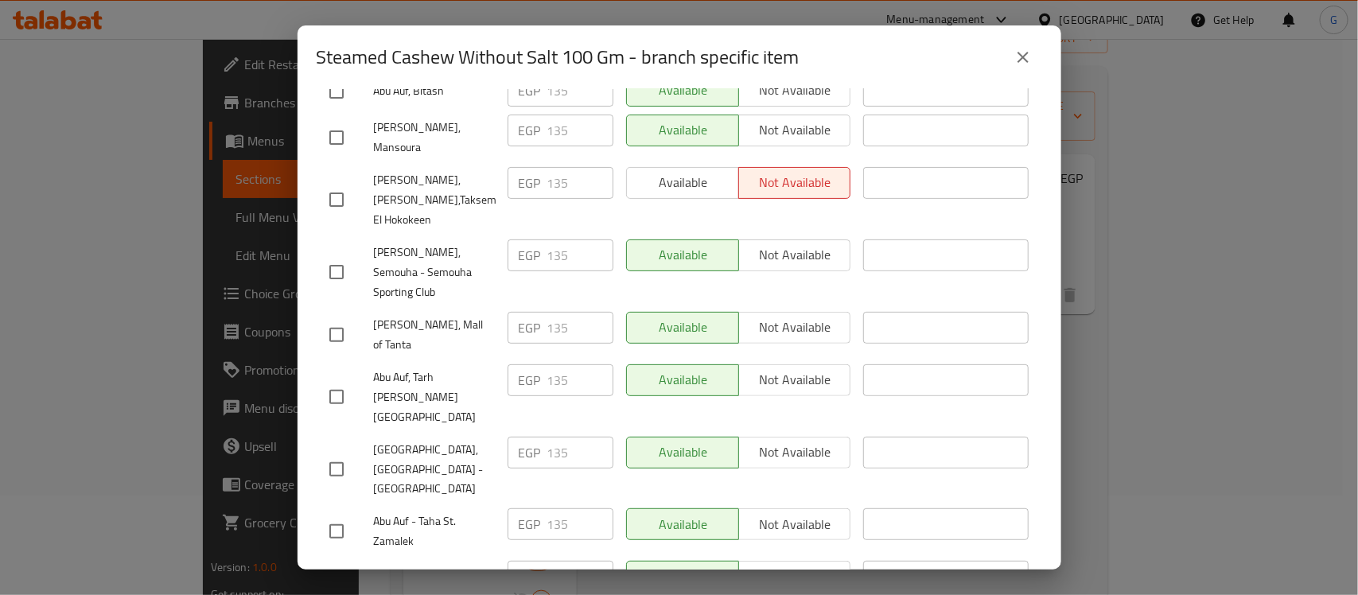
checkbox input "true"
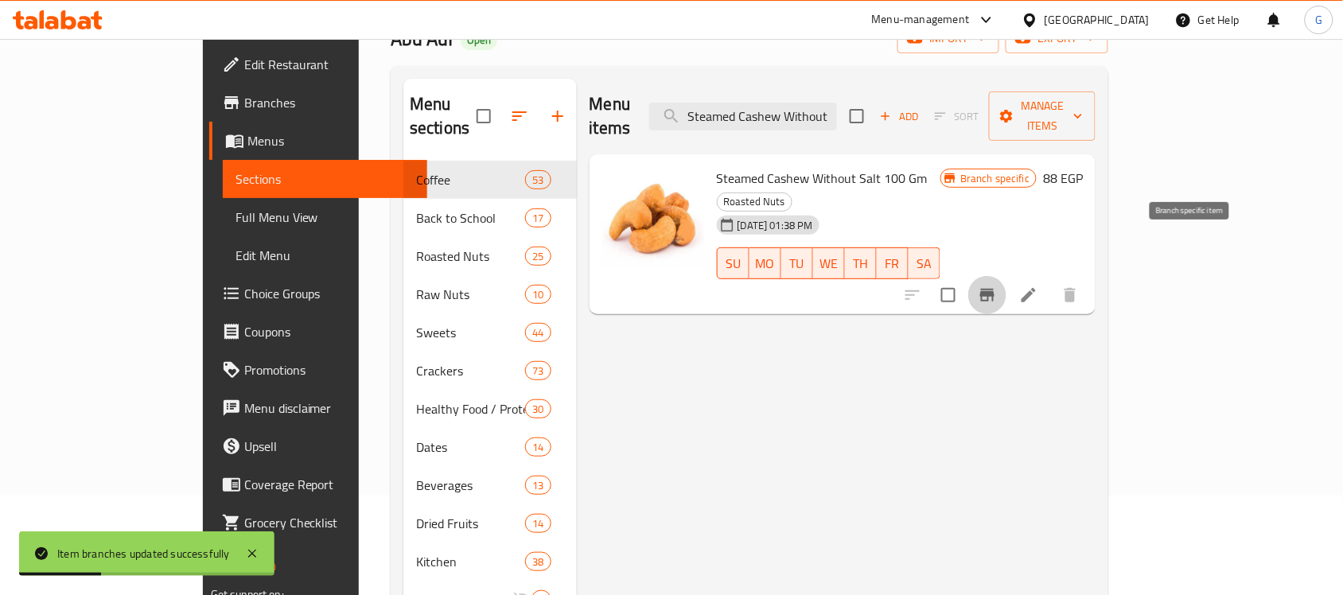
click at [997, 286] on icon "Branch-specific-item" at bounding box center [987, 295] width 19 height 19
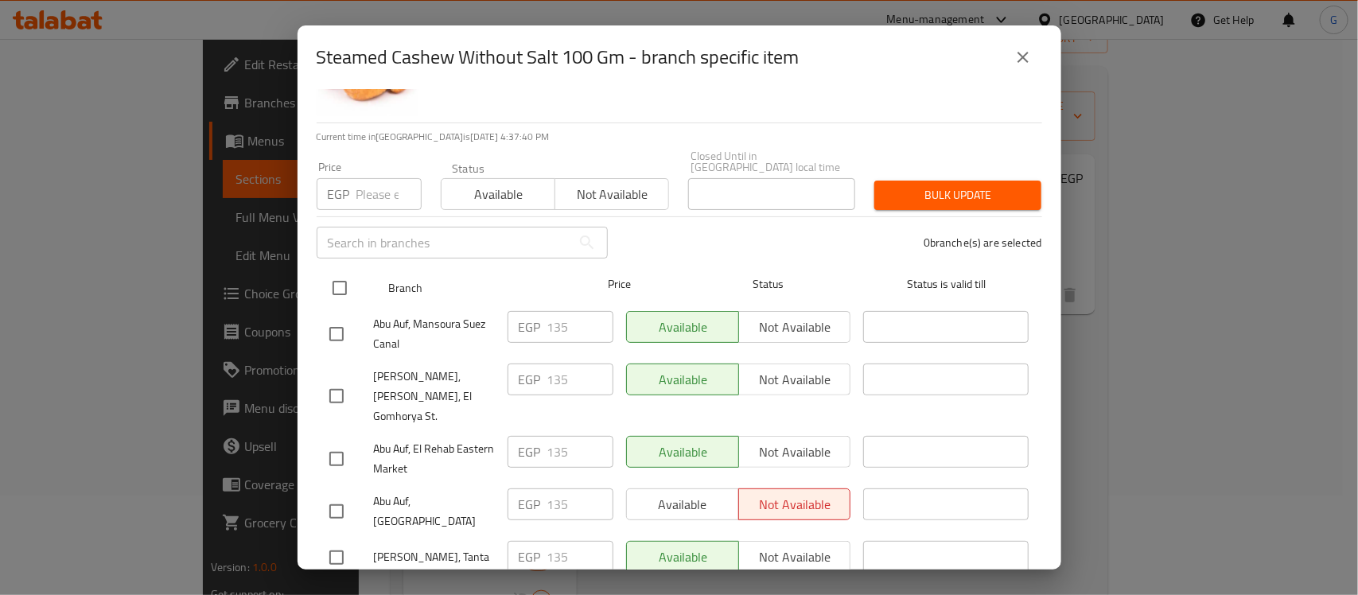
scroll to position [0, 0]
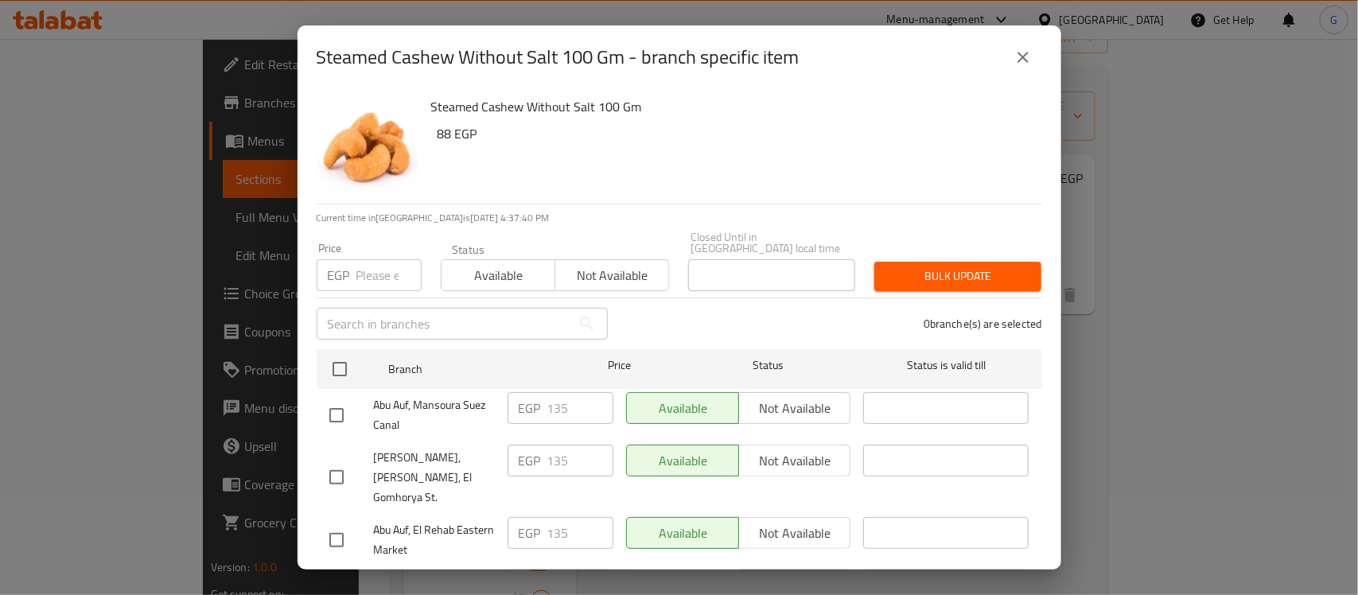
click at [1037, 49] on button "close" at bounding box center [1023, 57] width 38 height 38
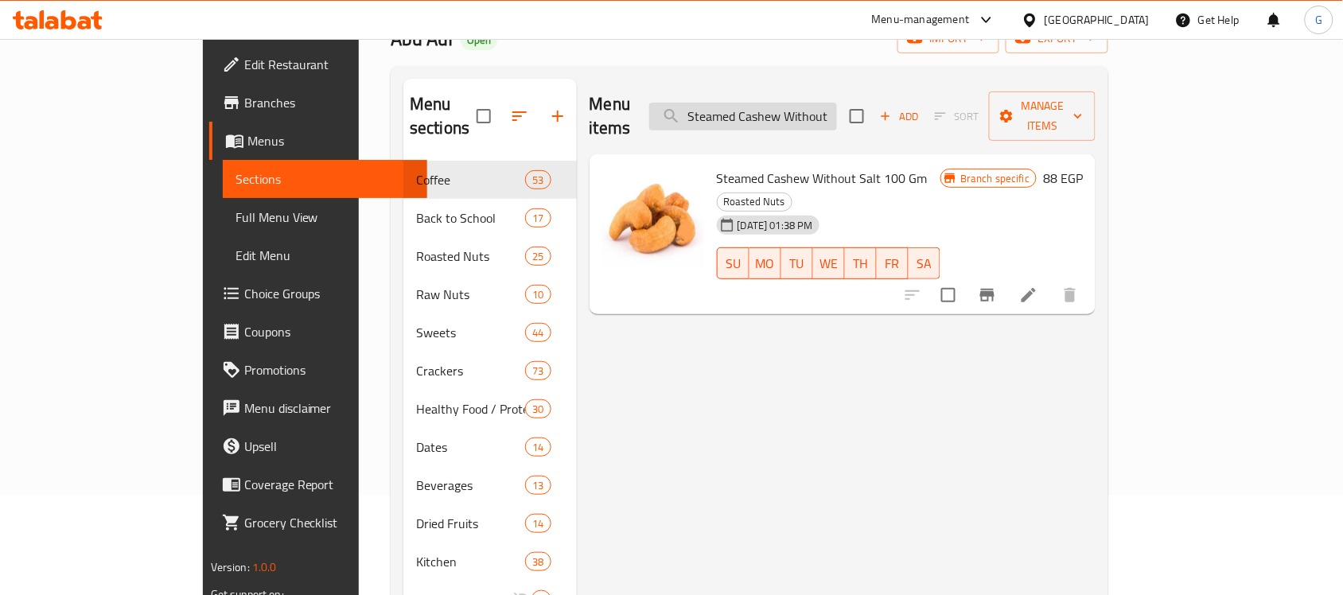
click at [812, 110] on input "Steamed Cashew Without Salt 100 Gm" at bounding box center [743, 117] width 188 height 28
paste input "alted Peanu"
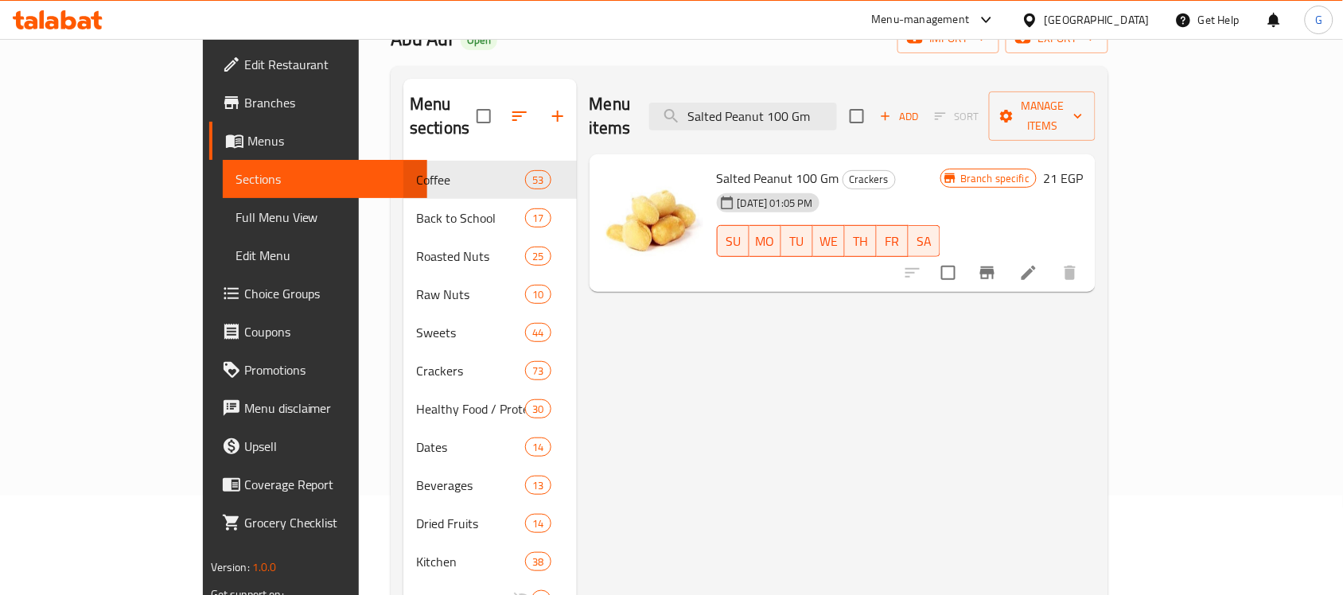
type input "Salted Peanut 100 Gm"
click at [997, 263] on icon "Branch-specific-item" at bounding box center [987, 272] width 19 height 19
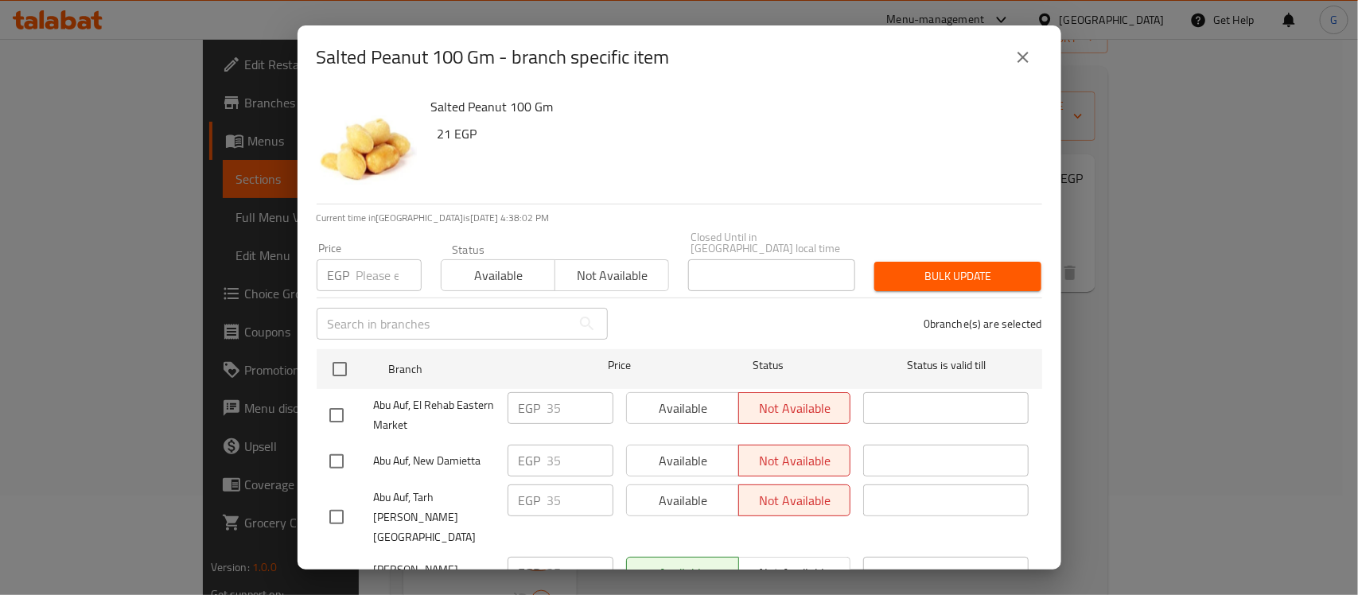
click at [333, 358] on input "checkbox" at bounding box center [339, 368] width 33 height 33
checkbox input "true"
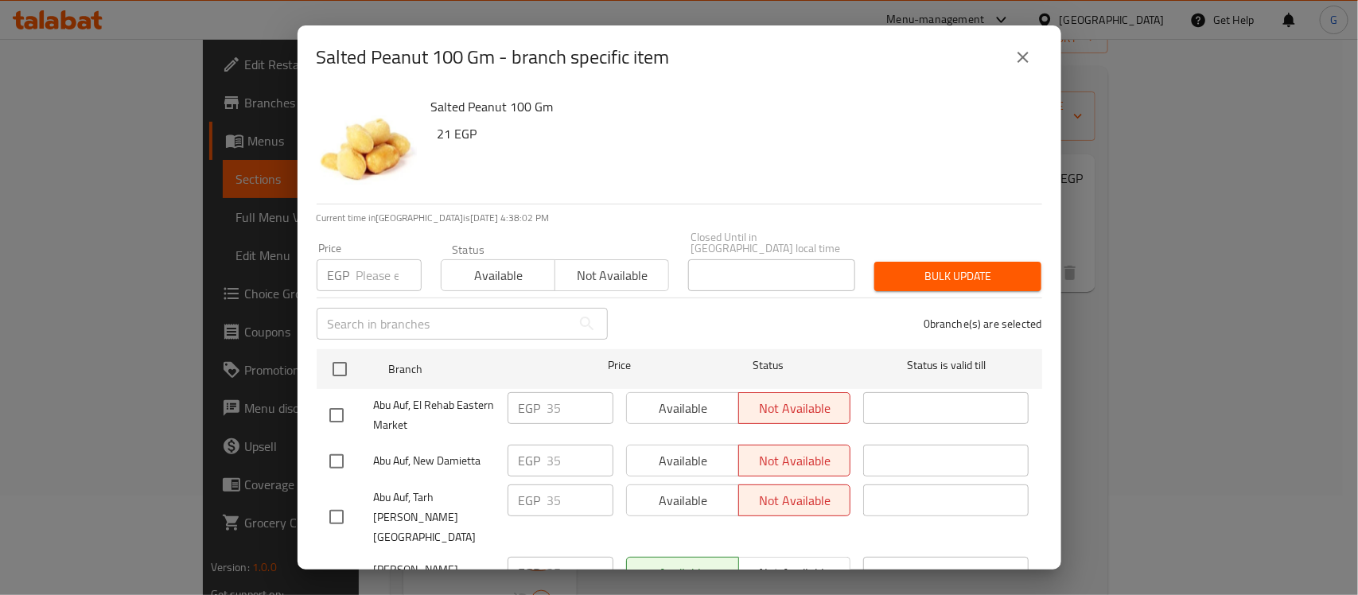
checkbox input "true"
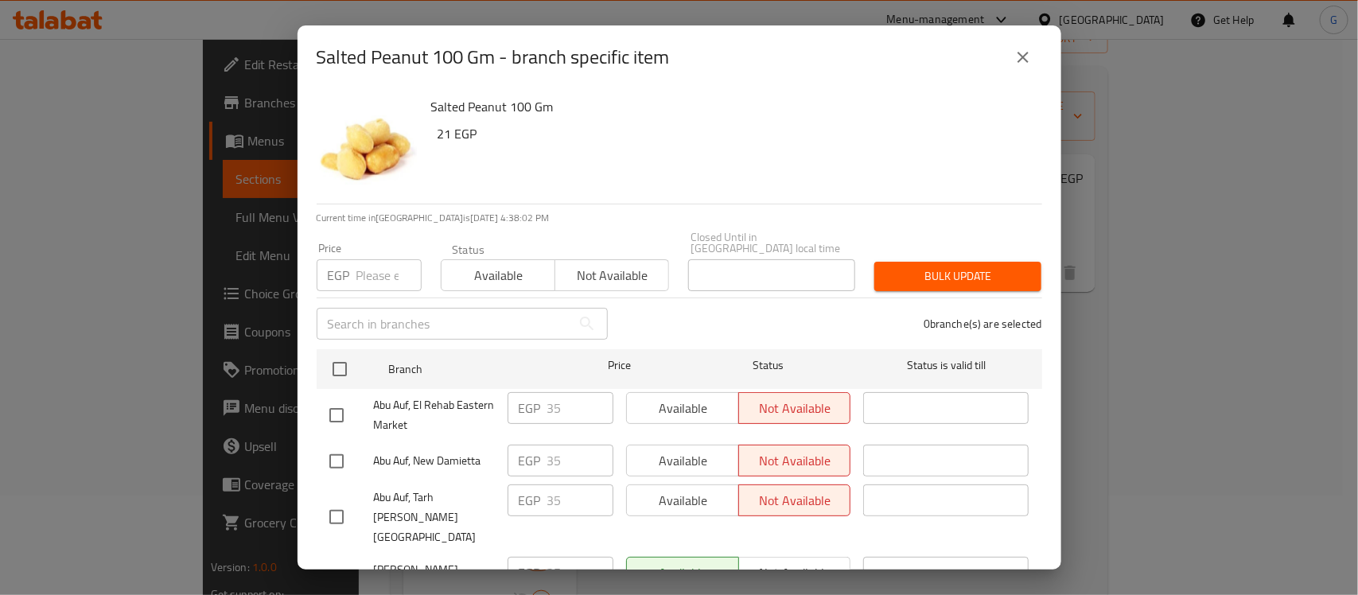
checkbox input "true"
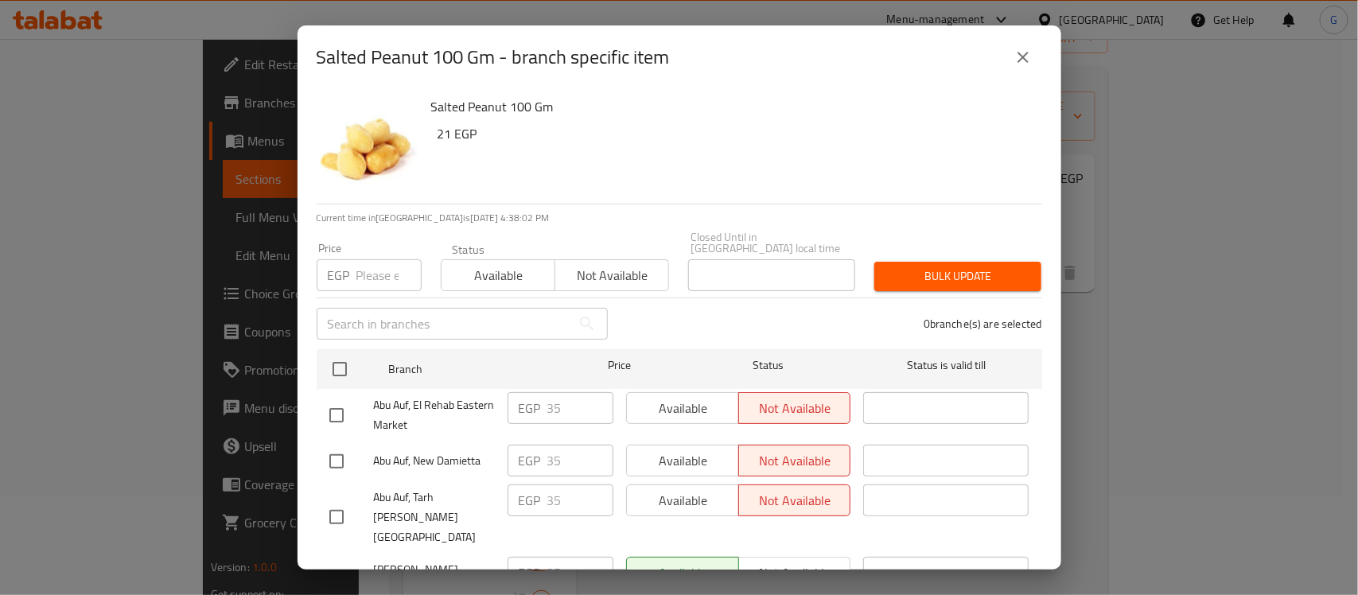
checkbox input "true"
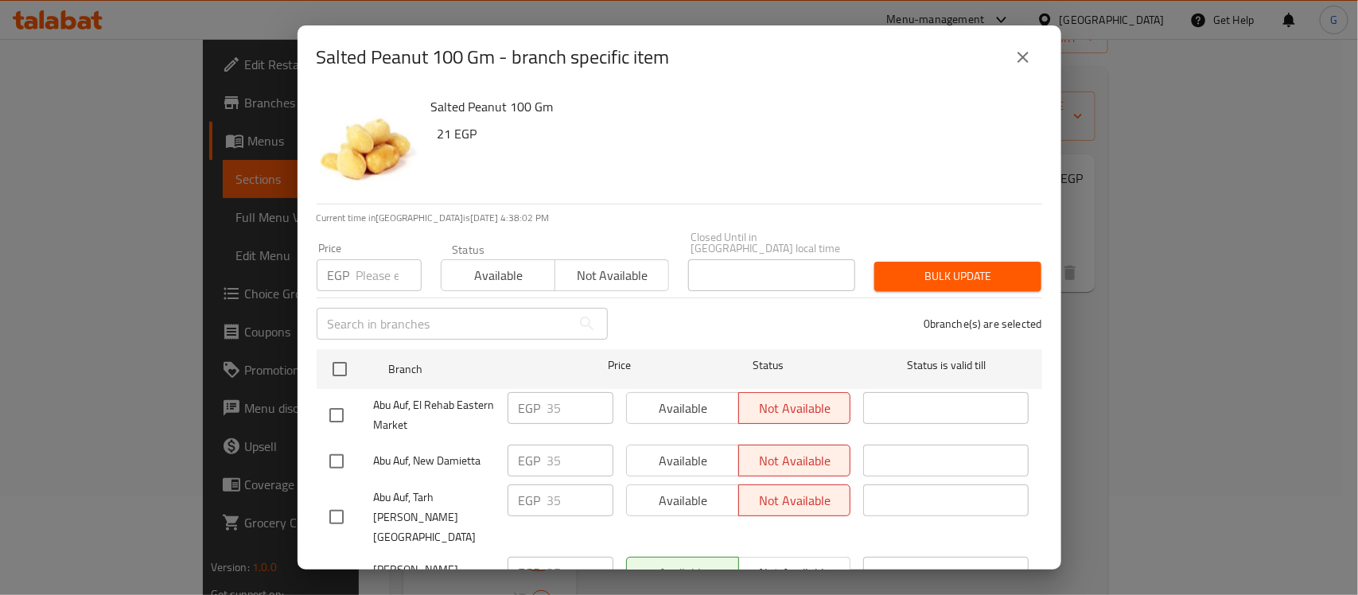
checkbox input "true"
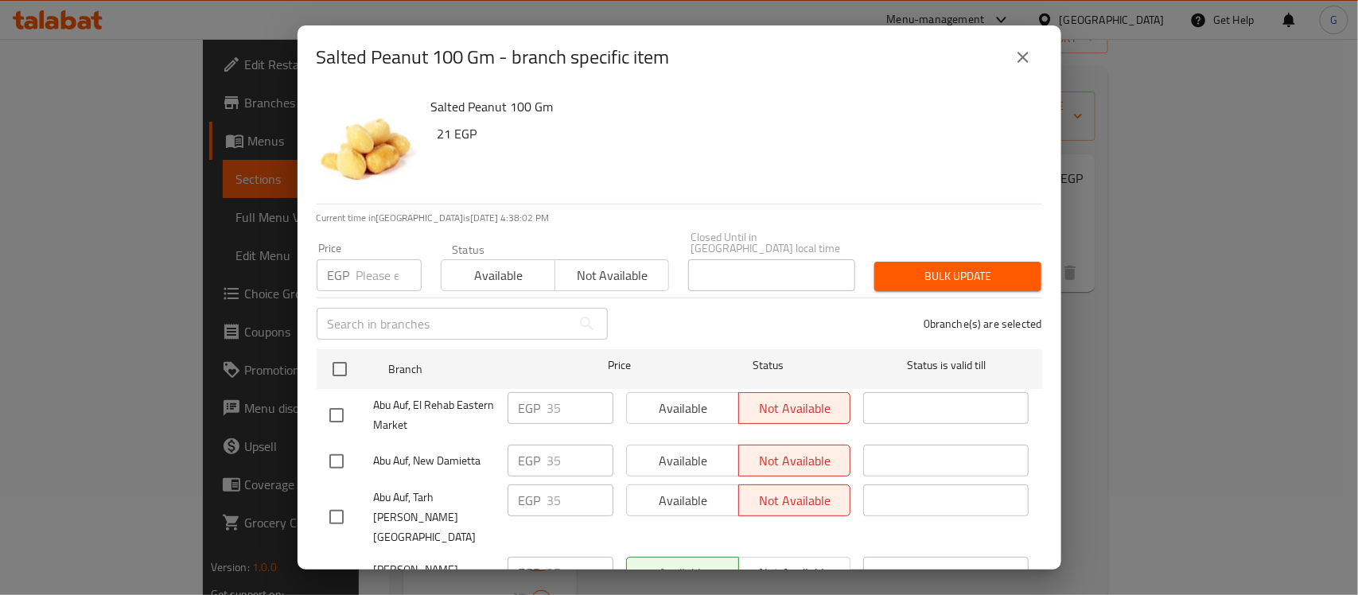
checkbox input "true"
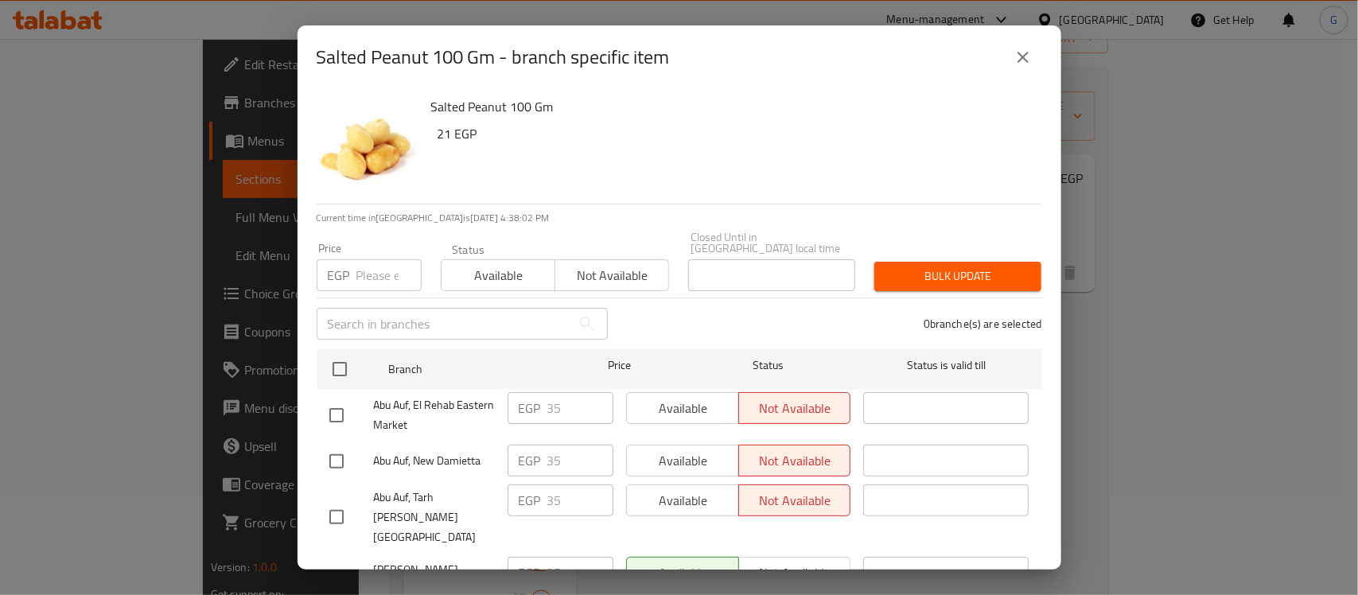
checkbox input "true"
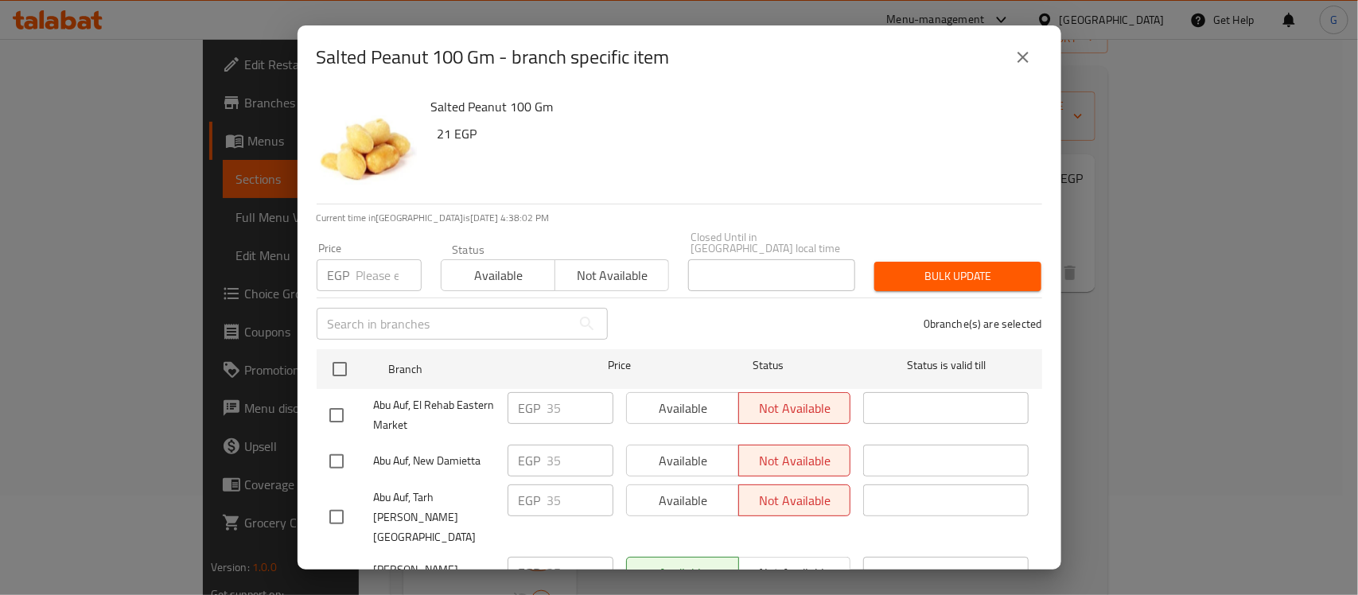
checkbox input "true"
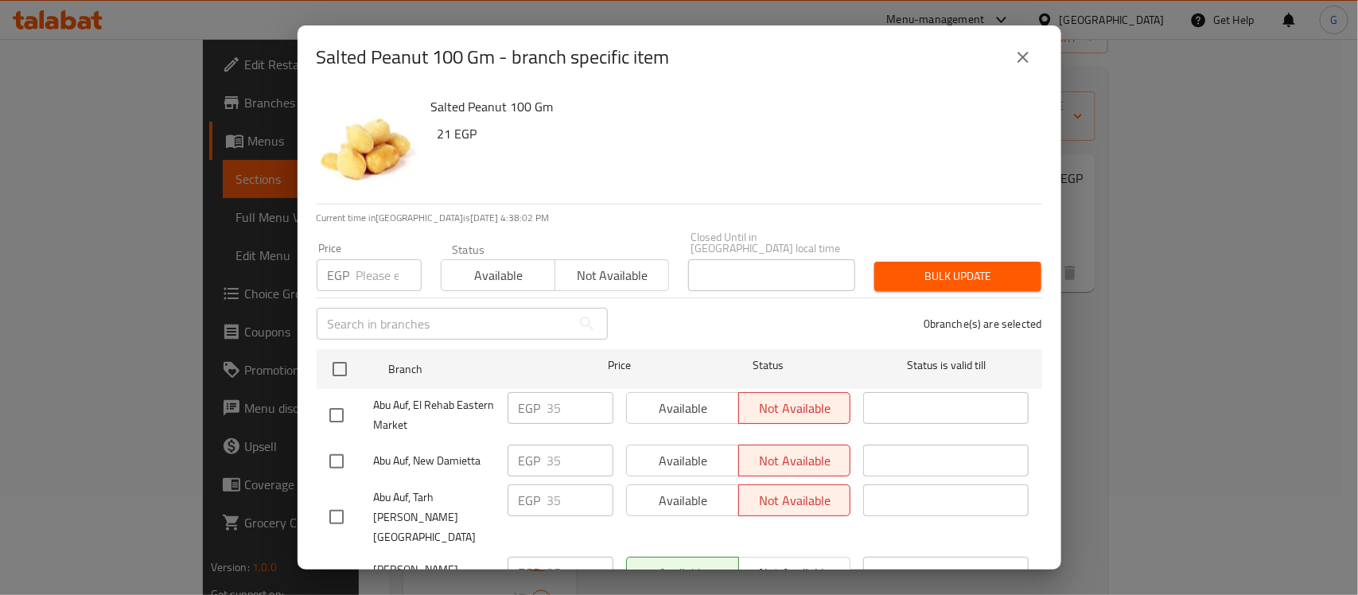
checkbox input "true"
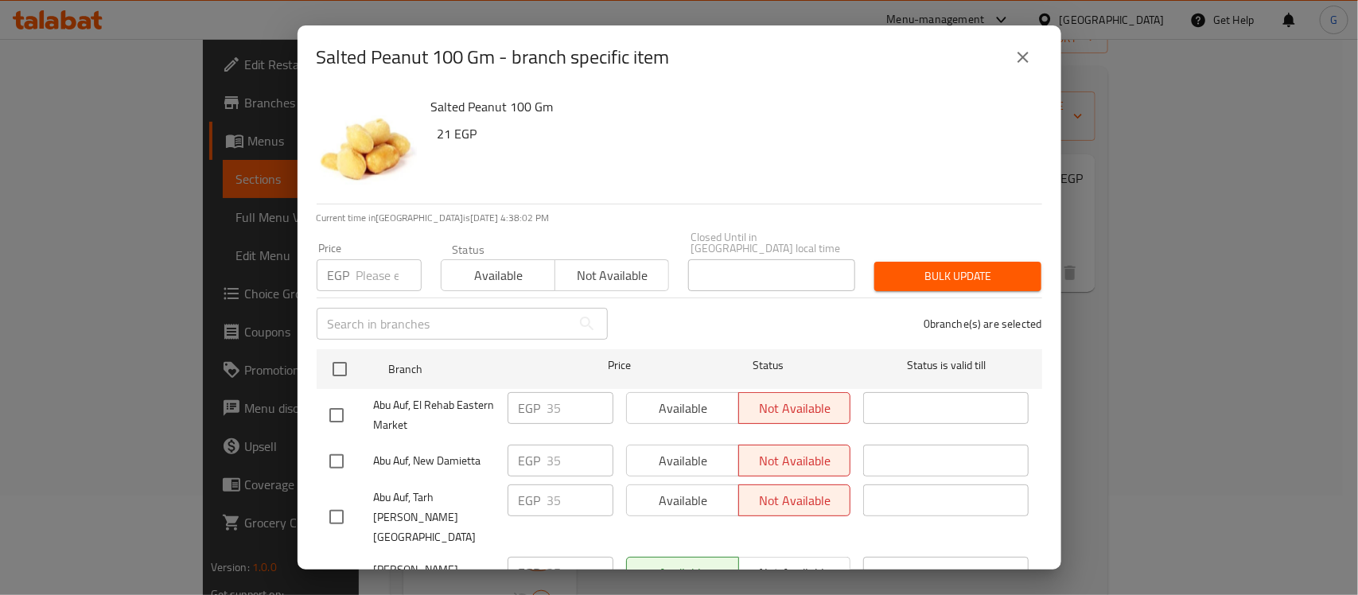
checkbox input "true"
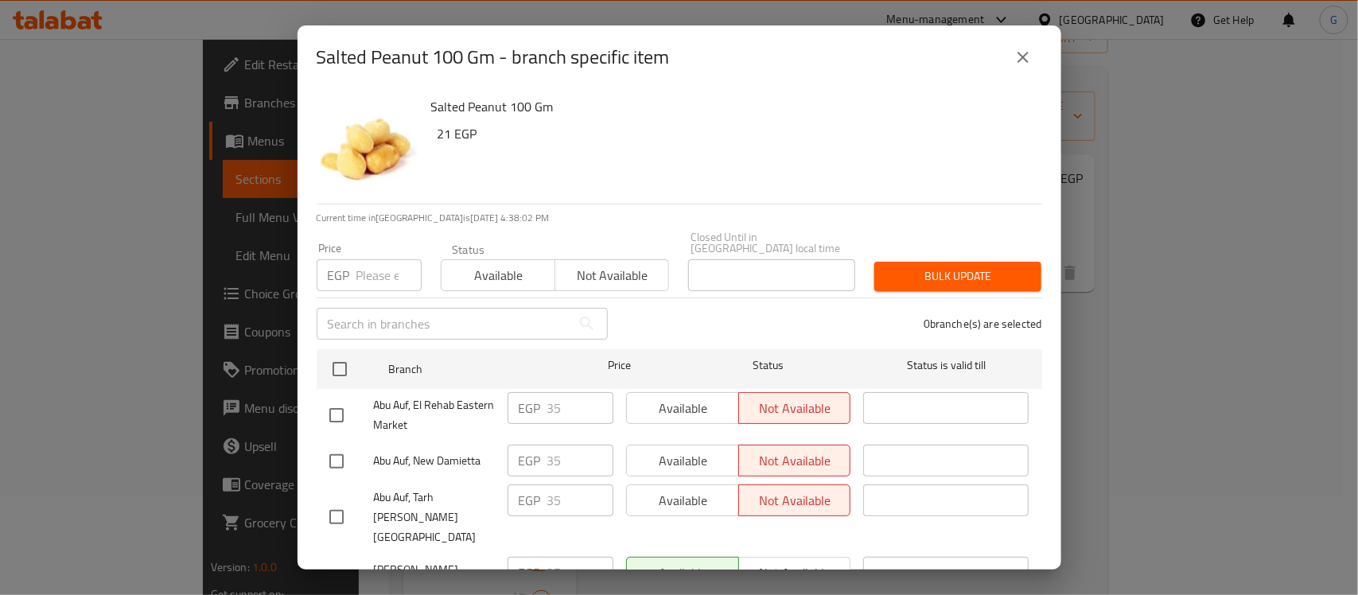
checkbox input "true"
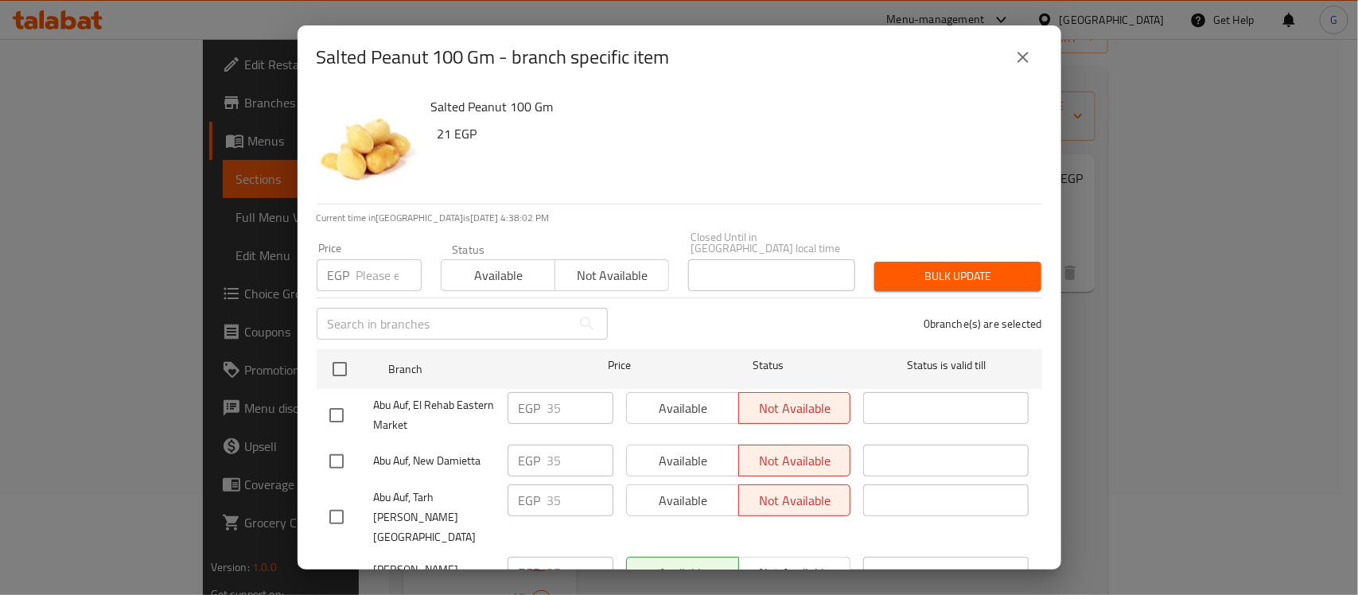
checkbox input "true"
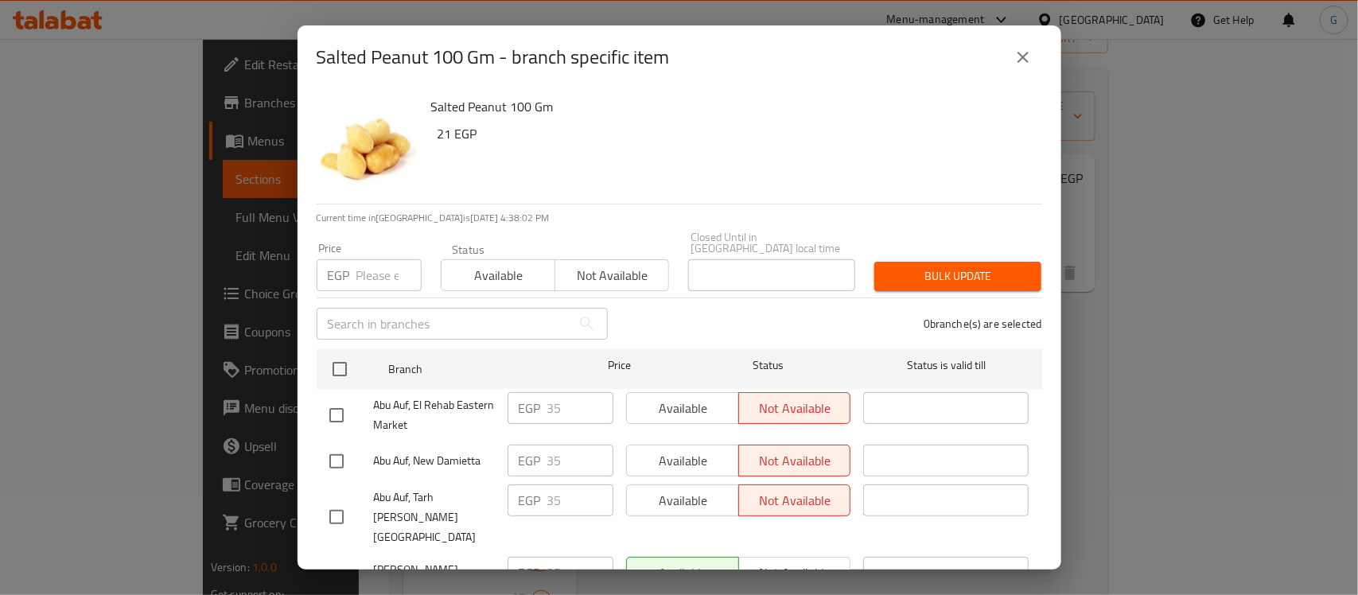
checkbox input "true"
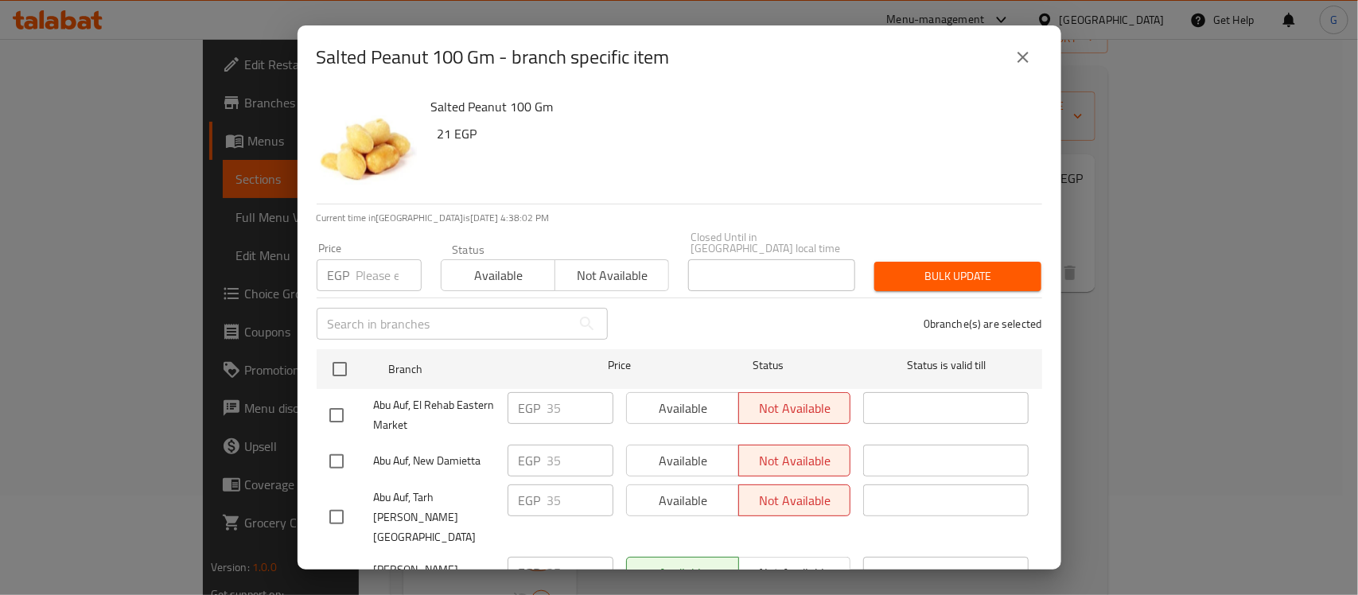
checkbox input "true"
click at [370, 267] on input "number" at bounding box center [388, 275] width 65 height 32
paste input "35"
type input "35"
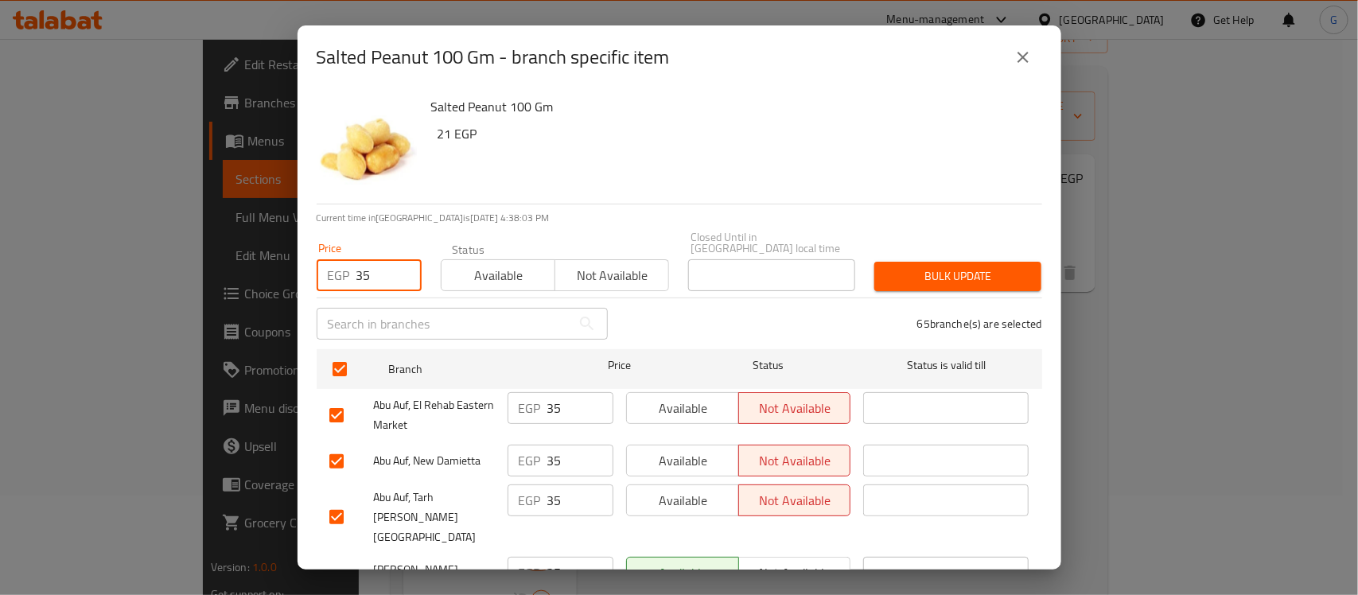
click at [951, 267] on span "Bulk update" at bounding box center [958, 277] width 142 height 20
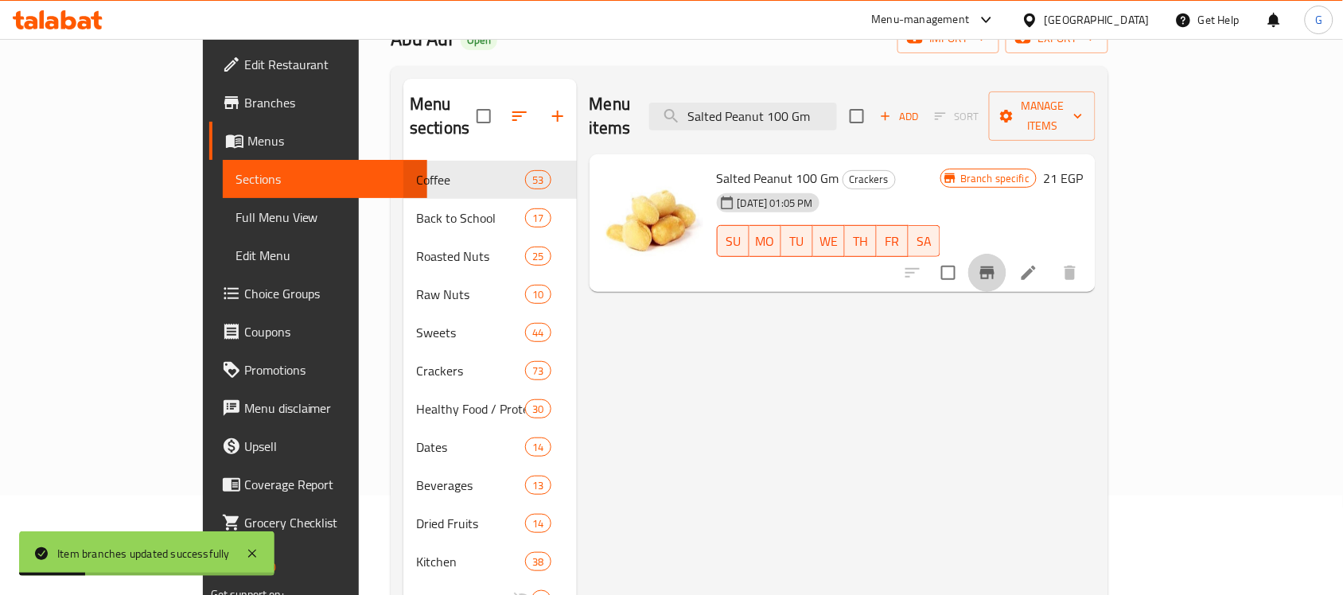
click at [994, 267] on icon "Branch-specific-item" at bounding box center [987, 273] width 14 height 13
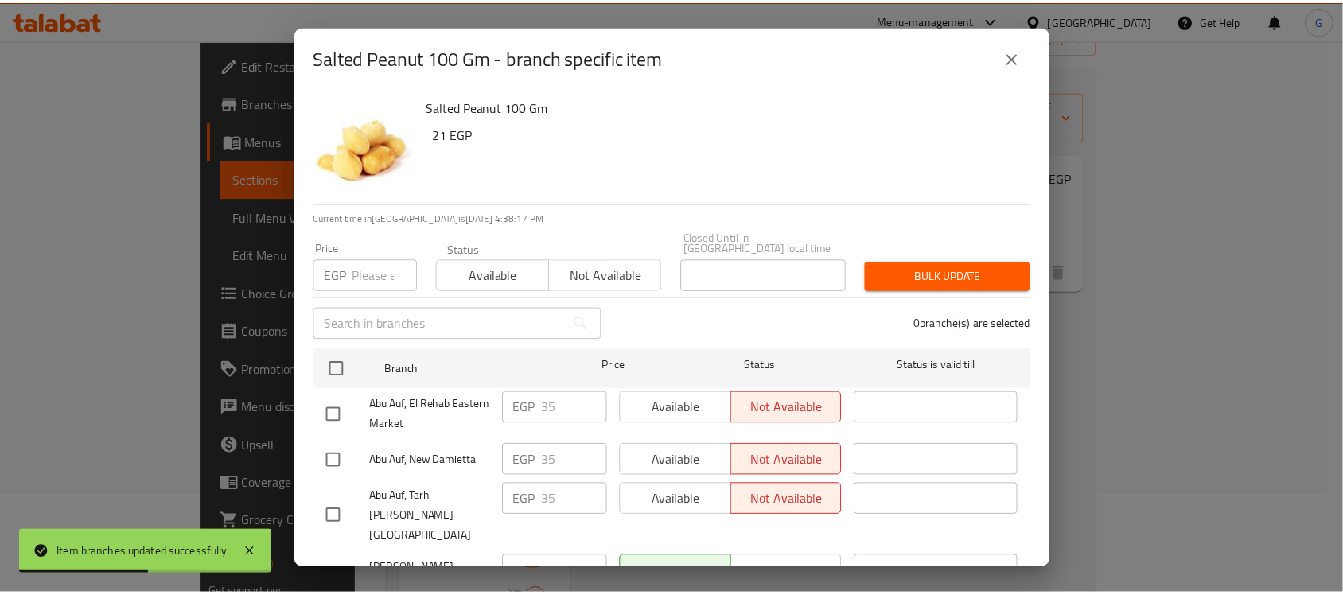
scroll to position [2922, 0]
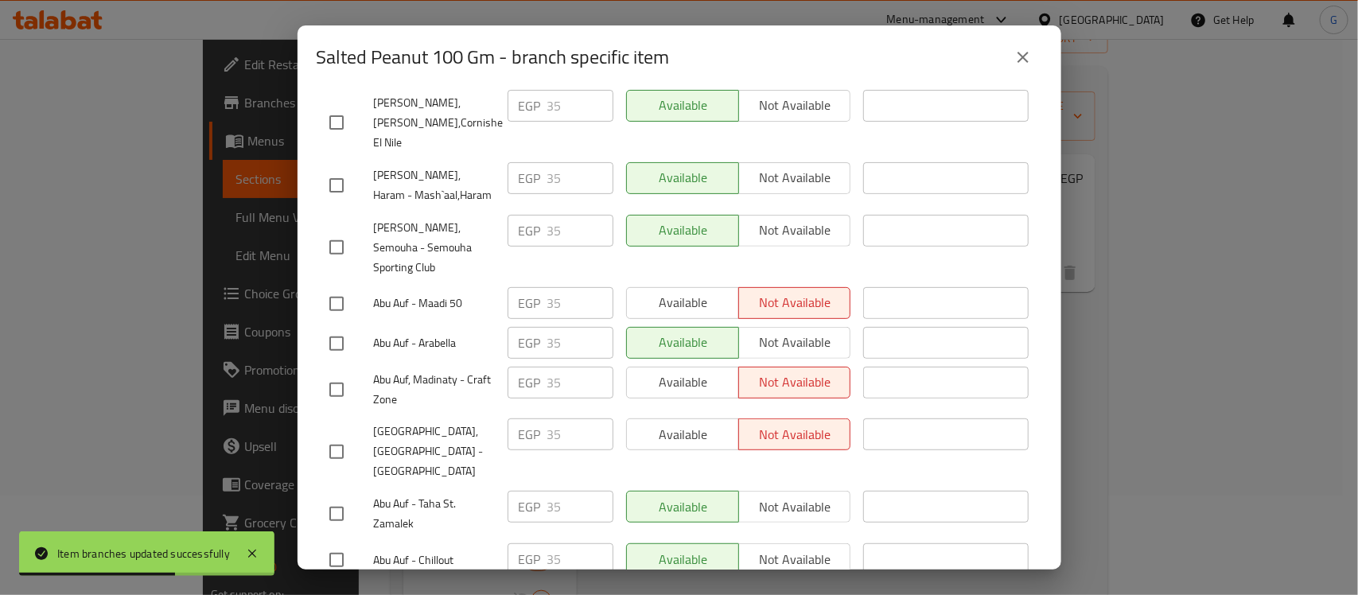
checkbox input "true"
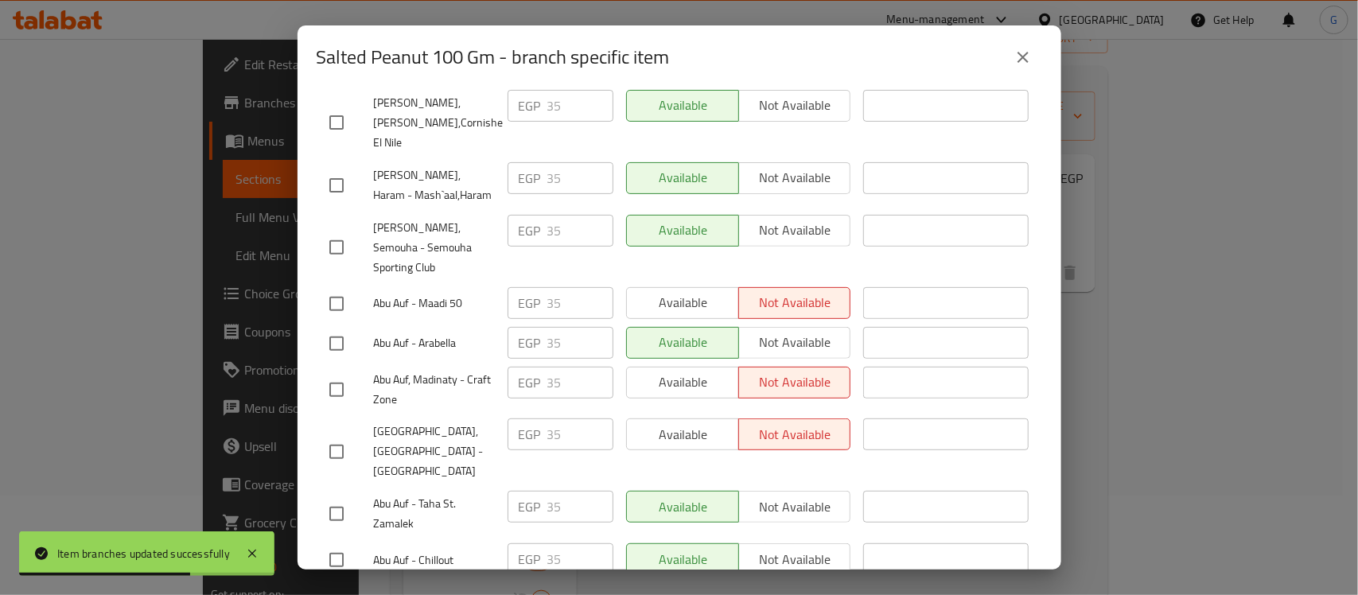
paste input "8."
type input "38.5"
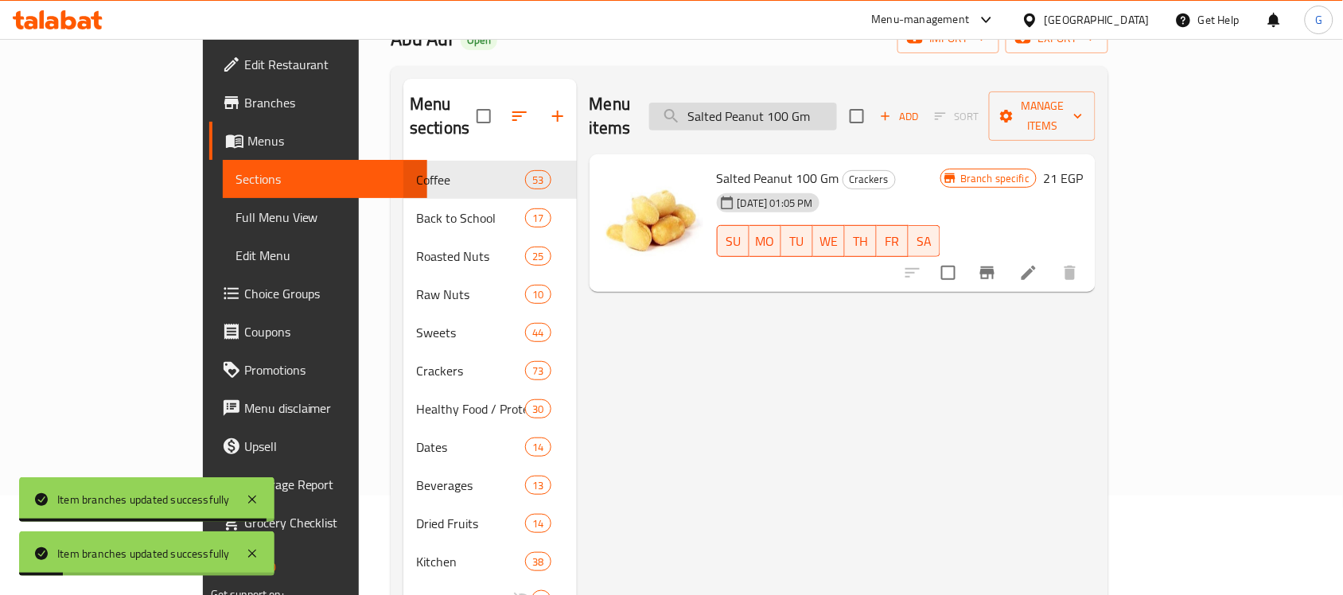
click at [837, 103] on input "Salted Peanut 100 Gm" at bounding box center [743, 117] width 188 height 28
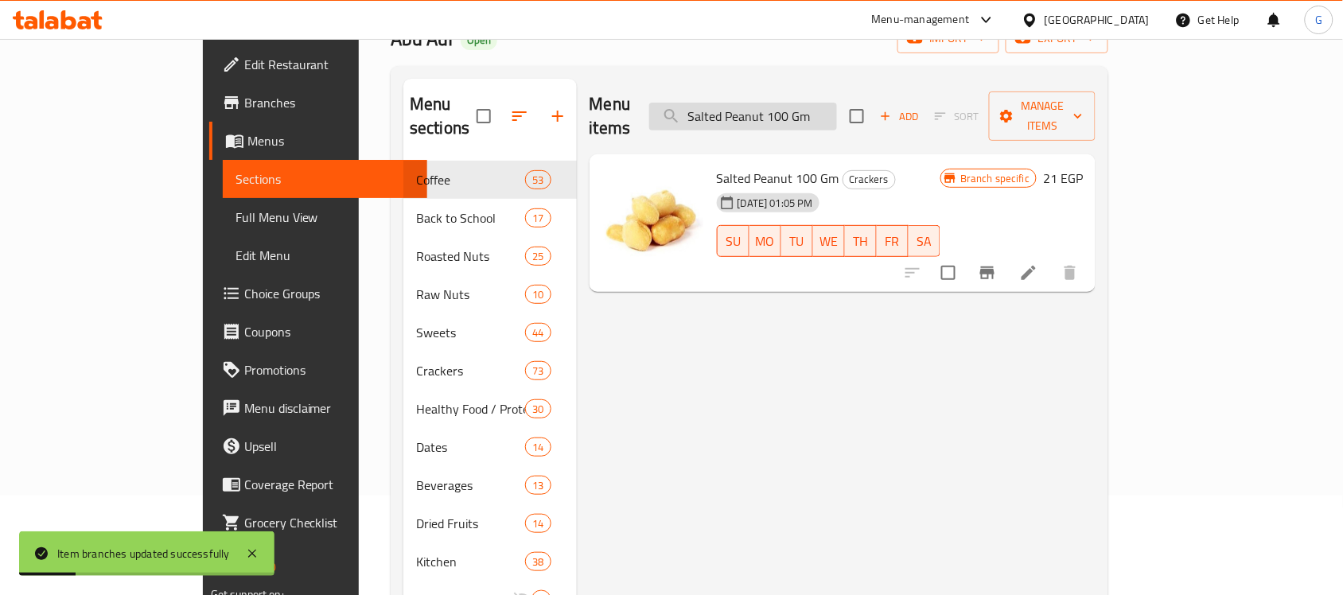
click at [837, 103] on input "Salted Peanut 100 Gm" at bounding box center [743, 117] width 188 height 28
paste input "teamed Hazelnut Without Sal"
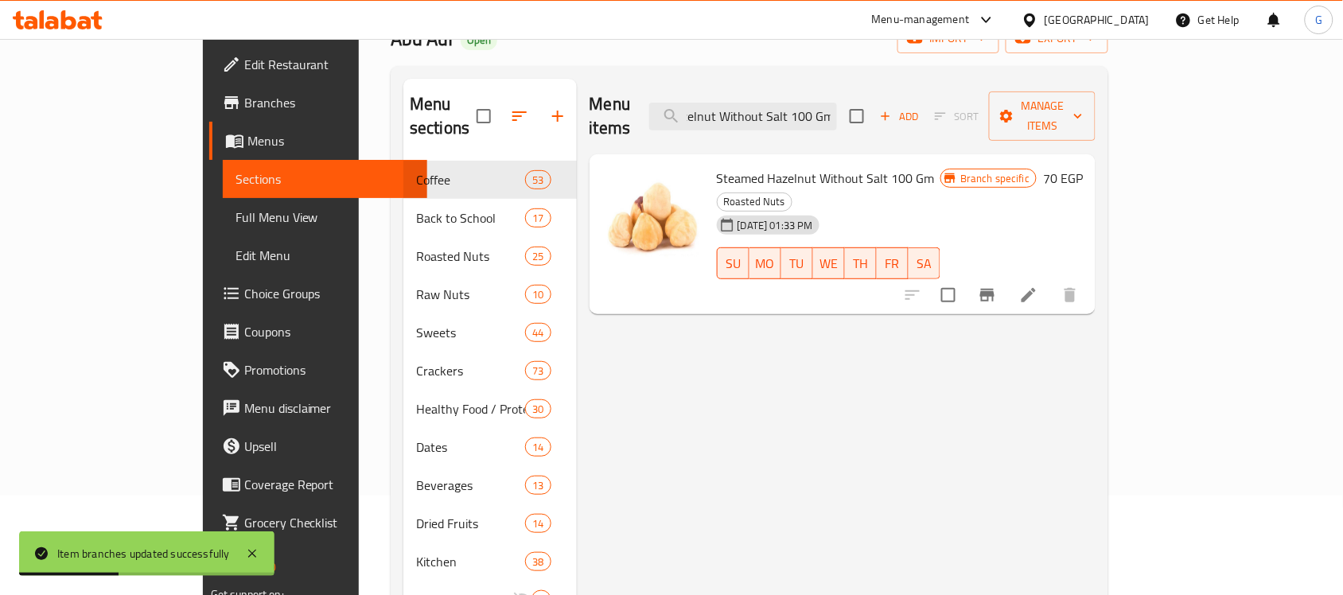
type input "Steamed Hazelnut Without Salt 100 Gm"
click at [997, 286] on icon "Branch-specific-item" at bounding box center [987, 295] width 19 height 19
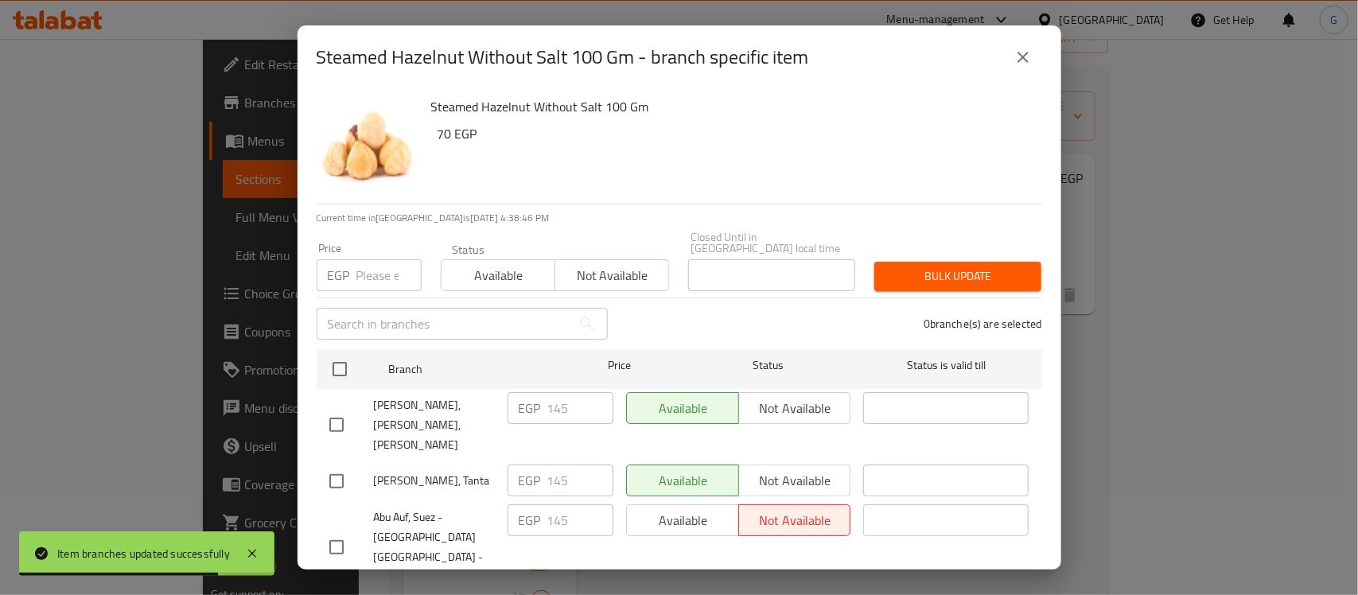
click at [1034, 49] on button "close" at bounding box center [1023, 57] width 38 height 38
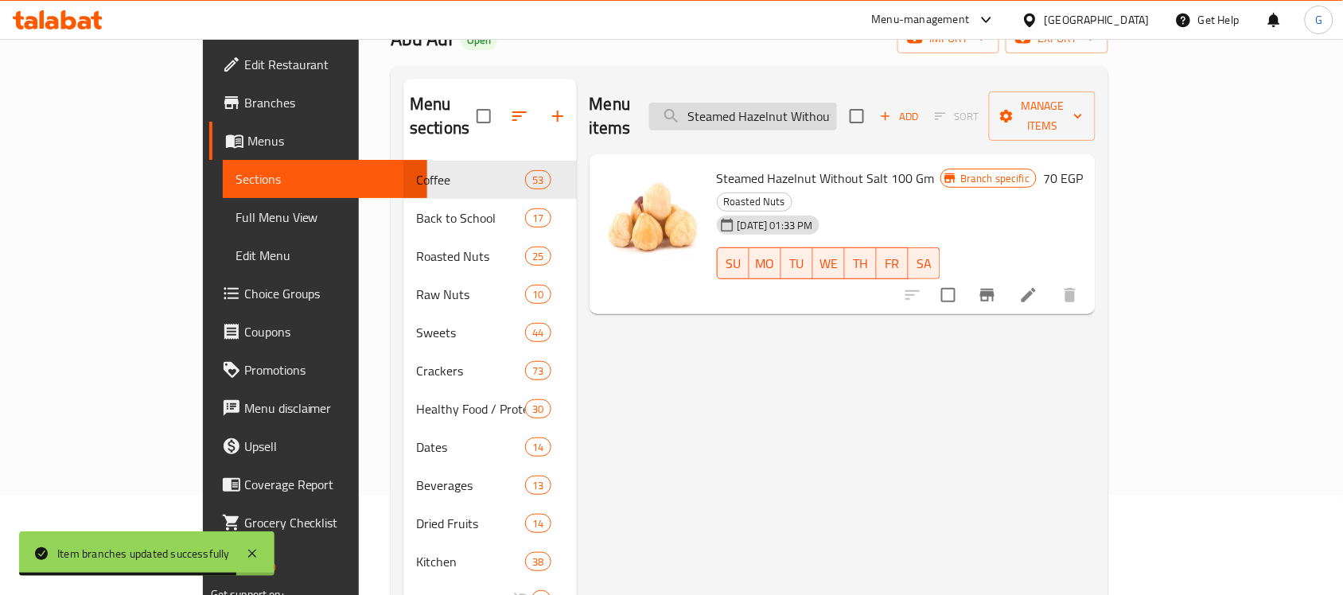
click at [826, 103] on input "Steamed Hazelnut Without Salt 100 Gm" at bounding box center [743, 117] width 188 height 28
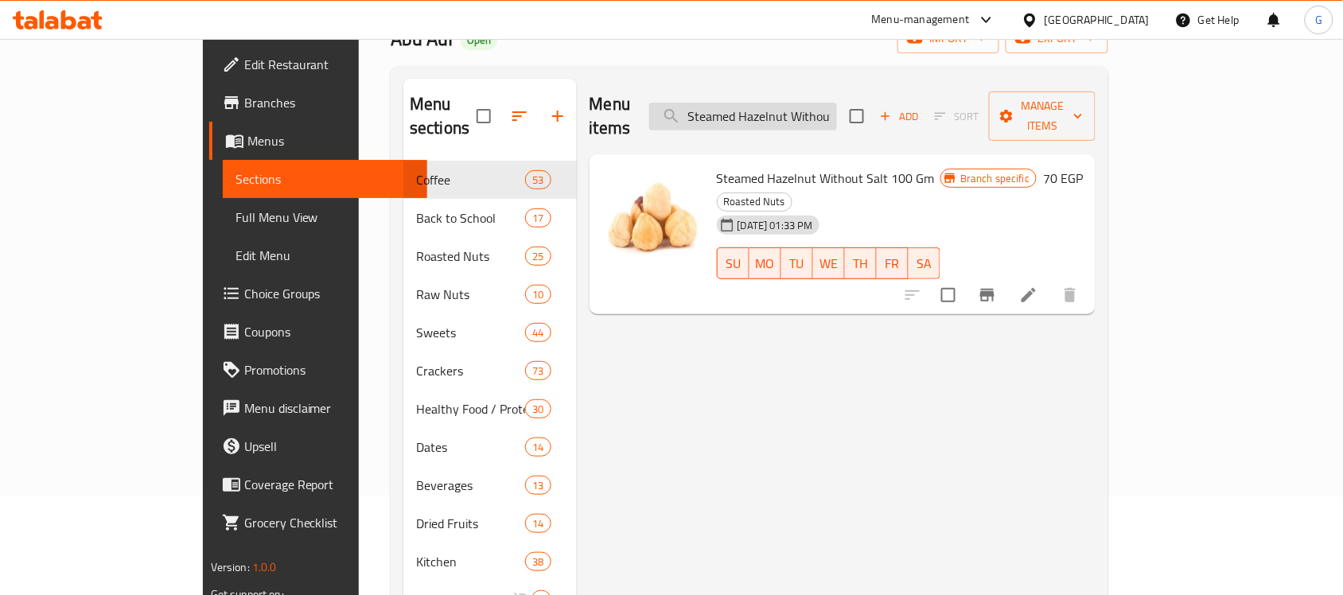
click at [826, 103] on input "Steamed Hazelnut Without Salt 100 Gm" at bounding box center [743, 117] width 188 height 28
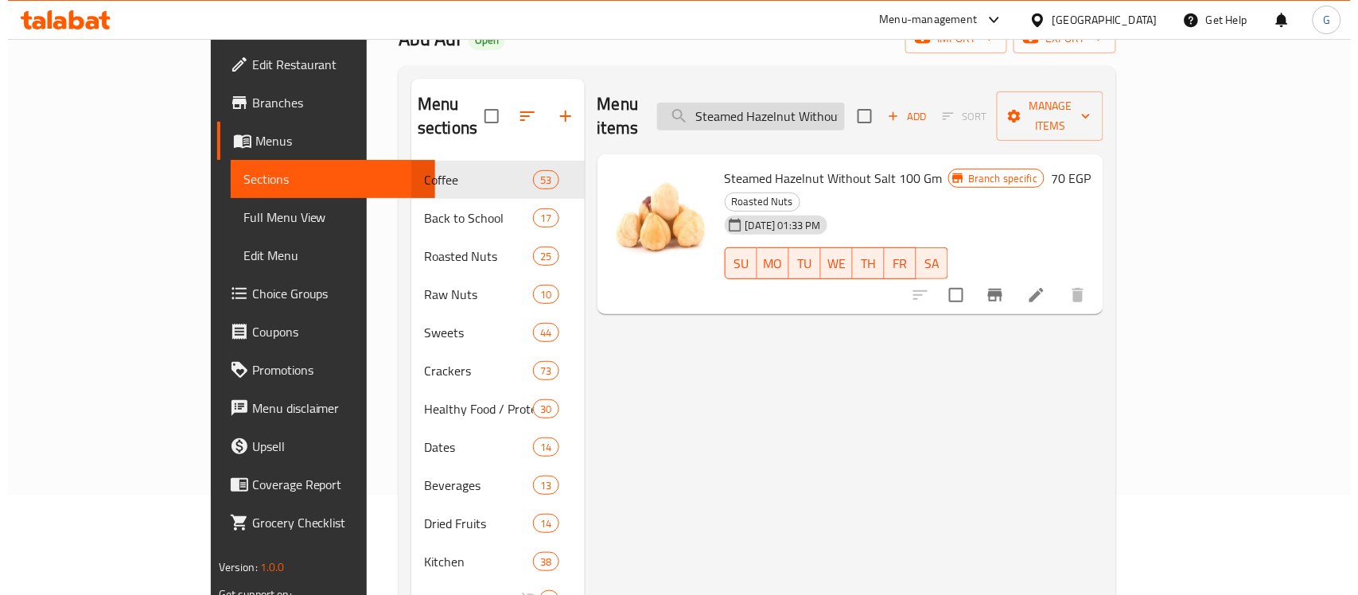
scroll to position [0, 72]
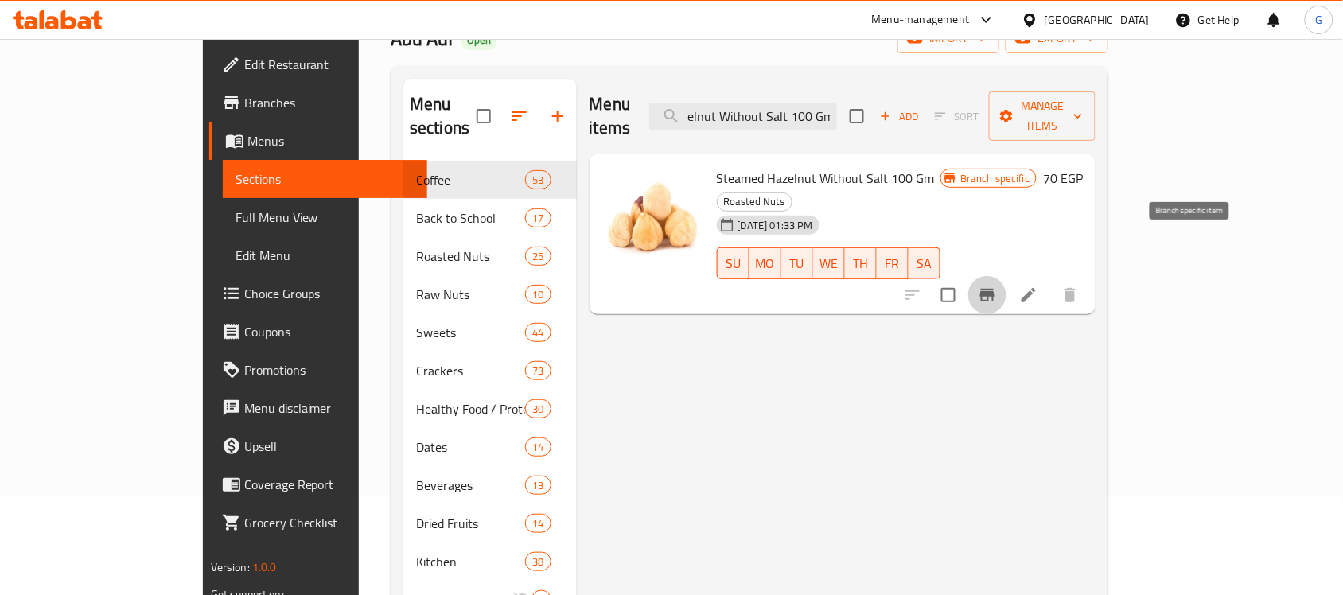
click at [994, 289] on icon "Branch-specific-item" at bounding box center [987, 295] width 14 height 13
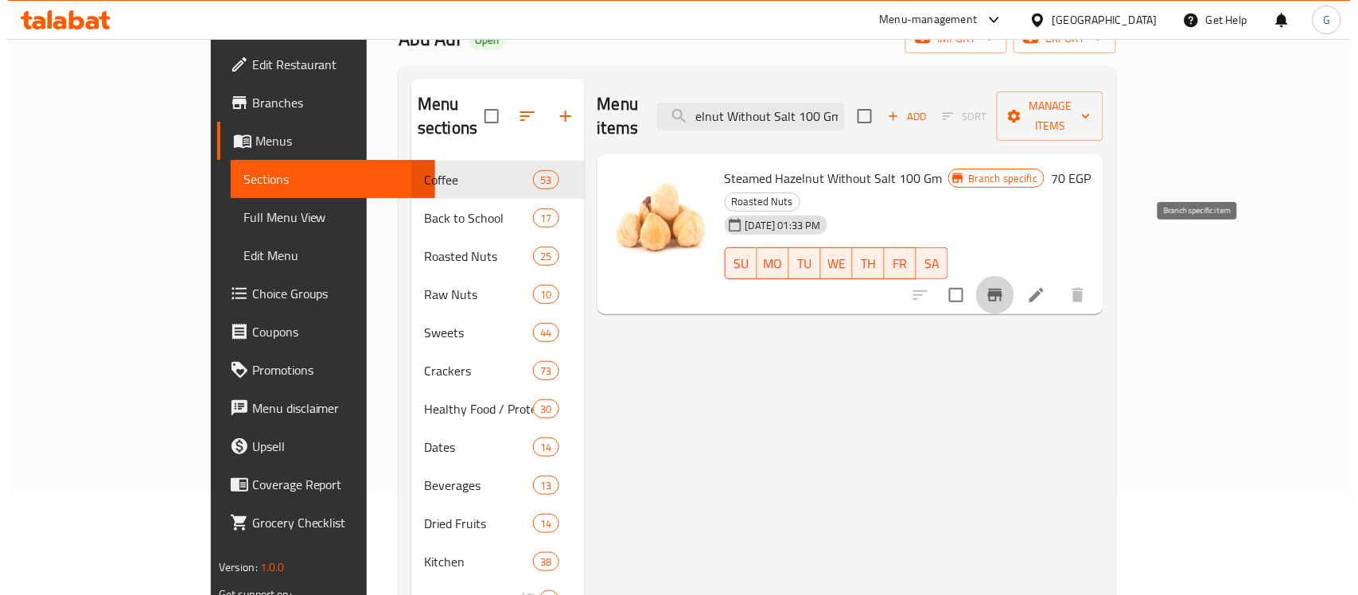
scroll to position [0, 0]
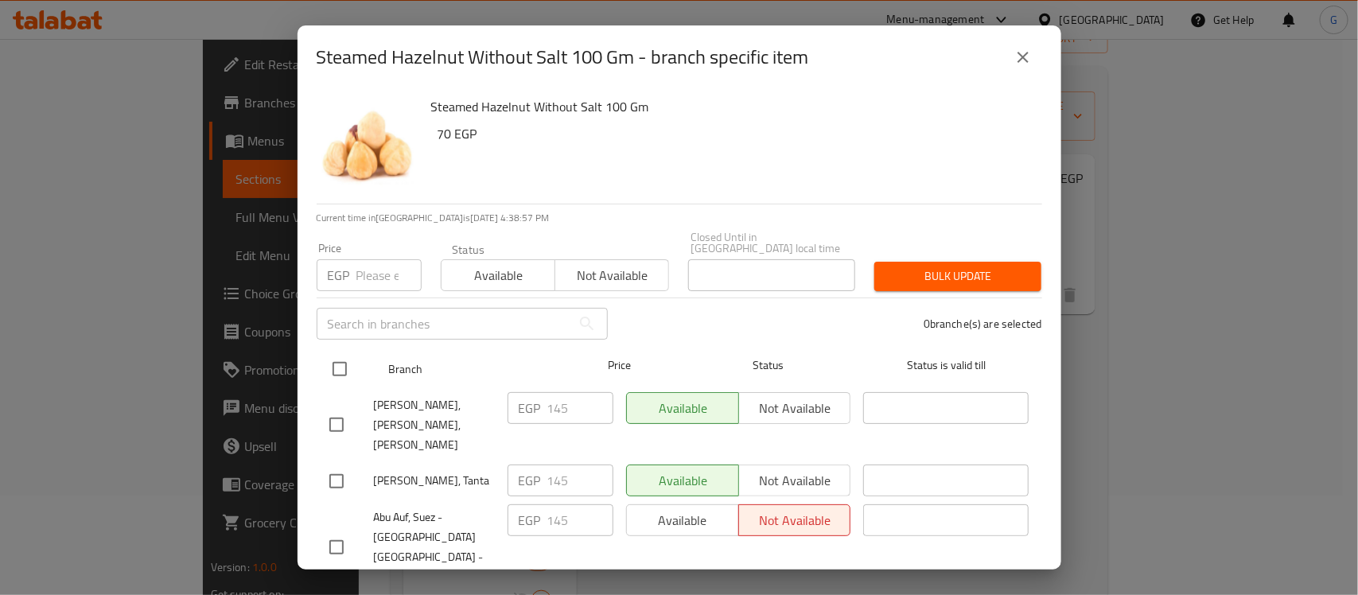
click at [336, 359] on input "checkbox" at bounding box center [339, 368] width 33 height 33
checkbox input "true"
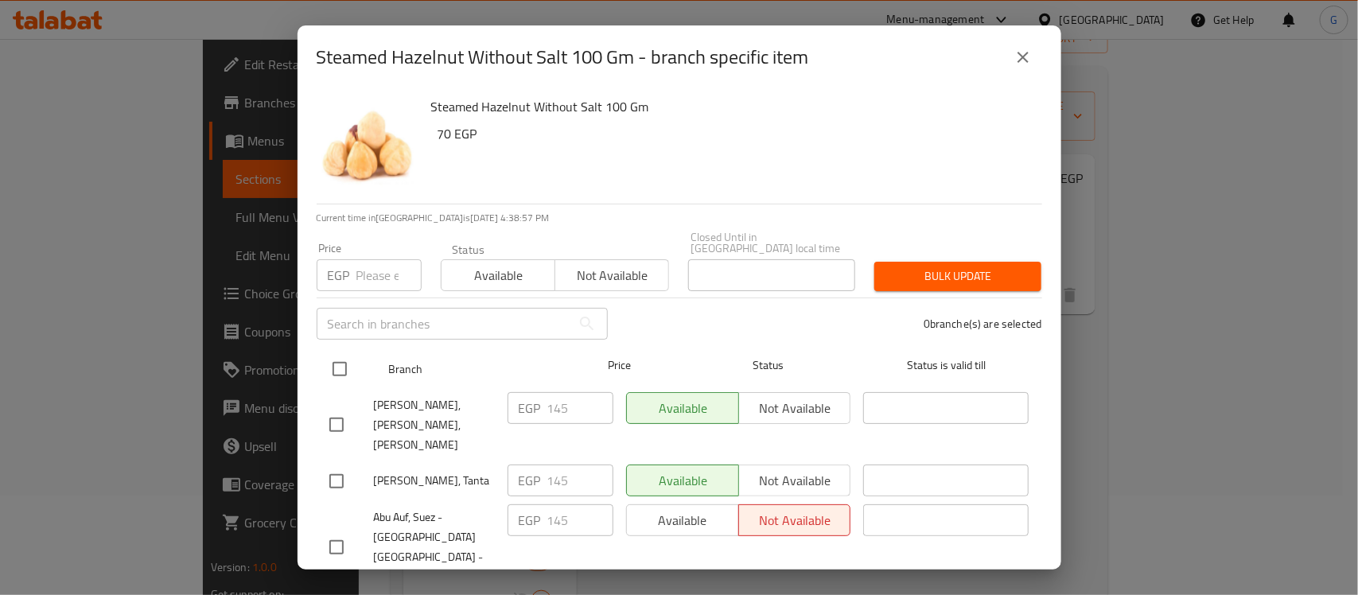
checkbox input "true"
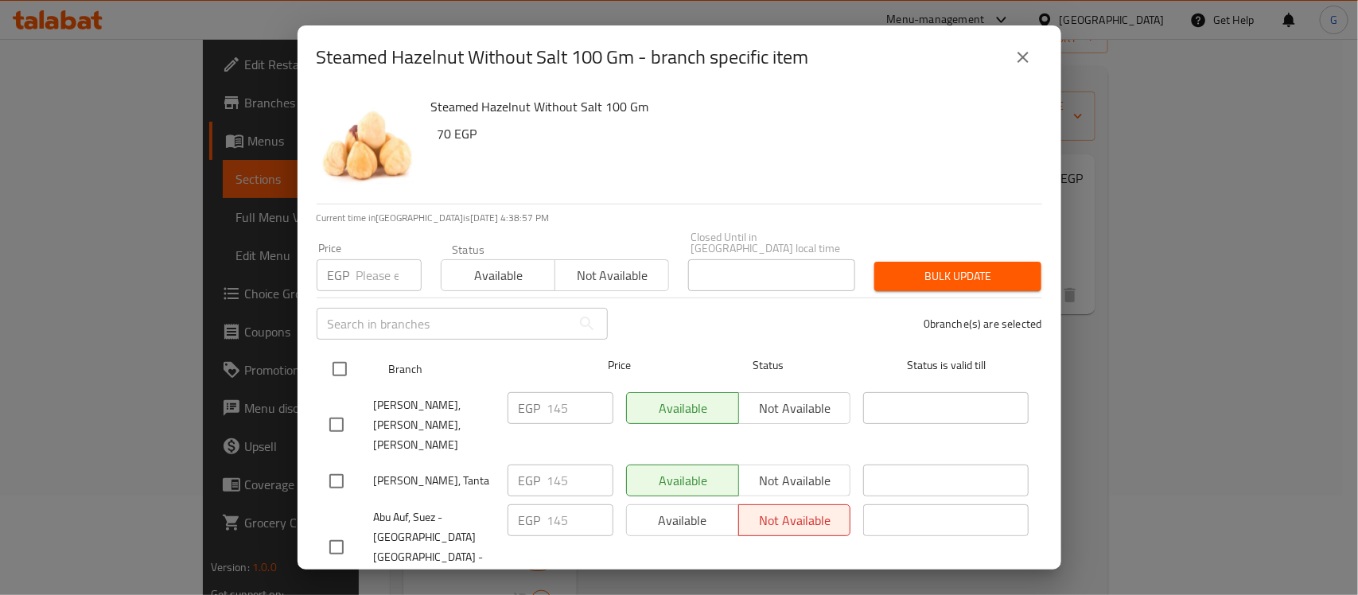
checkbox input "true"
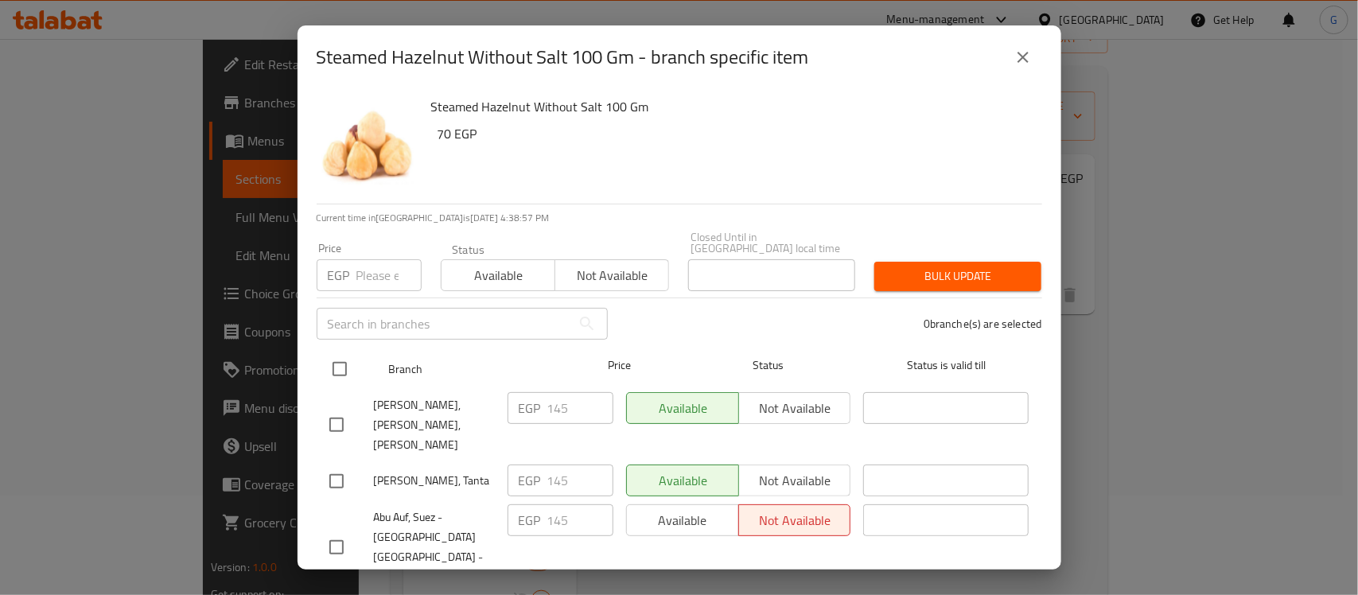
checkbox input "true"
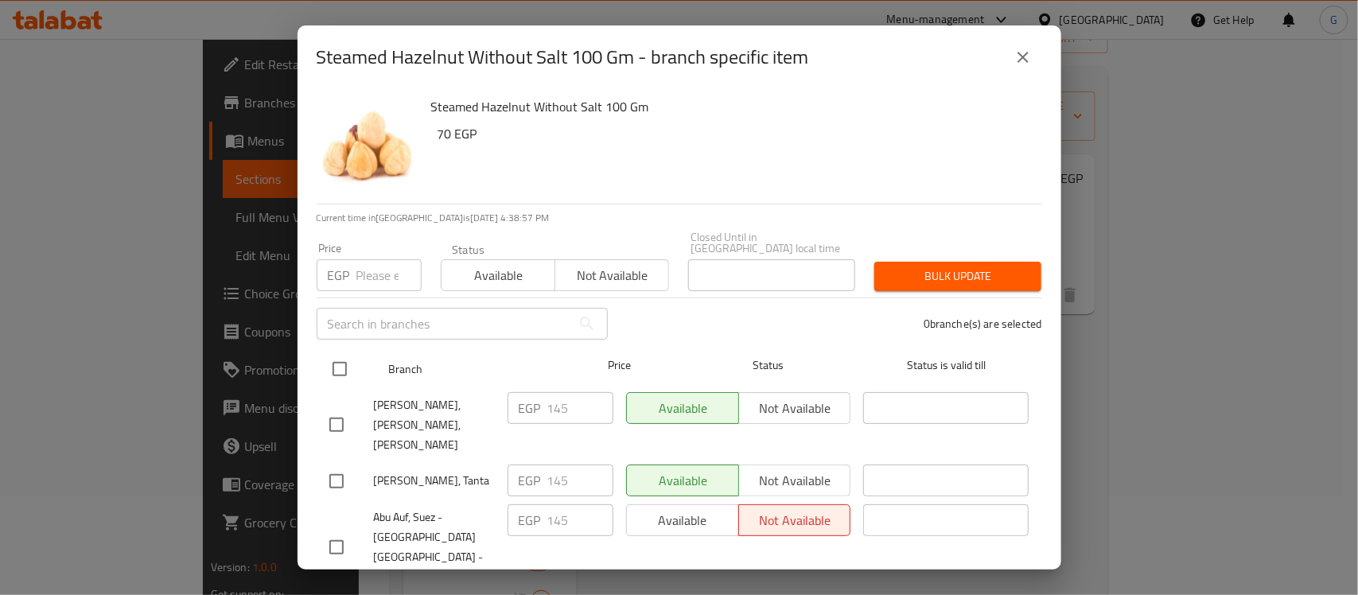
checkbox input "true"
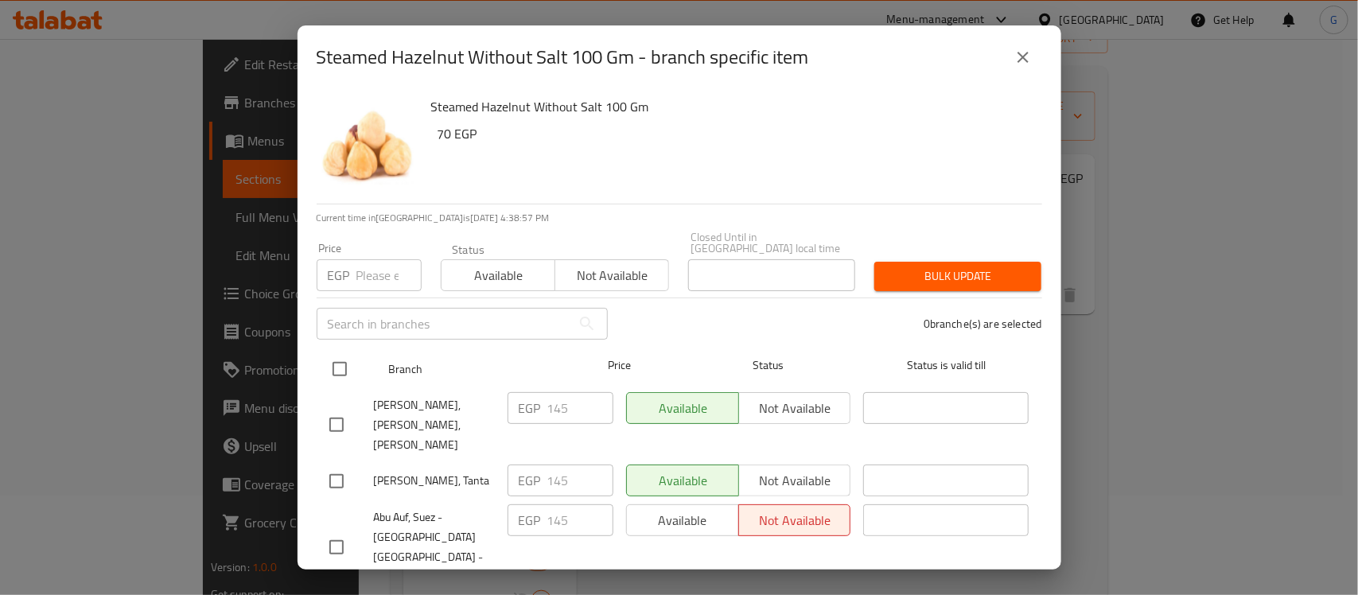
checkbox input "true"
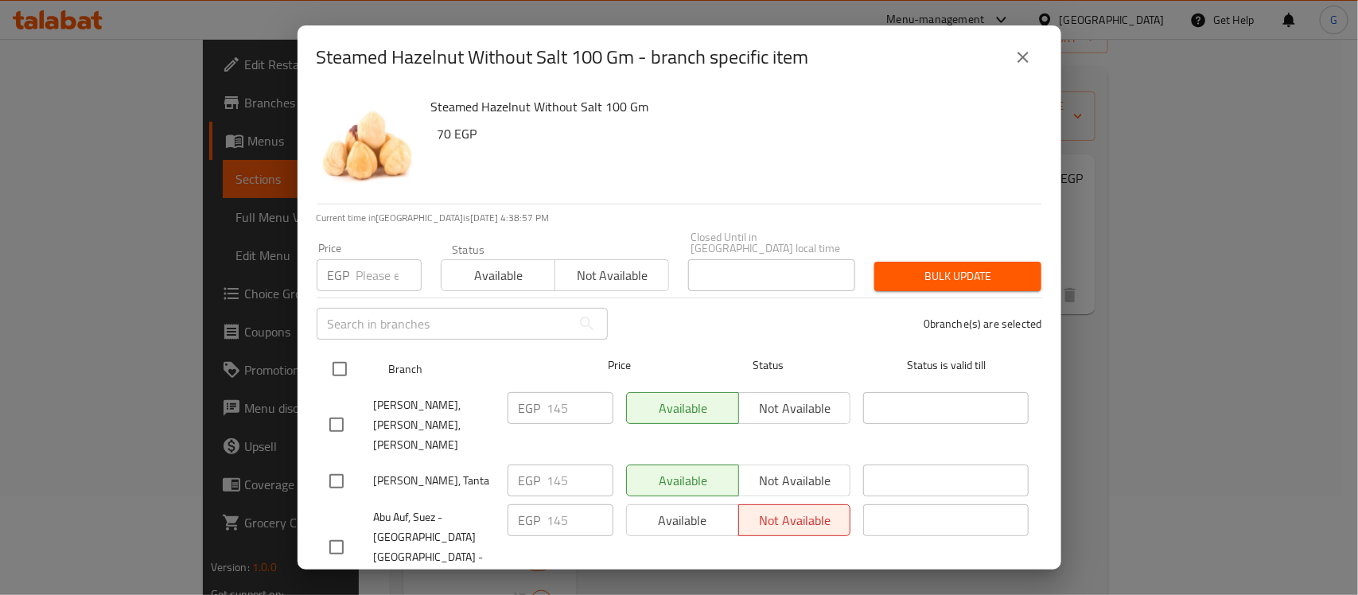
checkbox input "true"
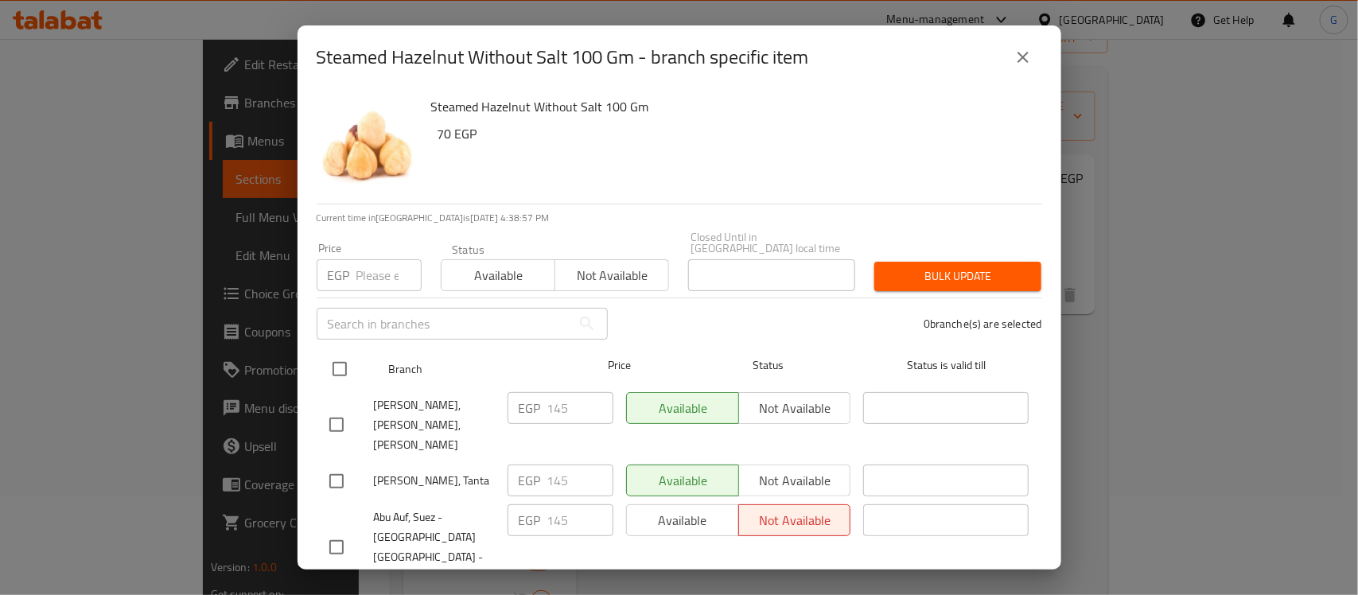
checkbox input "true"
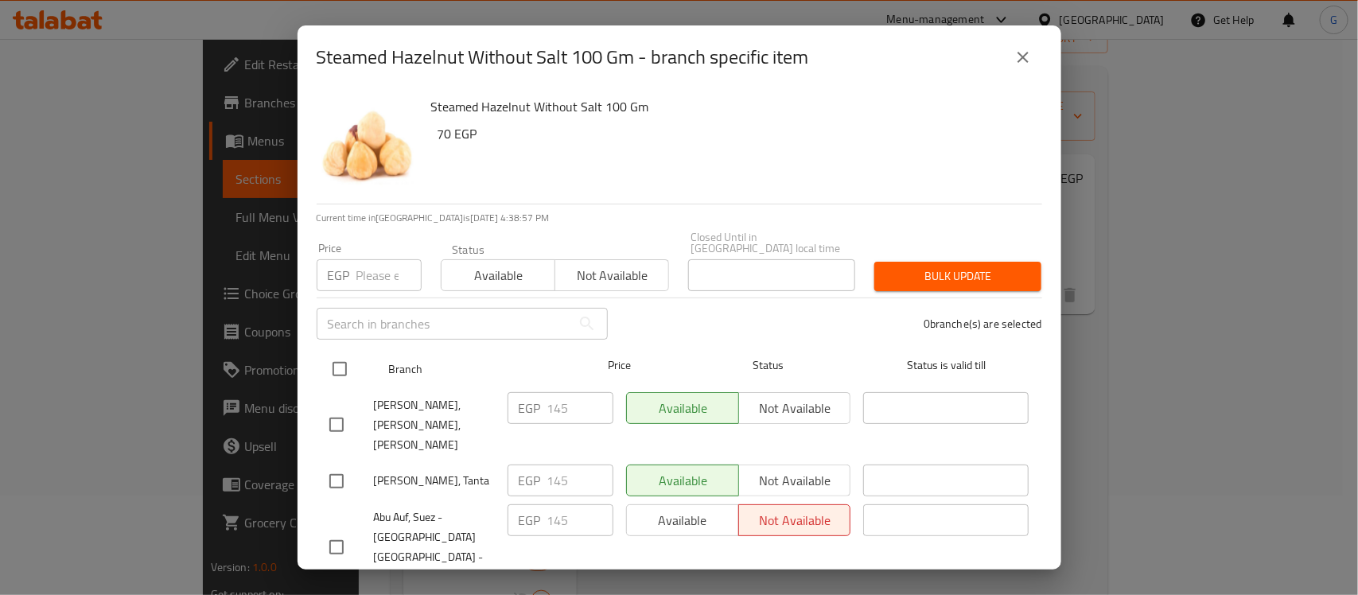
checkbox input "true"
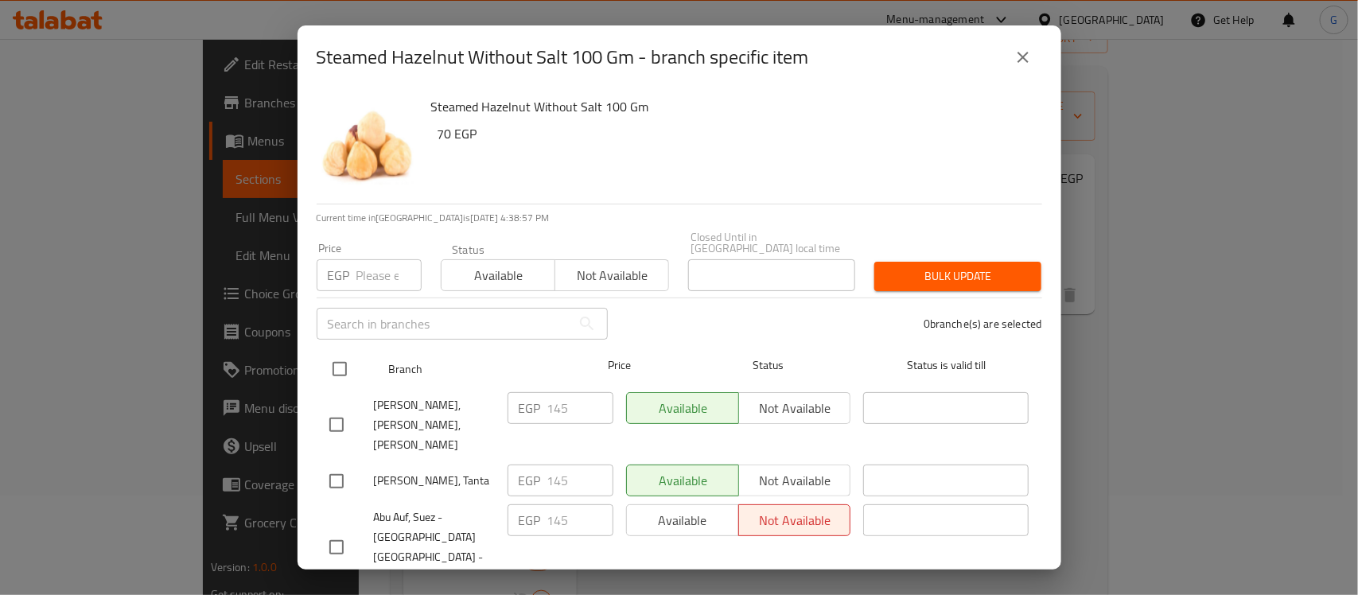
checkbox input "true"
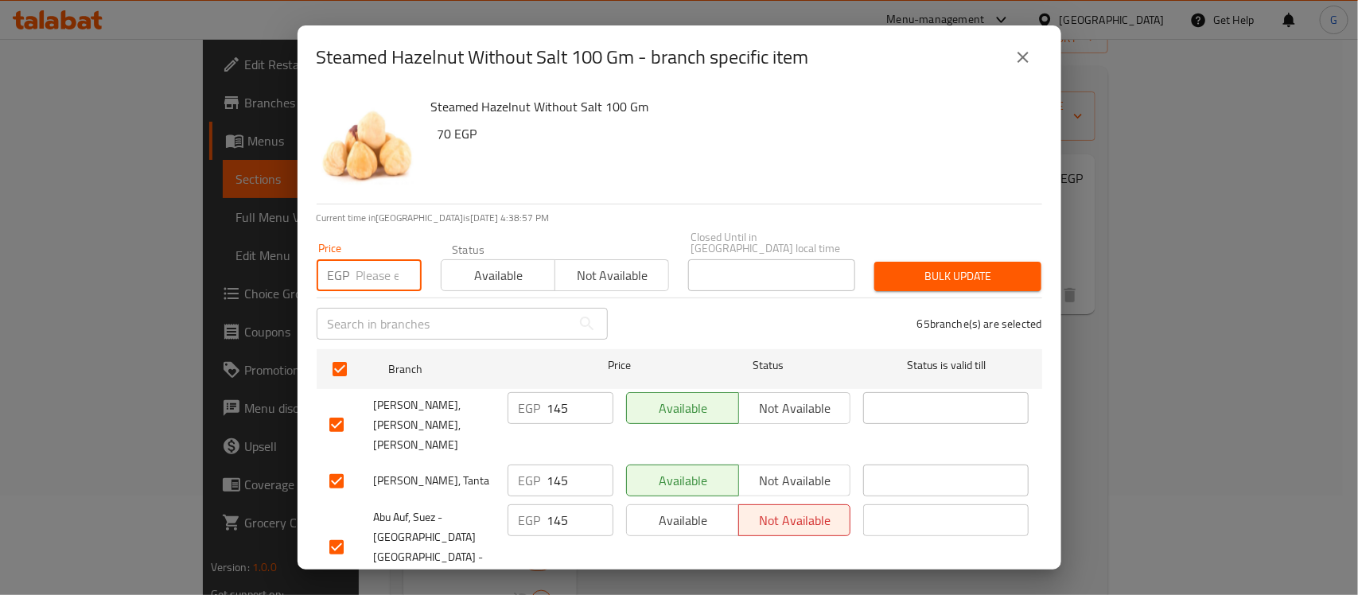
click at [370, 272] on input "number" at bounding box center [388, 275] width 65 height 32
paste input "145"
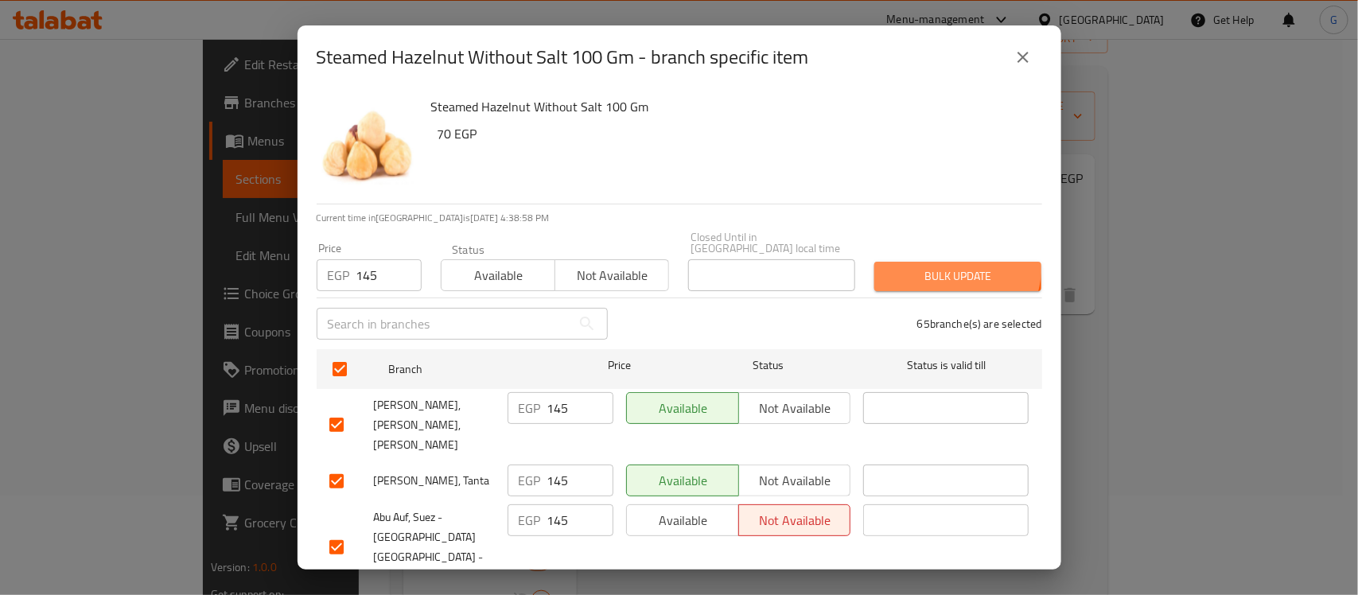
click at [911, 262] on button "Bulk update" at bounding box center [957, 276] width 167 height 29
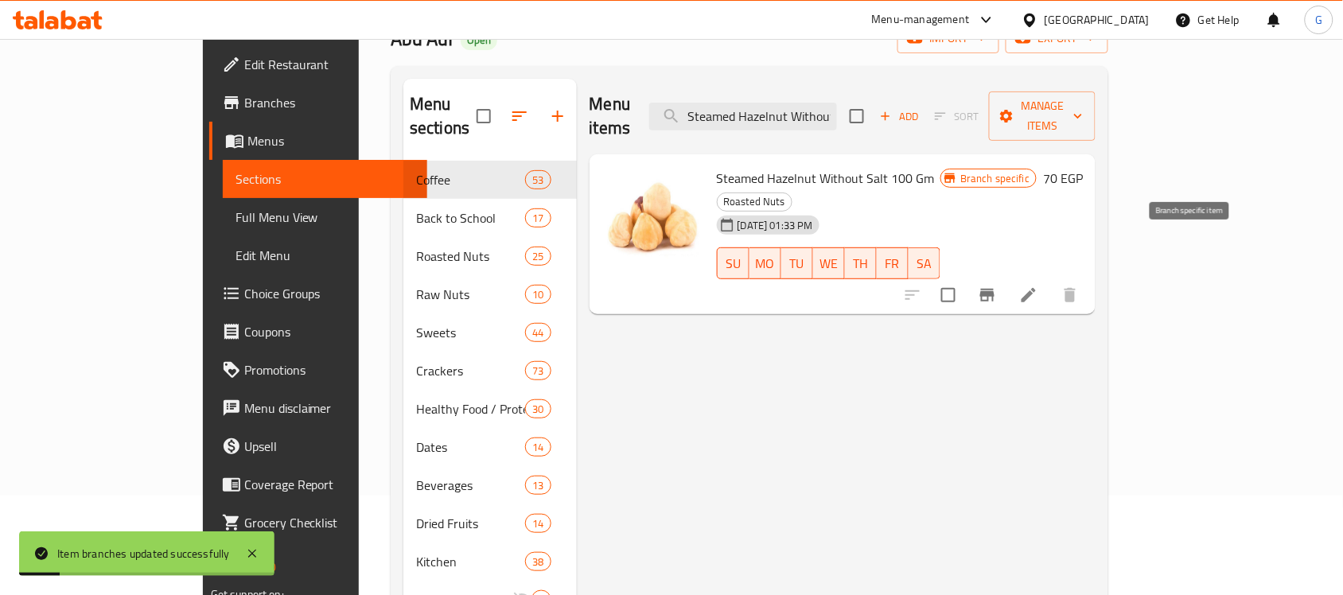
click at [997, 286] on icon "Branch-specific-item" at bounding box center [987, 295] width 19 height 19
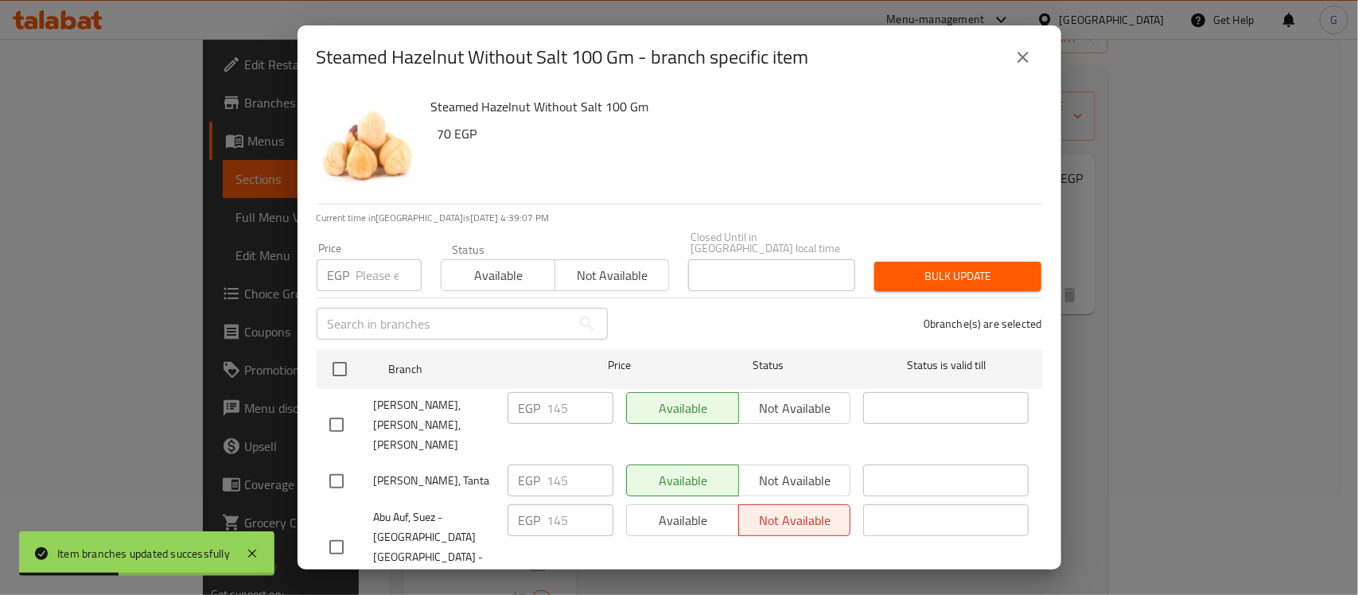
scroll to position [2095, 0]
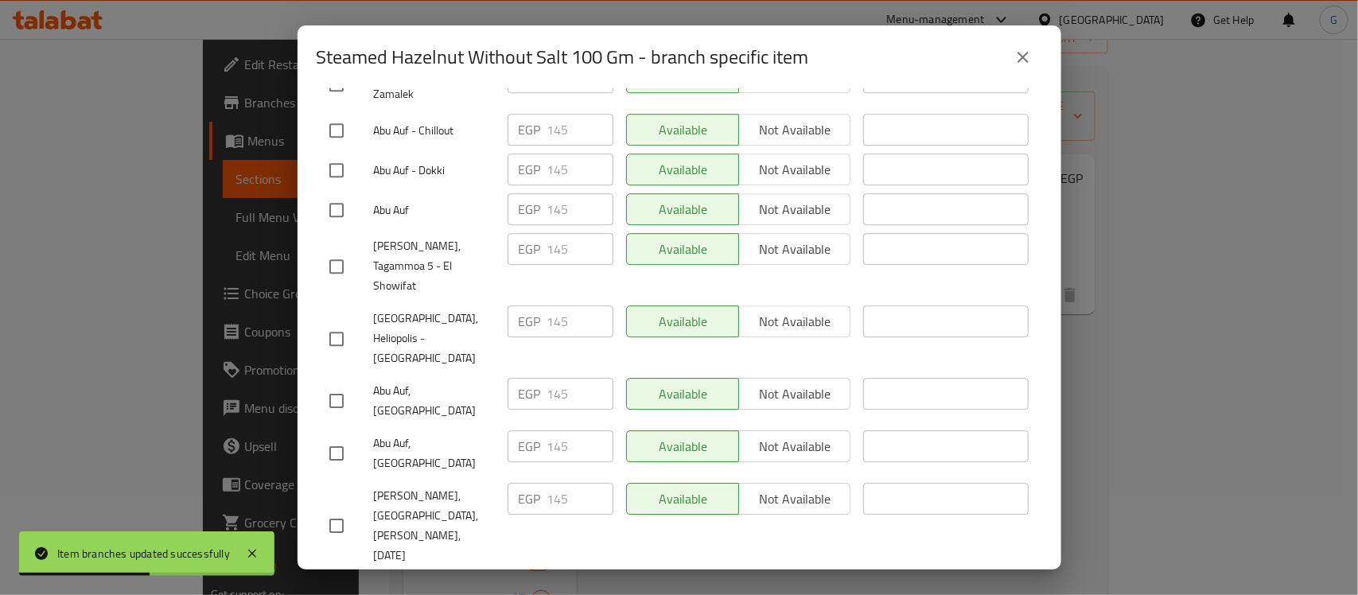
paste input "59."
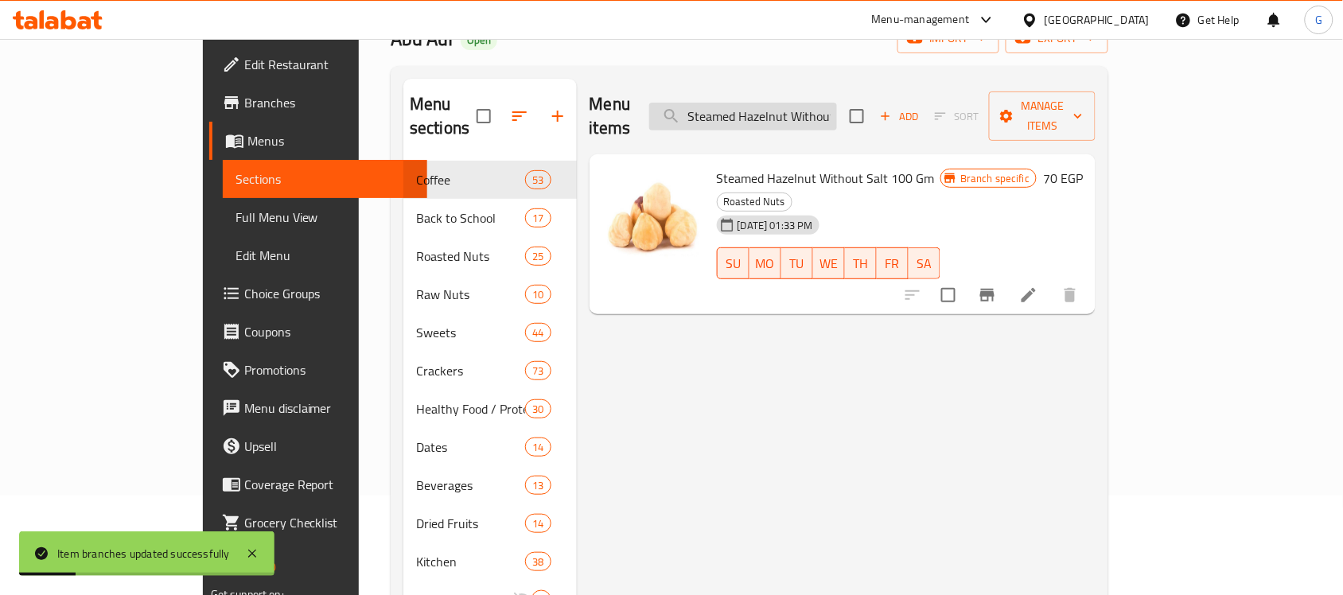
click at [837, 106] on input "Steamed Hazelnut Without Salt 100 Gm" at bounding box center [743, 117] width 188 height 28
paste input "Almond"
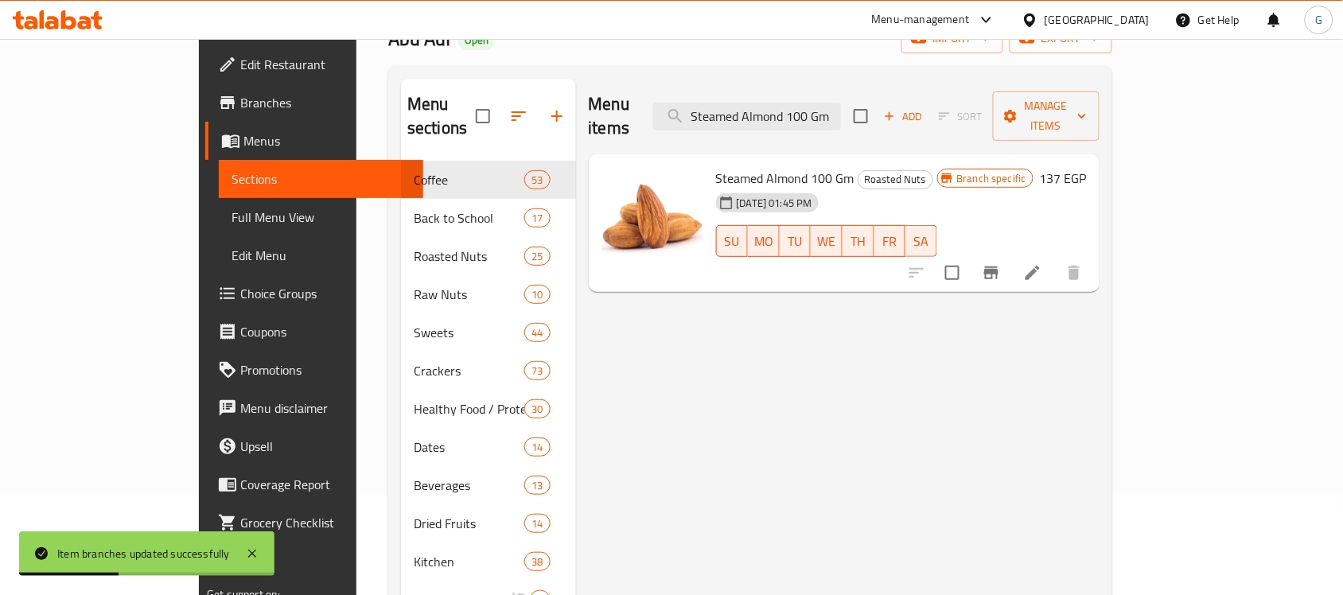
click at [1001, 263] on icon "Branch-specific-item" at bounding box center [991, 272] width 19 height 19
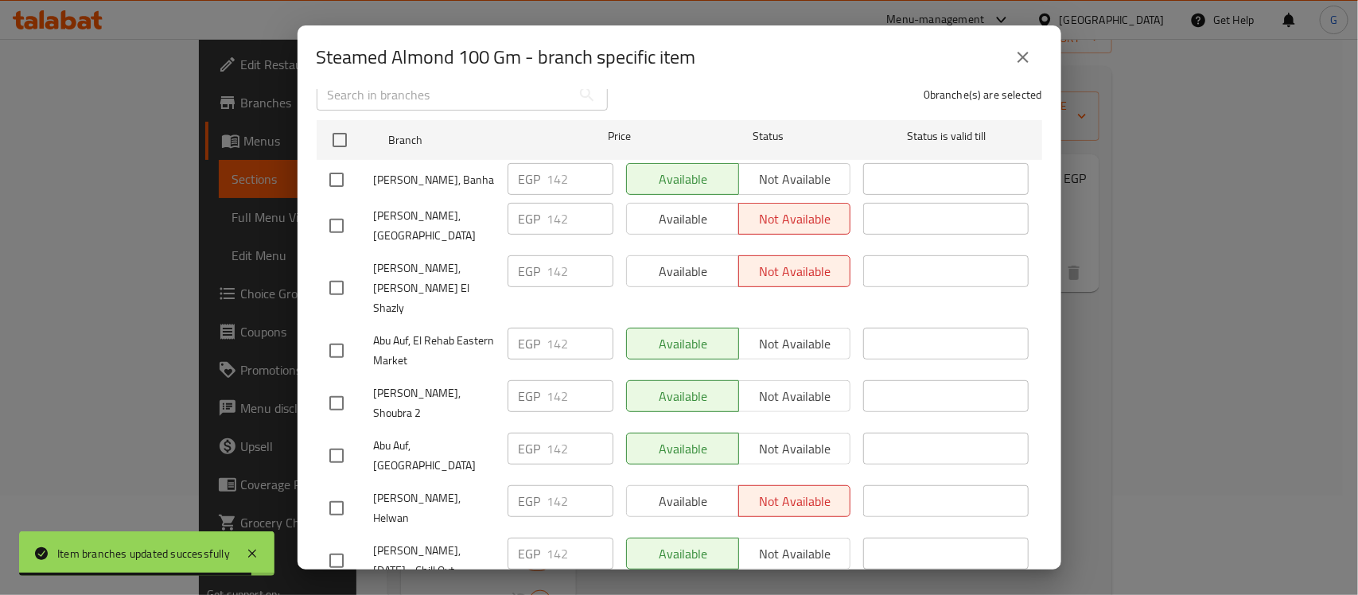
scroll to position [0, 0]
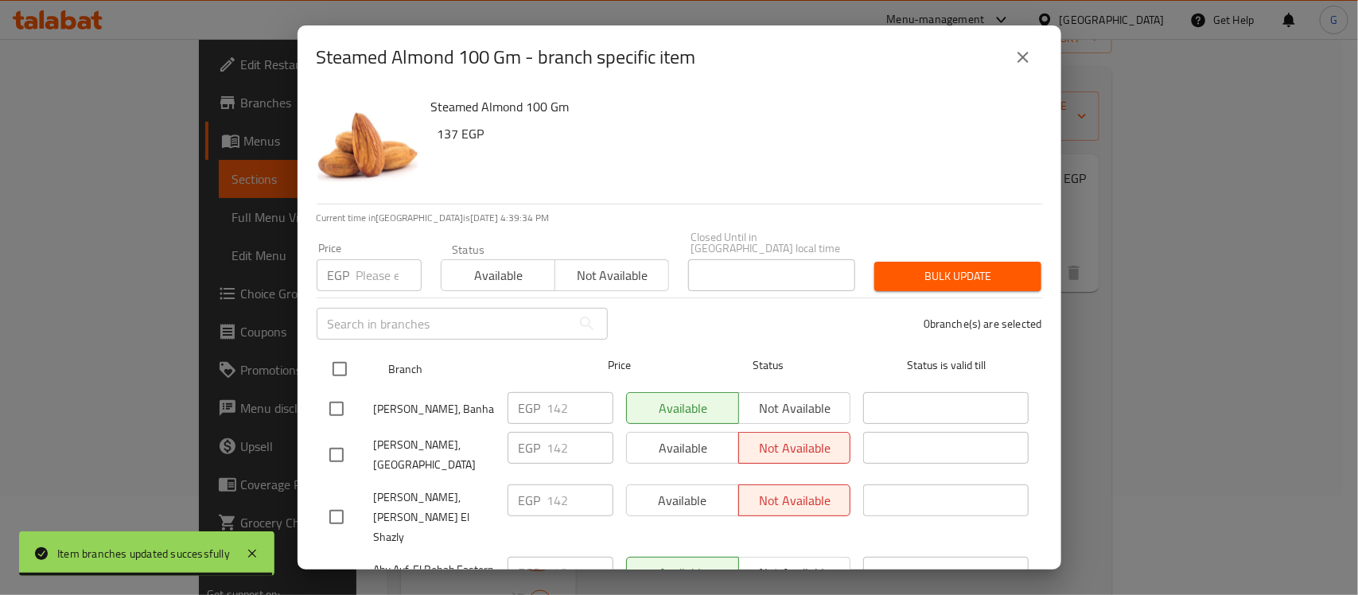
click at [346, 352] on input "checkbox" at bounding box center [339, 368] width 33 height 33
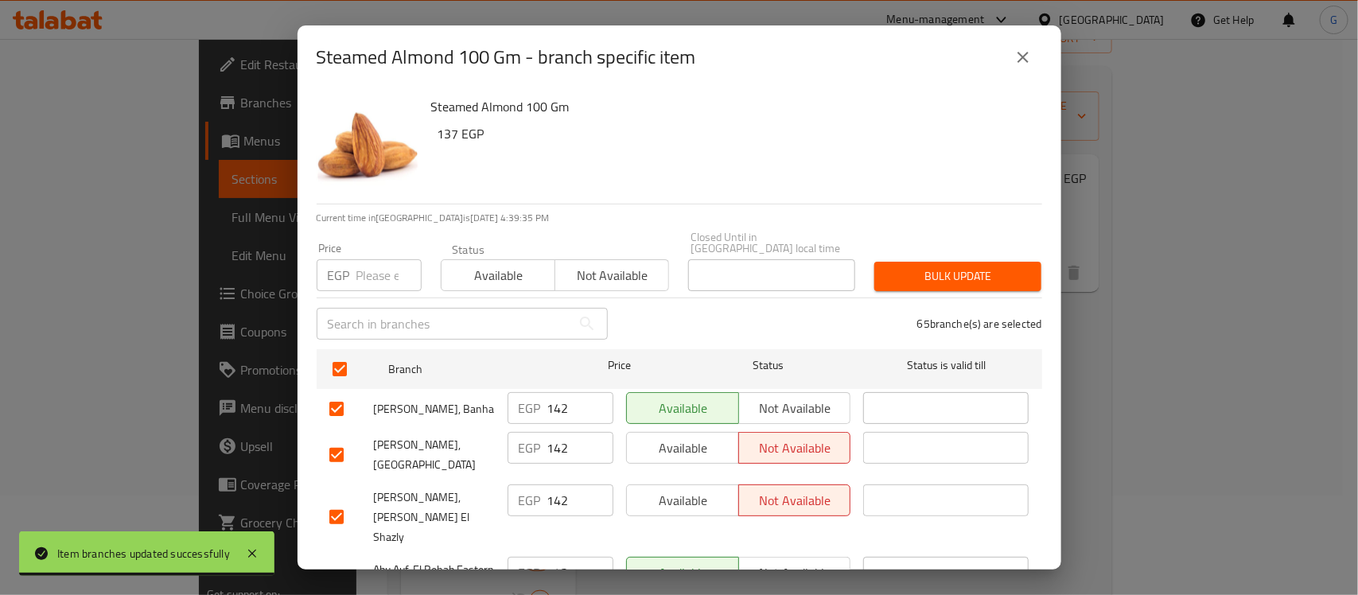
click at [380, 243] on div "Price EGP Price" at bounding box center [369, 267] width 105 height 49
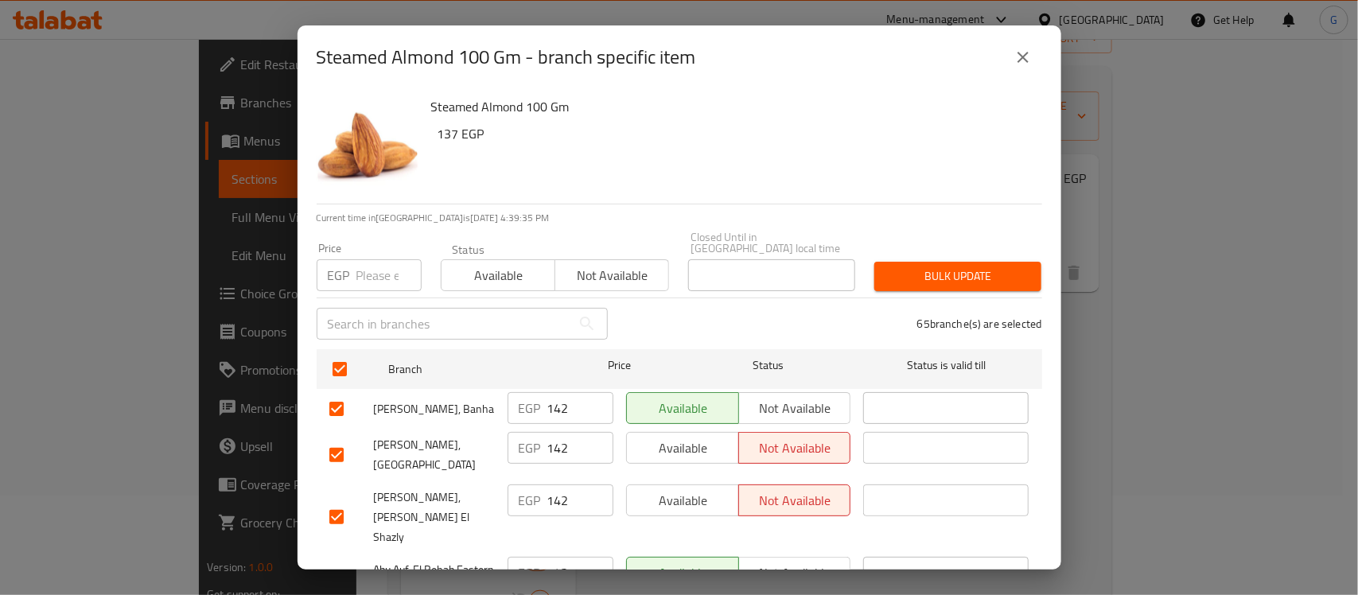
click at [372, 267] on input "number" at bounding box center [388, 275] width 65 height 32
paste input "156.2"
click at [391, 265] on input "156.2" at bounding box center [388, 275] width 65 height 32
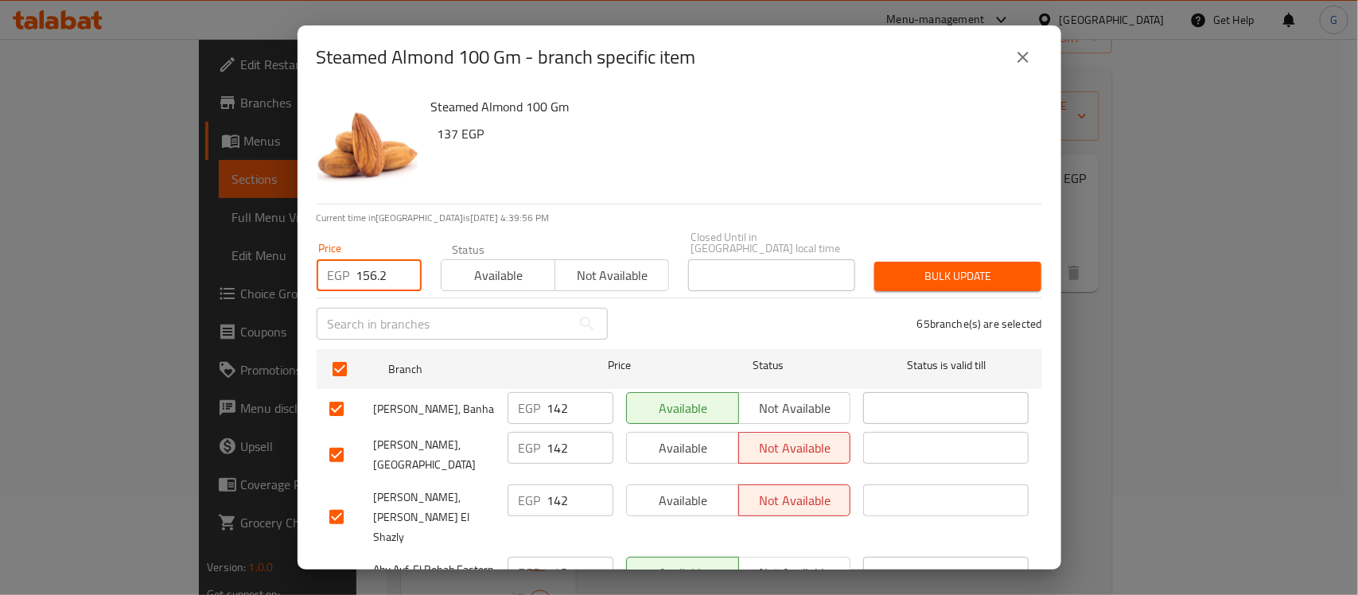
paste input "4"
click at [975, 267] on span "Bulk update" at bounding box center [958, 277] width 142 height 20
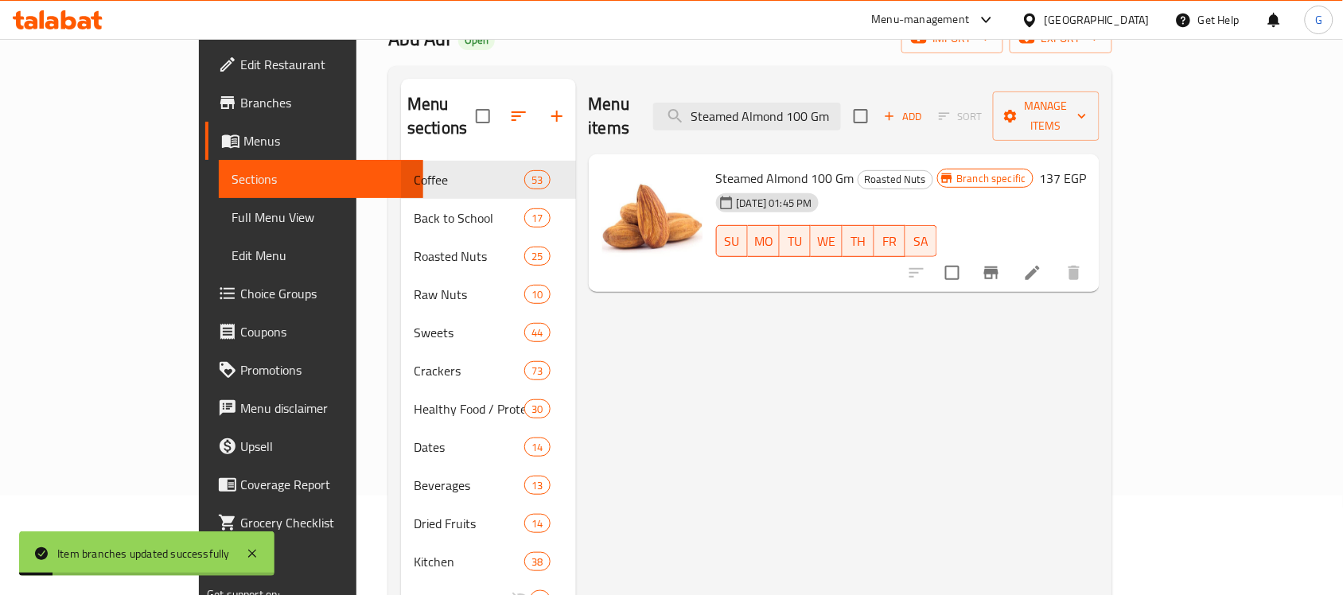
click at [1001, 263] on icon "Branch-specific-item" at bounding box center [991, 272] width 19 height 19
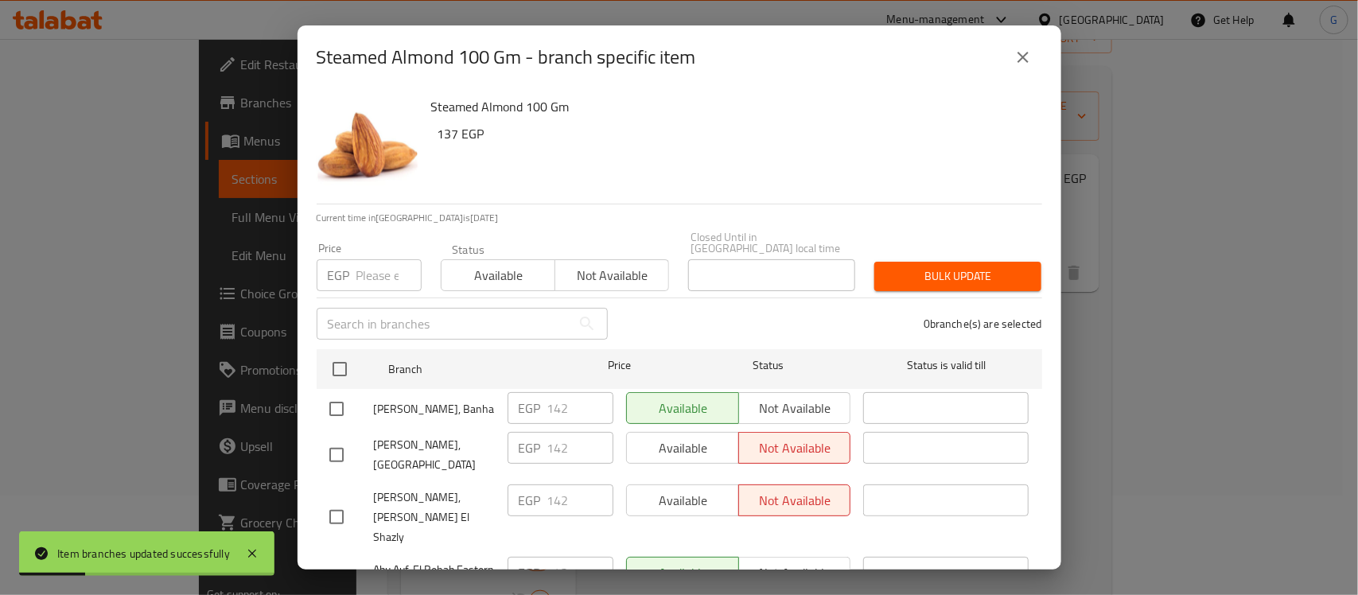
scroll to position [581, 0]
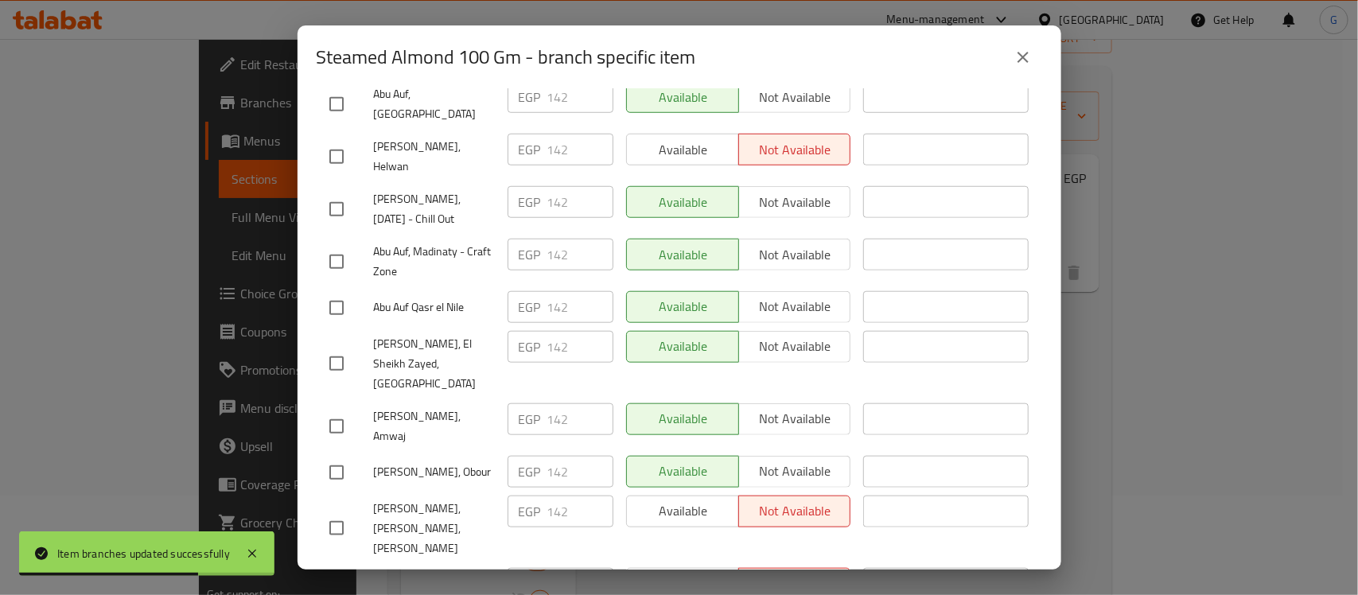
click at [334, 410] on input "checkbox" at bounding box center [336, 426] width 33 height 33
click at [554, 403] on input "142" at bounding box center [580, 419] width 66 height 32
paste input "56."
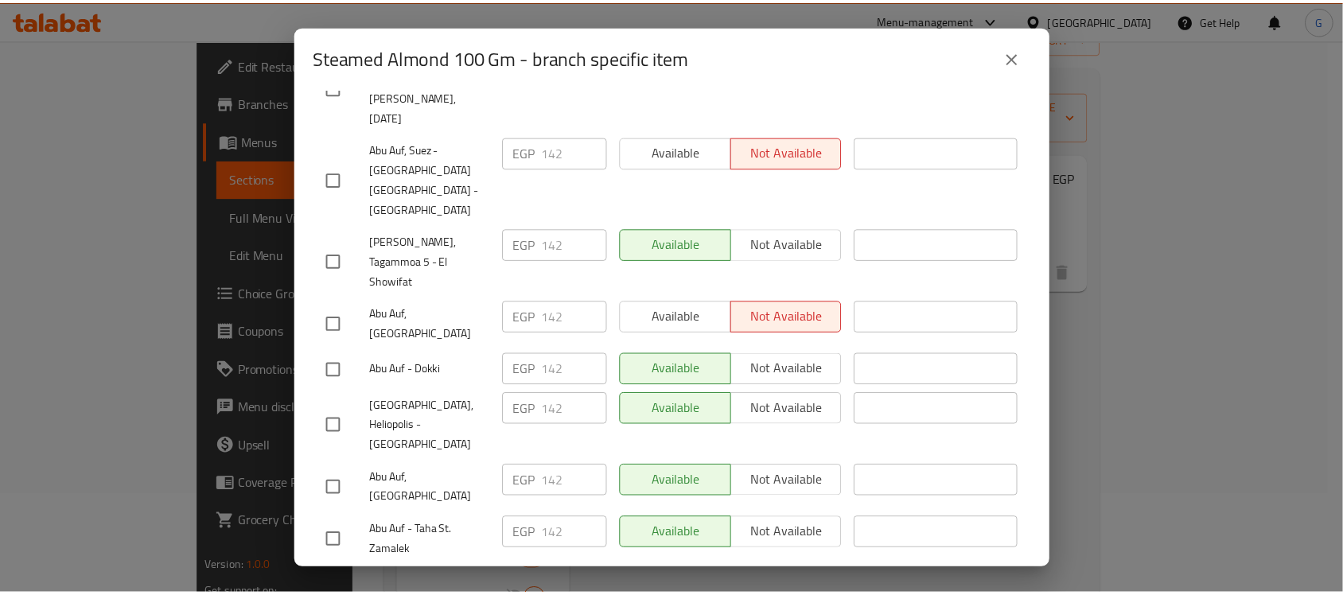
scroll to position [2922, 0]
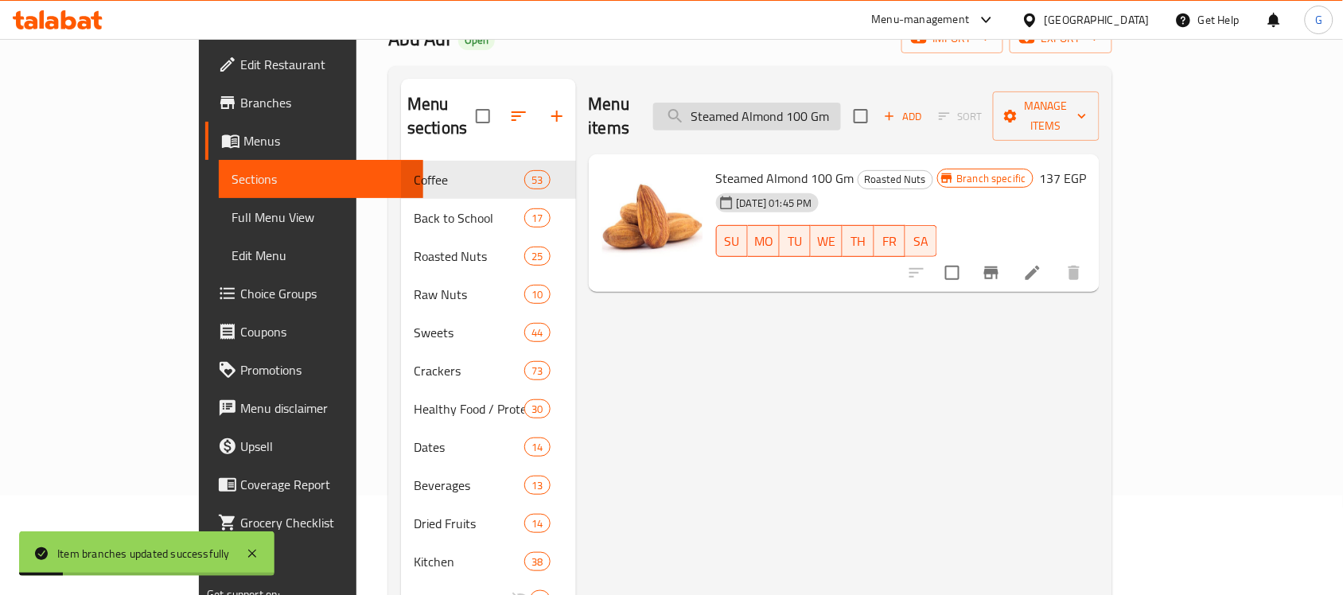
click at [841, 105] on input "Steamed Almond 100 Gm" at bounding box center [747, 117] width 188 height 28
paste input "Hazelnut Without Salt"
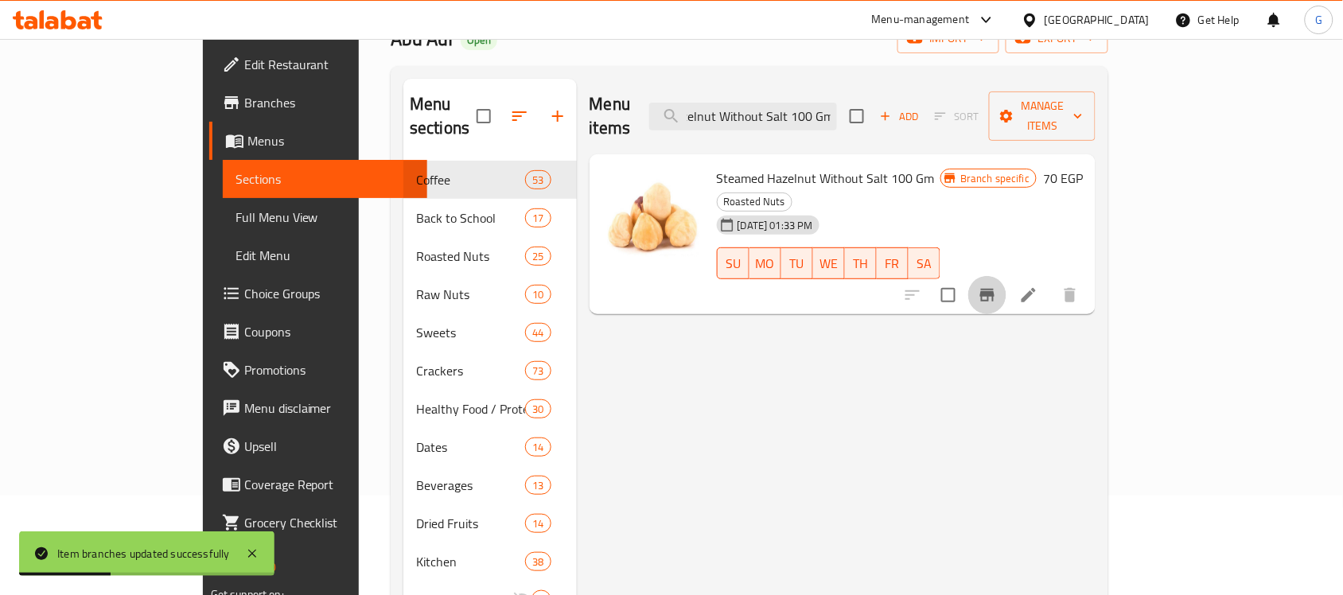
click at [997, 286] on icon "Branch-specific-item" at bounding box center [987, 295] width 19 height 19
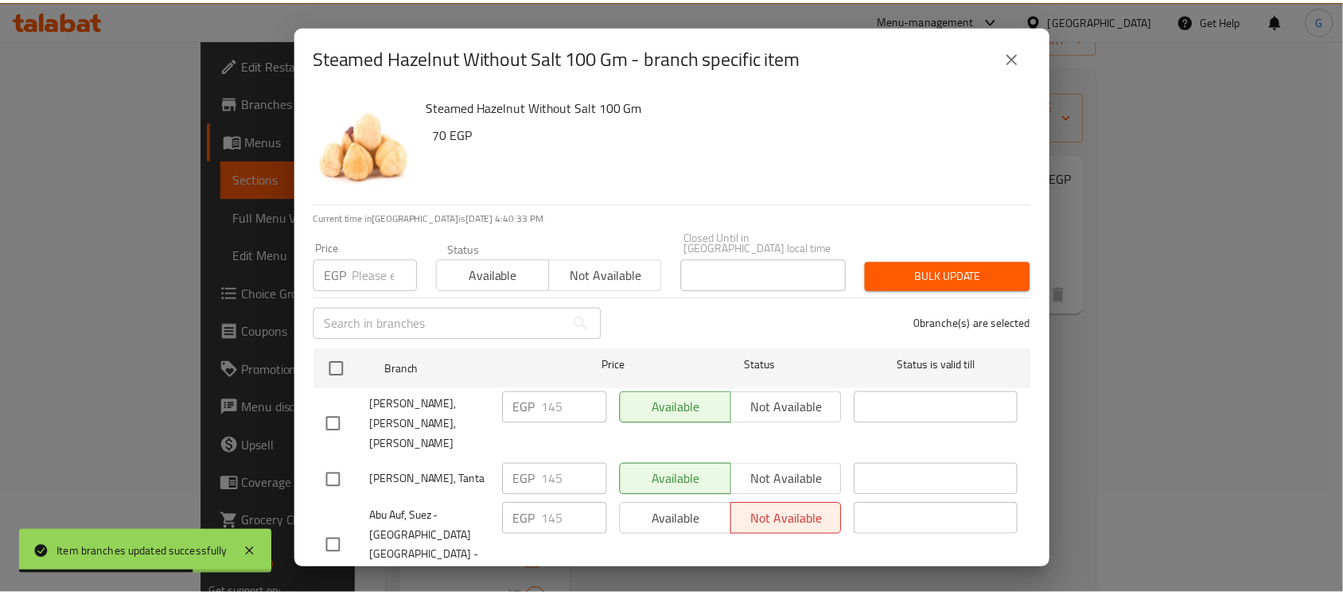
scroll to position [2095, 0]
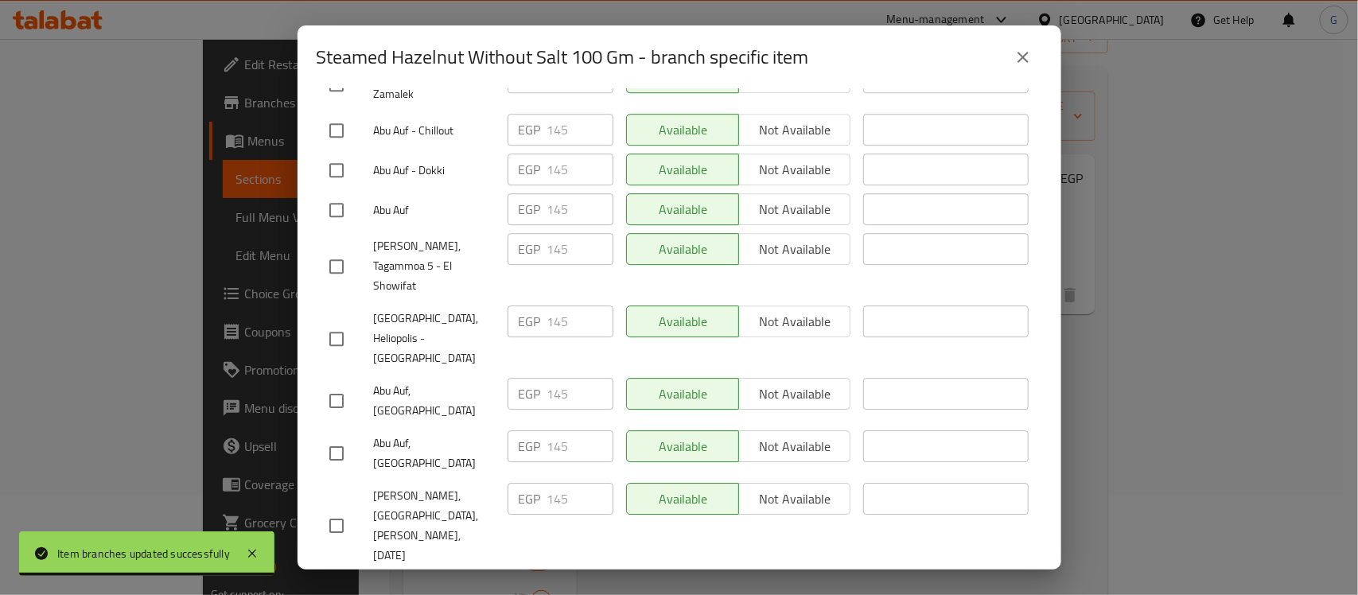
click at [1034, 40] on div "Steamed Hazelnut Without Salt 100 Gm - branch specific item" at bounding box center [680, 57] width 726 height 38
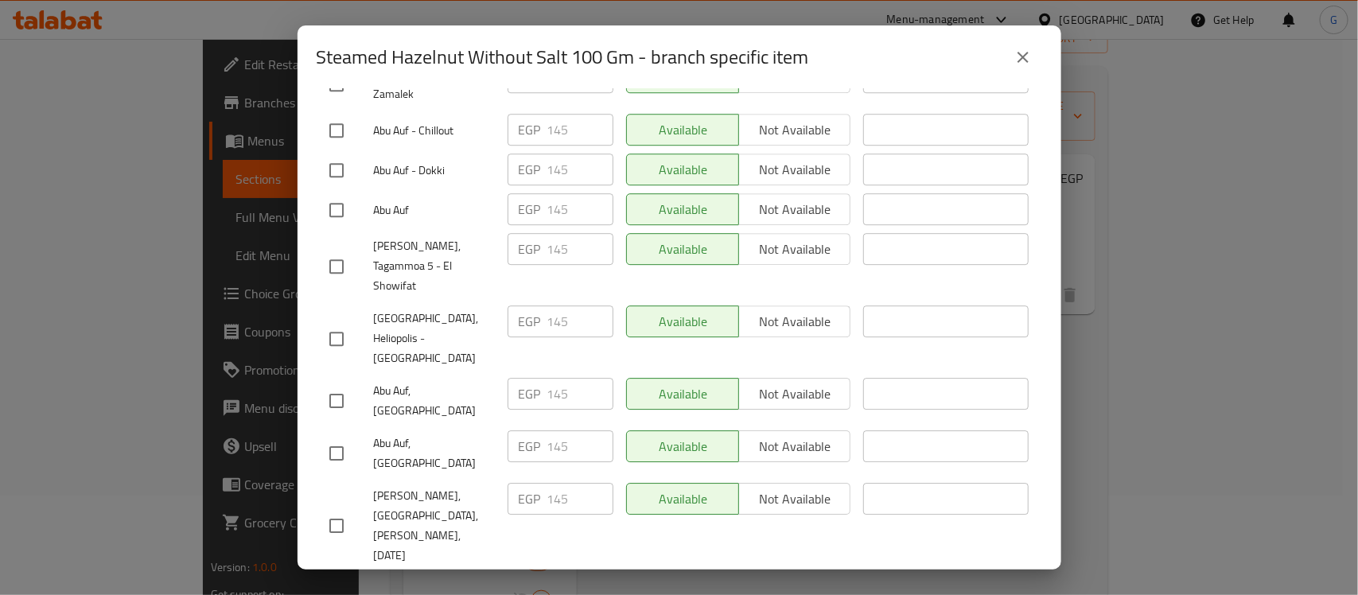
click at [1023, 60] on icon "close" at bounding box center [1023, 57] width 19 height 19
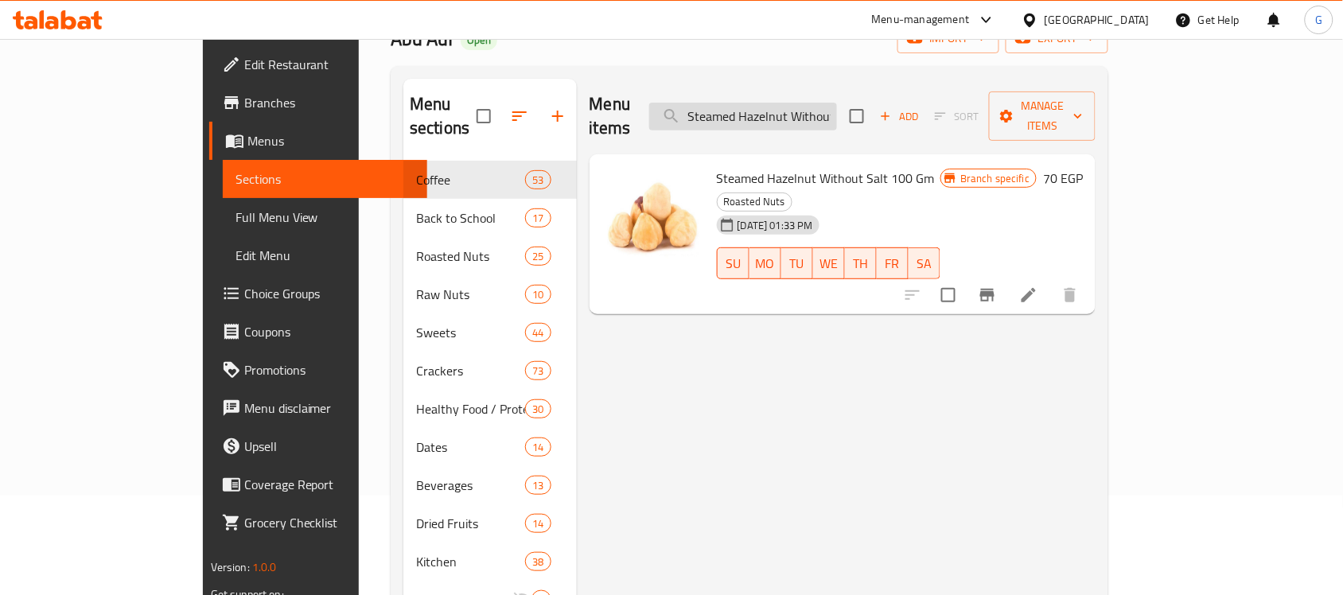
click at [837, 108] on input "Steamed Hazelnut Without Salt 100 Gm" at bounding box center [743, 117] width 188 height 28
paste input "ahara Dates Dark Chocolate With Almonds 300 Gra"
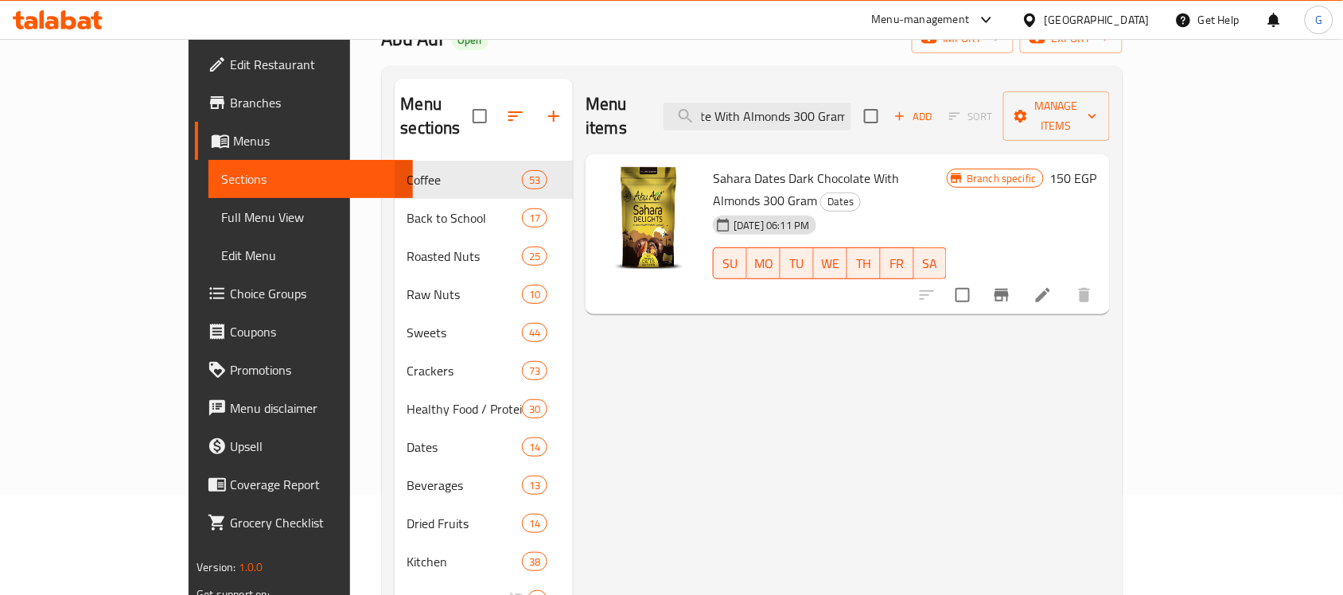
click at [1011, 286] on icon "Branch-specific-item" at bounding box center [1001, 295] width 19 height 19
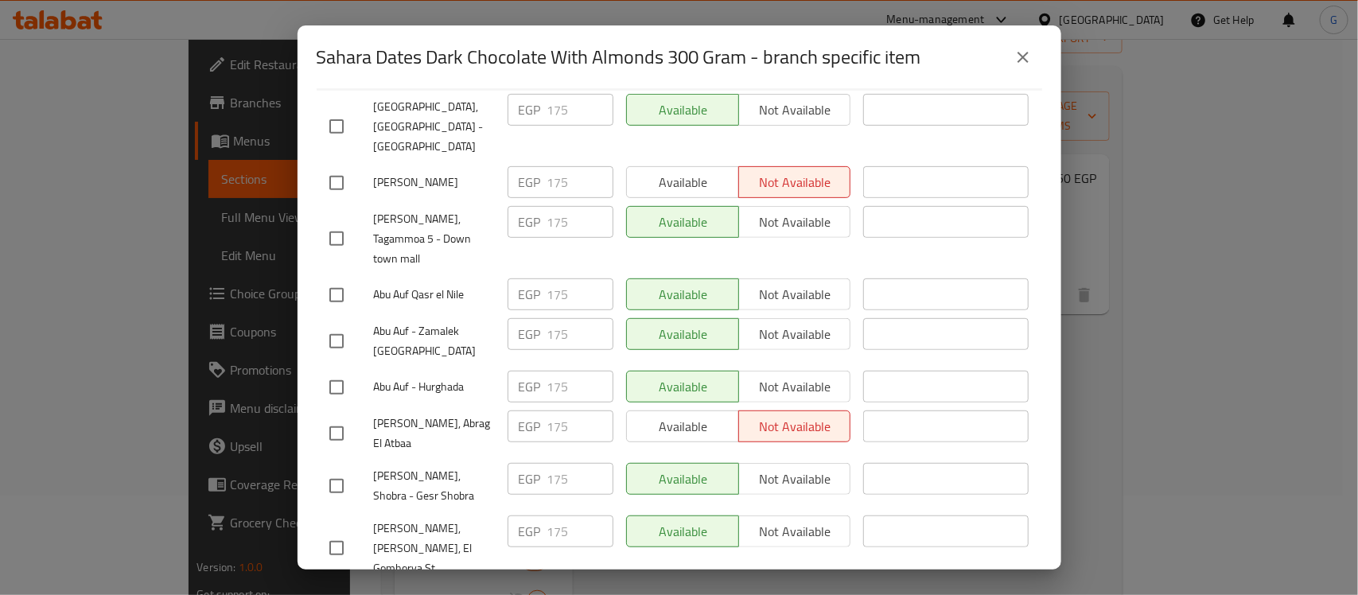
scroll to position [0, 0]
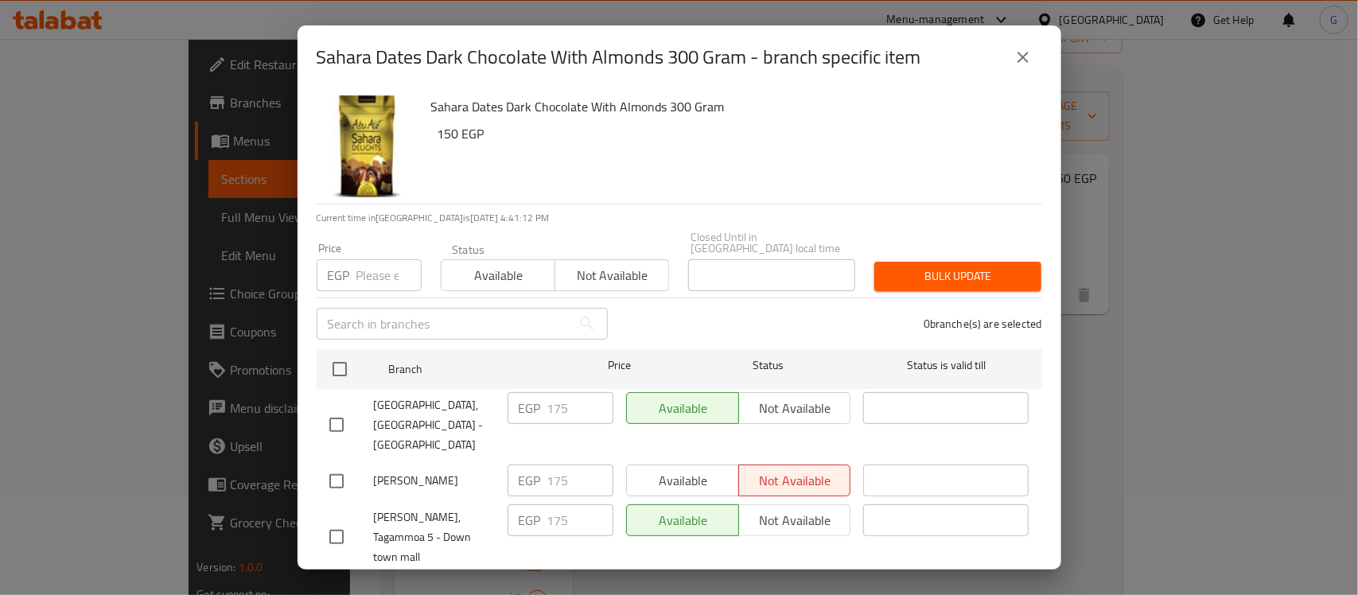
click at [340, 352] on input "checkbox" at bounding box center [339, 368] width 33 height 33
click at [372, 273] on input "number" at bounding box center [388, 275] width 65 height 32
paste input "175"
click at [931, 267] on span "Bulk update" at bounding box center [958, 277] width 142 height 20
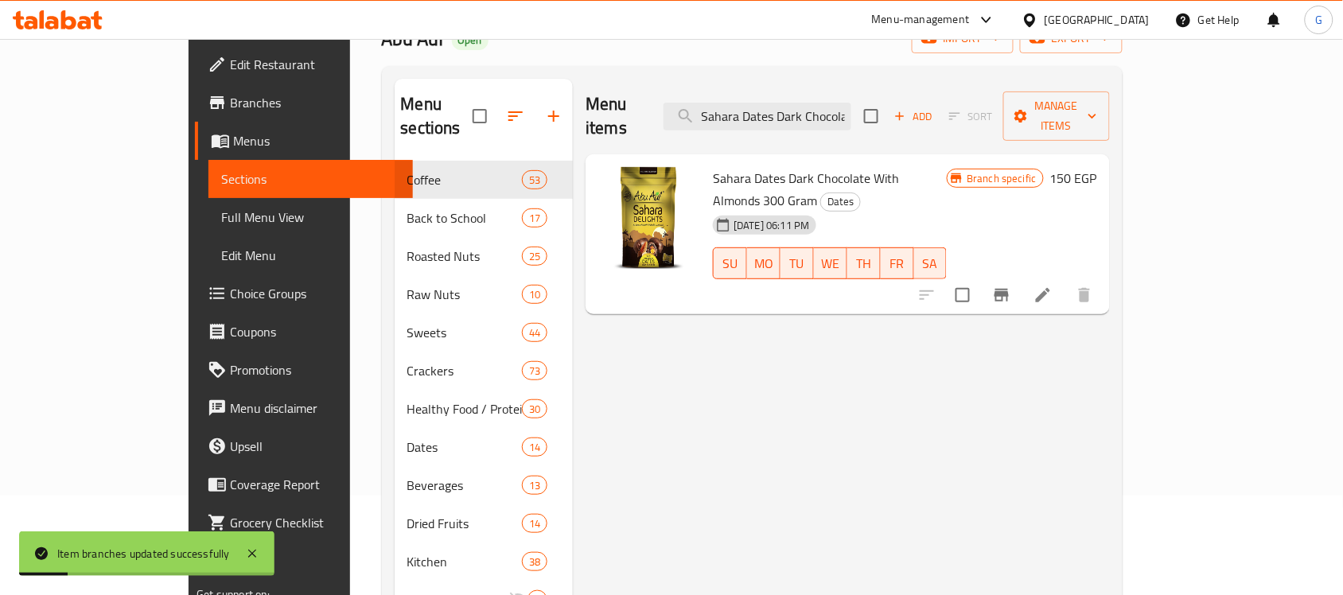
click at [1011, 286] on icon "Branch-specific-item" at bounding box center [1001, 295] width 19 height 19
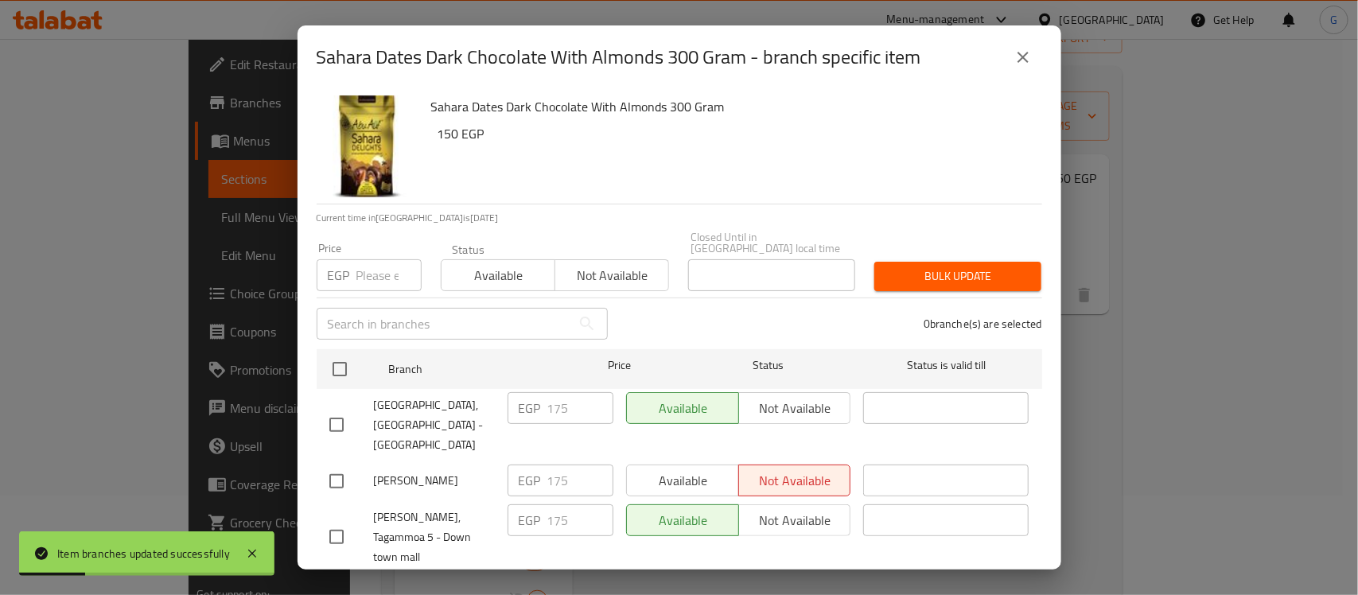
scroll to position [1410, 0]
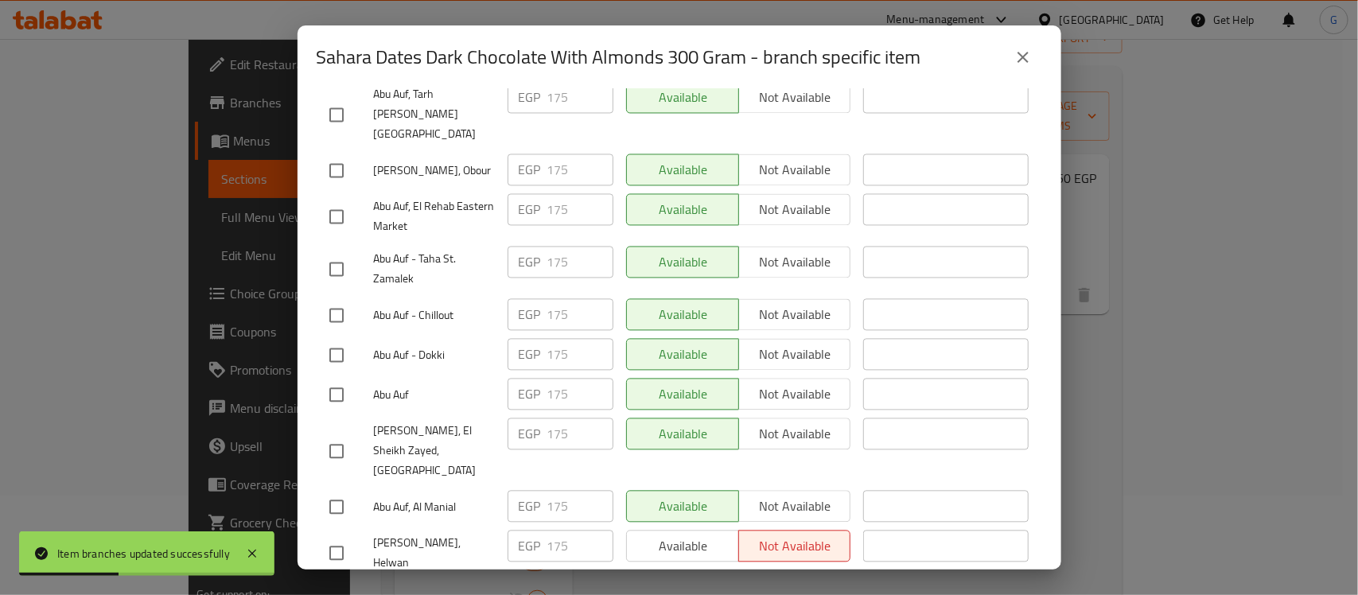
drag, startPoint x: 330, startPoint y: 336, endPoint x: 412, endPoint y: 348, distance: 82.9
click at [331, 590] on input "checkbox" at bounding box center [336, 606] width 33 height 33
click at [566, 583] on input "175" at bounding box center [580, 599] width 66 height 32
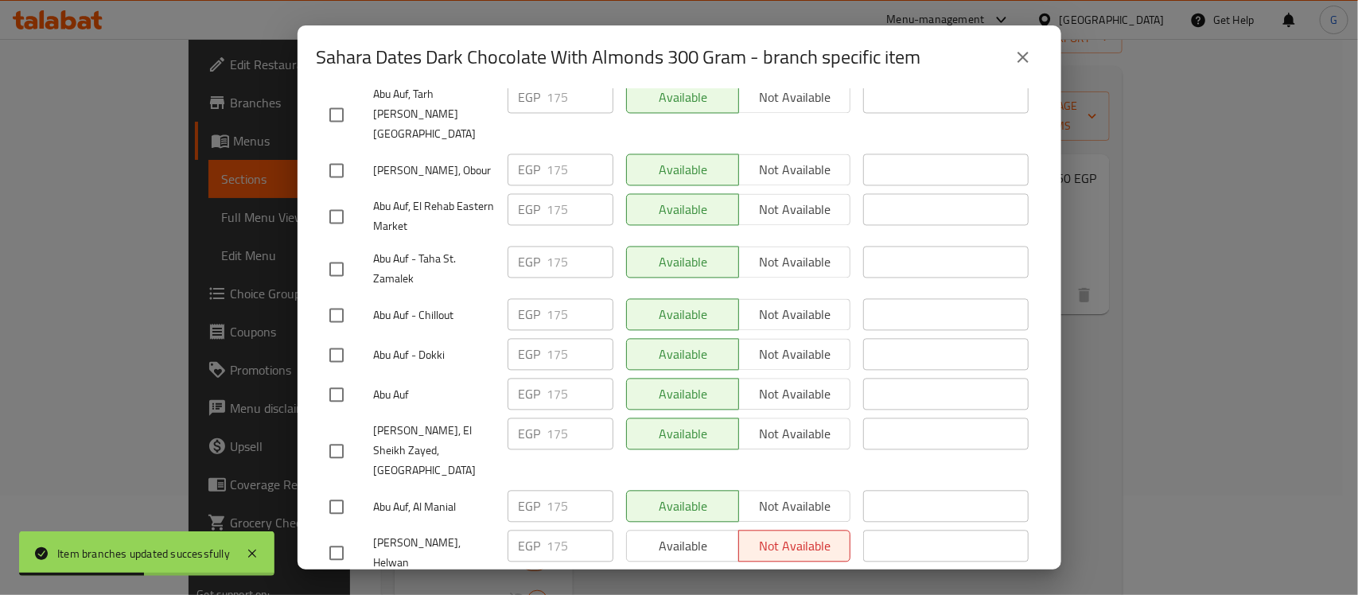
paste input "92."
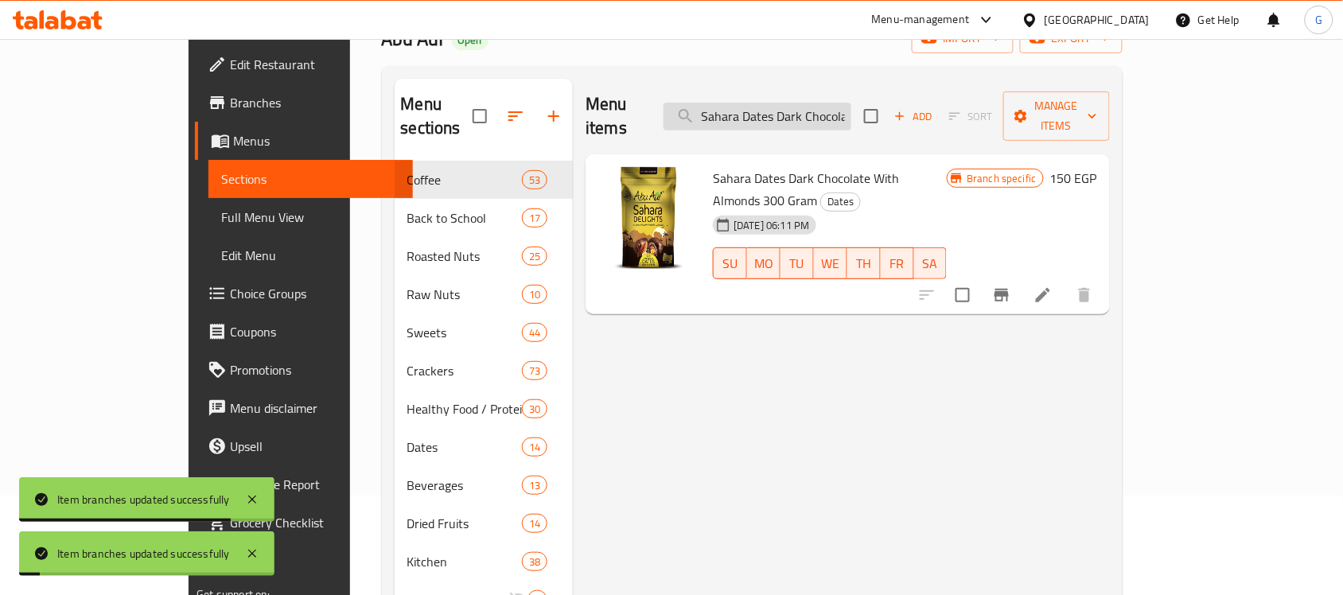
click at [851, 111] on input "Sahara Dates Dark Chocolate With Almonds 300 Gram" at bounding box center [757, 117] width 188 height 28
click at [1011, 286] on icon "Branch-specific-item" at bounding box center [1001, 295] width 19 height 19
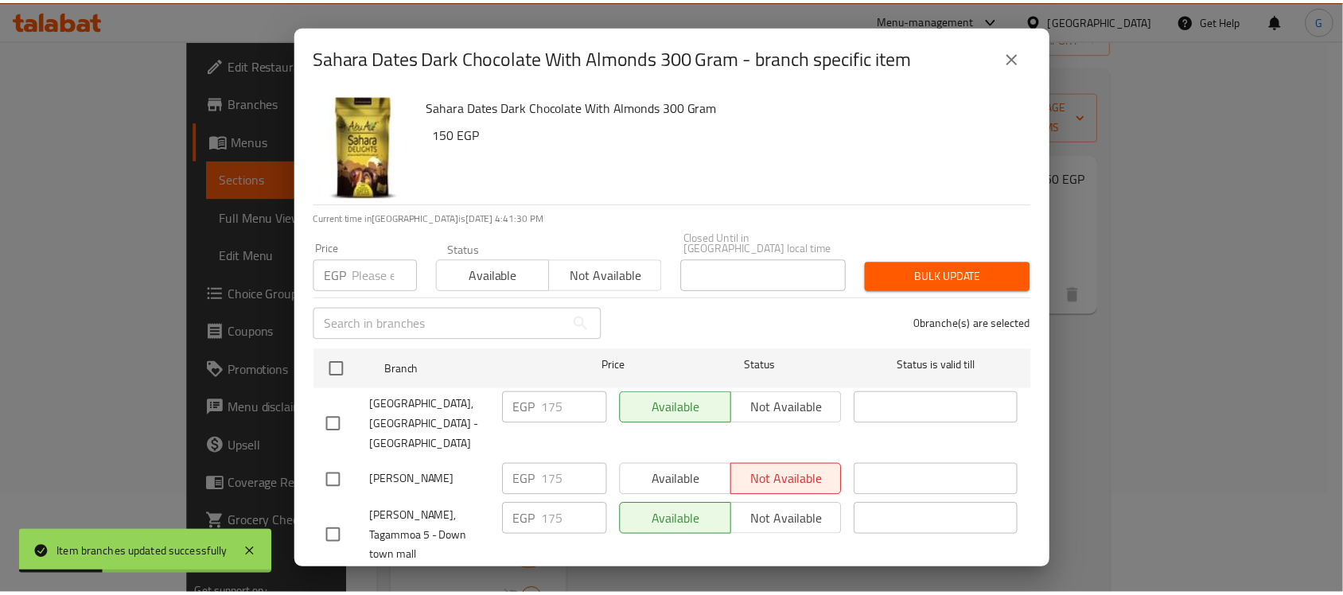
scroll to position [1410, 0]
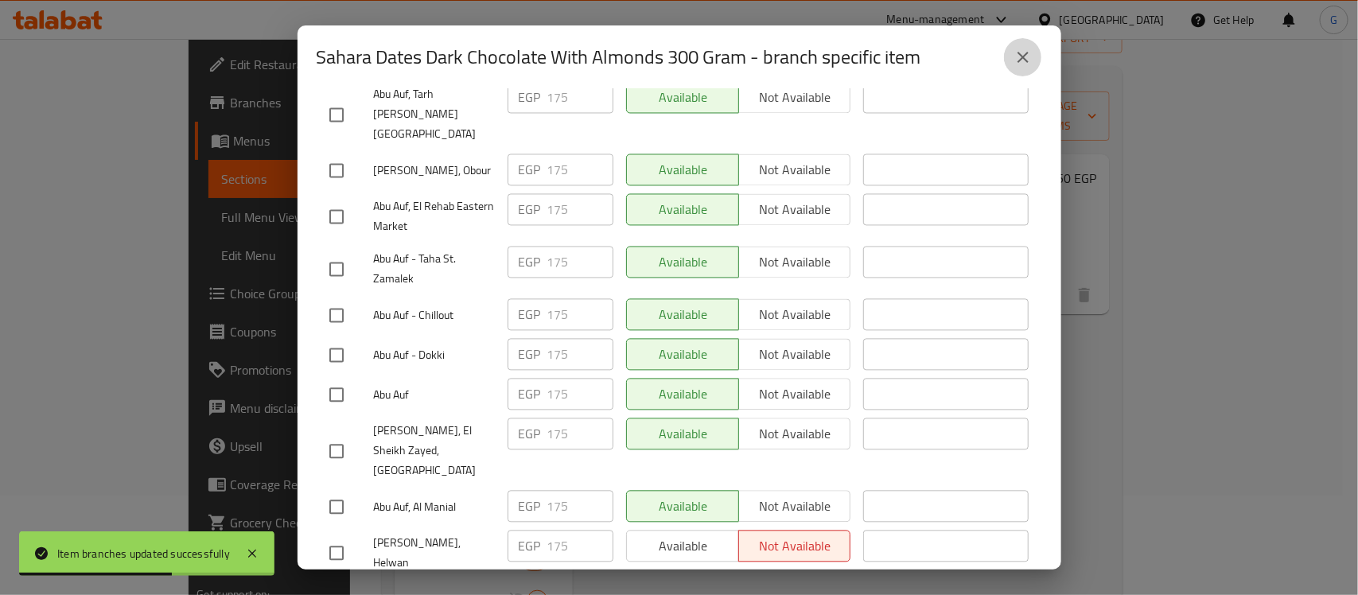
click at [1020, 70] on button "close" at bounding box center [1023, 57] width 38 height 38
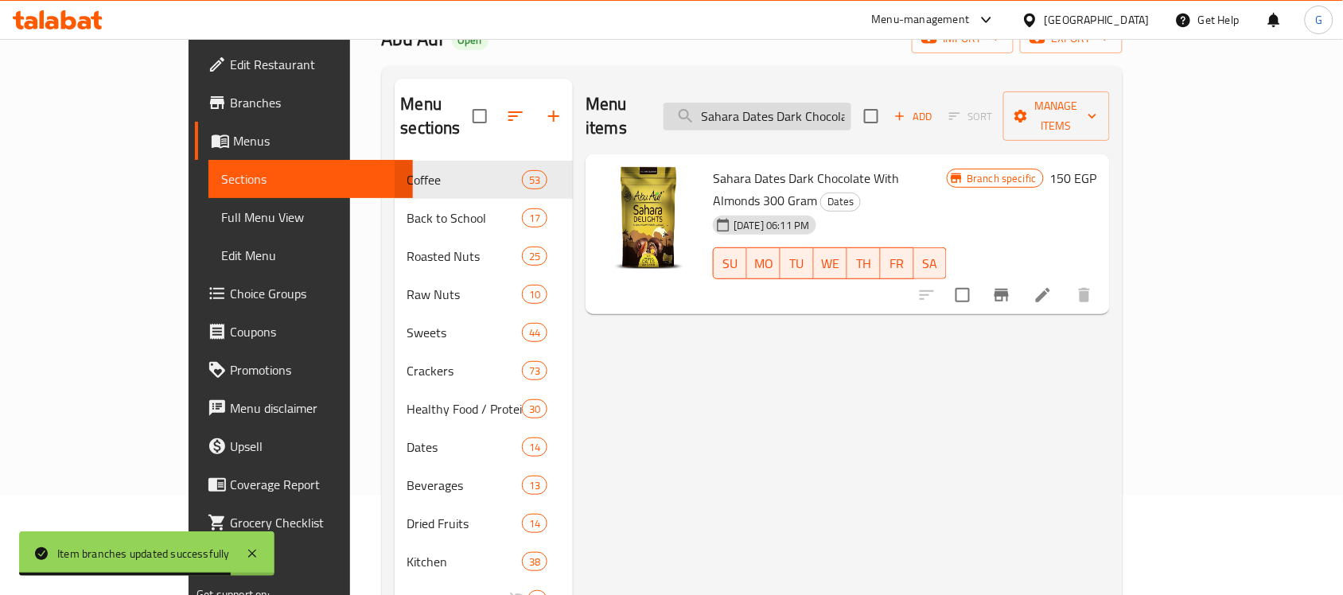
click at [851, 103] on input "Sahara Dates Dark Chocolate With Almonds 300 Gram" at bounding box center [757, 117] width 188 height 28
paste input "Abu Auf Sahara Dates Chocolate With Almonds - 300 G"
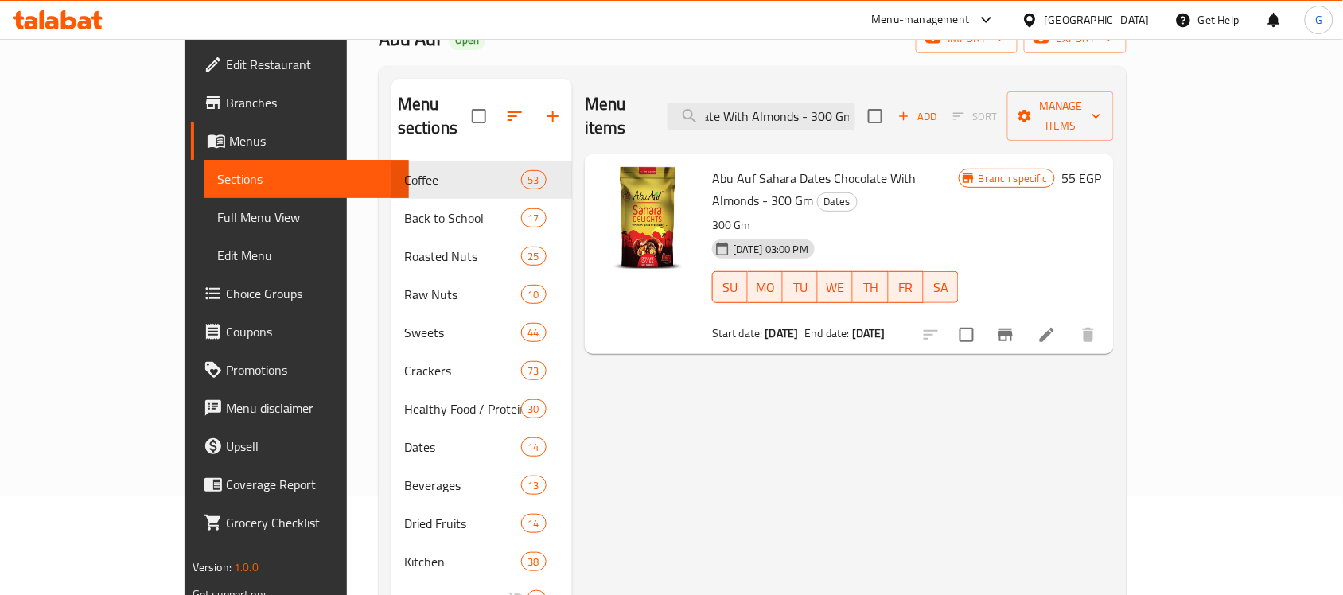
click at [1015, 325] on icon "Branch-specific-item" at bounding box center [1005, 334] width 19 height 19
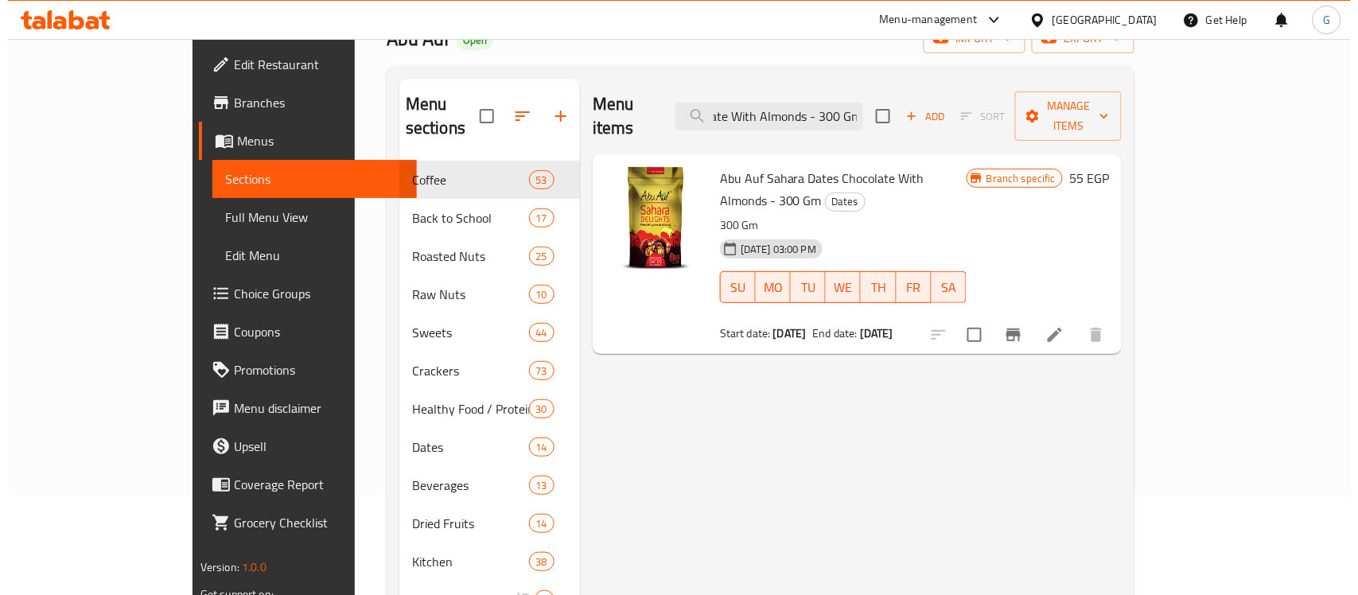
scroll to position [0, 0]
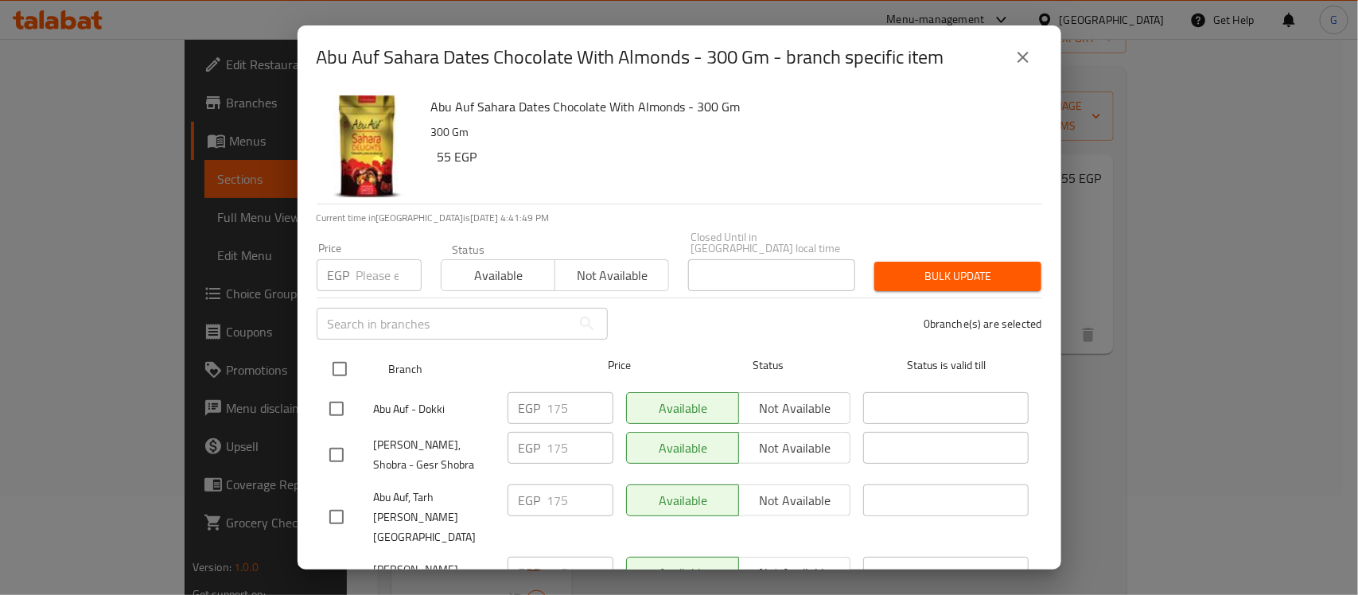
click at [336, 358] on input "checkbox" at bounding box center [339, 368] width 33 height 33
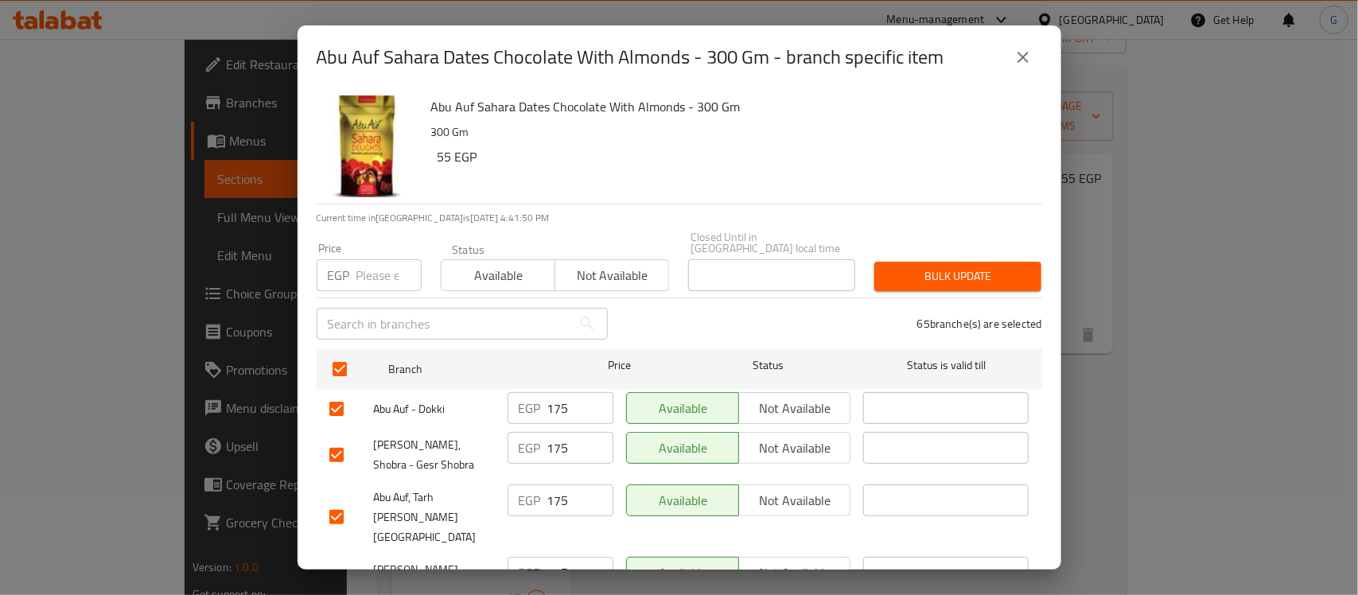
click at [374, 298] on div "​" at bounding box center [462, 323] width 310 height 51
click at [374, 273] on input "number" at bounding box center [388, 275] width 65 height 32
paste input "175"
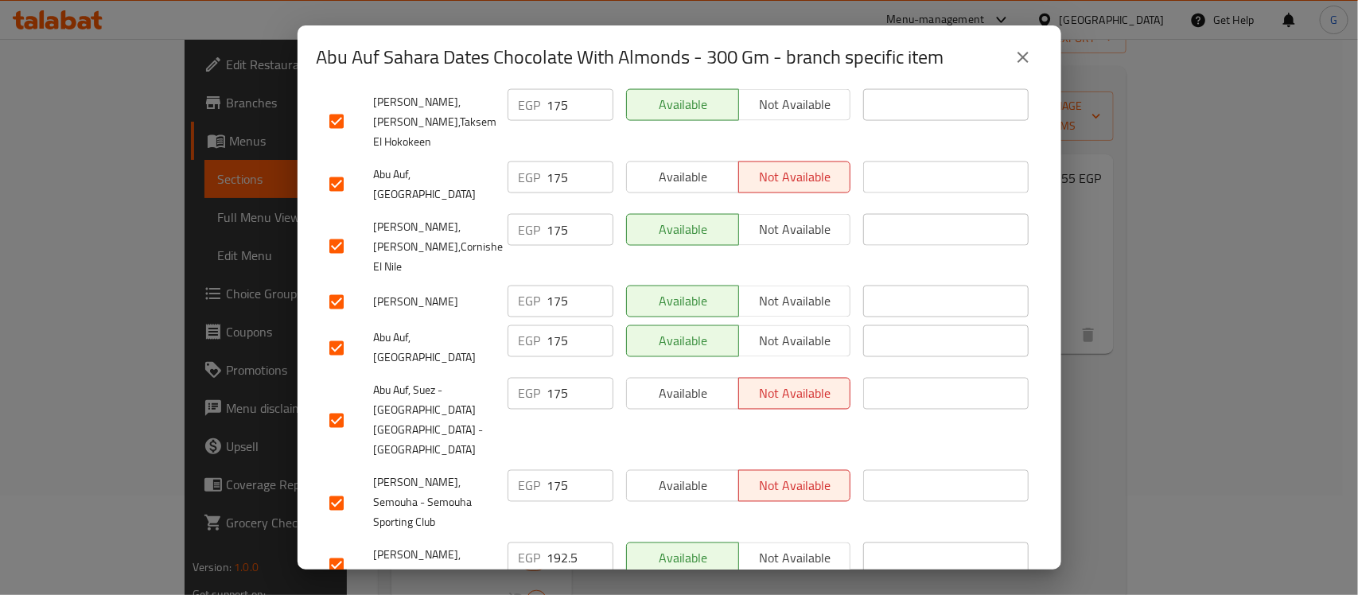
click at [340, 549] on input "checkbox" at bounding box center [336, 565] width 33 height 33
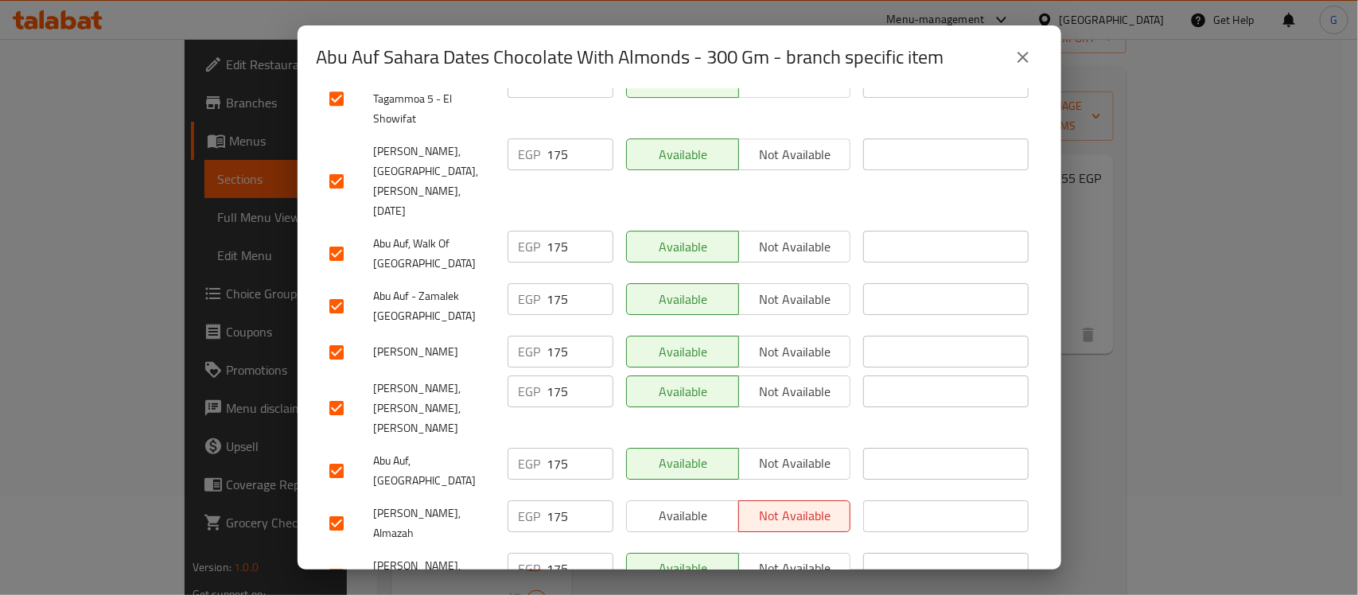
scroll to position [2922, 0]
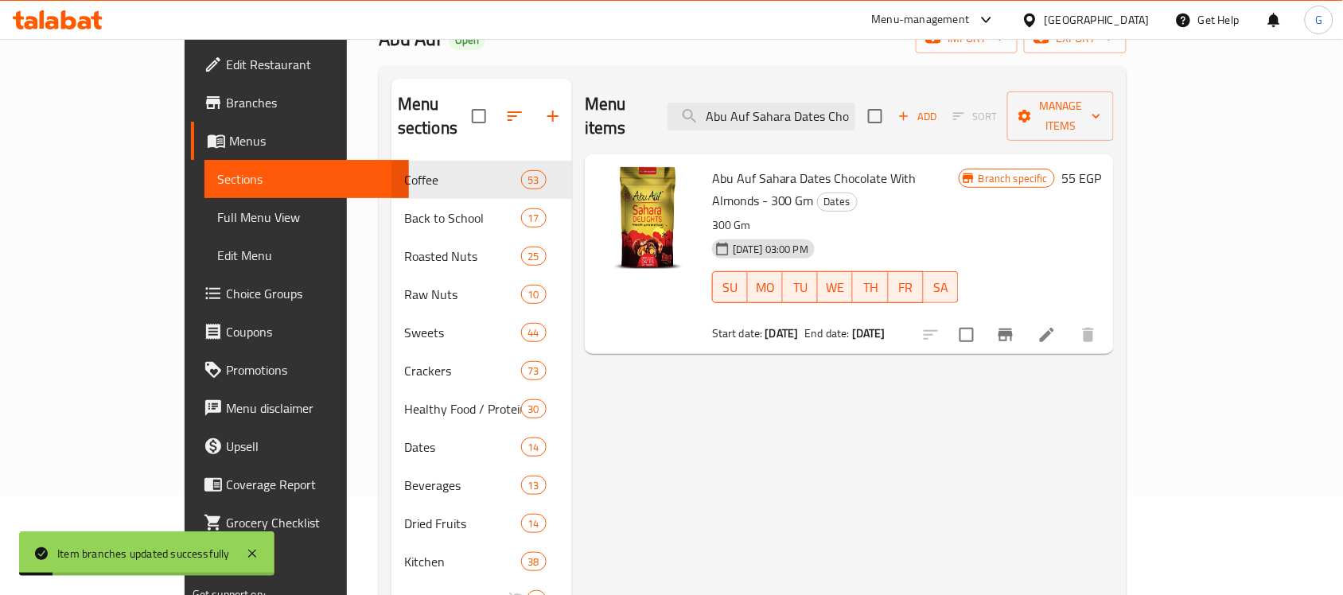
click at [1013, 329] on icon "Branch-specific-item" at bounding box center [1005, 335] width 14 height 13
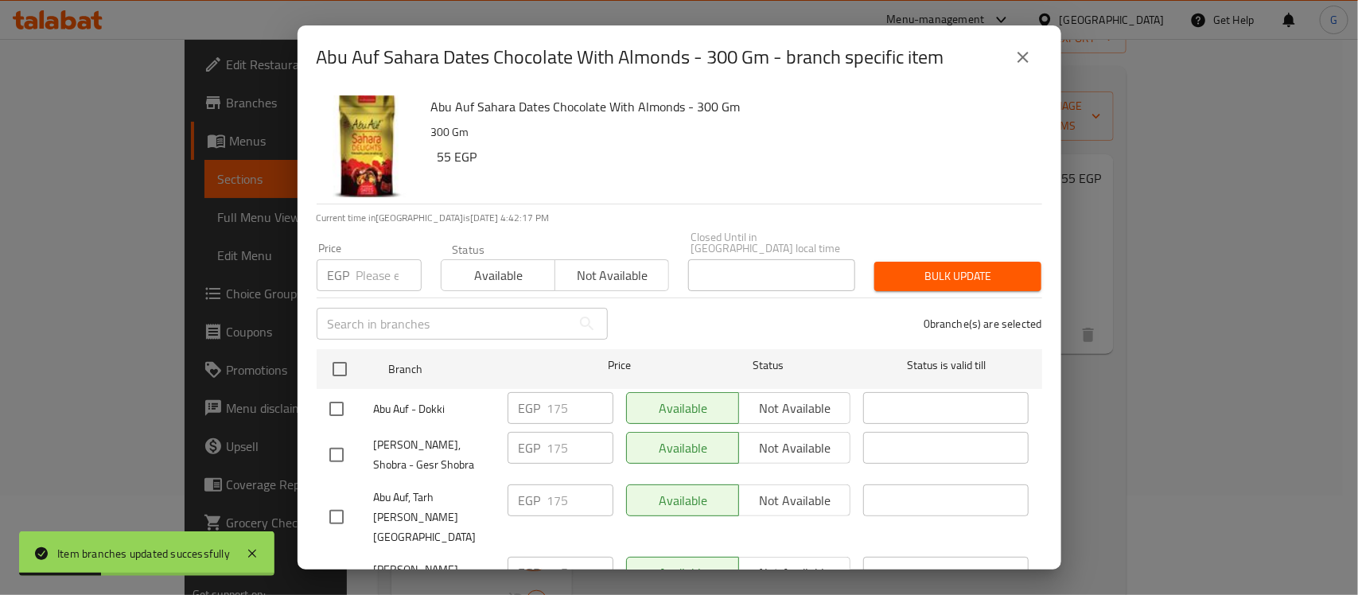
scroll to position [370, 0]
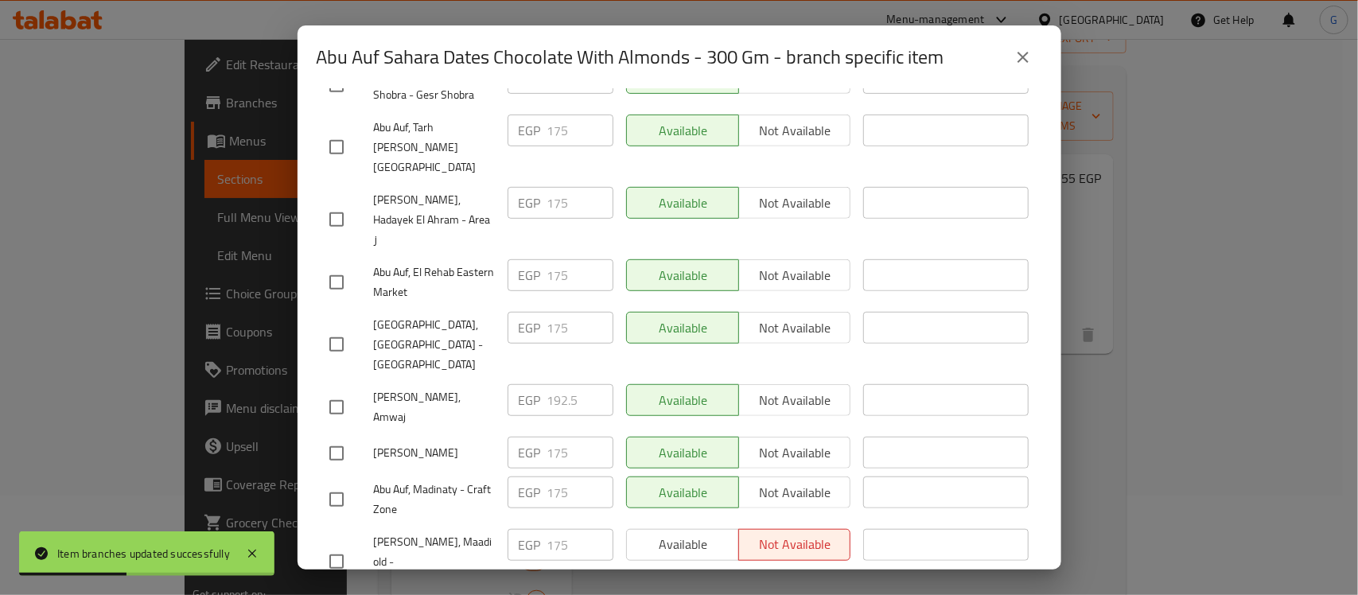
click at [332, 391] on input "checkbox" at bounding box center [336, 407] width 33 height 33
click at [578, 384] on input "192.5" at bounding box center [580, 400] width 66 height 32
click at [469, 443] on span "Abu Auf Faisal" at bounding box center [434, 453] width 121 height 20
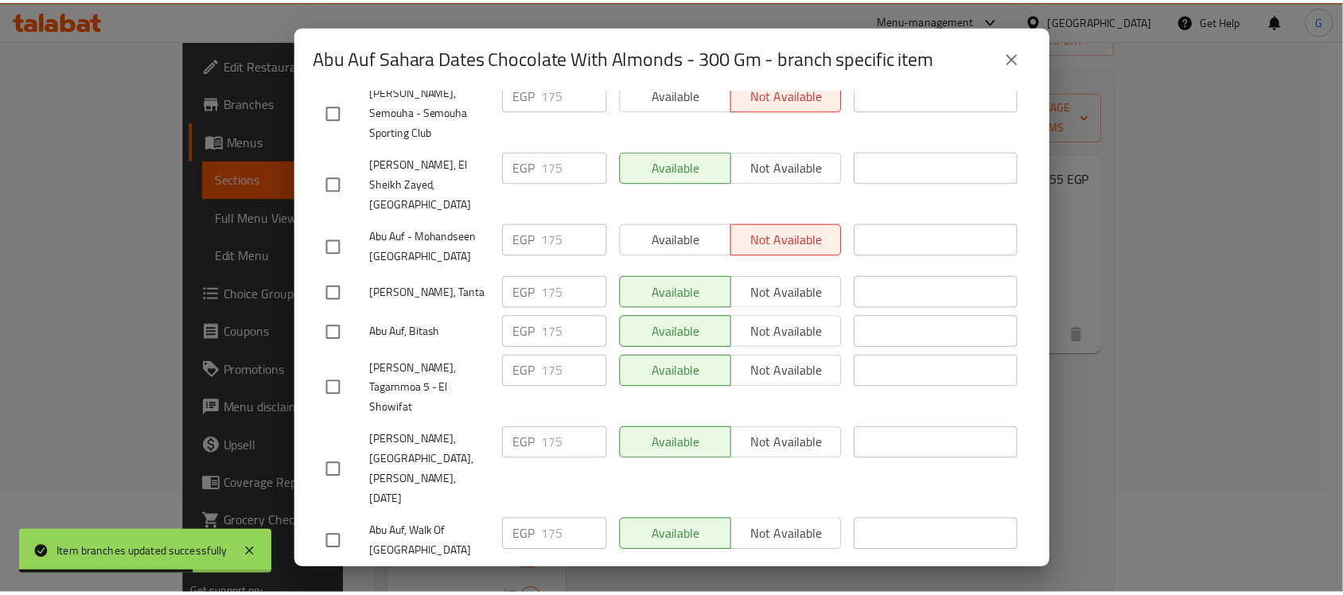
scroll to position [2922, 0]
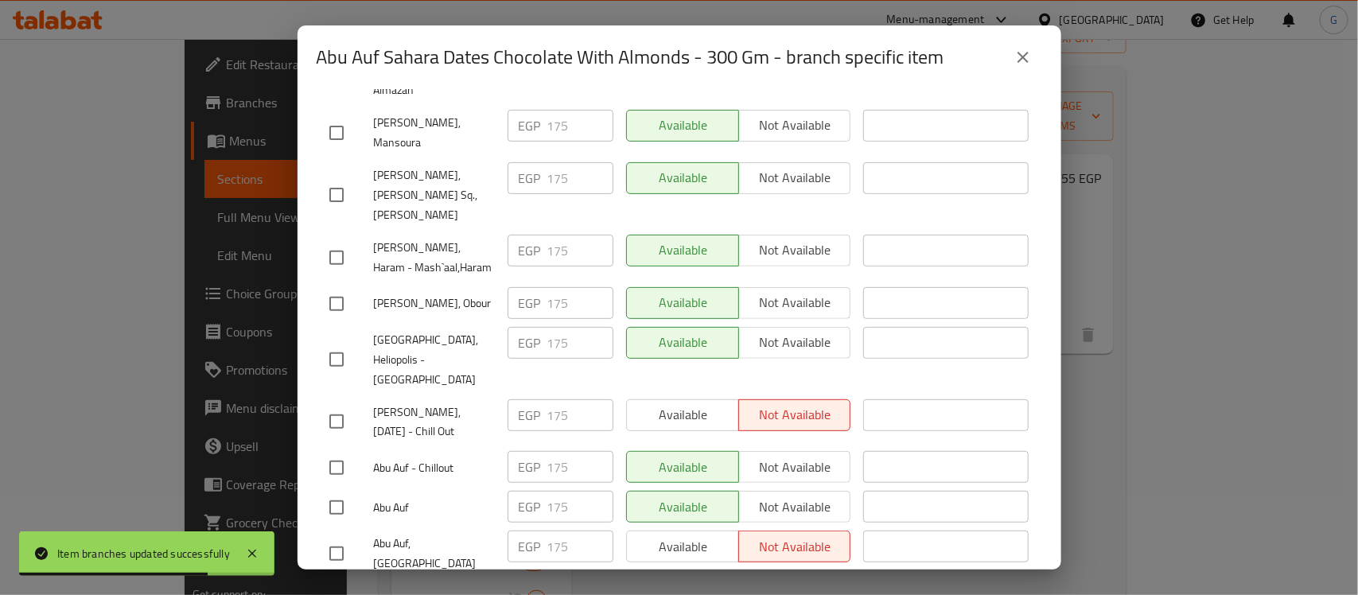
drag, startPoint x: 1015, startPoint y: 535, endPoint x: 993, endPoint y: 546, distance: 24.9
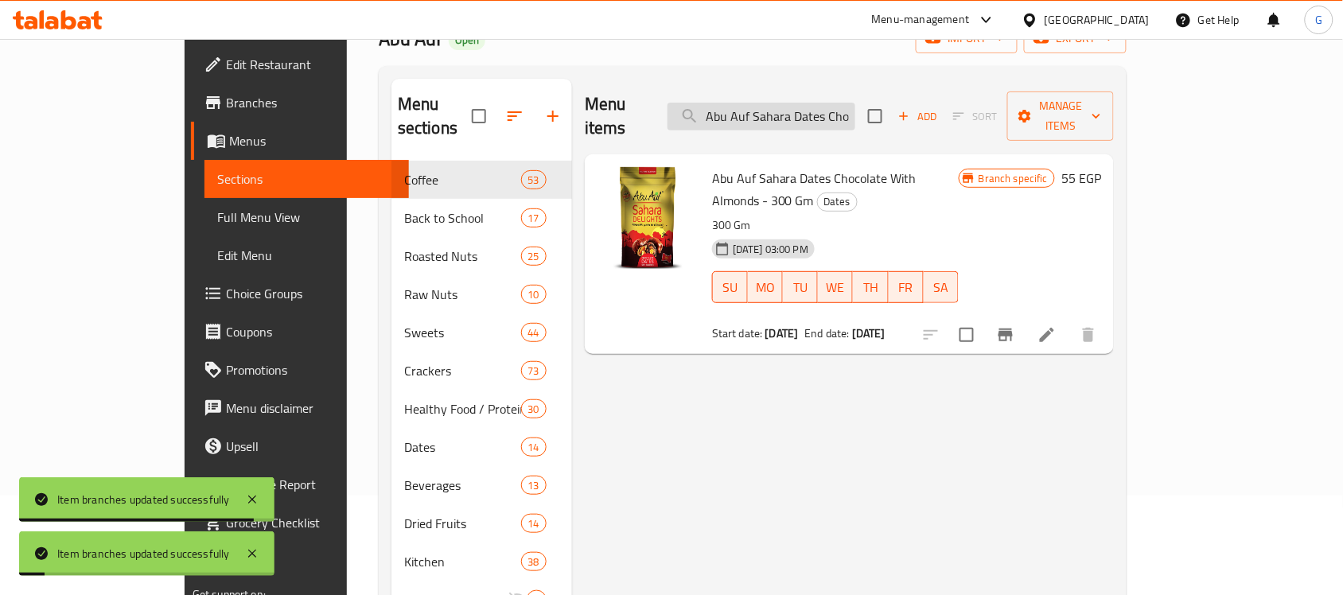
click at [855, 117] on input "Abu Auf Sahara Dates Chocolate With Almonds - 300 Gm" at bounding box center [761, 117] width 188 height 28
paste input "Sahara Dates Delights Chocolate - 300 g"
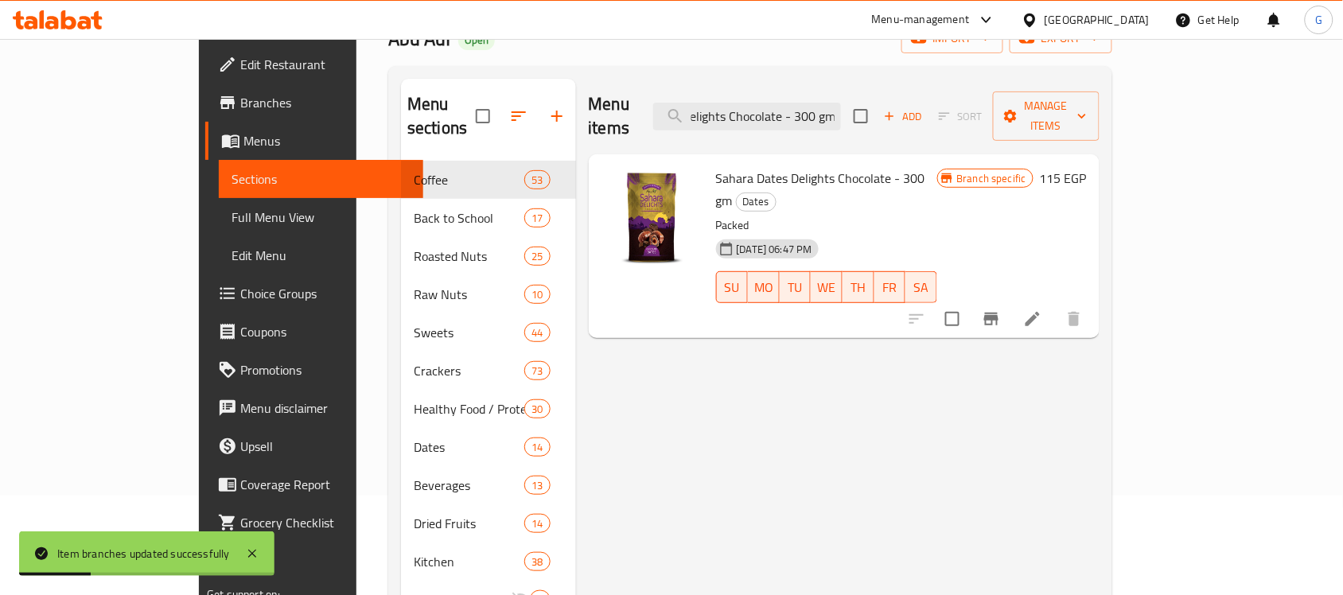
click at [1010, 300] on button "Branch-specific-item" at bounding box center [991, 319] width 38 height 38
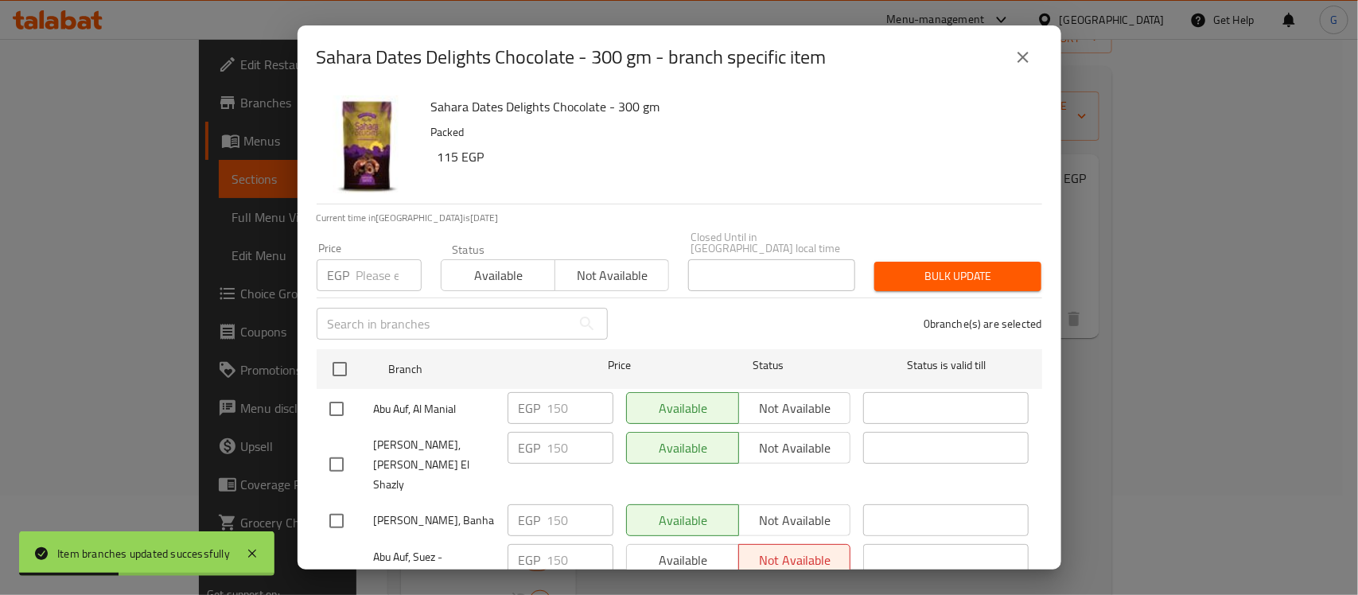
scroll to position [2922, 0]
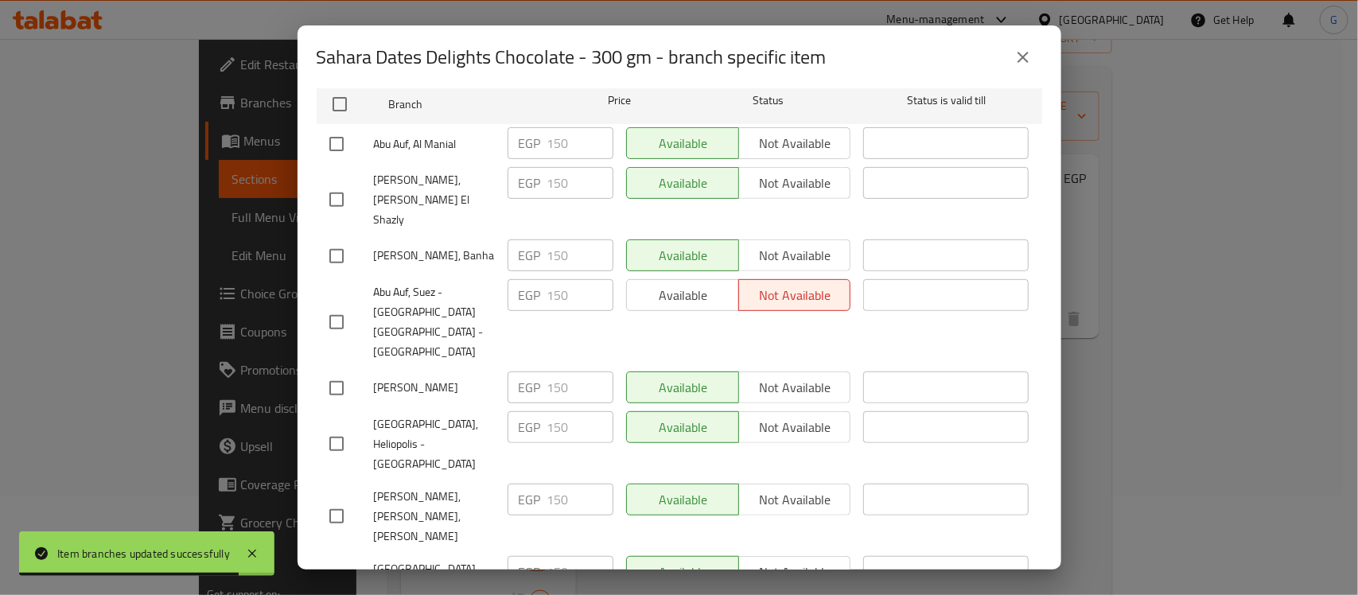
scroll to position [0, 0]
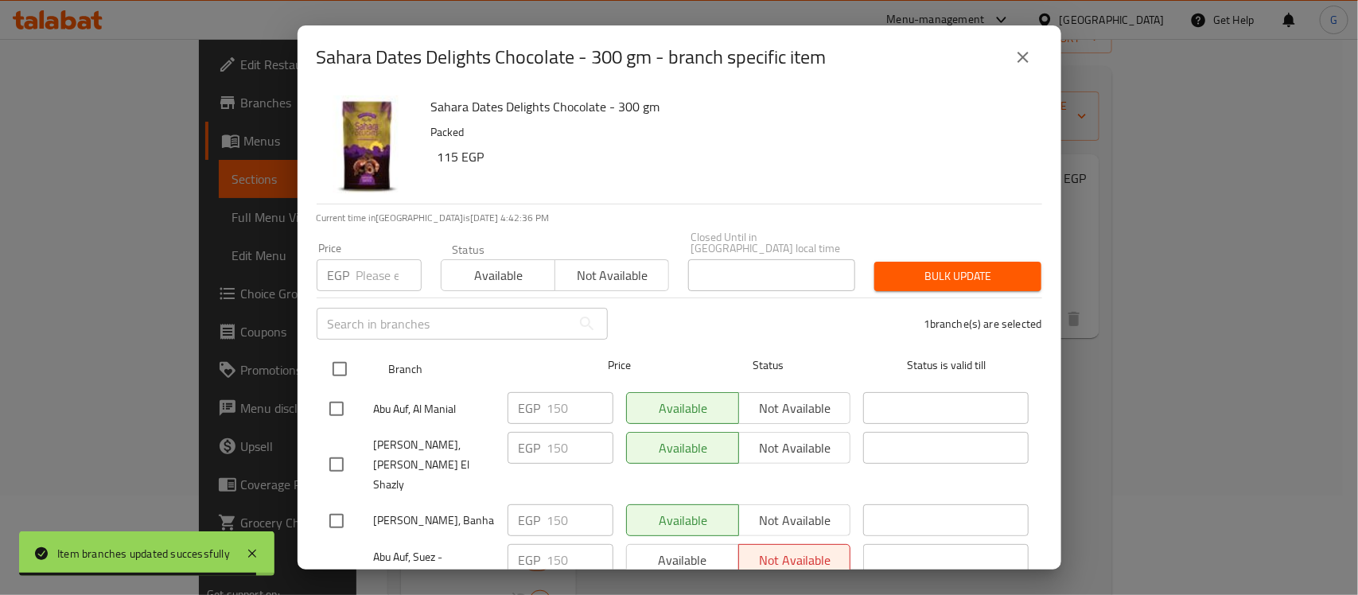
click at [340, 352] on input "checkbox" at bounding box center [339, 368] width 33 height 33
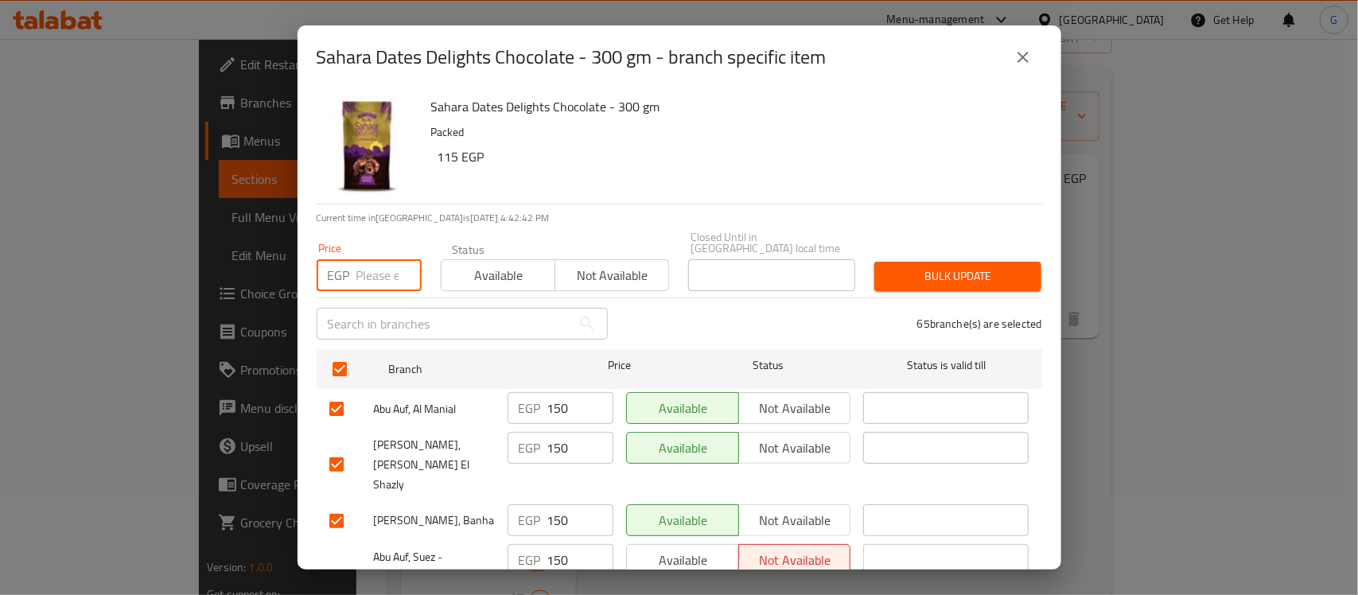
click at [371, 259] on input "number" at bounding box center [388, 275] width 65 height 32
paste input "150"
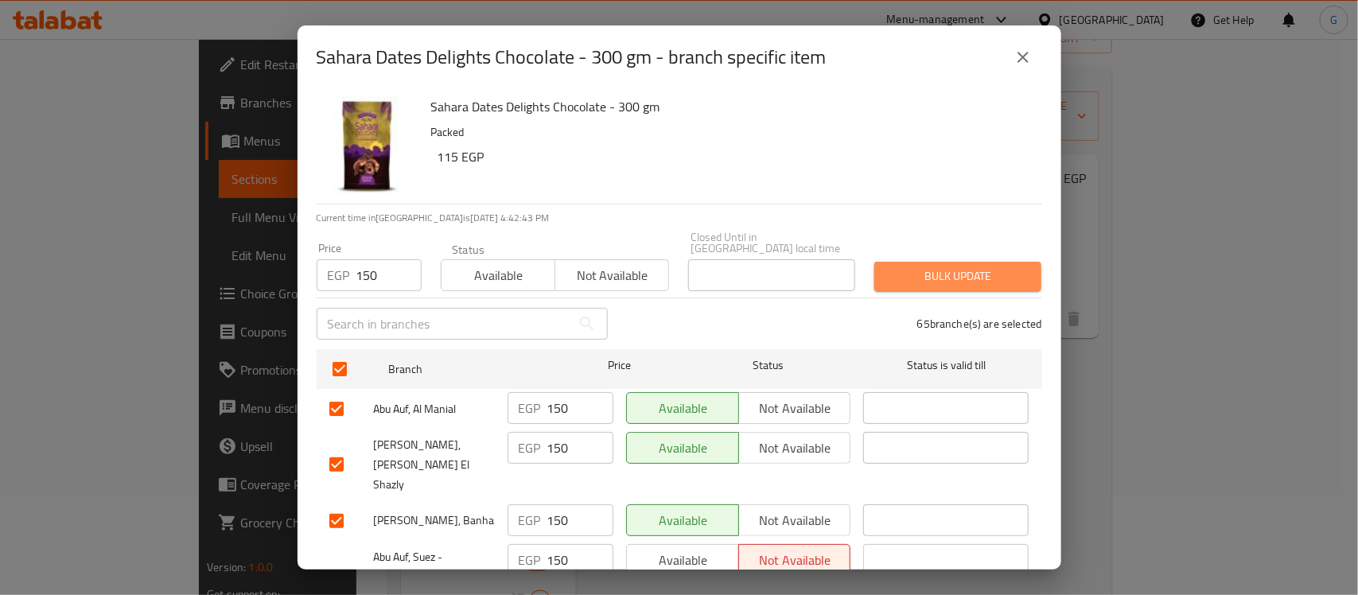
click at [967, 267] on span "Bulk update" at bounding box center [958, 277] width 142 height 20
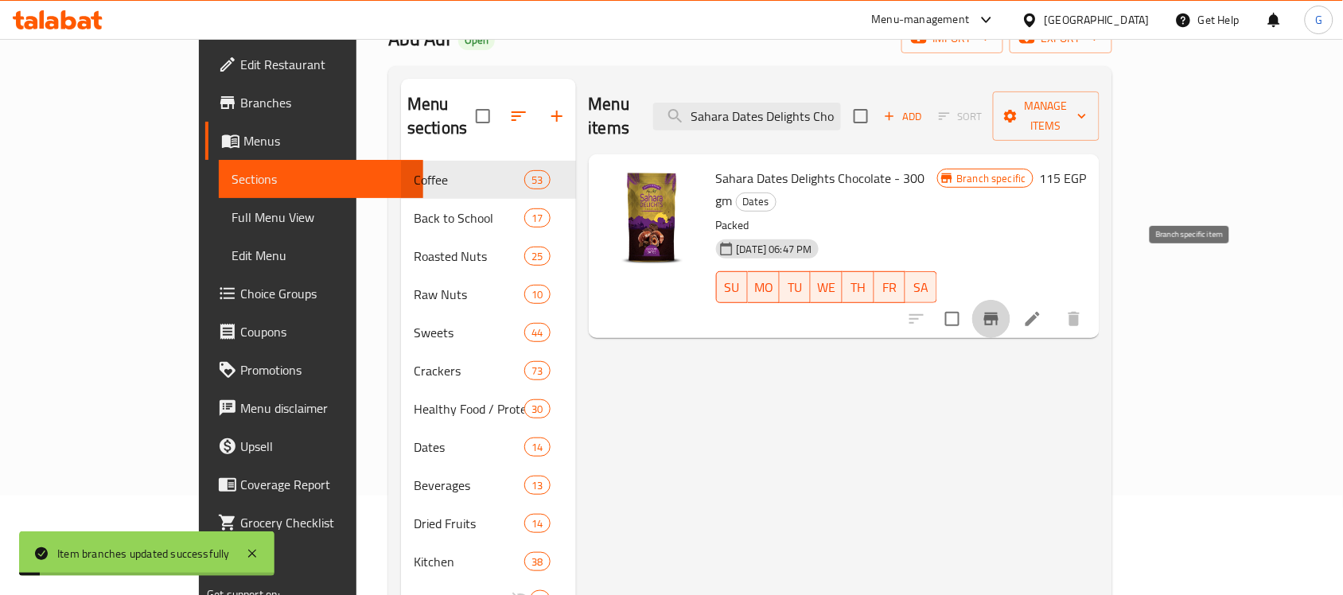
click at [998, 313] on icon "Branch-specific-item" at bounding box center [991, 319] width 14 height 13
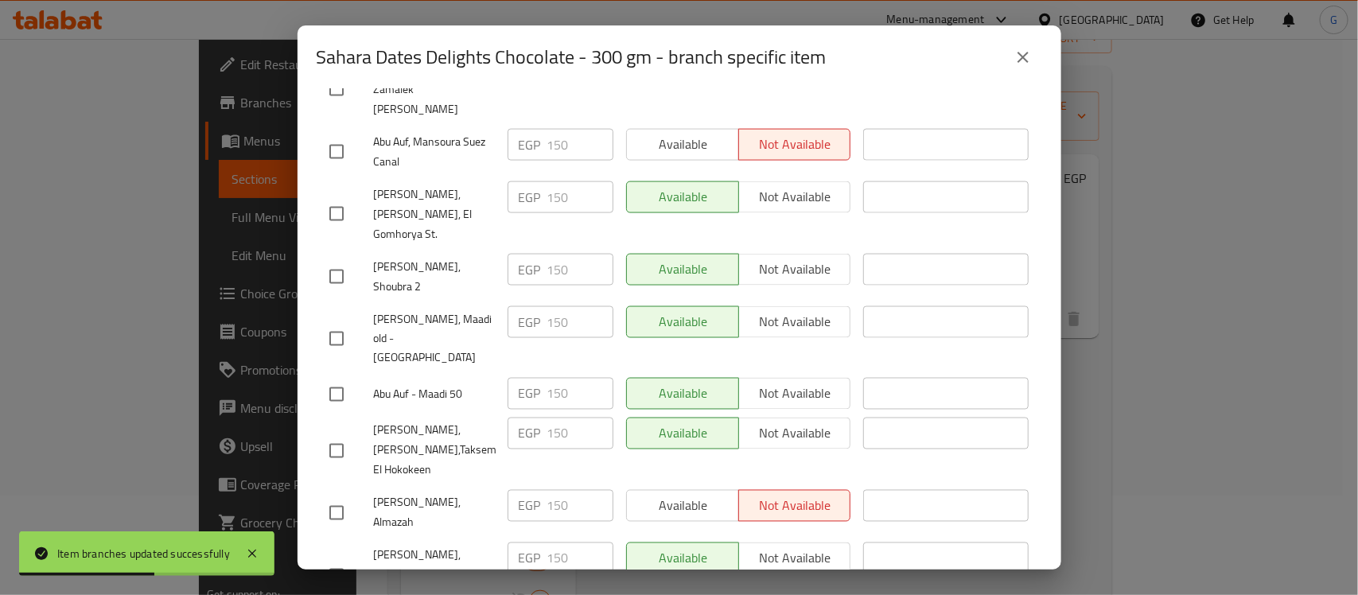
scroll to position [601, 0]
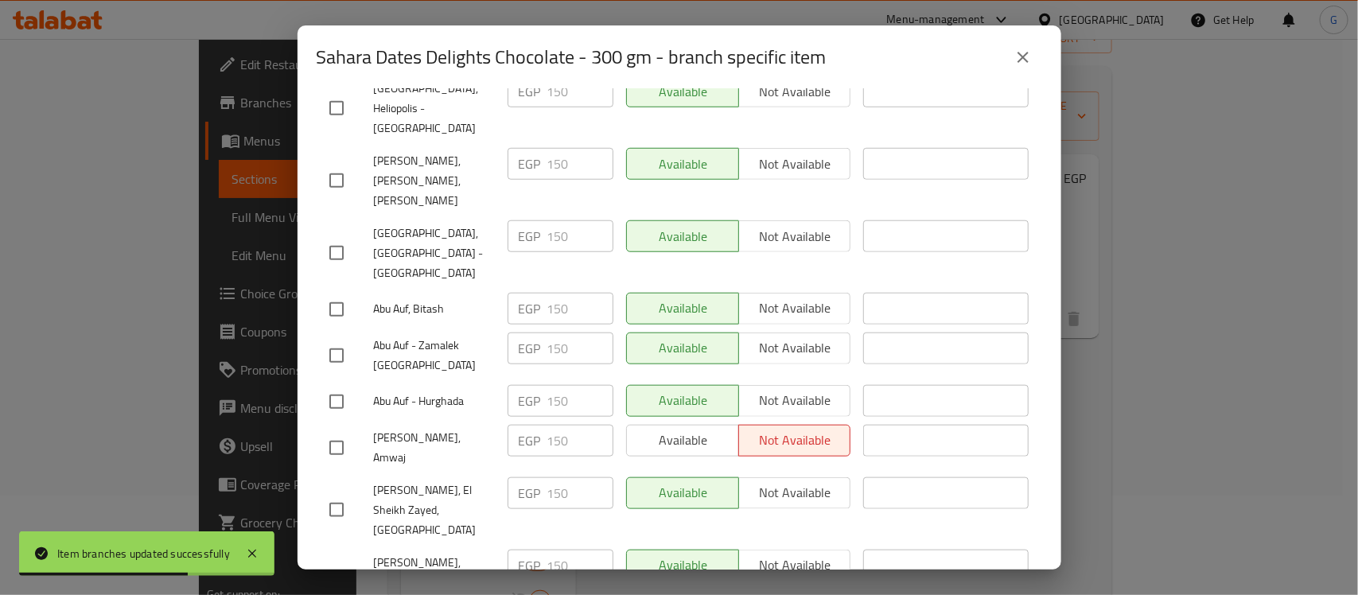
click at [327, 431] on input "checkbox" at bounding box center [336, 447] width 33 height 33
click at [565, 425] on input "150" at bounding box center [580, 441] width 66 height 32
paste input "65"
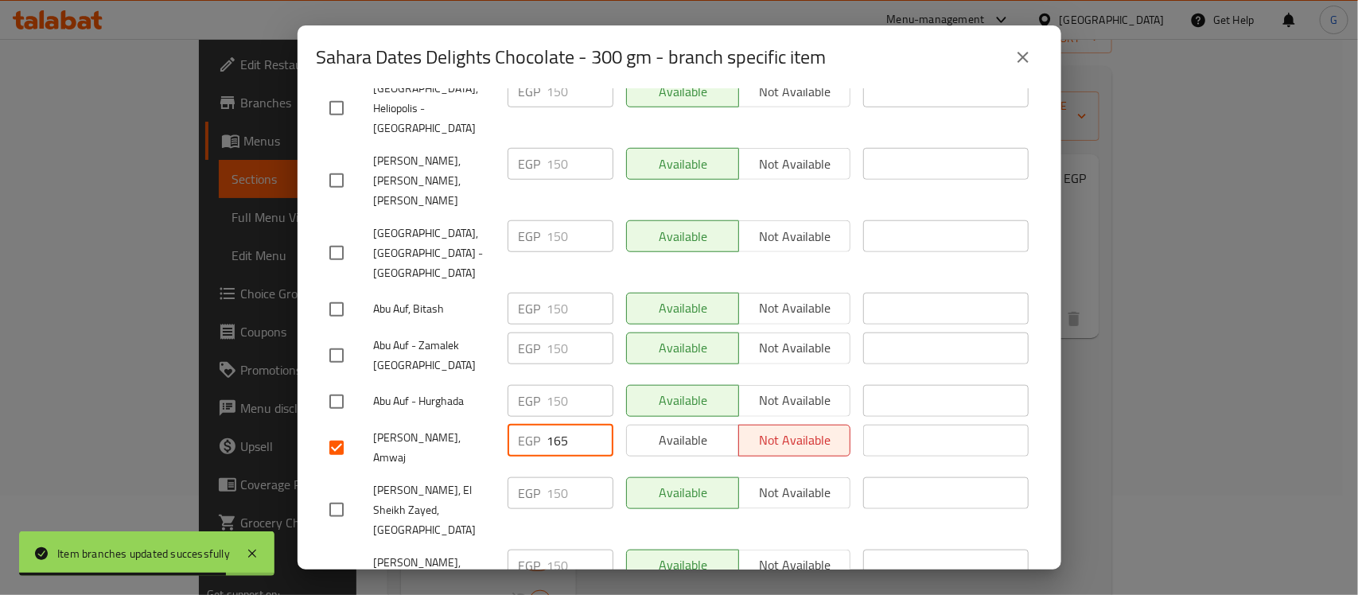
click at [484, 481] on span "Abu Auf, El Sheikh Zayed, Americana Plaza" at bounding box center [434, 511] width 121 height 60
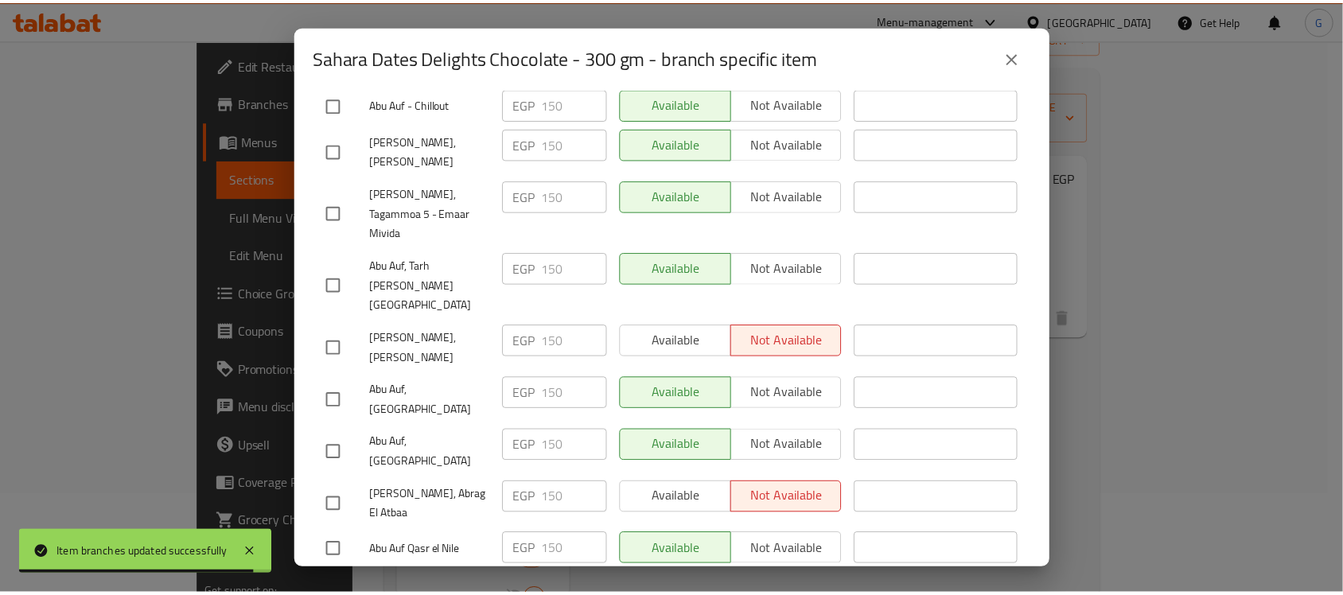
scroll to position [2922, 0]
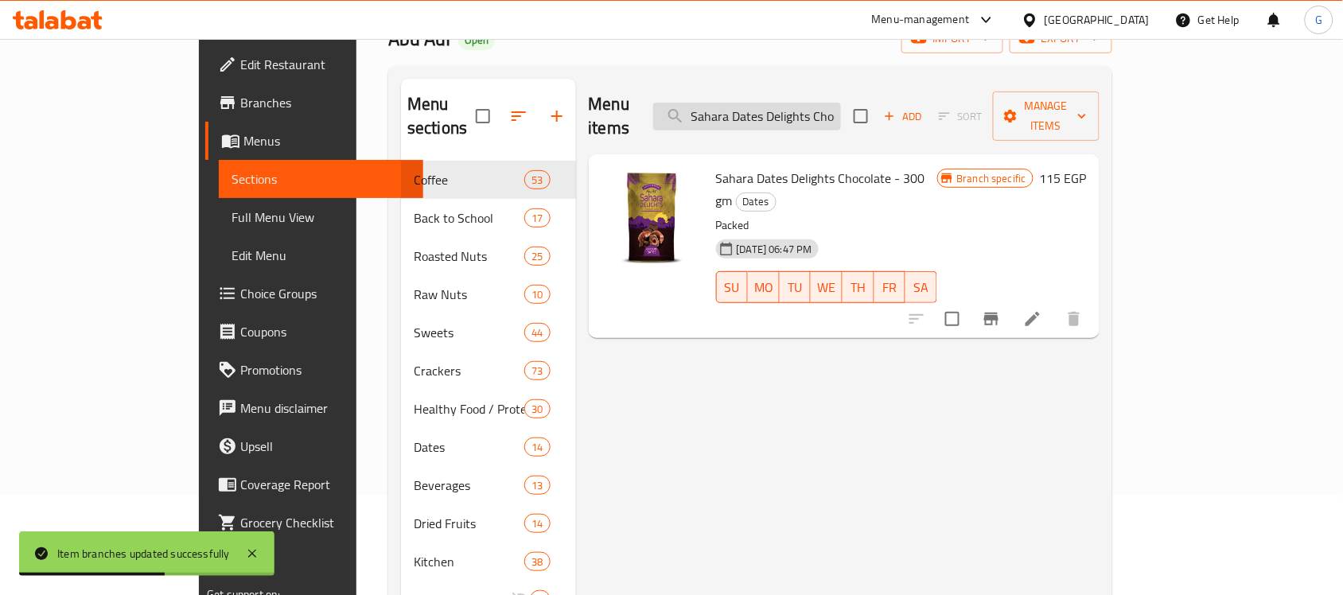
click at [841, 103] on input "Sahara Dates Delights Chocolate - 300 gm" at bounding box center [747, 117] width 188 height 28
click at [998, 313] on icon "Branch-specific-item" at bounding box center [991, 319] width 14 height 13
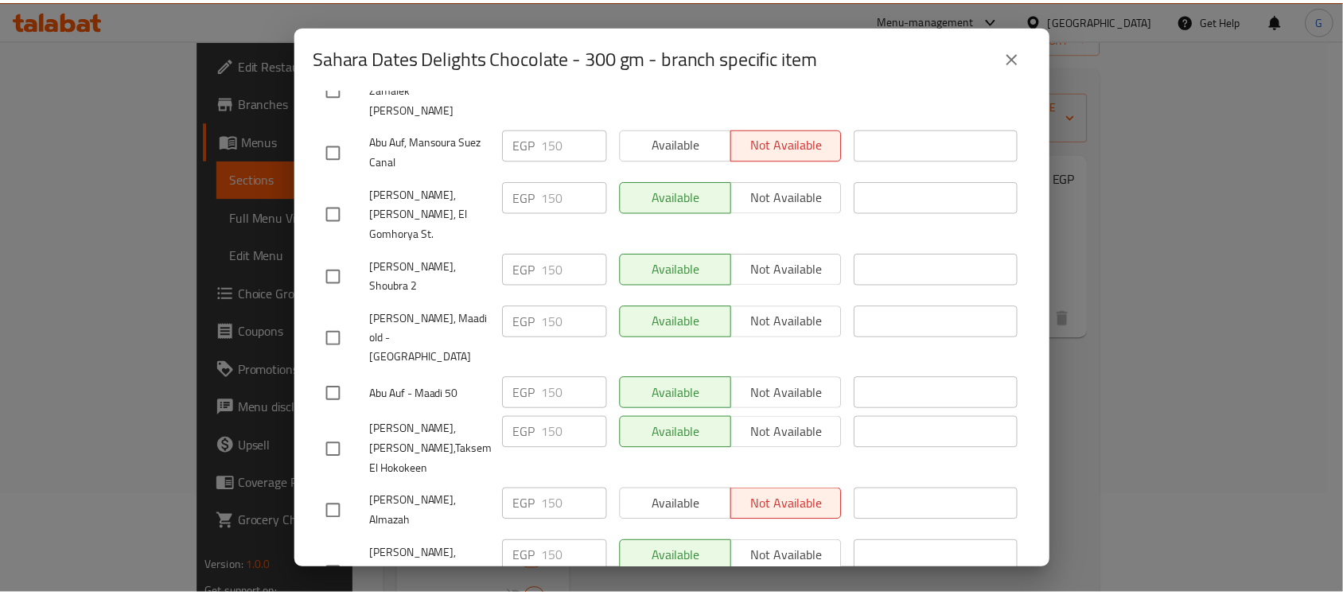
scroll to position [599, 0]
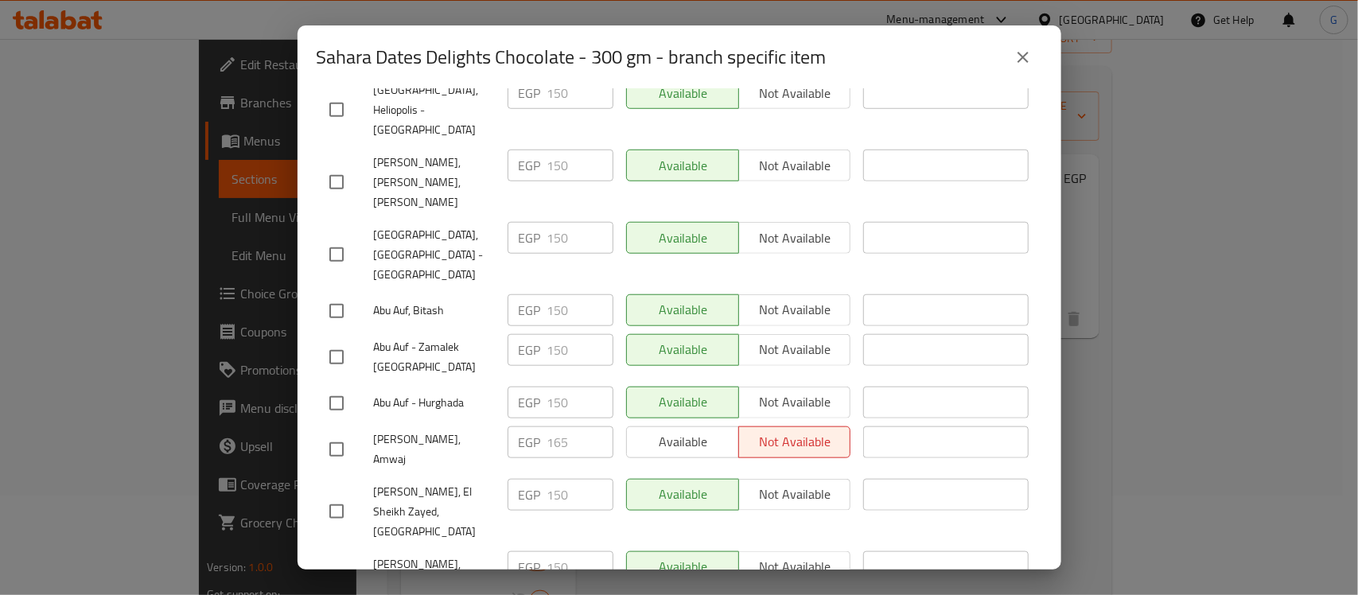
click at [1026, 61] on icon "close" at bounding box center [1023, 57] width 11 height 11
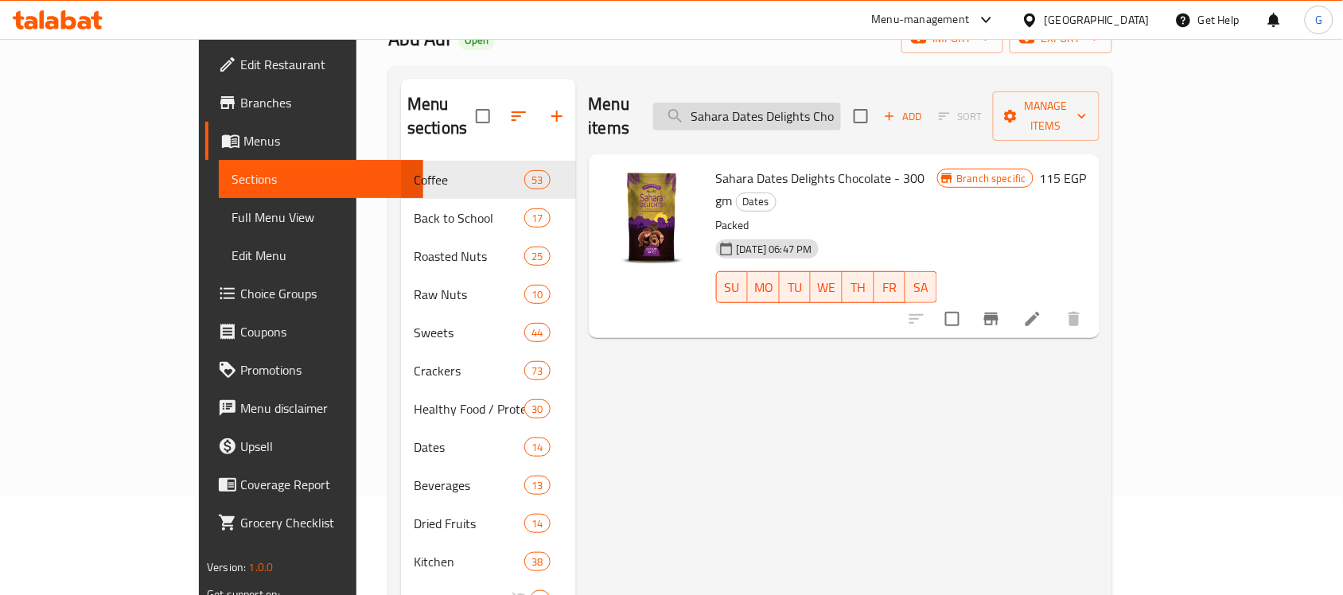
click at [784, 103] on input "Sahara Dates Delights Chocolate - 300 gm" at bounding box center [747, 117] width 188 height 28
paste input "Abu Auf Sahara Dates Chocolate With Almonds - 300 G"
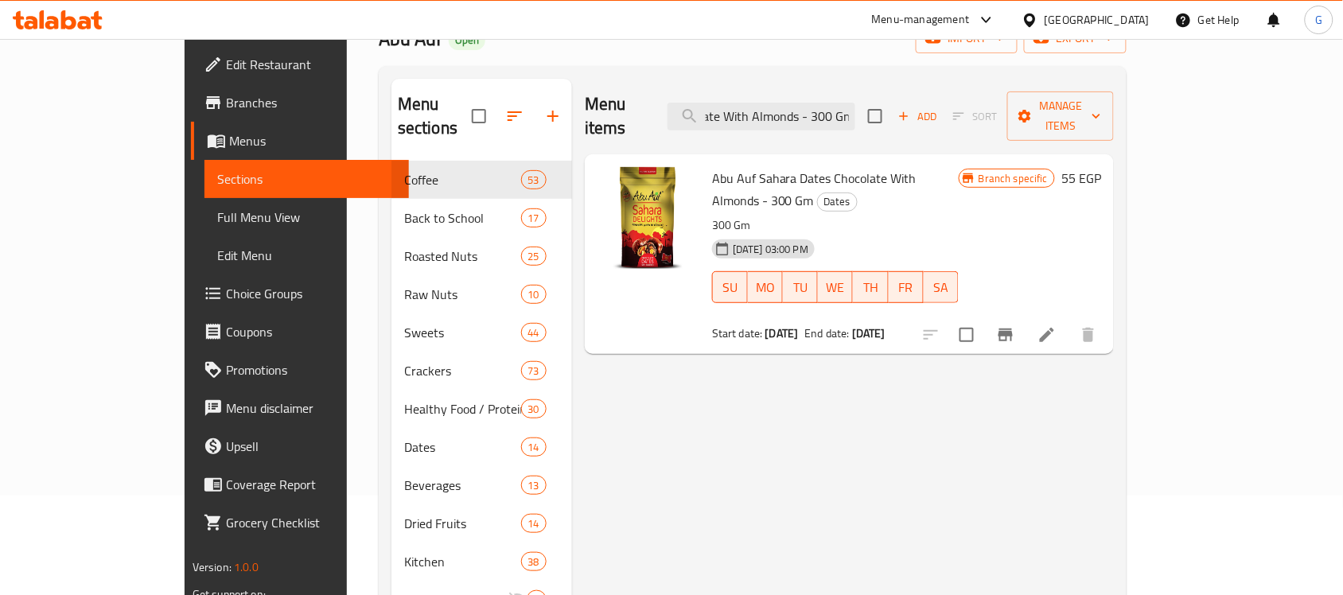
click at [1015, 325] on icon "Branch-specific-item" at bounding box center [1005, 334] width 19 height 19
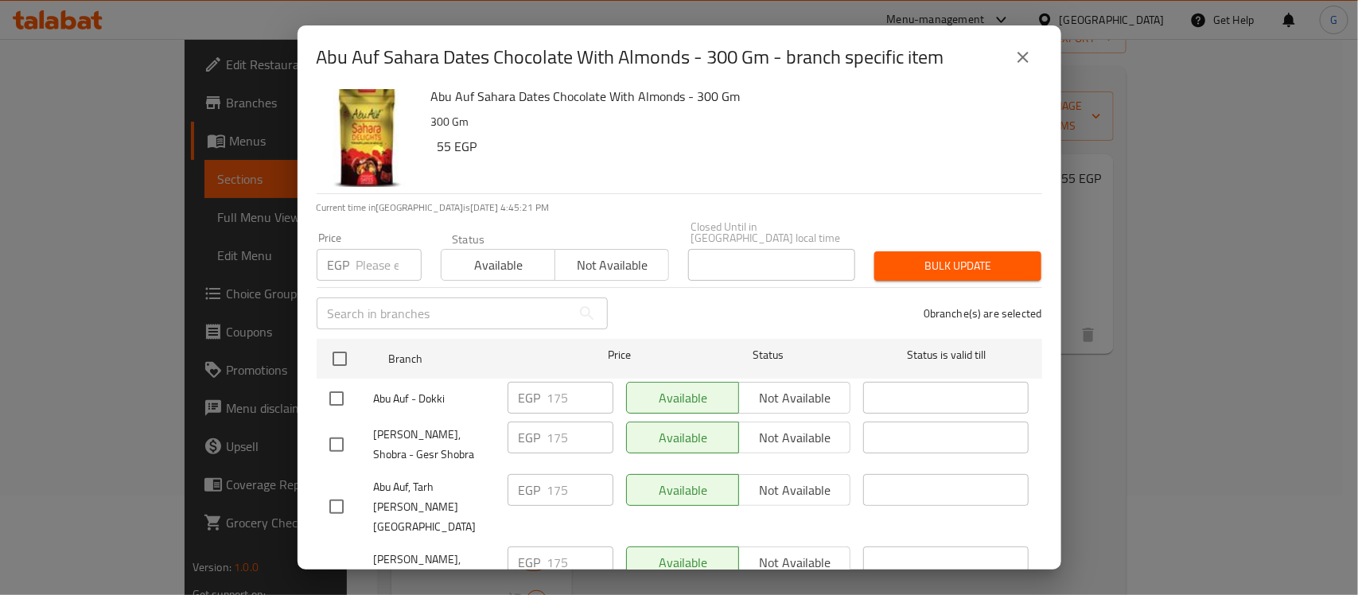
scroll to position [0, 0]
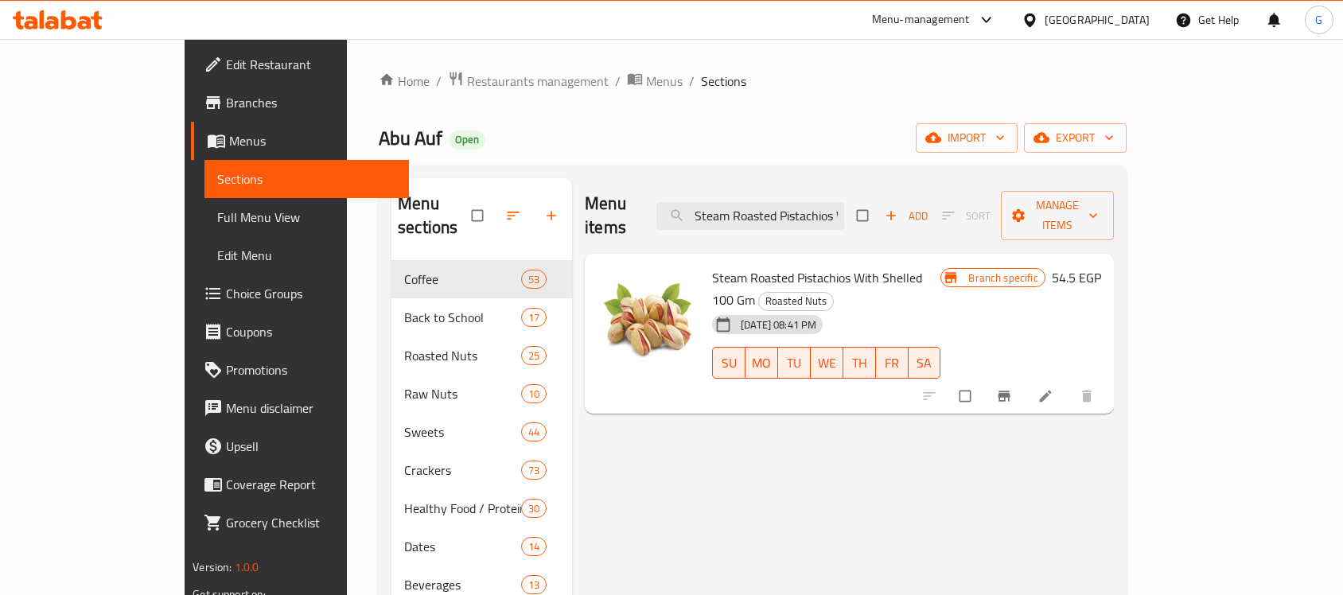
scroll to position [99, 0]
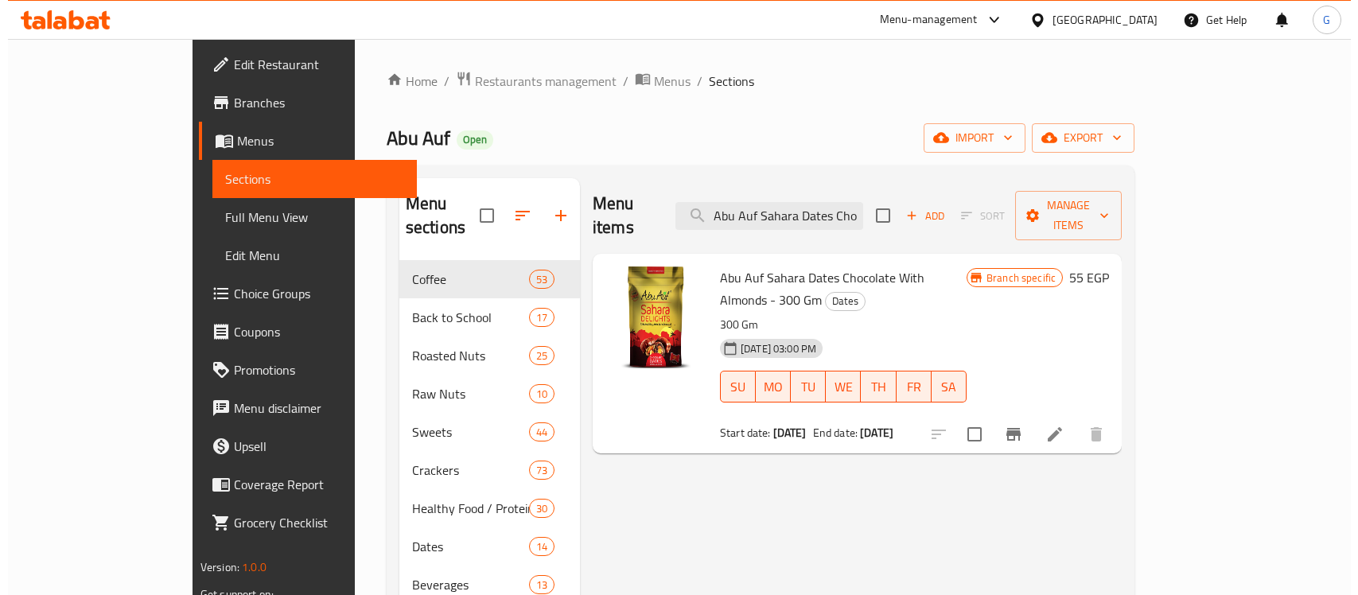
scroll to position [99, 0]
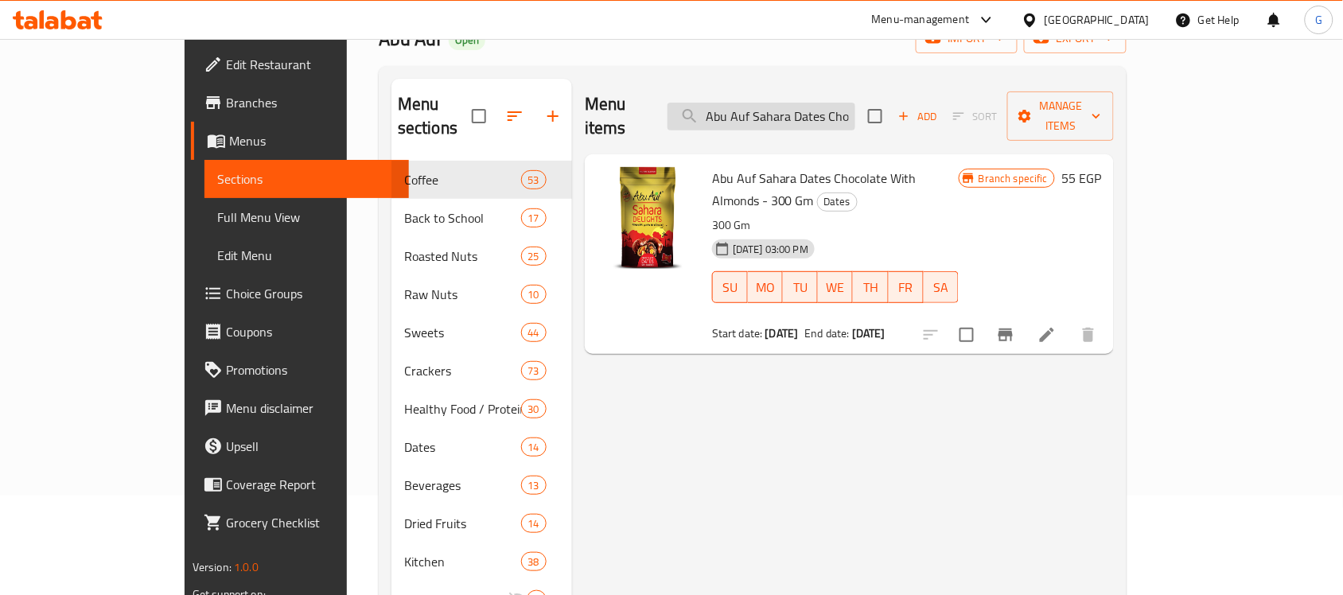
click at [851, 103] on input "Abu Auf Sahara Dates Chocolate With Almonds - 300 Gm" at bounding box center [761, 117] width 188 height 28
paste input "Steamed Almond 1"
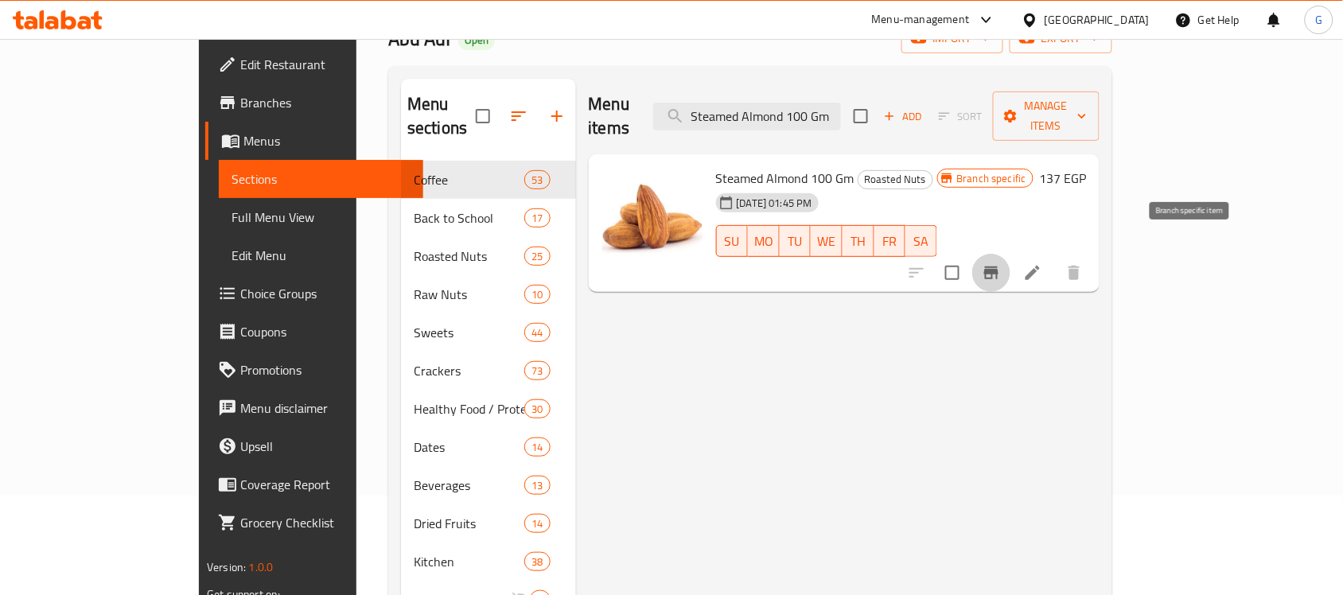
click at [1010, 261] on button "Branch-specific-item" at bounding box center [991, 273] width 38 height 38
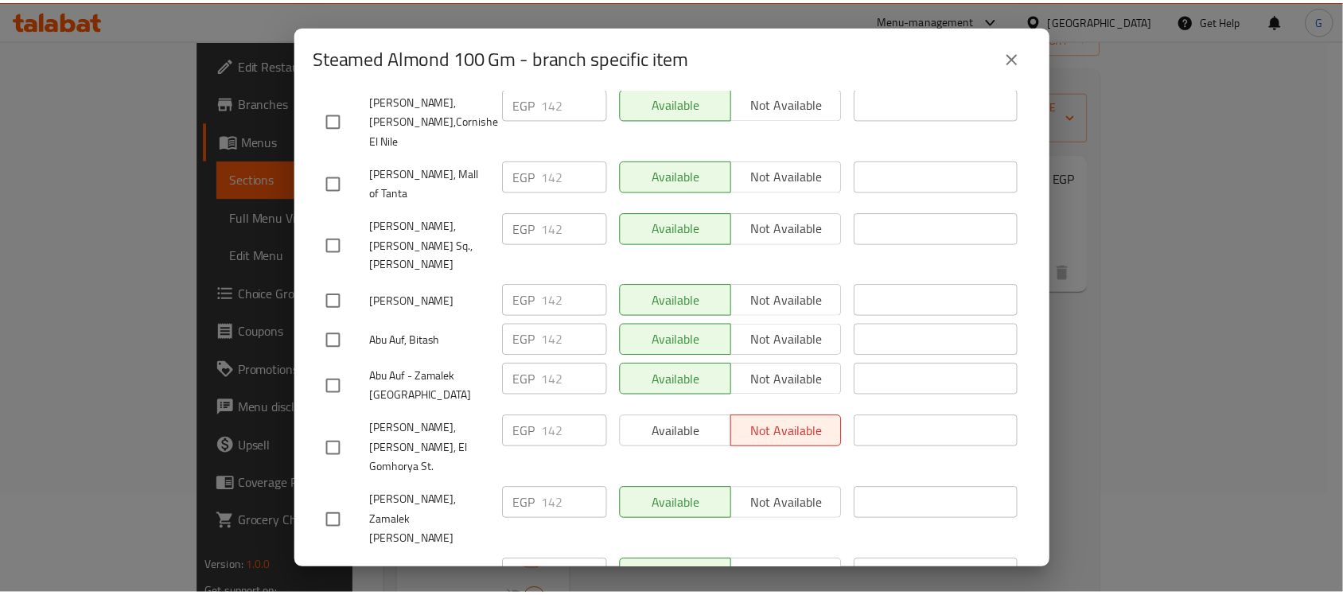
scroll to position [581, 0]
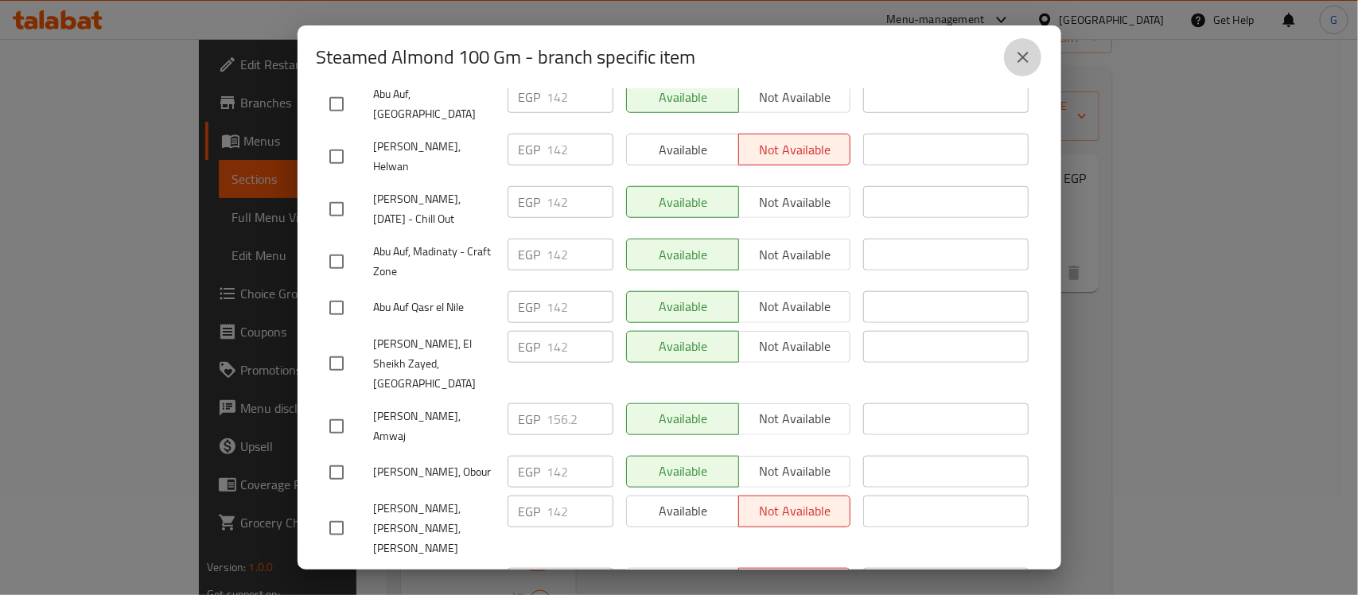
click at [1027, 56] on icon "close" at bounding box center [1023, 57] width 19 height 19
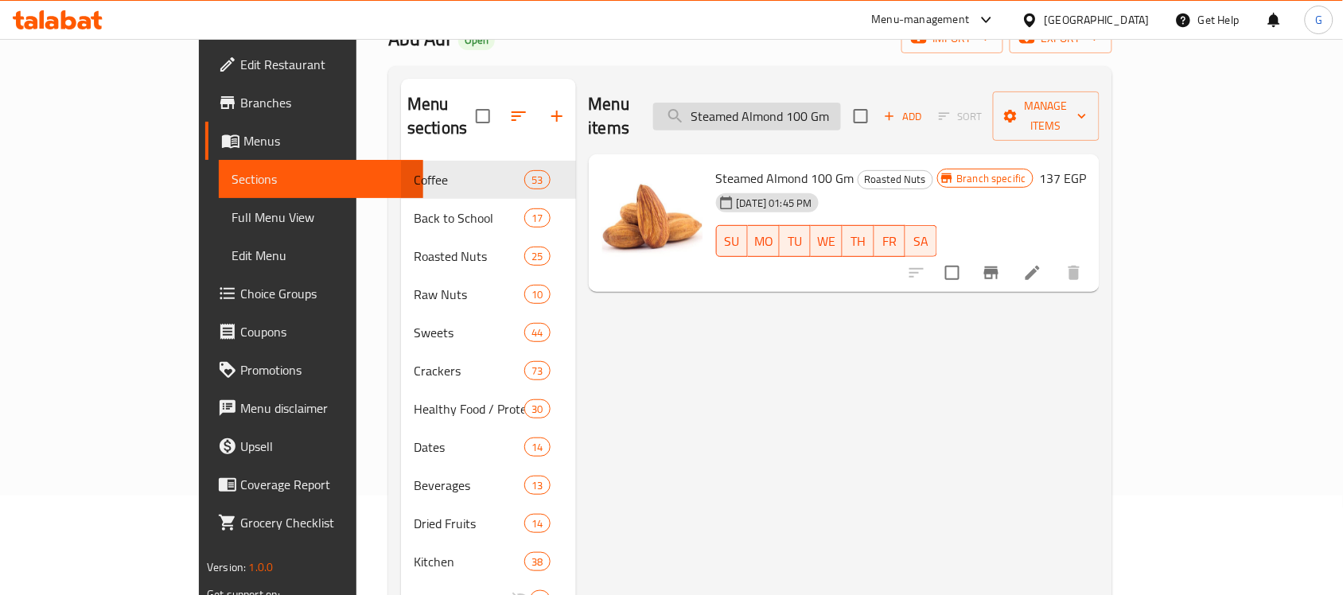
click at [841, 107] on input "Steamed Almond 100 Gm" at bounding box center [747, 117] width 188 height 28
paste input "Hazelnut Without Salt"
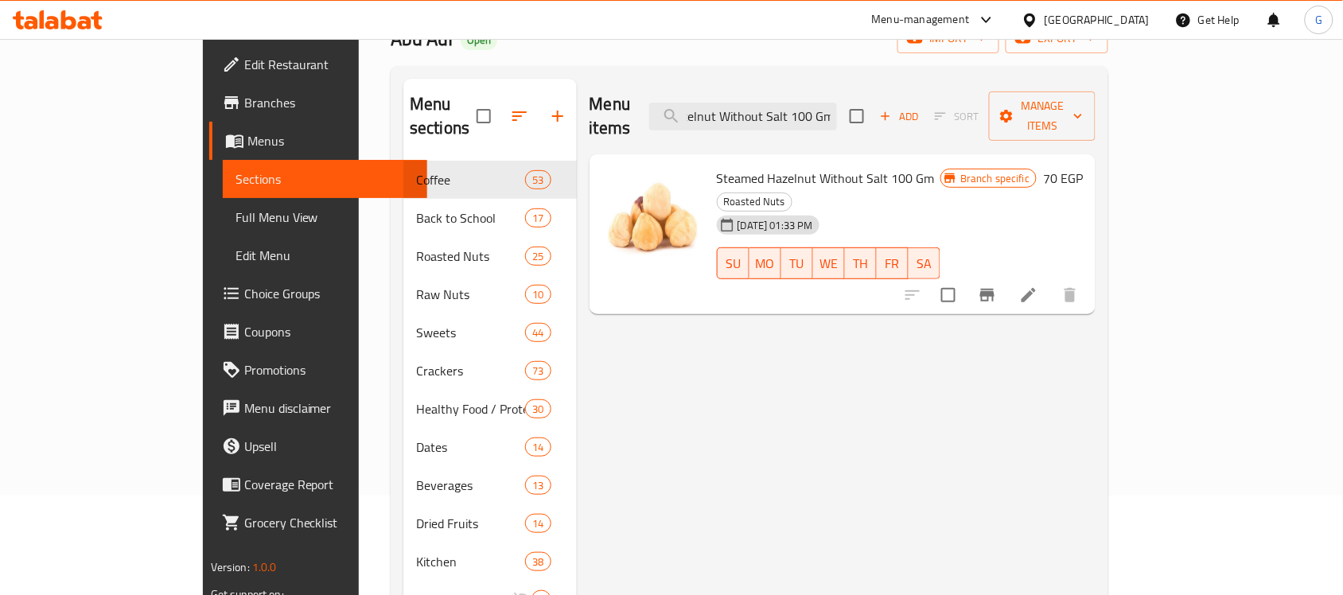
click at [994, 289] on icon "Branch-specific-item" at bounding box center [987, 295] width 14 height 13
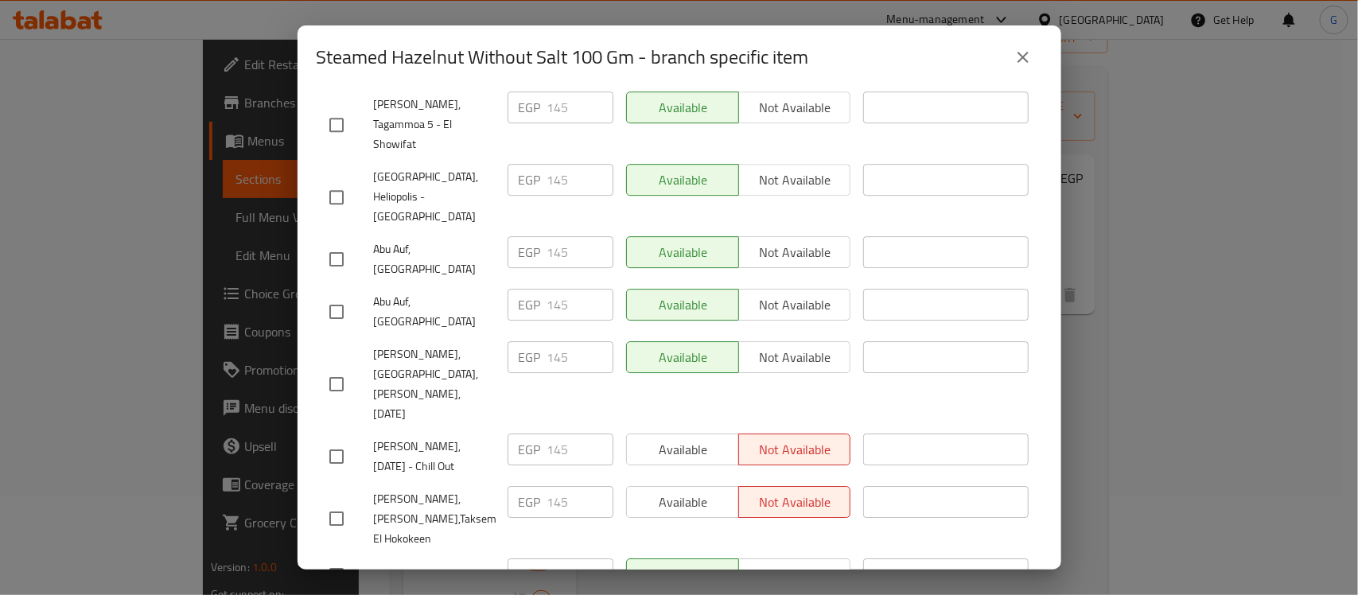
scroll to position [2761, 0]
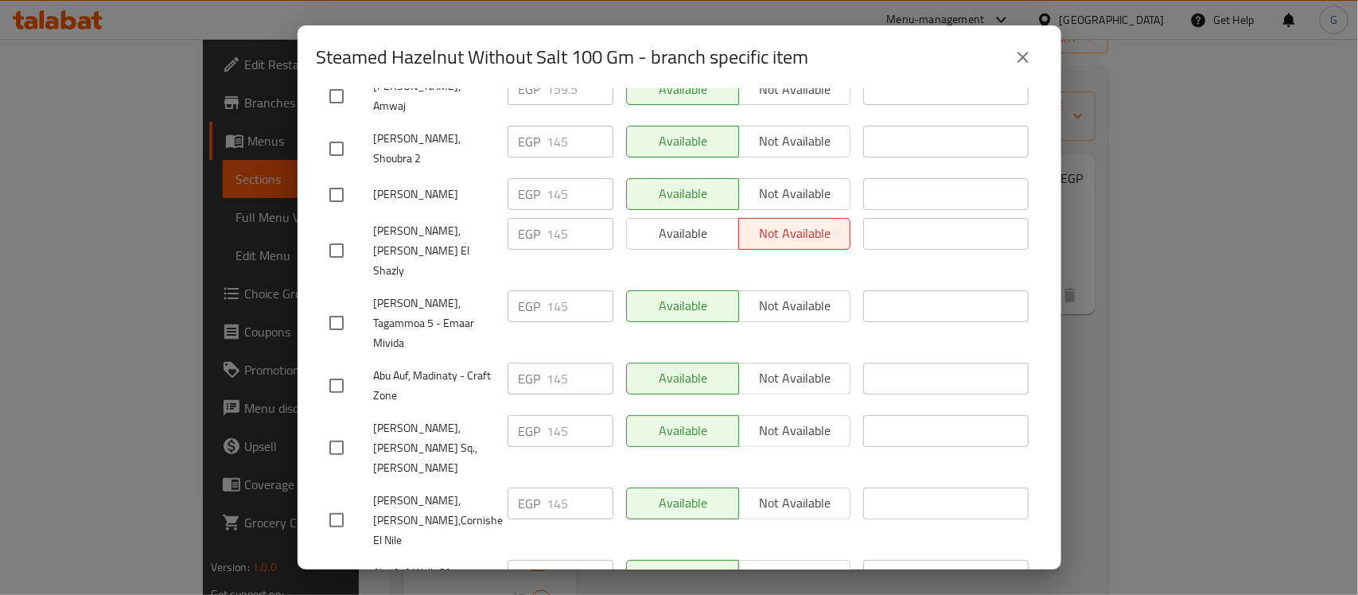
click at [1024, 49] on icon "close" at bounding box center [1023, 57] width 19 height 19
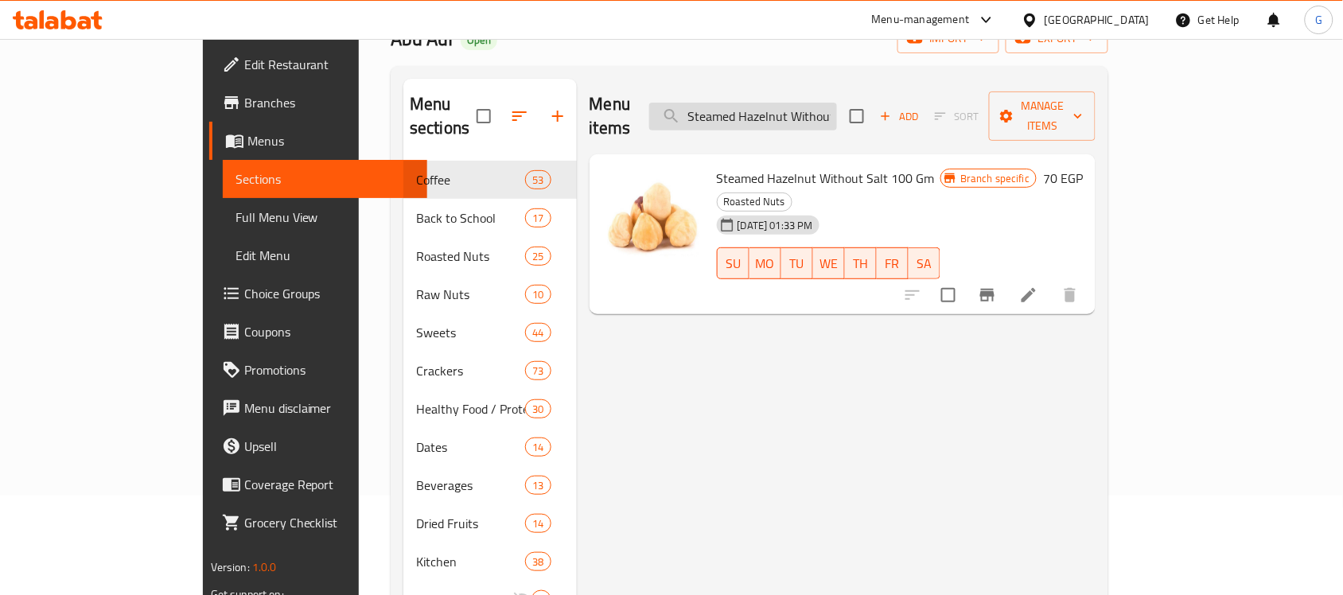
click at [834, 103] on input "Steamed Hazelnut Without Salt 100 Gm" at bounding box center [743, 117] width 188 height 28
paste input "alted Peanu"
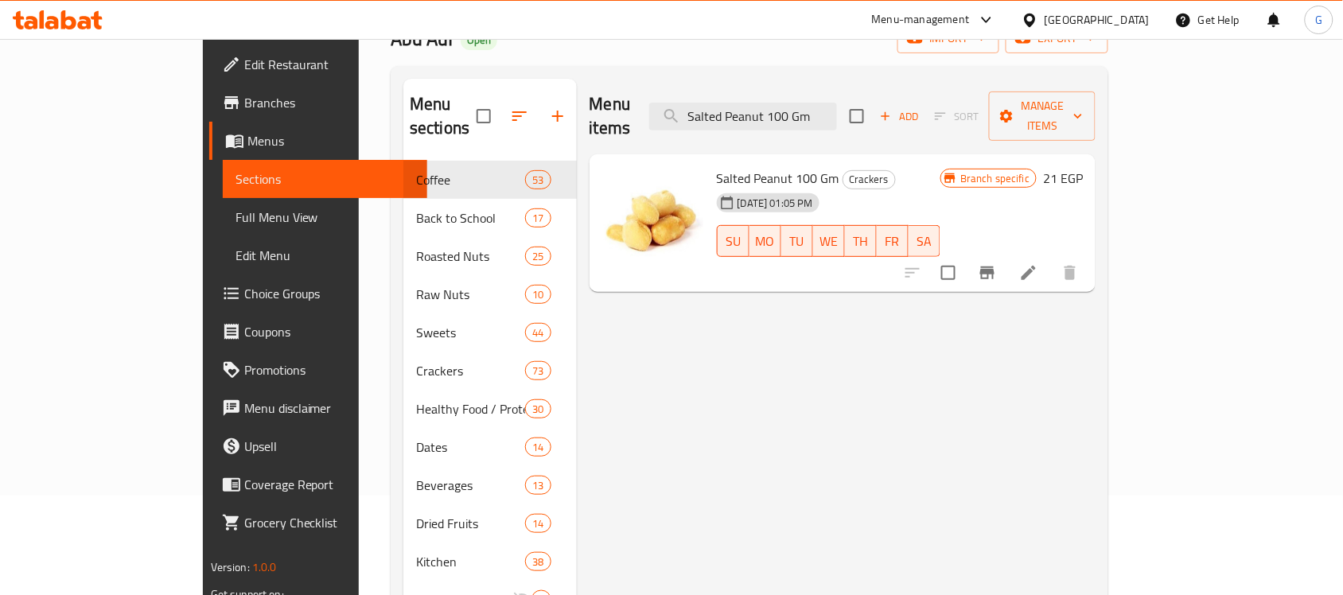
click at [997, 263] on icon "Branch-specific-item" at bounding box center [987, 272] width 19 height 19
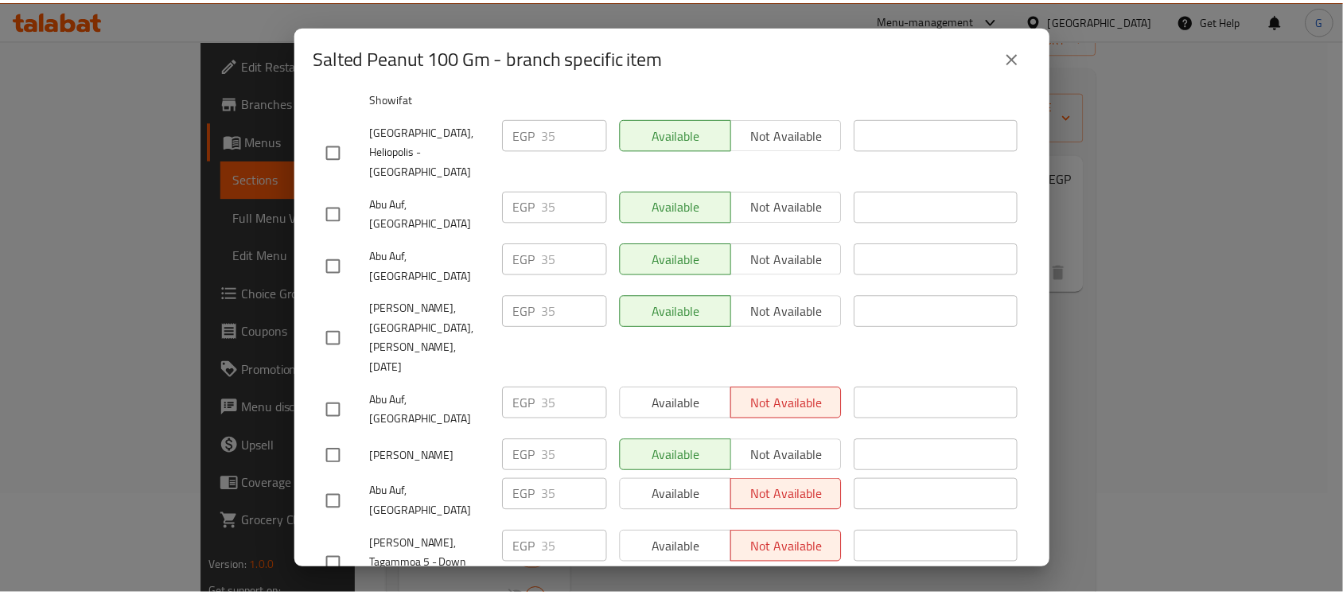
scroll to position [1691, 0]
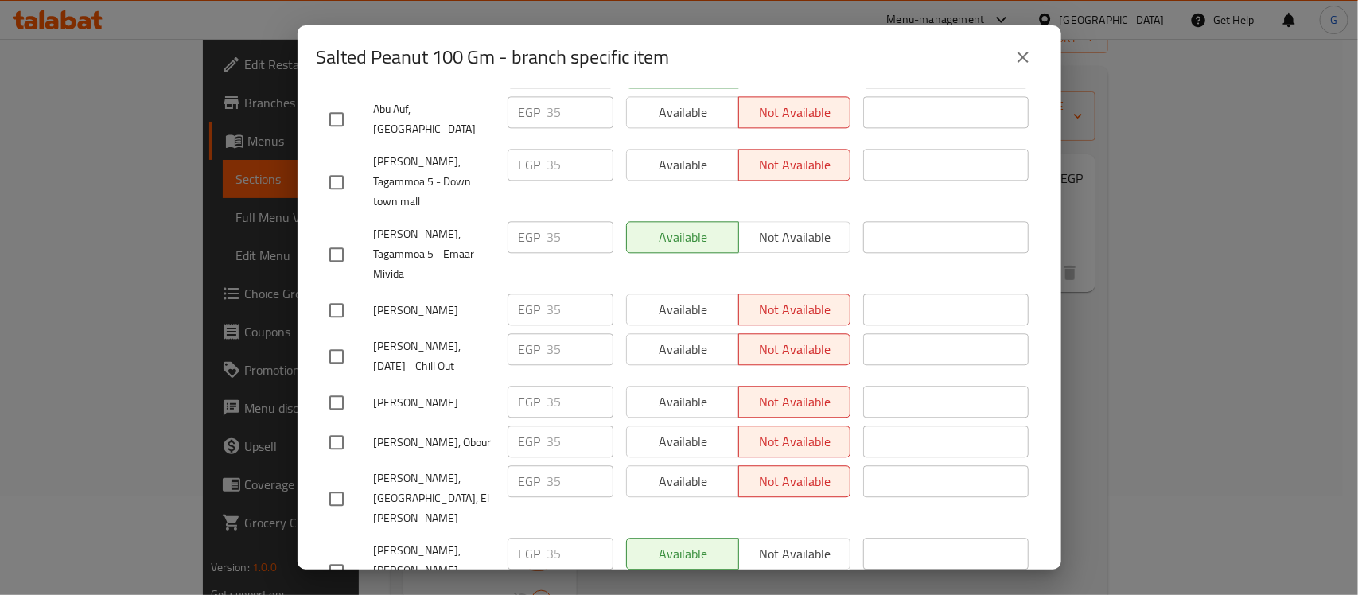
click at [1027, 60] on icon "close" at bounding box center [1023, 57] width 11 height 11
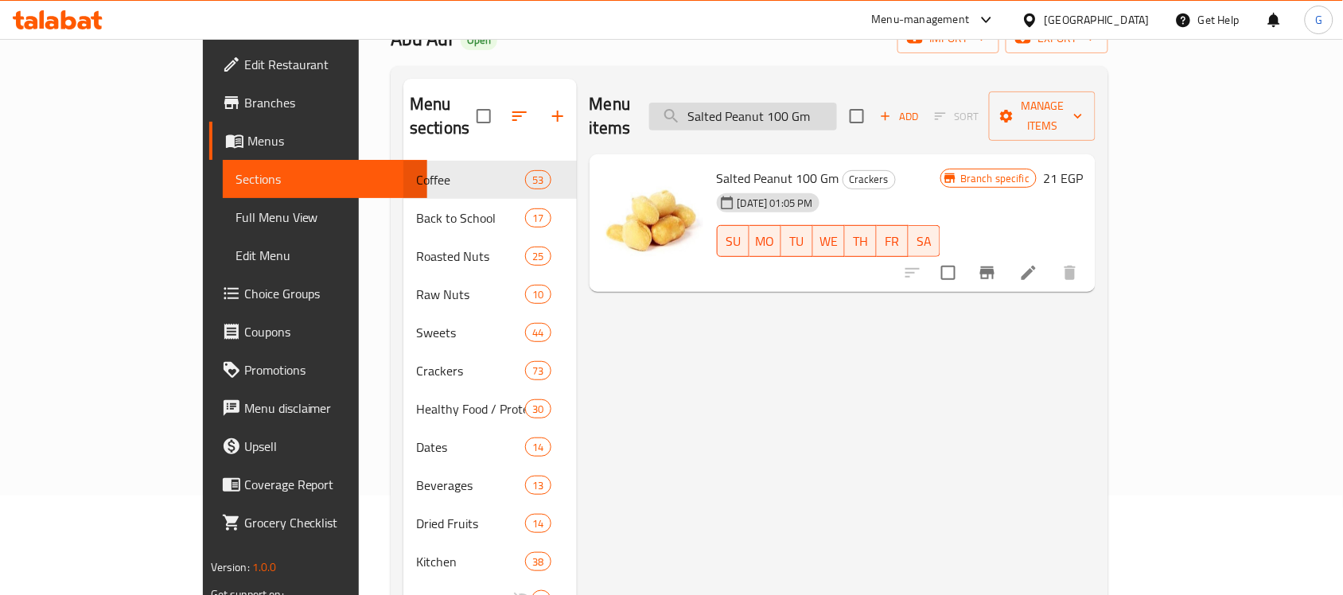
click at [816, 103] on input "Salted Peanut 100 Gm" at bounding box center [743, 117] width 188 height 28
paste input "Peanuts pastry weight"
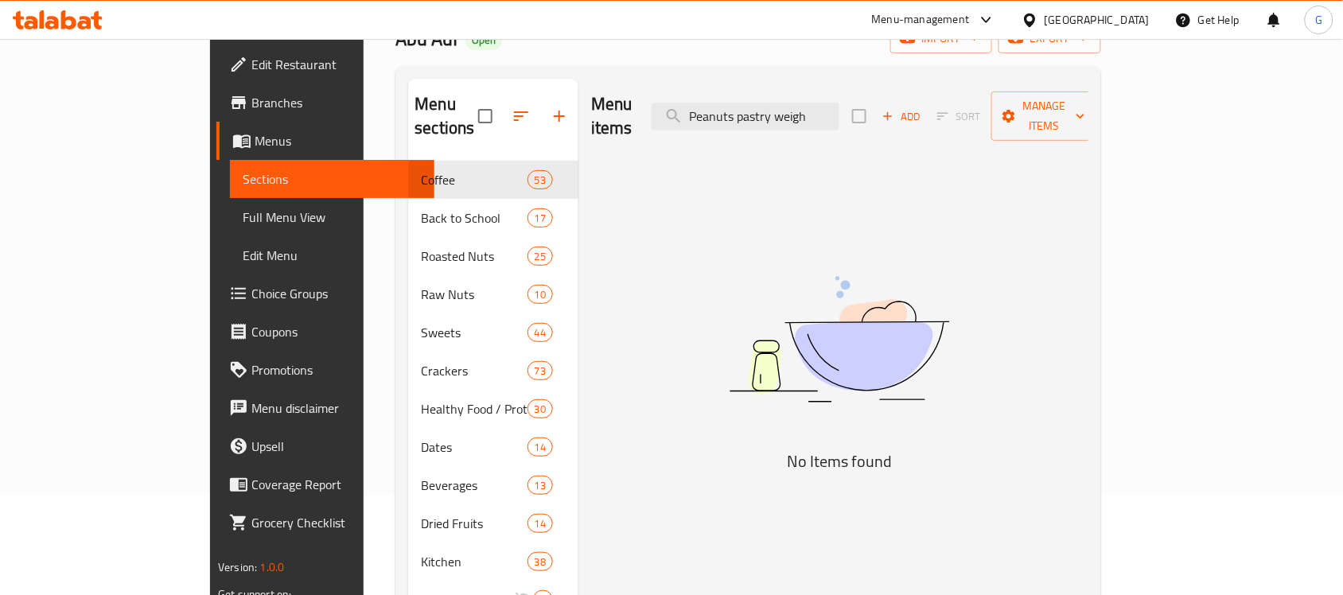
type input "Peanuts pastry weigh"
click at [839, 104] on input "Peanuts pastry weigh" at bounding box center [746, 117] width 188 height 28
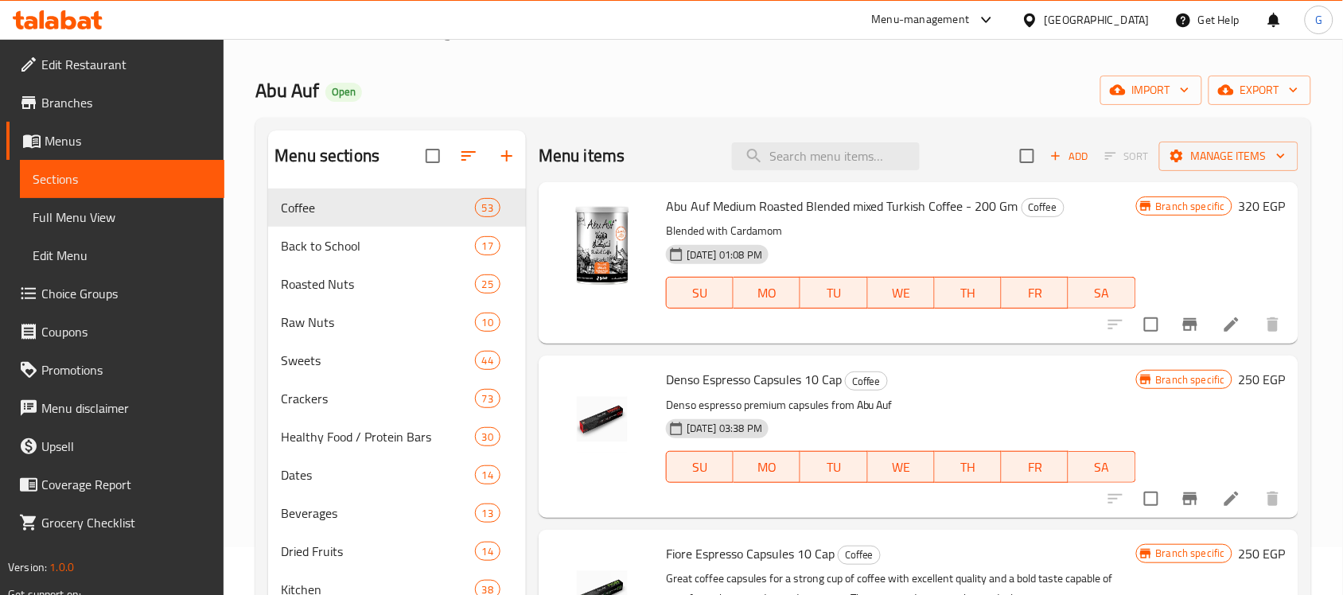
scroll to position [0, 0]
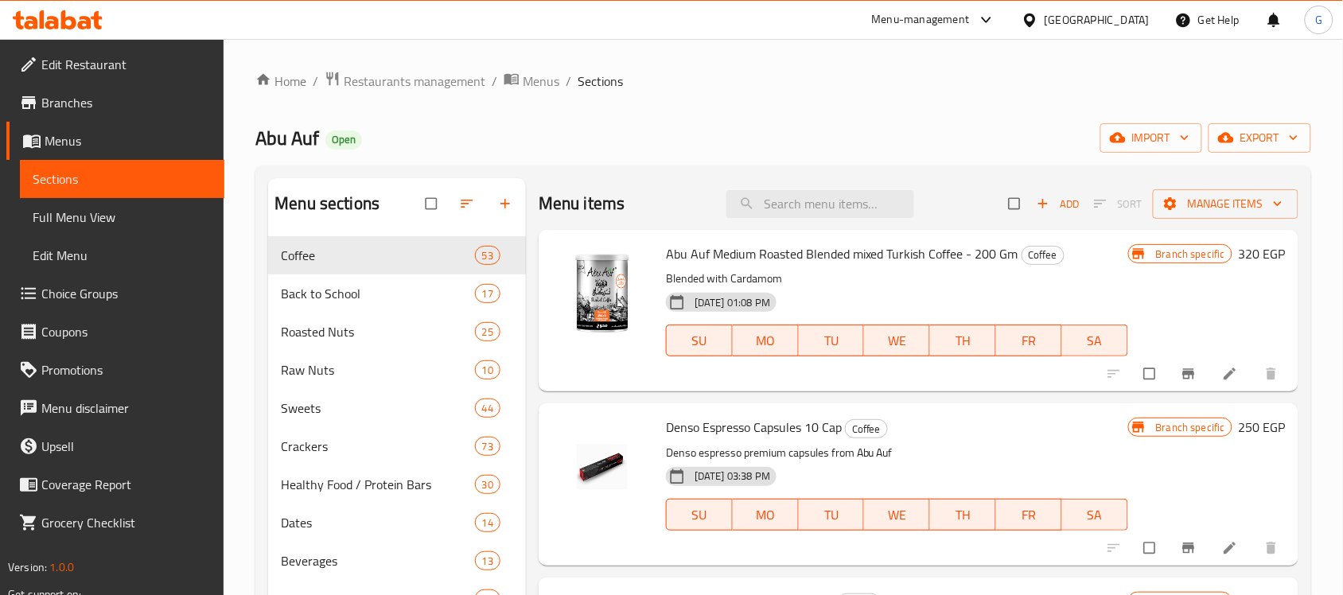
click at [999, 118] on div "Home / Restaurants management / Menus / Sections Abu Auf Open import export Men…" at bounding box center [783, 449] width 1056 height 757
click at [1279, 121] on div "Home / Restaurants management / Menus / Sections Abu Auf Open import export Men…" at bounding box center [783, 449] width 1056 height 757
click at [1278, 128] on span "export" at bounding box center [1259, 138] width 77 height 20
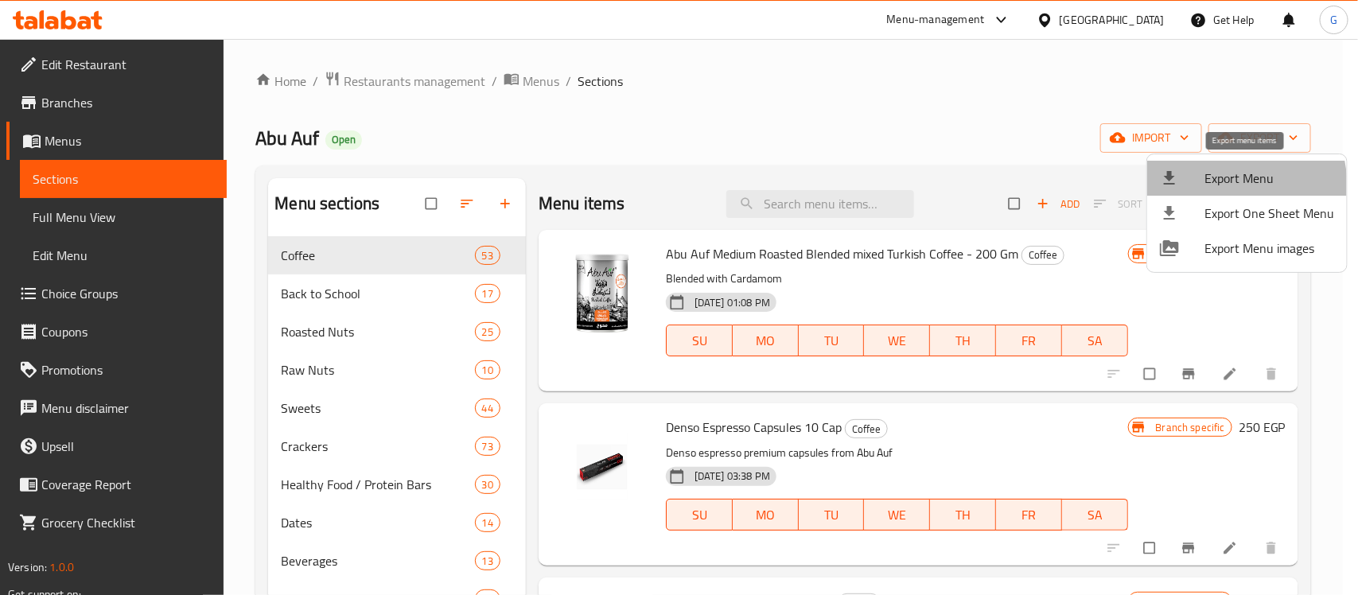
click at [1218, 187] on span "Export Menu" at bounding box center [1269, 178] width 130 height 19
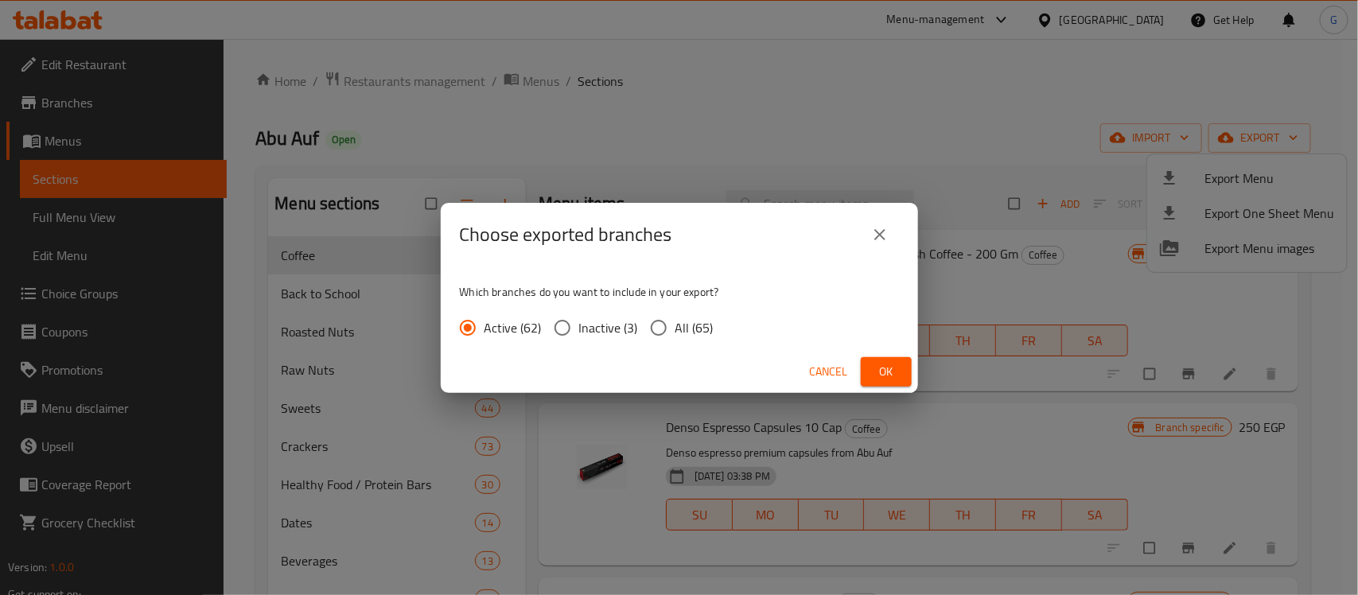
click span "All (65)"
click input "All (65)"
radio input "true"
click span "Ok"
